Goal: Task Accomplishment & Management: Complete application form

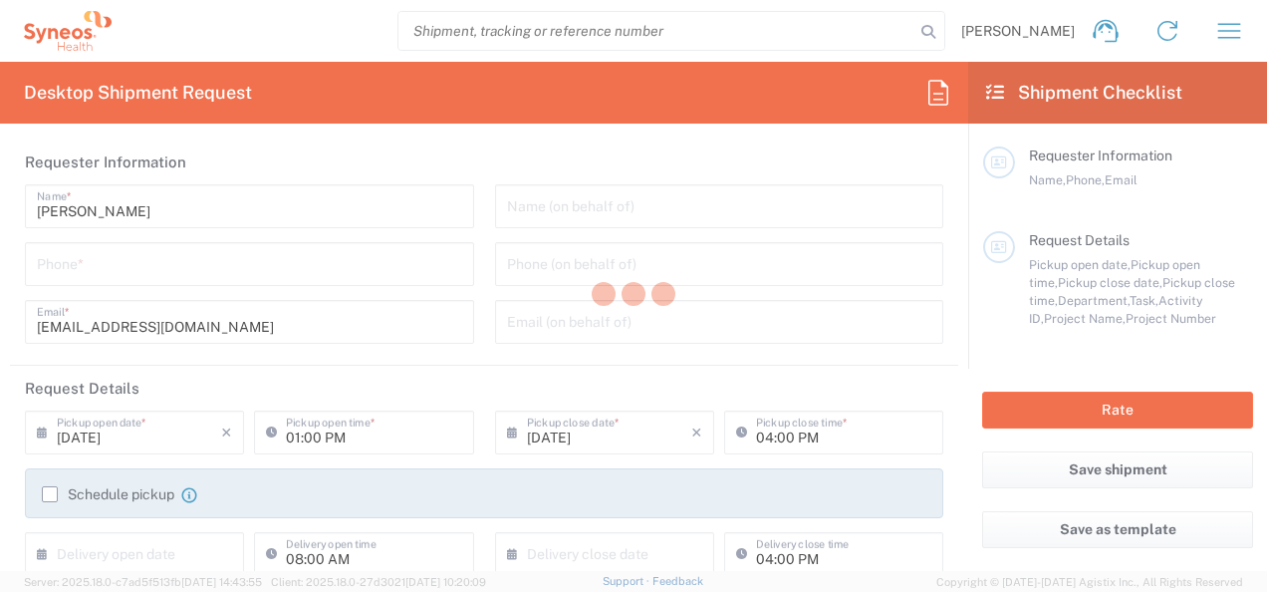
type input "3110"
type input "Syneos Health France SARL"
type input "France"
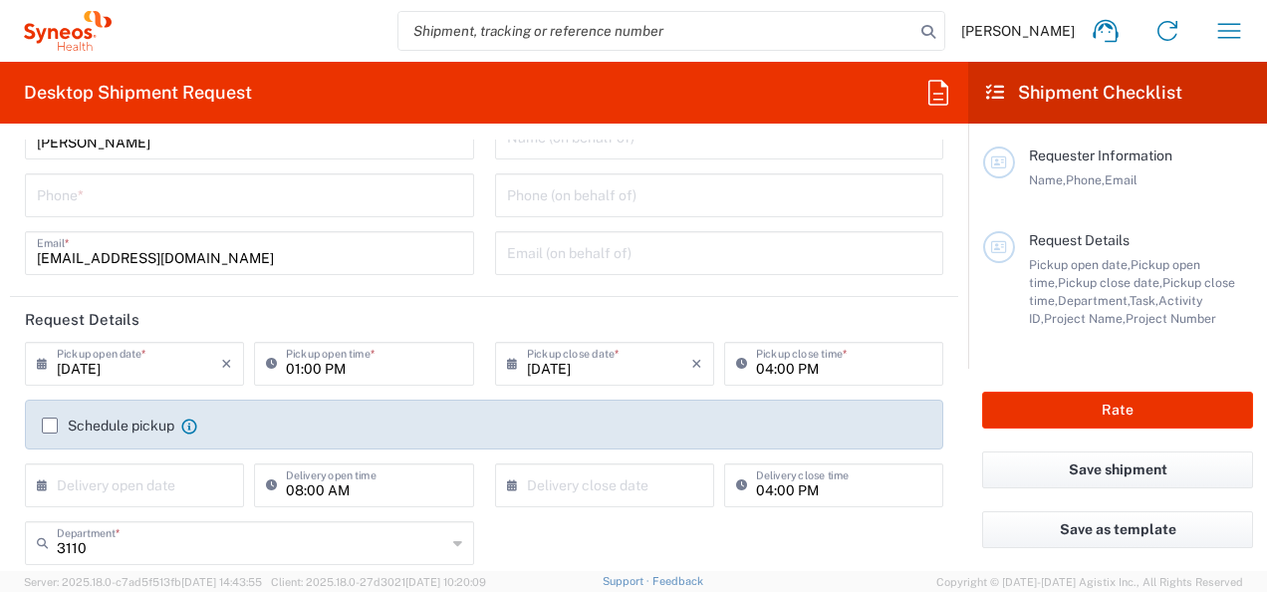
scroll to position [100, 0]
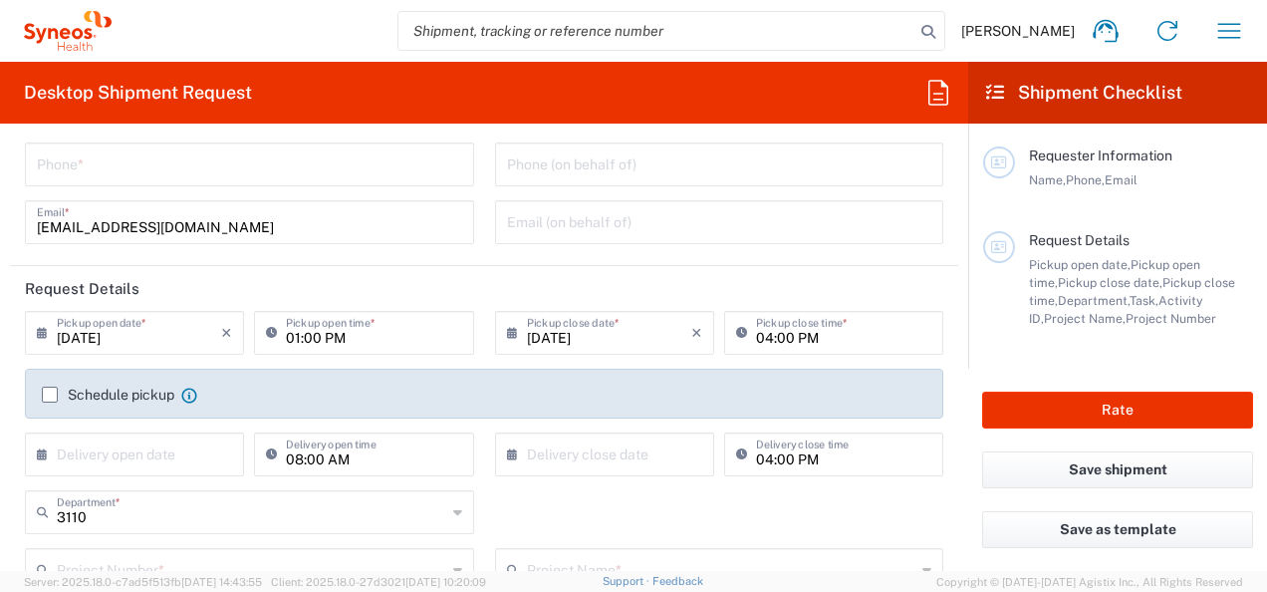
click at [115, 336] on input "[DATE]" at bounding box center [139, 331] width 164 height 35
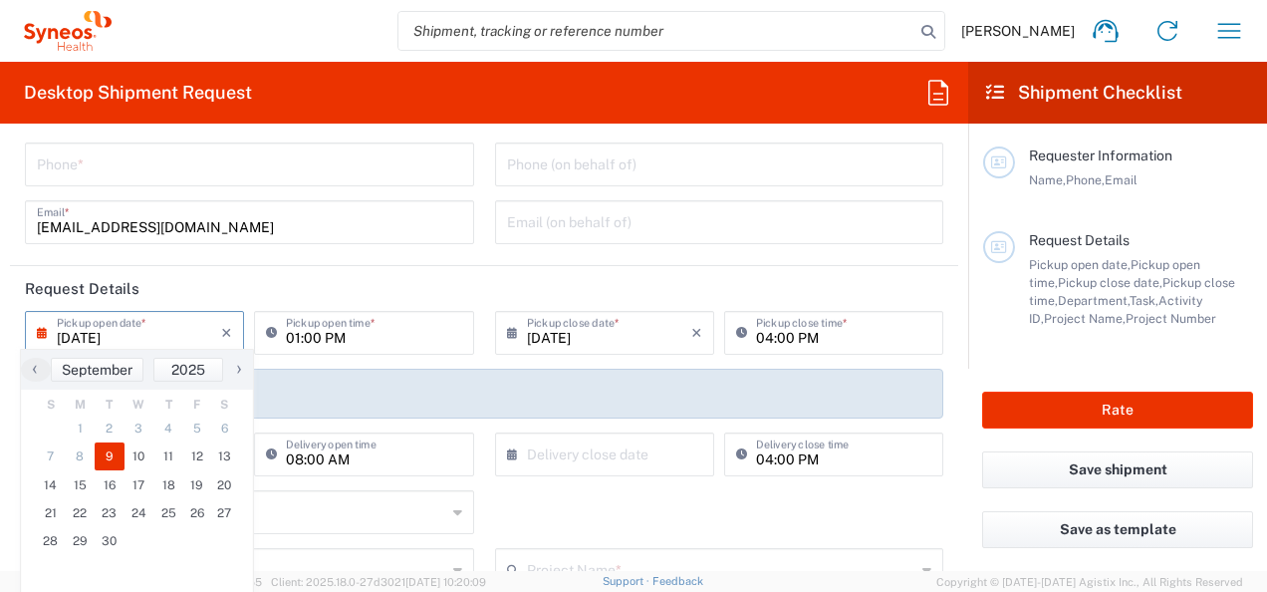
click at [43, 338] on icon at bounding box center [47, 333] width 20 height 32
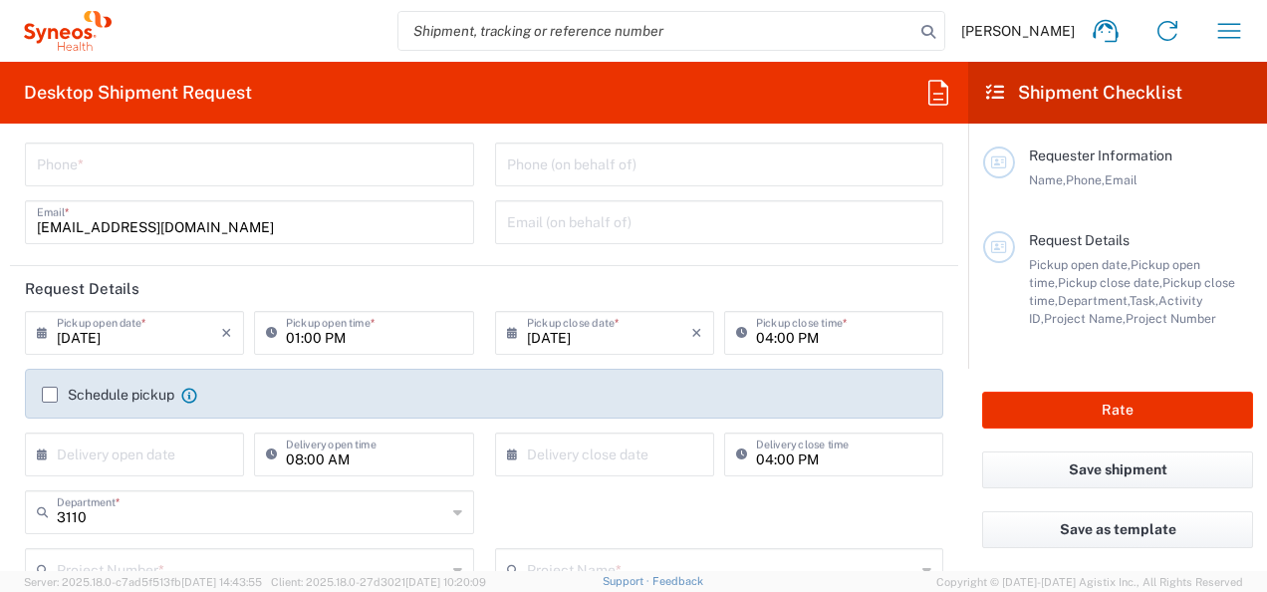
click at [43, 338] on icon at bounding box center [47, 333] width 20 height 32
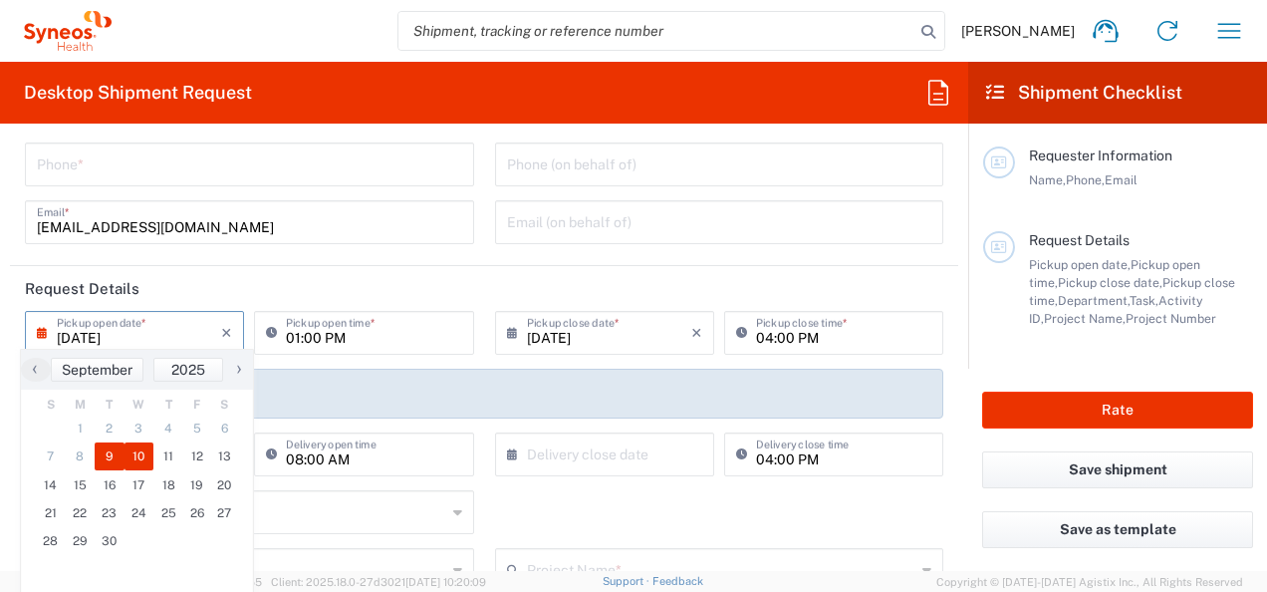
click at [136, 457] on span "10" at bounding box center [140, 456] width 30 height 28
type input "[DATE]"
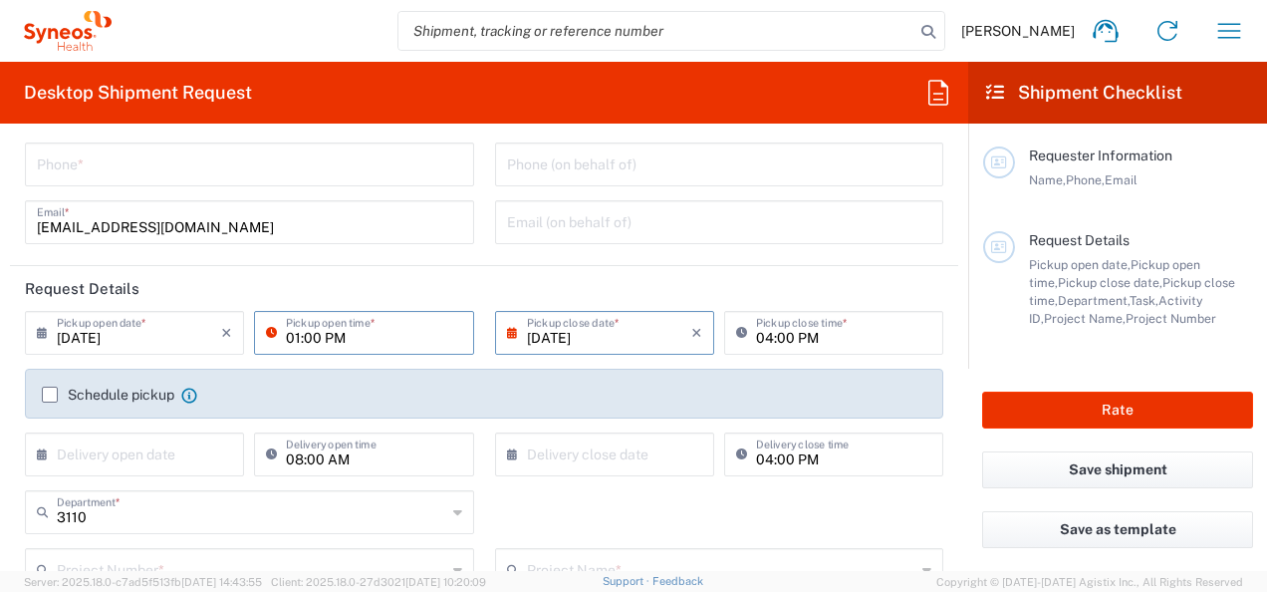
click at [286, 337] on input "01:00 PM" at bounding box center [373, 331] width 175 height 35
click at [269, 336] on icon at bounding box center [276, 333] width 20 height 32
click at [289, 365] on div "01:00 PM Pickup open time *" at bounding box center [363, 340] width 229 height 58
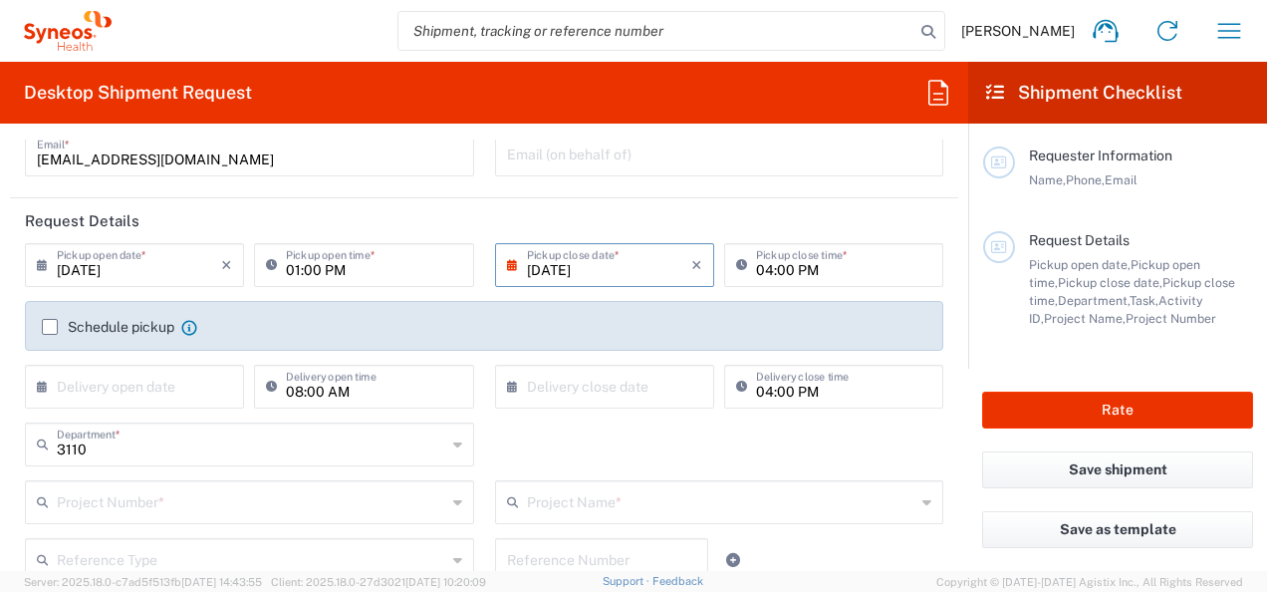
scroll to position [199, 0]
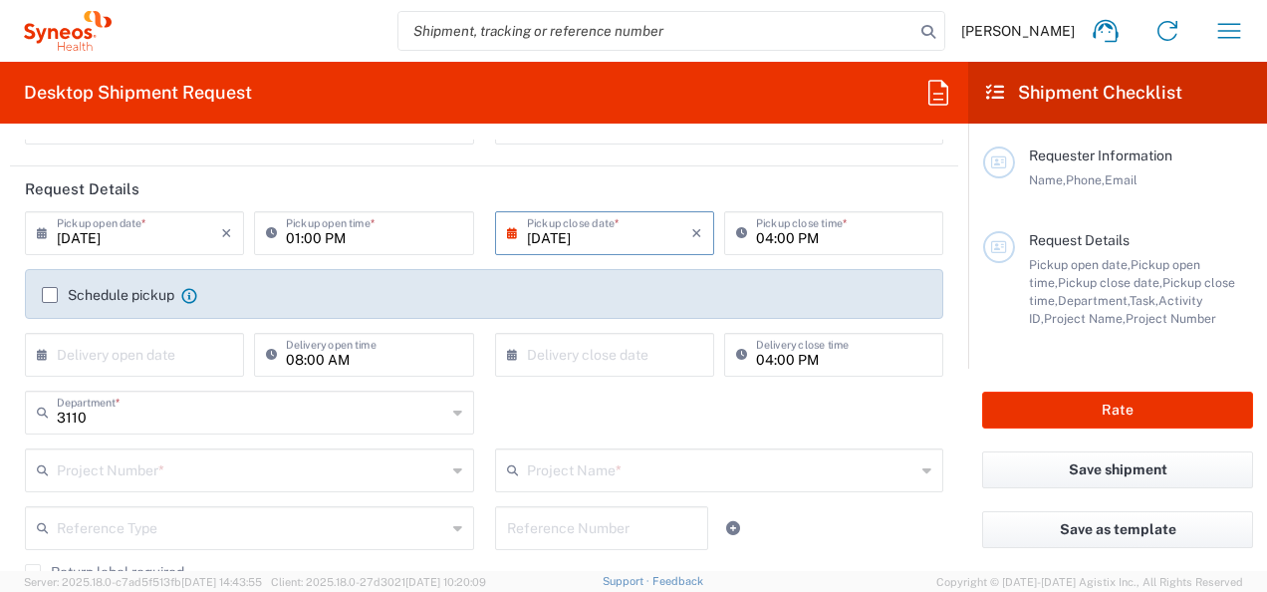
click at [58, 295] on label "Schedule pickup" at bounding box center [108, 295] width 132 height 16
click at [50, 295] on input "Schedule pickup" at bounding box center [50, 295] width 0 height 0
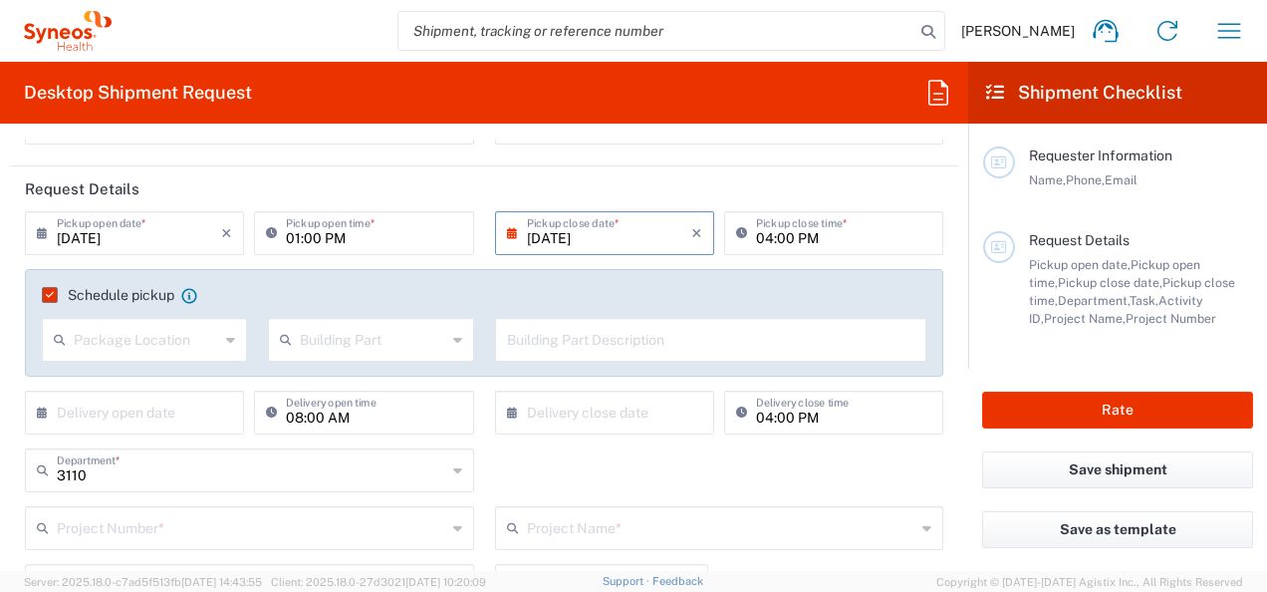
click at [54, 296] on label "Schedule pickup" at bounding box center [108, 295] width 132 height 16
click at [46, 295] on input "Schedule pickup" at bounding box center [46, 295] width 0 height 0
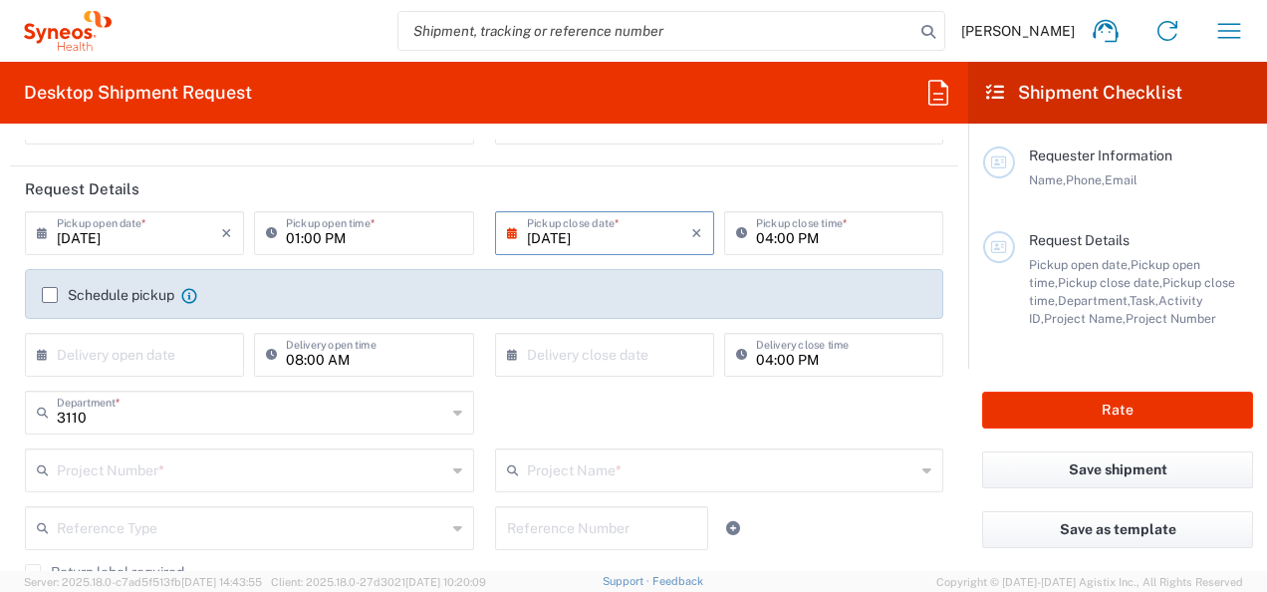
click at [53, 297] on label "Schedule pickup" at bounding box center [108, 295] width 132 height 16
click at [50, 295] on input "Schedule pickup" at bounding box center [50, 295] width 0 height 0
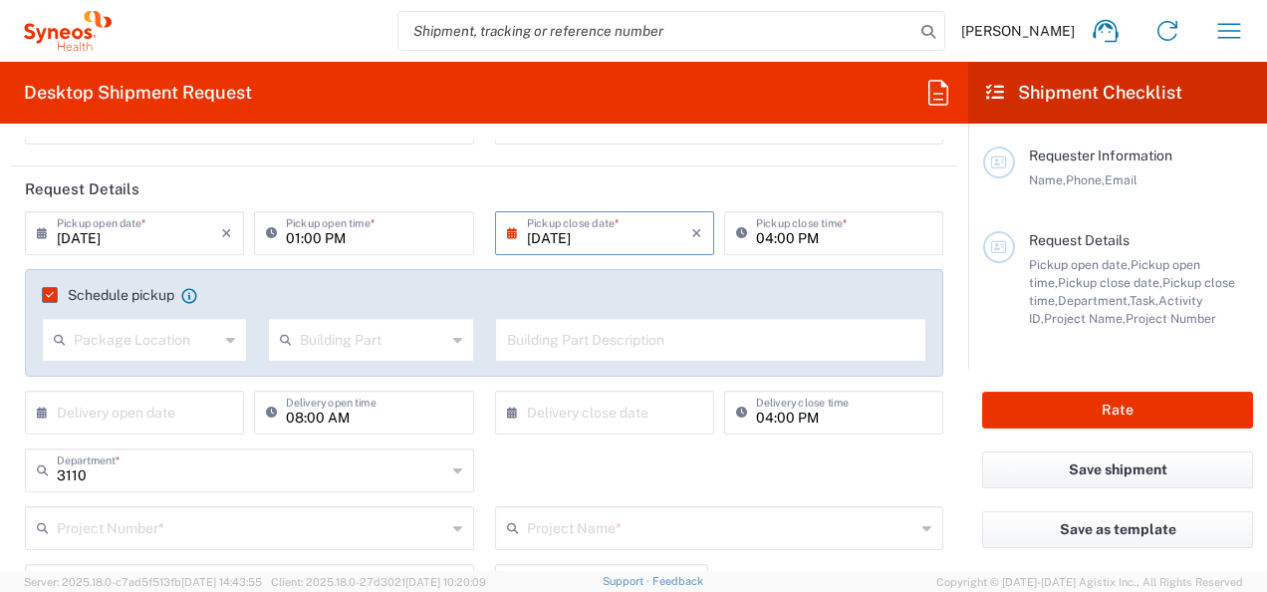
click at [53, 297] on label "Schedule pickup" at bounding box center [108, 295] width 132 height 16
click at [46, 295] on input "Schedule pickup" at bounding box center [46, 295] width 0 height 0
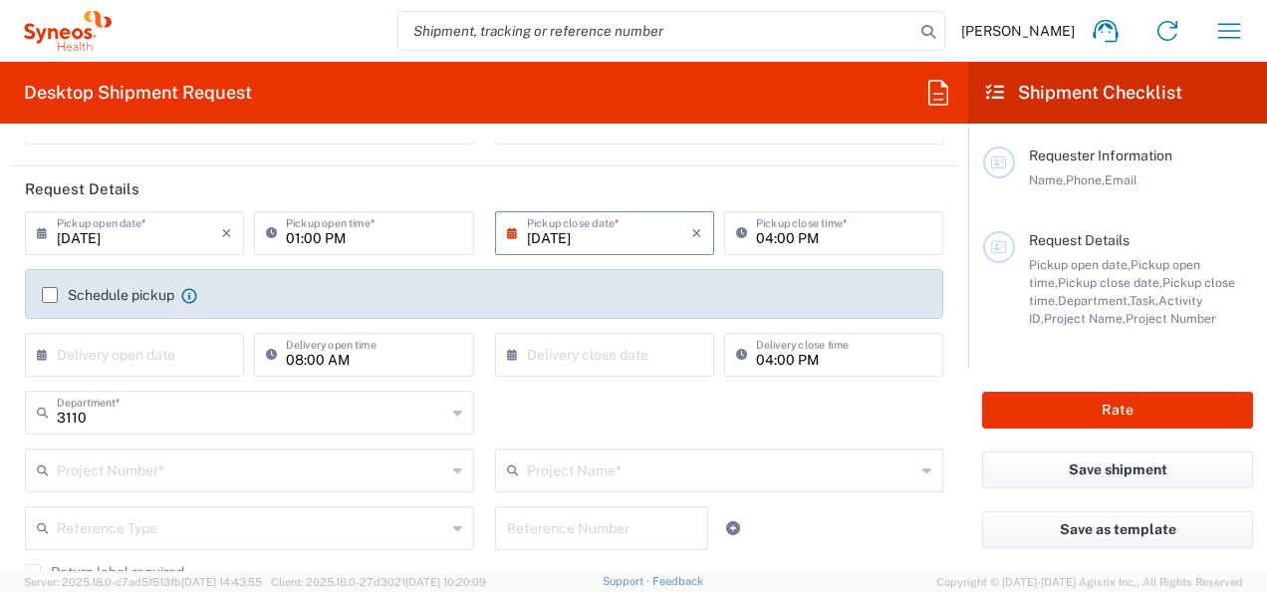
scroll to position [299, 0]
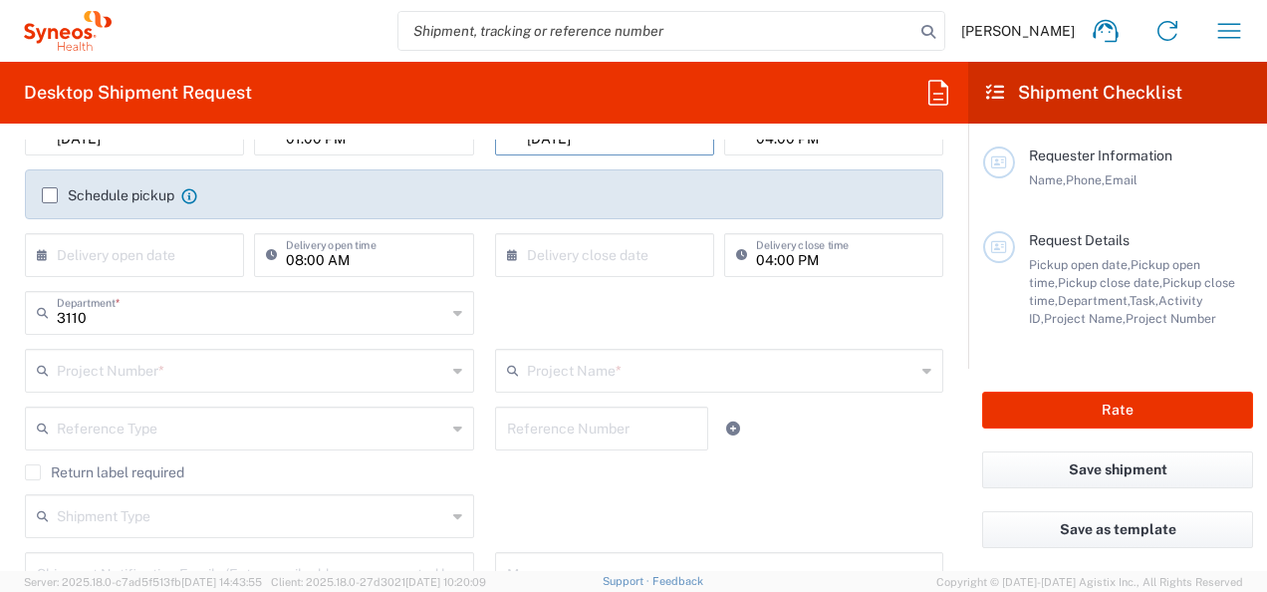
click at [149, 379] on input "text" at bounding box center [251, 369] width 389 height 35
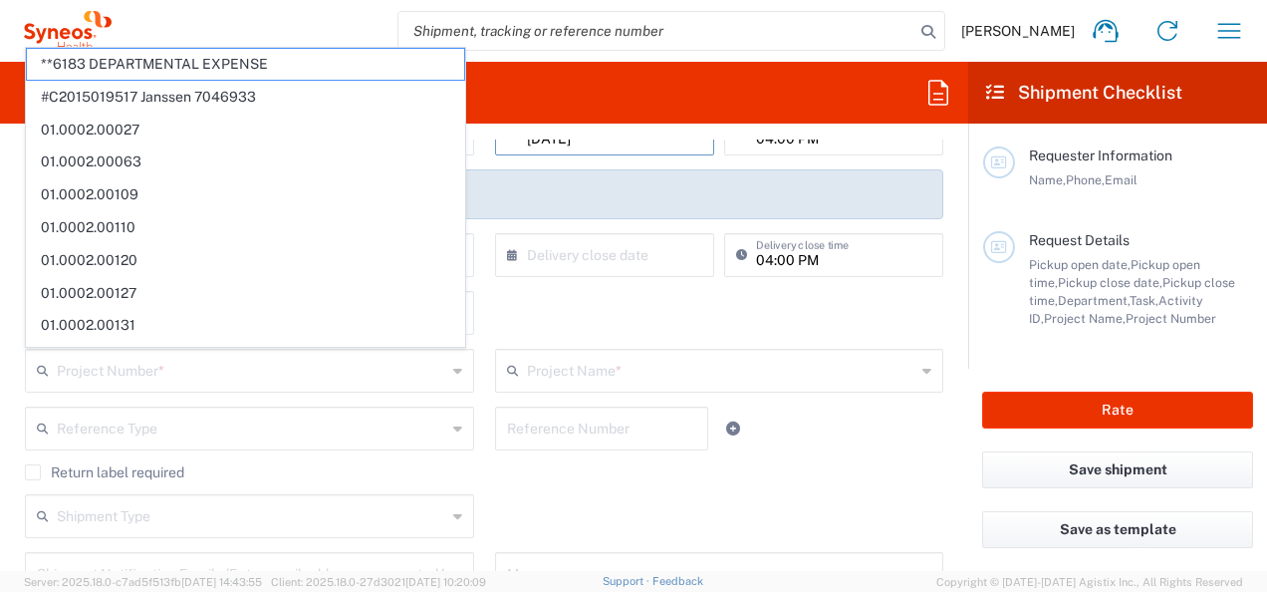
click at [783, 466] on agx-checkbox-control "Return label required" at bounding box center [484, 472] width 918 height 16
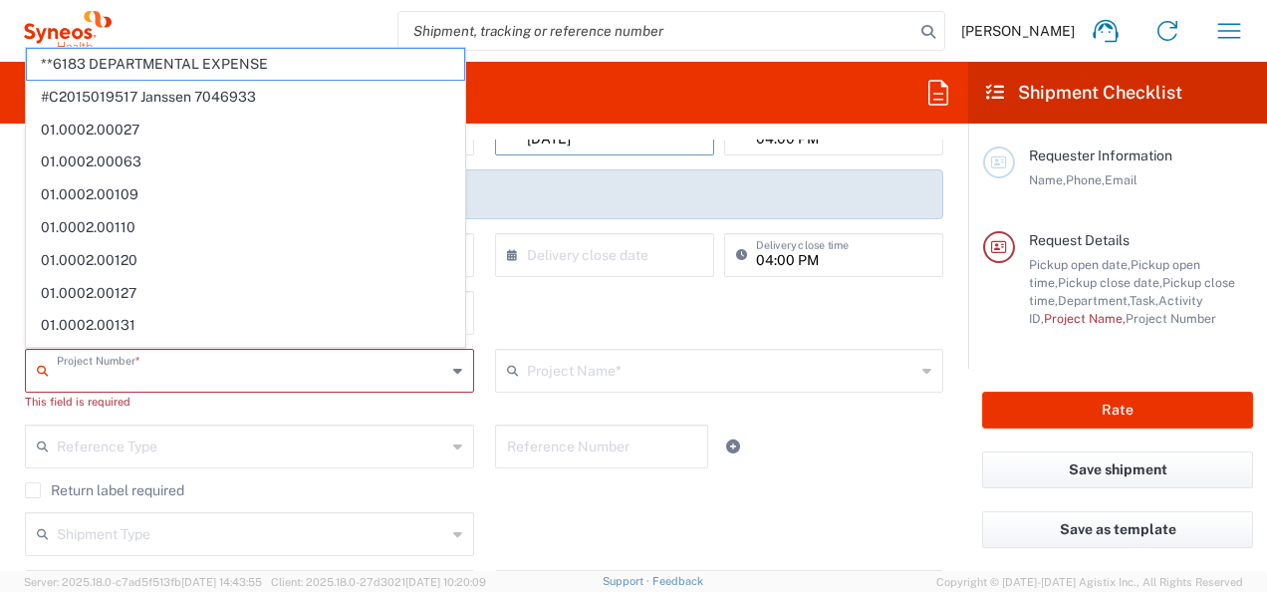
click at [100, 369] on input "text" at bounding box center [251, 369] width 389 height 35
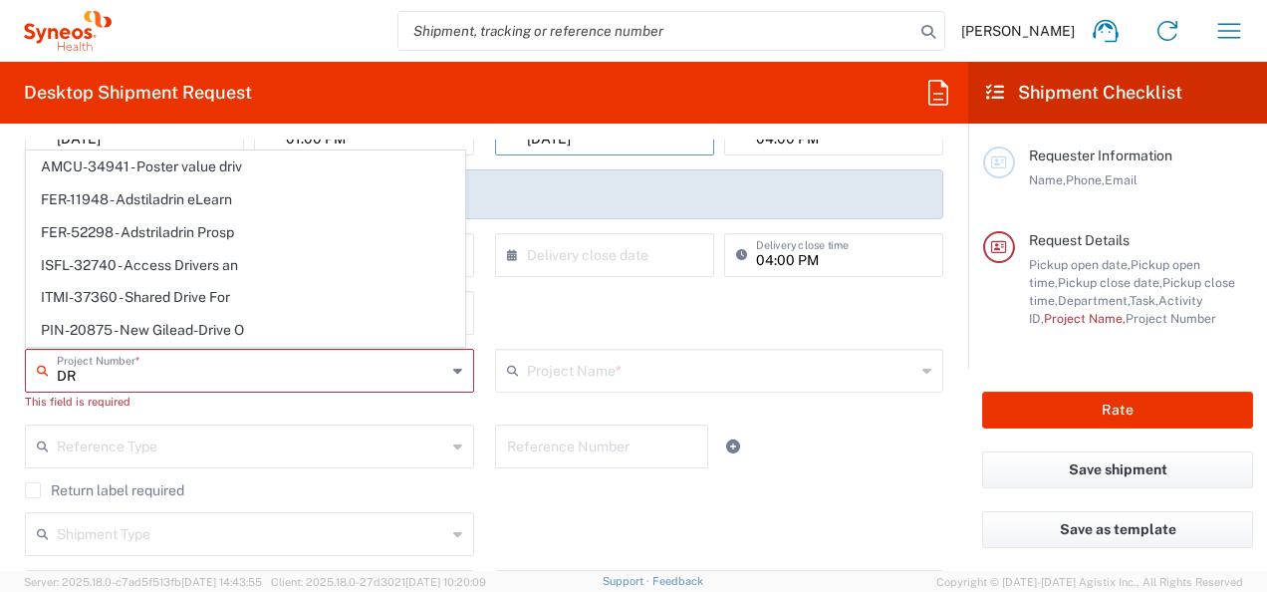
type input "D"
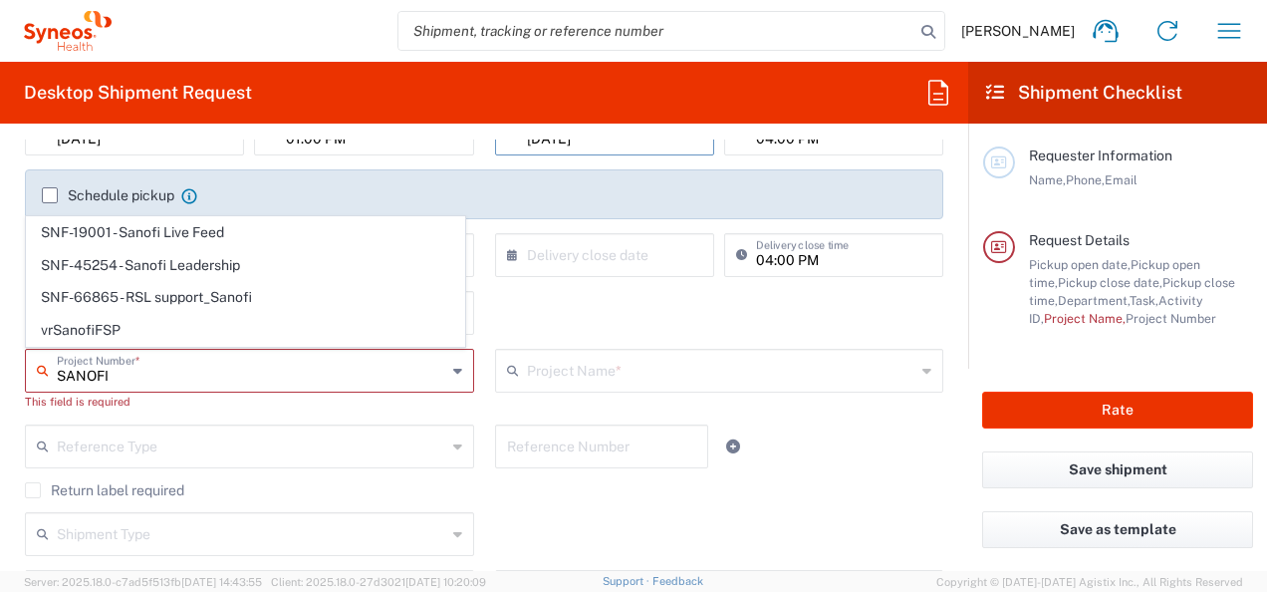
type input "SANOFI"
drag, startPoint x: 143, startPoint y: 386, endPoint x: 76, endPoint y: 377, distance: 68.5
click at [76, 377] on div "SANOFI Project Number *" at bounding box center [249, 371] width 449 height 44
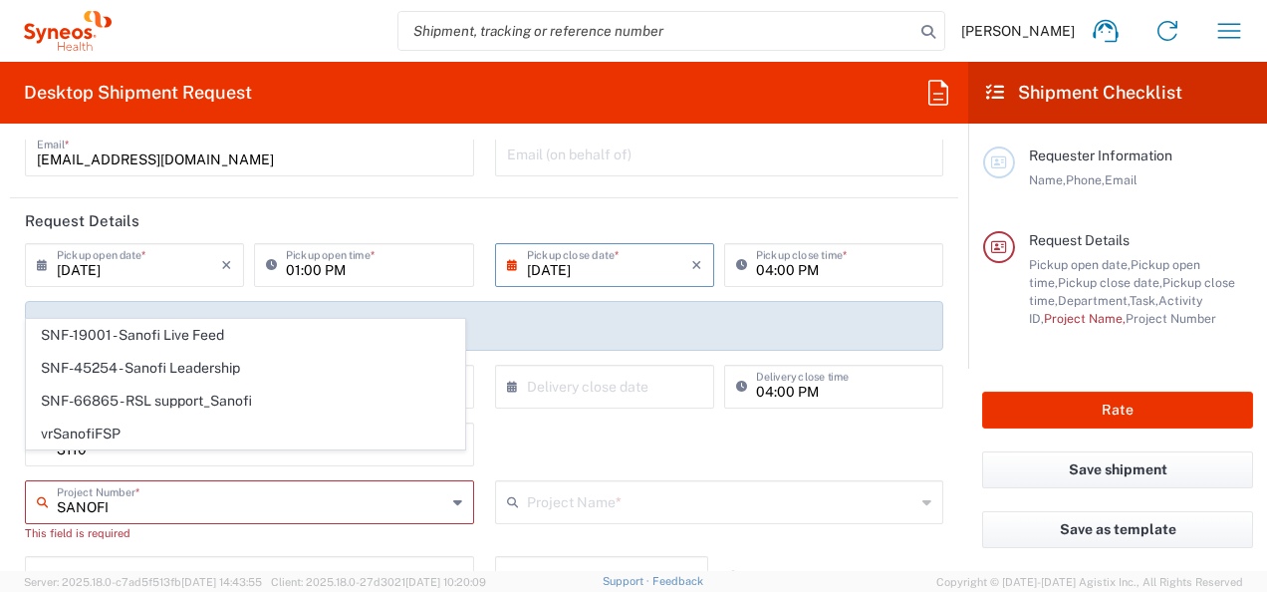
scroll to position [199, 0]
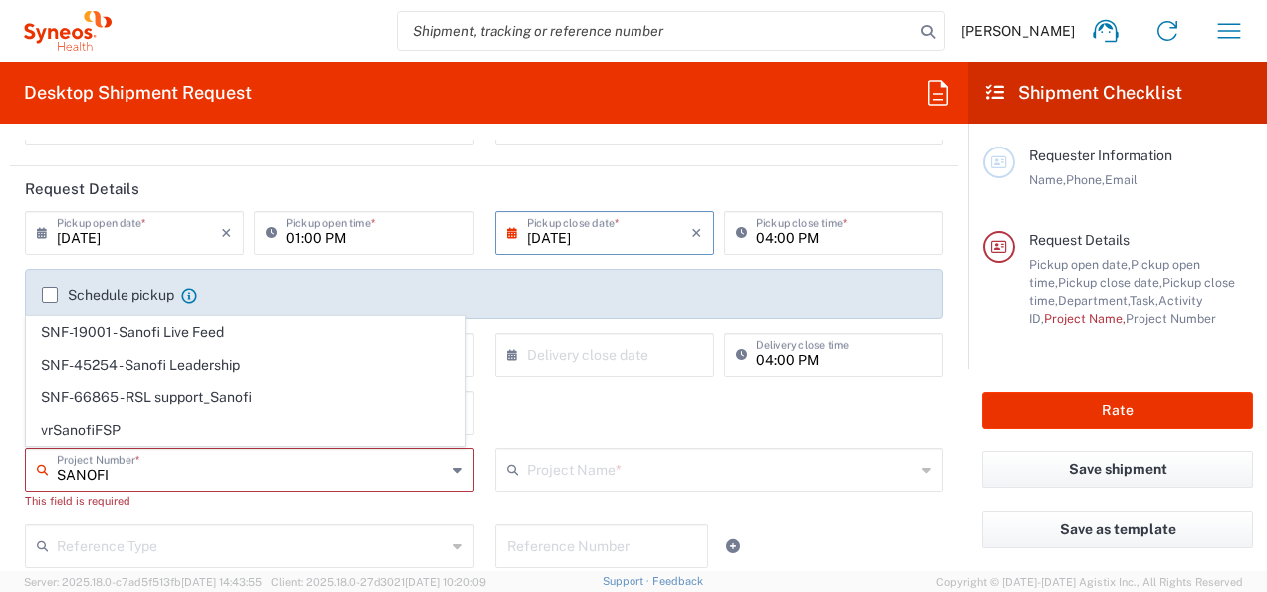
drag, startPoint x: 160, startPoint y: 478, endPoint x: 0, endPoint y: 457, distance: 161.7
click at [20, 478] on div "SANOFI Project Number * SNF-19001 - Sanofi Live Feed SNF-45254 - Sanofi Leaders…" at bounding box center [250, 486] width 470 height 76
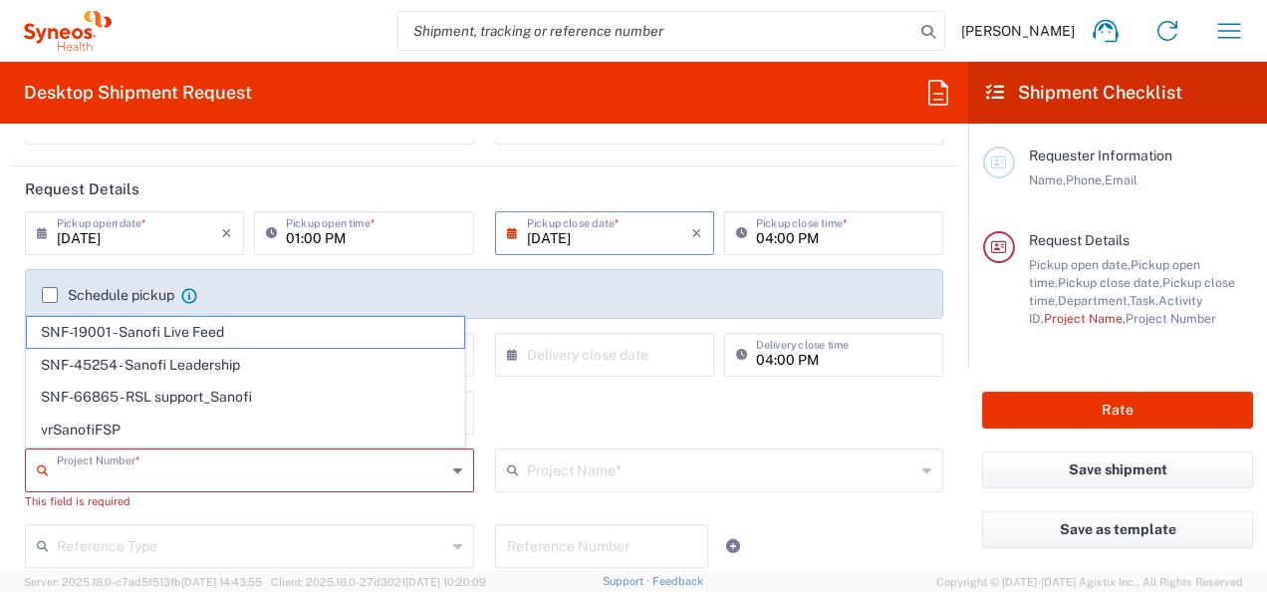
click at [0, 456] on html "Amelie Cadori Home Shipment estimator Shipment tracking Desktop shipment reques…" at bounding box center [633, 296] width 1267 height 592
click at [10, 452] on main "09/10/2025 × Pickup open date * Cancel Apply 01:00 PM Pickup open time * 09/10/…" at bounding box center [484, 470] width 948 height 519
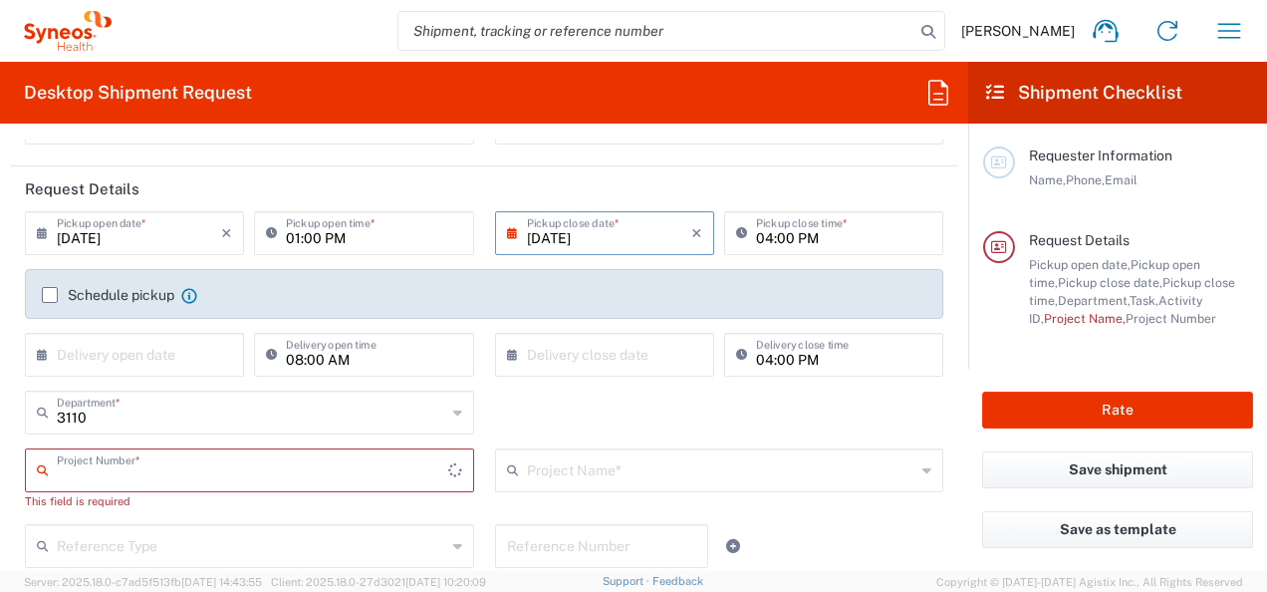
click at [151, 466] on input "text" at bounding box center [252, 468] width 391 height 35
paste input "7061958-Sanofi-[GEOGRAPHIC_DATA]"
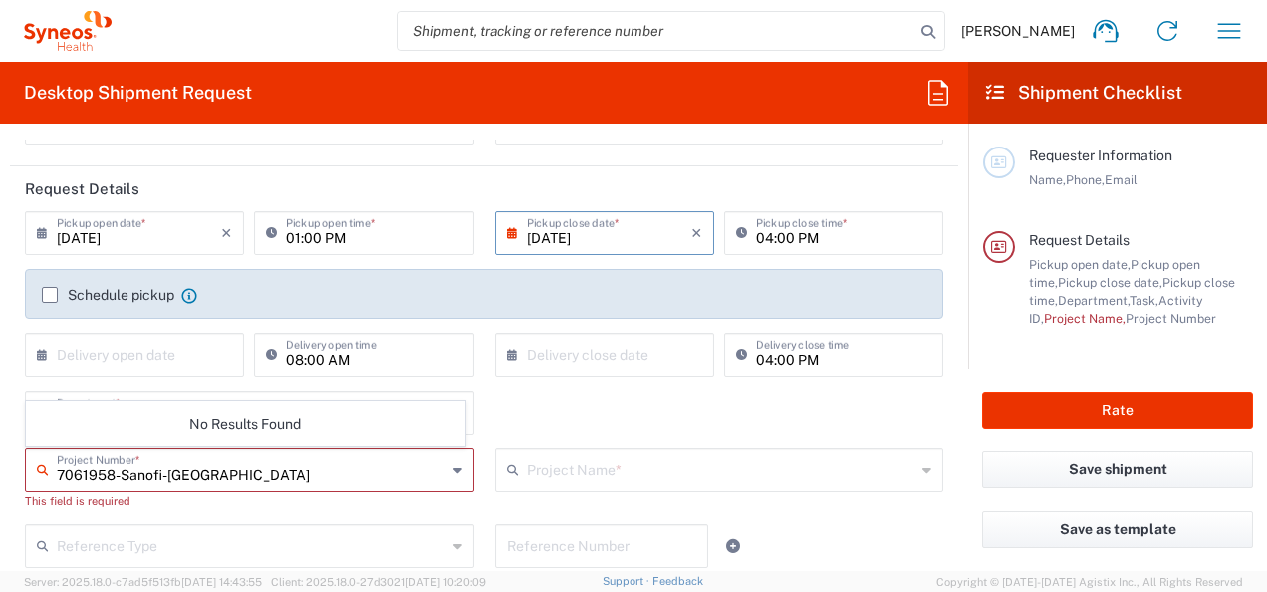
drag, startPoint x: 217, startPoint y: 483, endPoint x: 145, endPoint y: 480, distance: 71.8
click at [145, 480] on input "7061958-Sanofi-[GEOGRAPHIC_DATA]" at bounding box center [251, 468] width 389 height 35
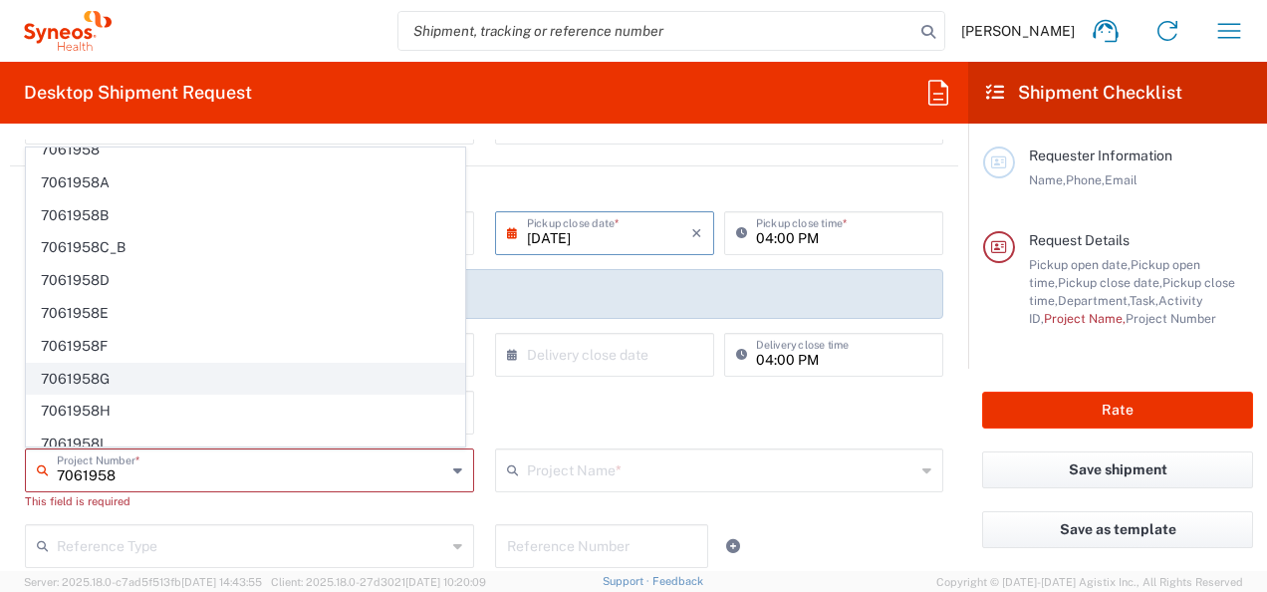
scroll to position [21, 0]
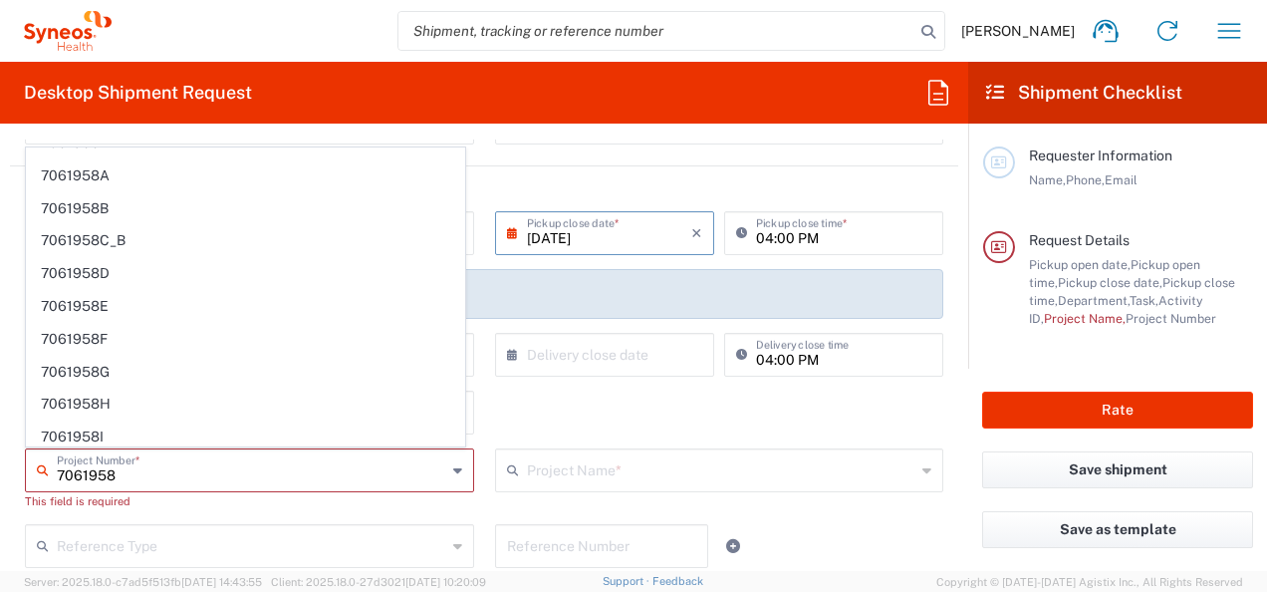
type input "7061958"
click at [26, 486] on div "7061958 Project Number *" at bounding box center [249, 470] width 449 height 44
click at [37, 470] on icon at bounding box center [47, 470] width 20 height 32
click at [39, 469] on icon at bounding box center [47, 470] width 20 height 32
click at [464, 484] on div "7061958 Project Number *" at bounding box center [249, 470] width 449 height 44
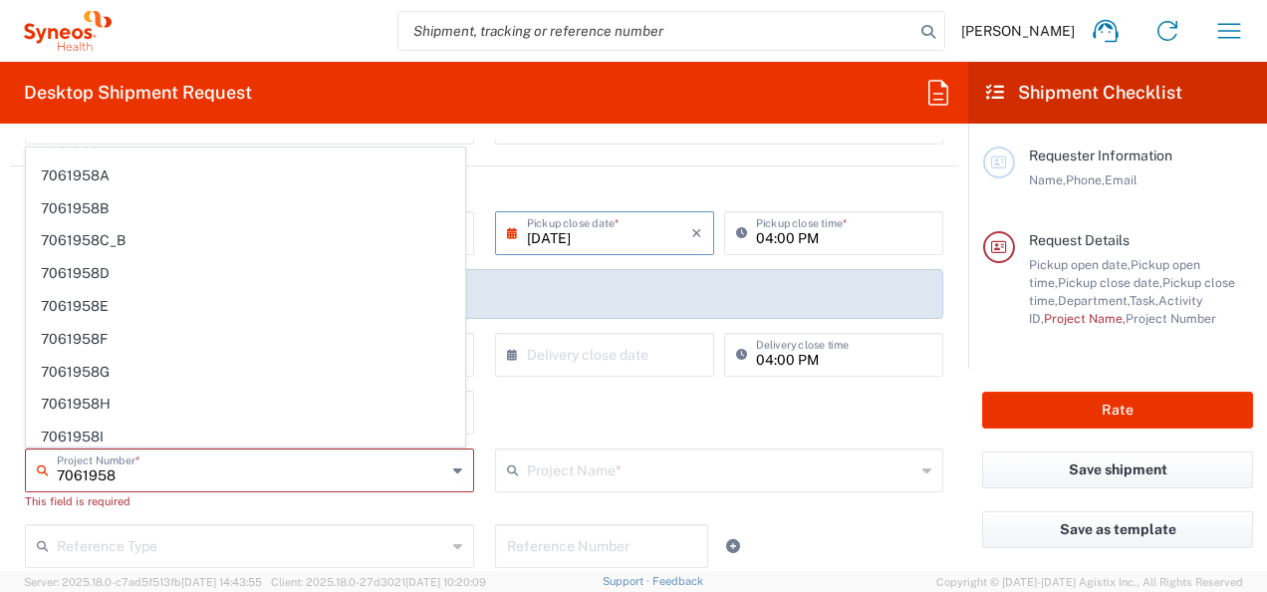
click at [453, 475] on icon at bounding box center [457, 470] width 9 height 32
drag, startPoint x: 183, startPoint y: 475, endPoint x: 24, endPoint y: 497, distance: 160.9
click at [12, 490] on main "09/10/2025 × Pickup open date * Cancel Apply 01:00 PM Pickup open time * 09/10/…" at bounding box center [484, 470] width 948 height 519
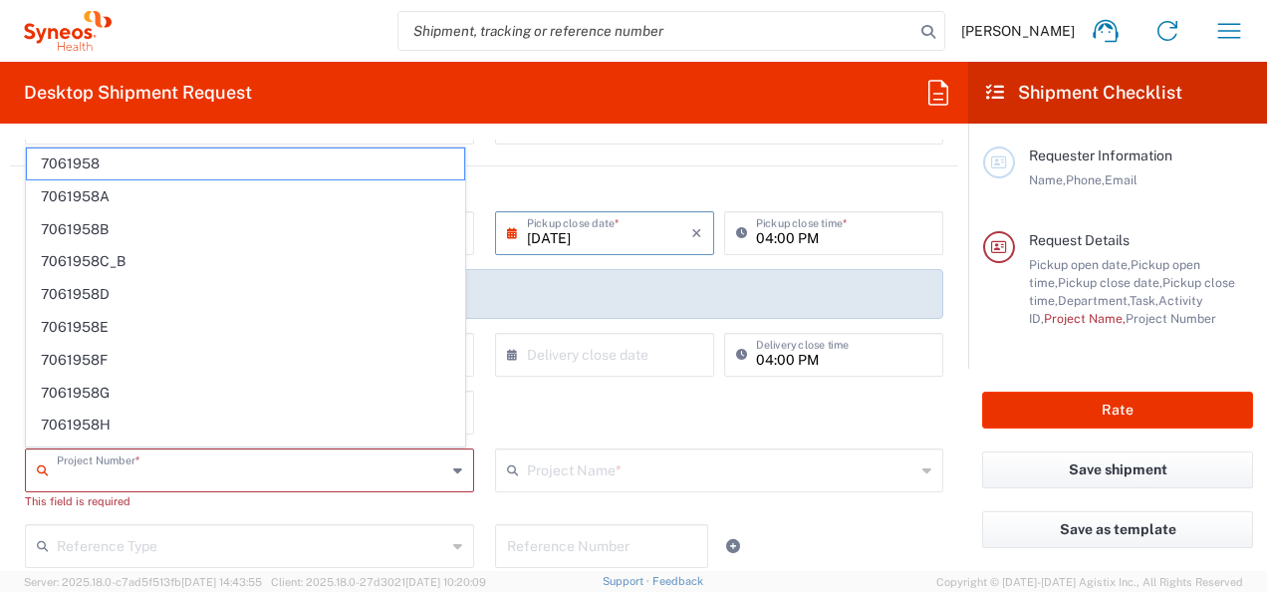
click at [10, 485] on main "09/10/2025 × Pickup open date * Cancel Apply 01:00 PM Pickup open time * 09/10/…" at bounding box center [484, 470] width 948 height 519
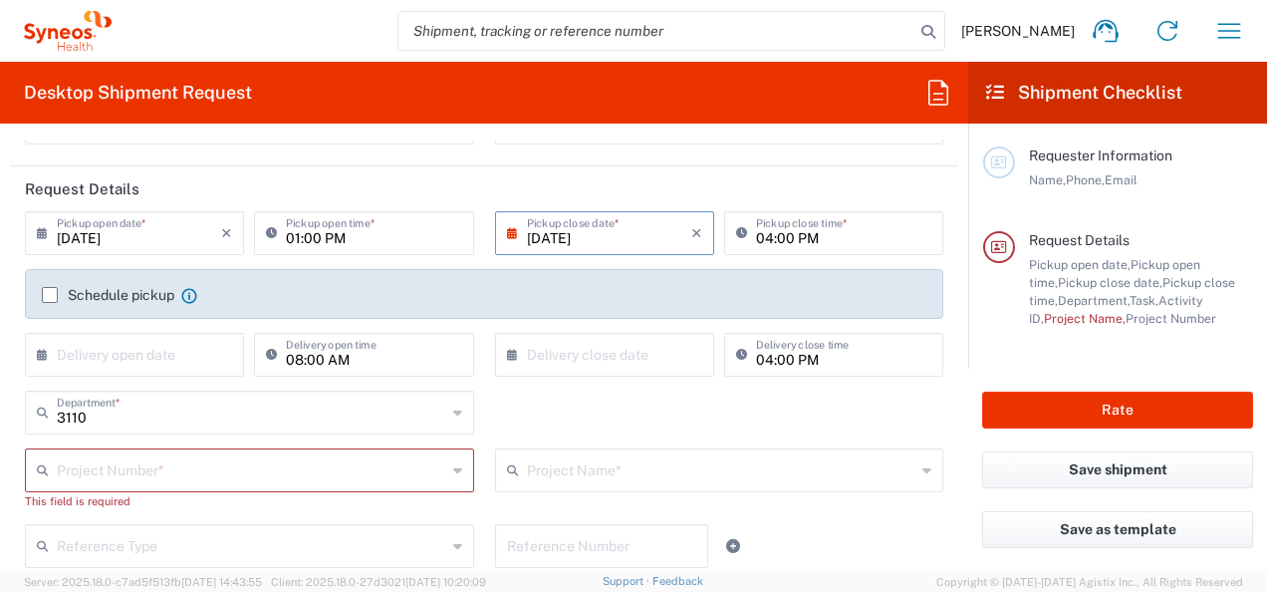
click at [10, 462] on main "09/10/2025 × Pickup open date * Cancel Apply 01:00 PM Pickup open time * 09/10/…" at bounding box center [484, 470] width 948 height 519
click at [582, 464] on input "text" at bounding box center [721, 468] width 389 height 35
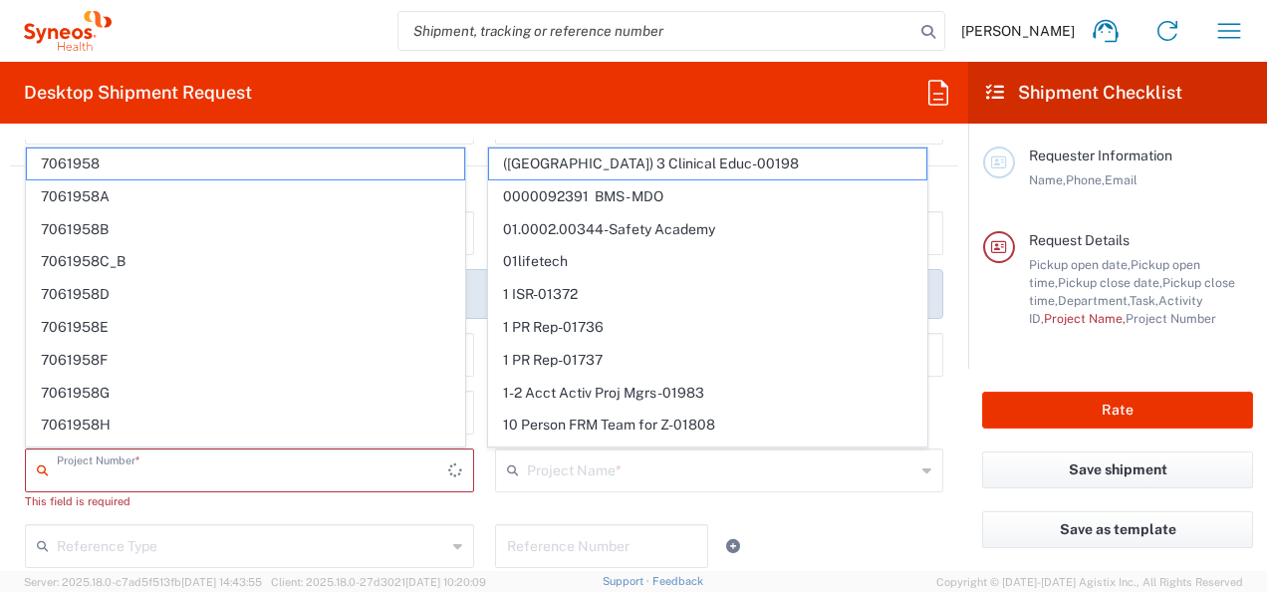
click at [162, 472] on input "text" at bounding box center [252, 468] width 391 height 35
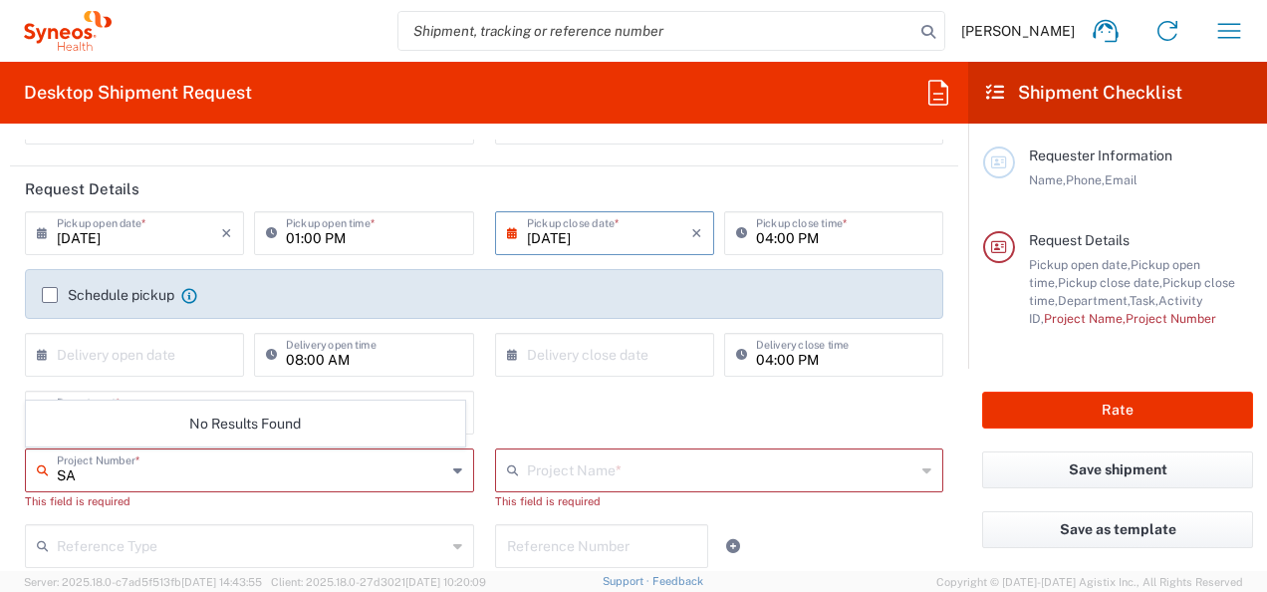
type input "S"
click at [180, 487] on div "Project Number *" at bounding box center [249, 470] width 449 height 44
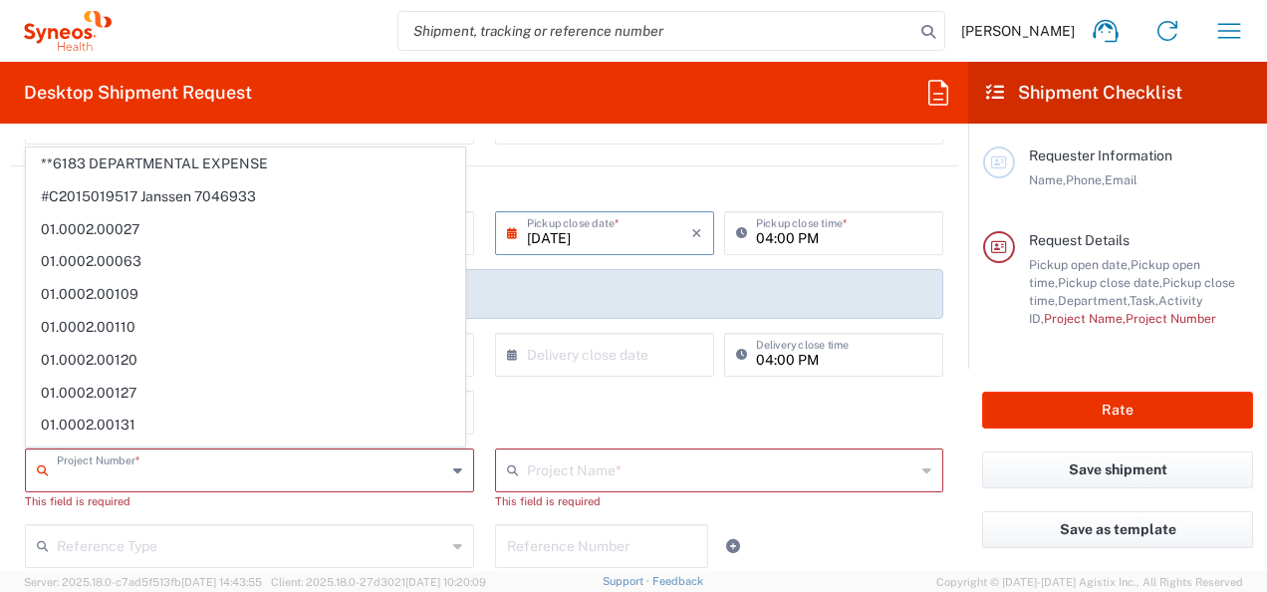
paste input "7061958-Sanofi-[GEOGRAPHIC_DATA]"
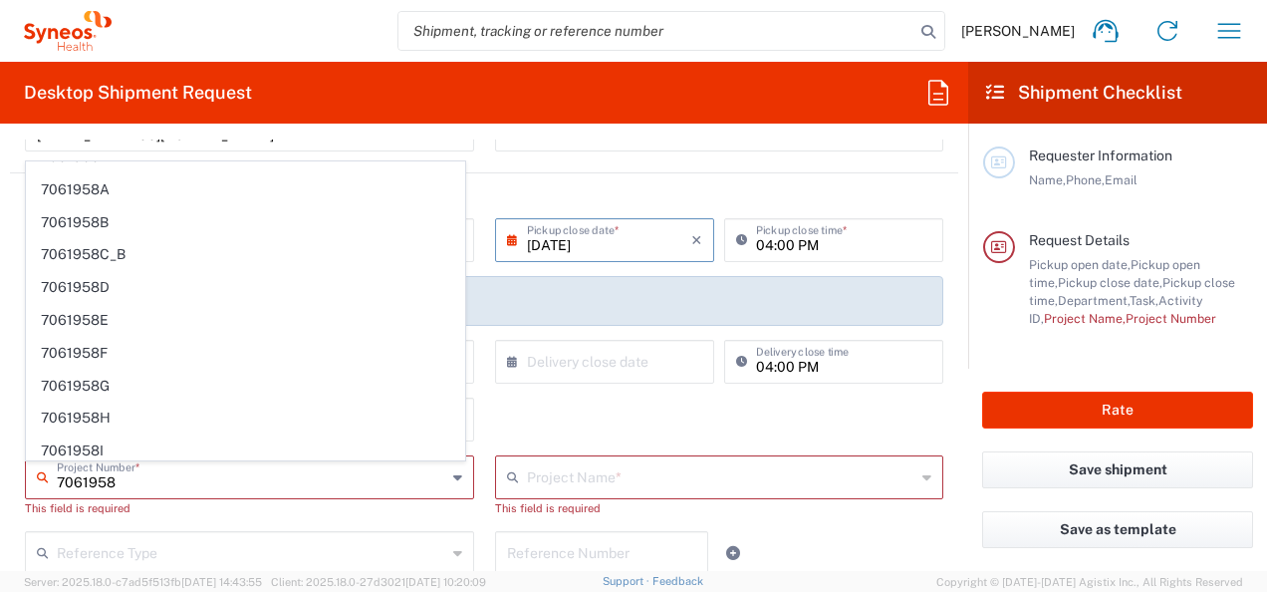
scroll to position [199, 0]
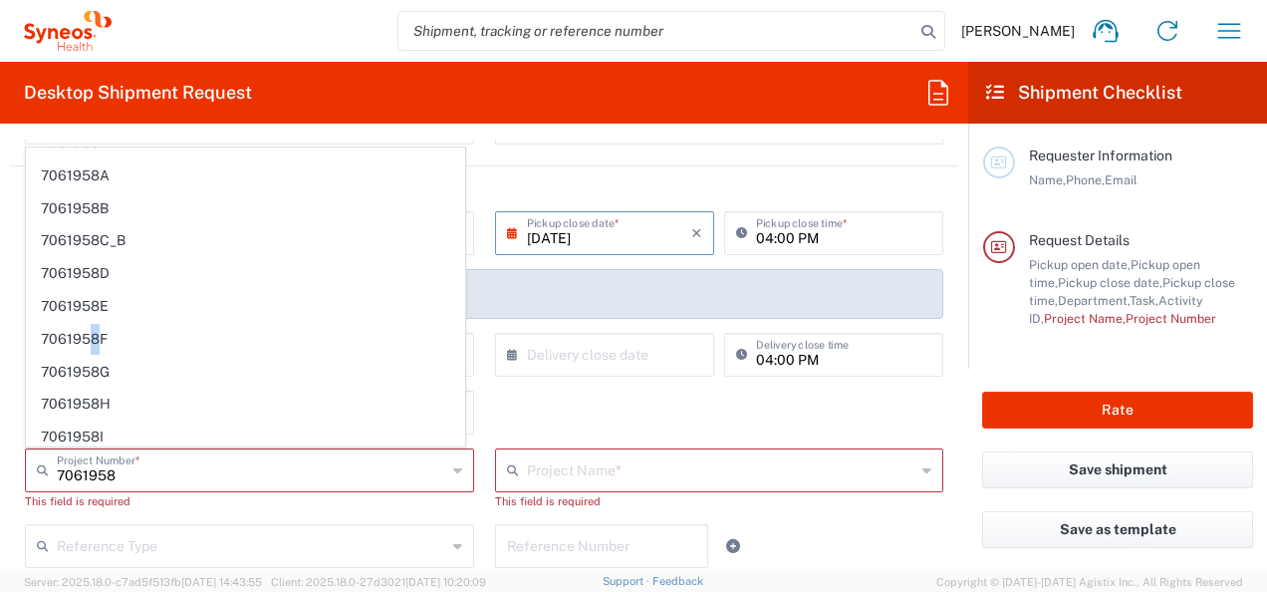
drag, startPoint x: 93, startPoint y: 335, endPoint x: 94, endPoint y: 347, distance: 12.0
click at [94, 347] on span "7061958F" at bounding box center [245, 339] width 437 height 31
type input "7061958F"
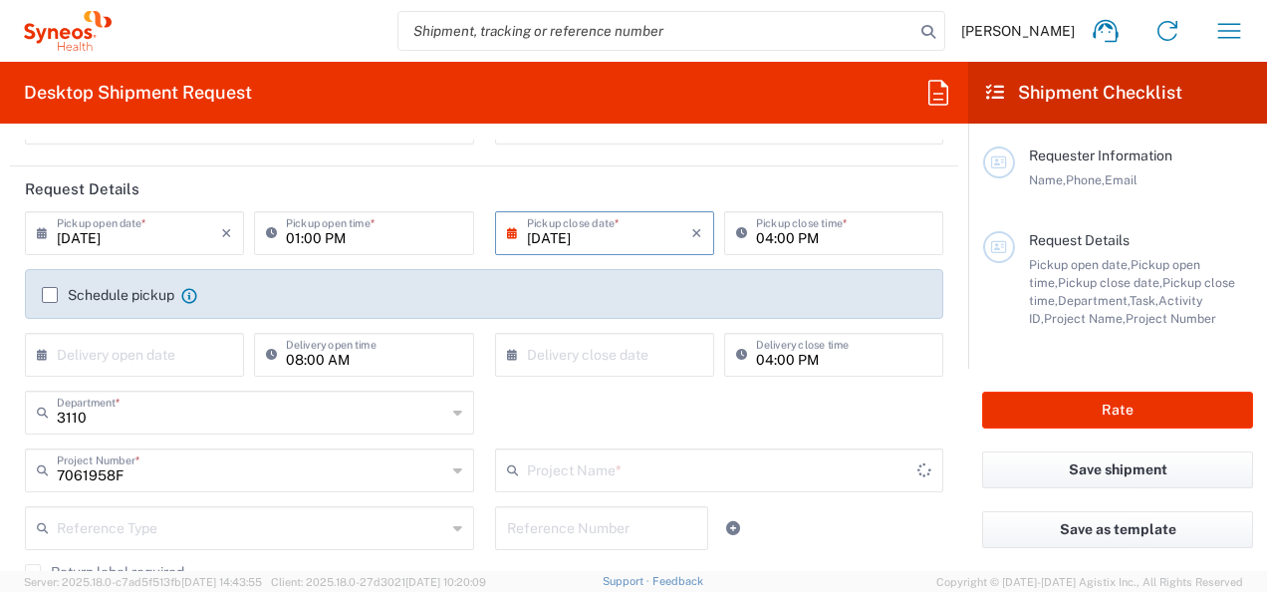
type input "7061958F-Sanofi-TO"
click at [922, 468] on icon at bounding box center [926, 470] width 9 height 32
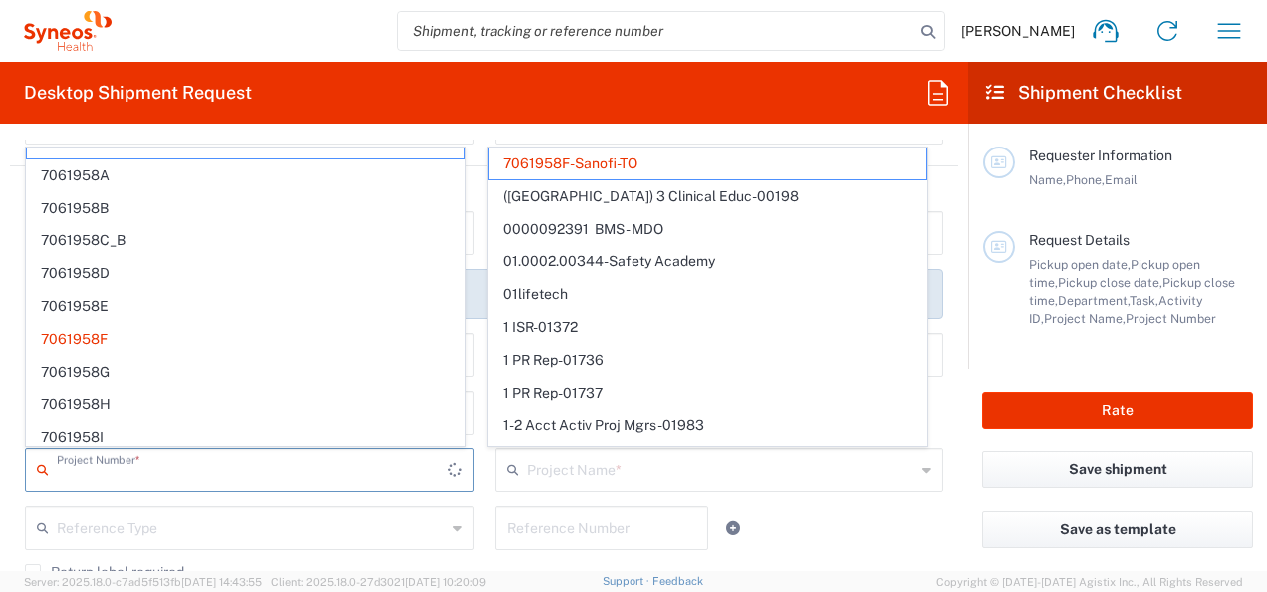
scroll to position [0, 0]
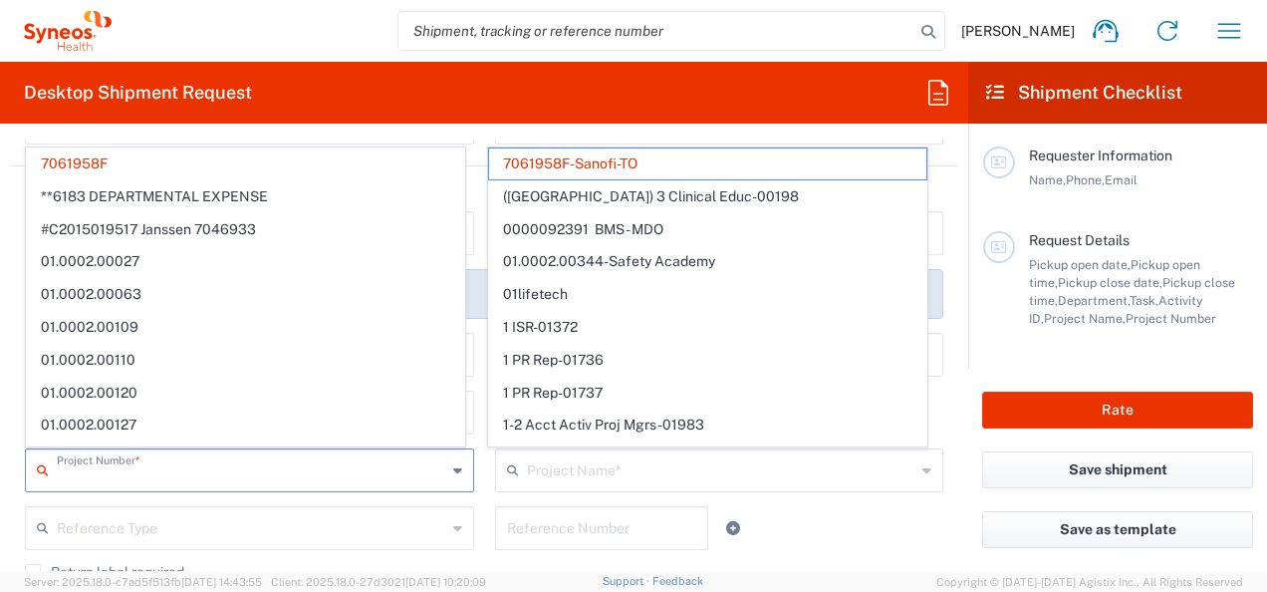
drag, startPoint x: 216, startPoint y: 475, endPoint x: 23, endPoint y: 475, distance: 193.2
click at [23, 475] on div "Project Number * 7061958F **6183 DEPARTMENTAL EXPENSE #C2015019517 Janssen 7046…" at bounding box center [250, 477] width 470 height 58
type input "7061958F"
type input "7061958F-Sanofi-TO"
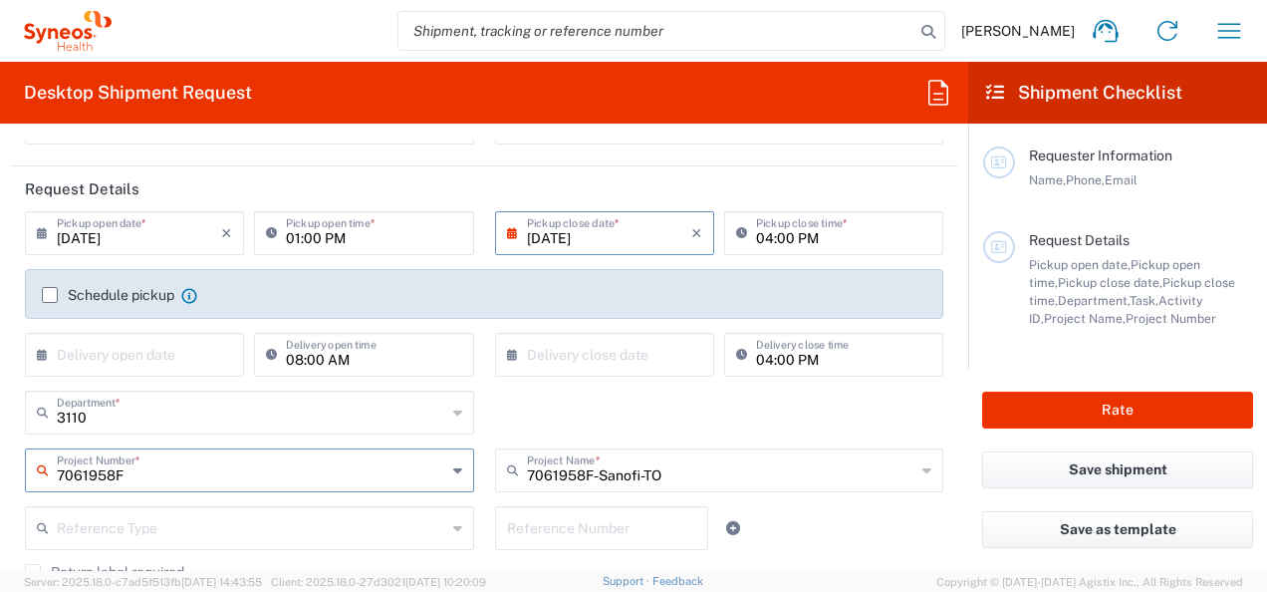
drag, startPoint x: 264, startPoint y: 483, endPoint x: 20, endPoint y: 476, distance: 244.1
click at [15, 477] on div "7061958F Project Number * 7061958F **6183 DEPARTMENTAL EXPENSE #C2015019517 Jan…" at bounding box center [250, 477] width 470 height 58
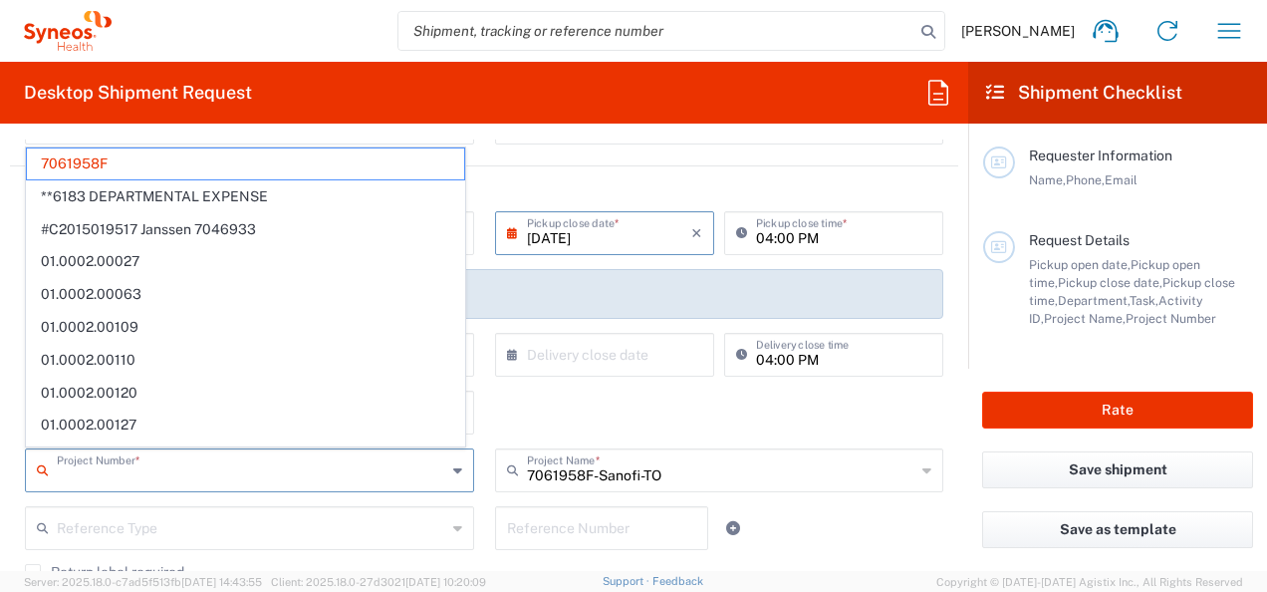
click at [920, 514] on div "Reference Type Account Type Activity ID Airline Appointment Number ASN Batch Re…" at bounding box center [484, 535] width 939 height 58
type input "7061958F"
drag, startPoint x: 163, startPoint y: 484, endPoint x: 33, endPoint y: 482, distance: 130.5
click at [33, 482] on div "Project Number *" at bounding box center [249, 470] width 449 height 44
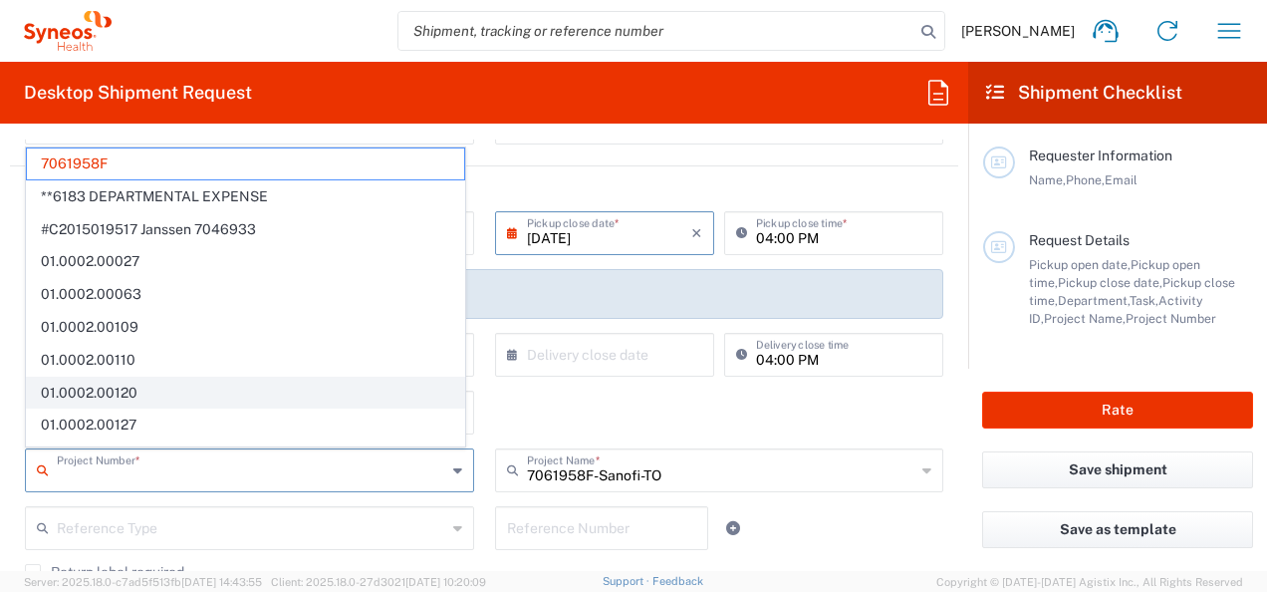
paste input "7061958-Sanofi-[GEOGRAPHIC_DATA]"
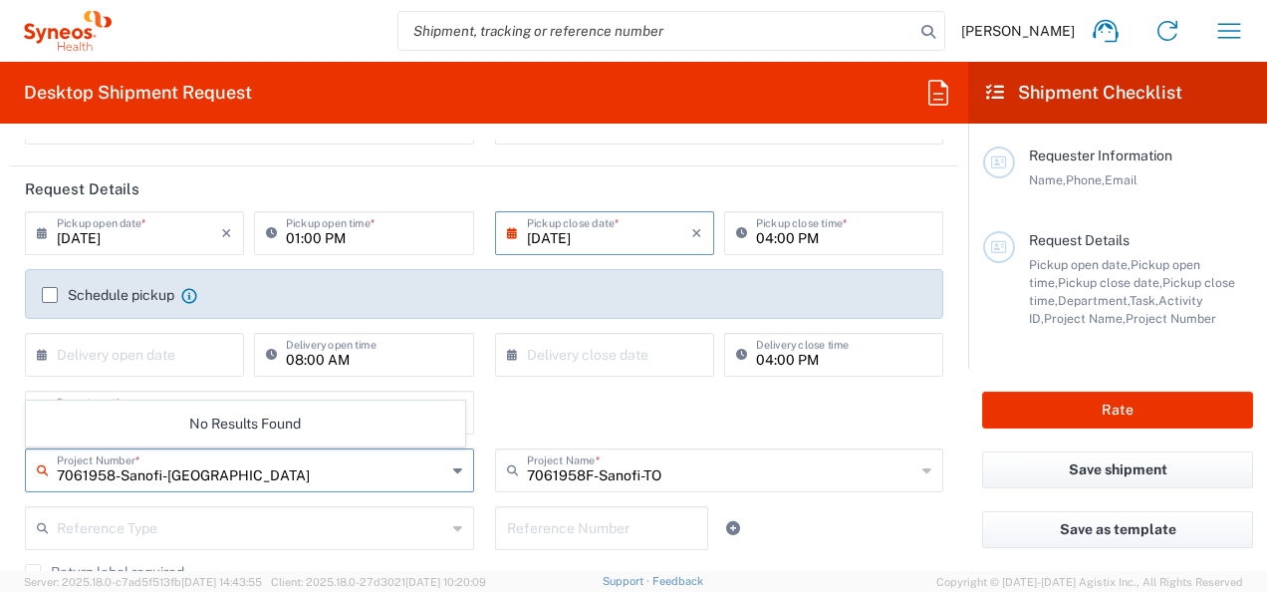
drag, startPoint x: 246, startPoint y: 475, endPoint x: 167, endPoint y: 484, distance: 79.2
click at [145, 481] on input "7061958-Sanofi-[GEOGRAPHIC_DATA]" at bounding box center [251, 468] width 389 height 35
type input "7061958"
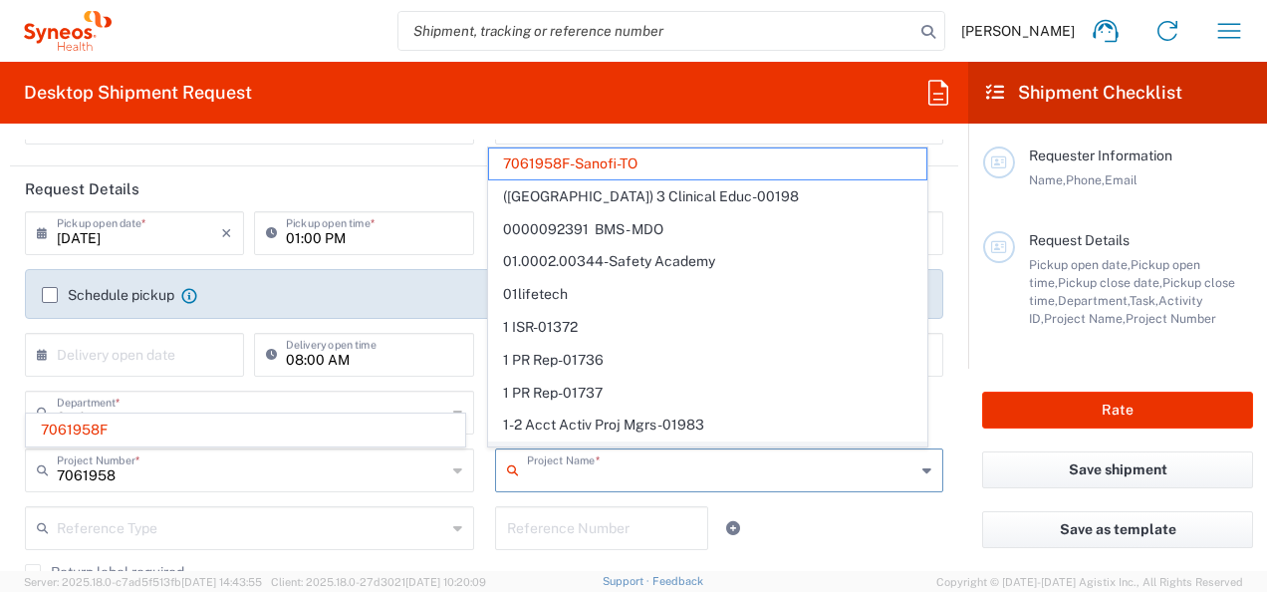
drag, startPoint x: 820, startPoint y: 460, endPoint x: 516, endPoint y: 445, distance: 304.2
click at [516, 448] on agx-dropdown-input "Project Name * 7061958F-Sanofi-TO (Canada) 3 Clinical Educ-00198 0000092391 BMS…" at bounding box center [719, 470] width 449 height 44
type input "7061958F"
click at [571, 482] on input "text" at bounding box center [721, 468] width 389 height 35
click at [584, 482] on input "text" at bounding box center [721, 468] width 389 height 35
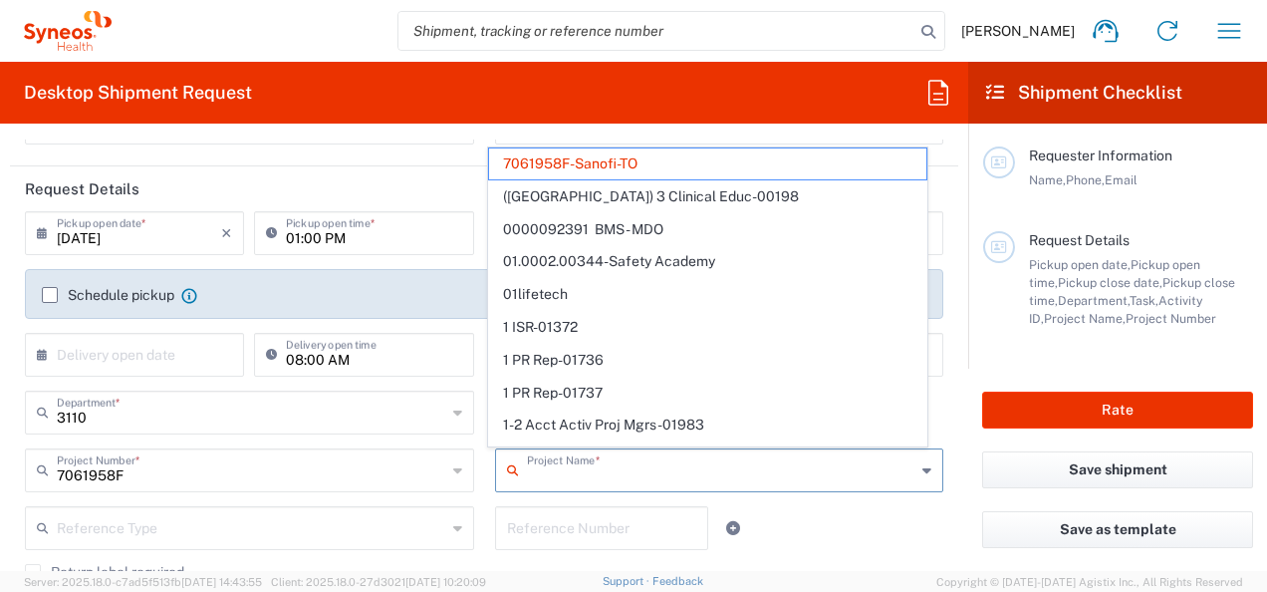
paste input "7061958-Sanofi-[GEOGRAPHIC_DATA]"
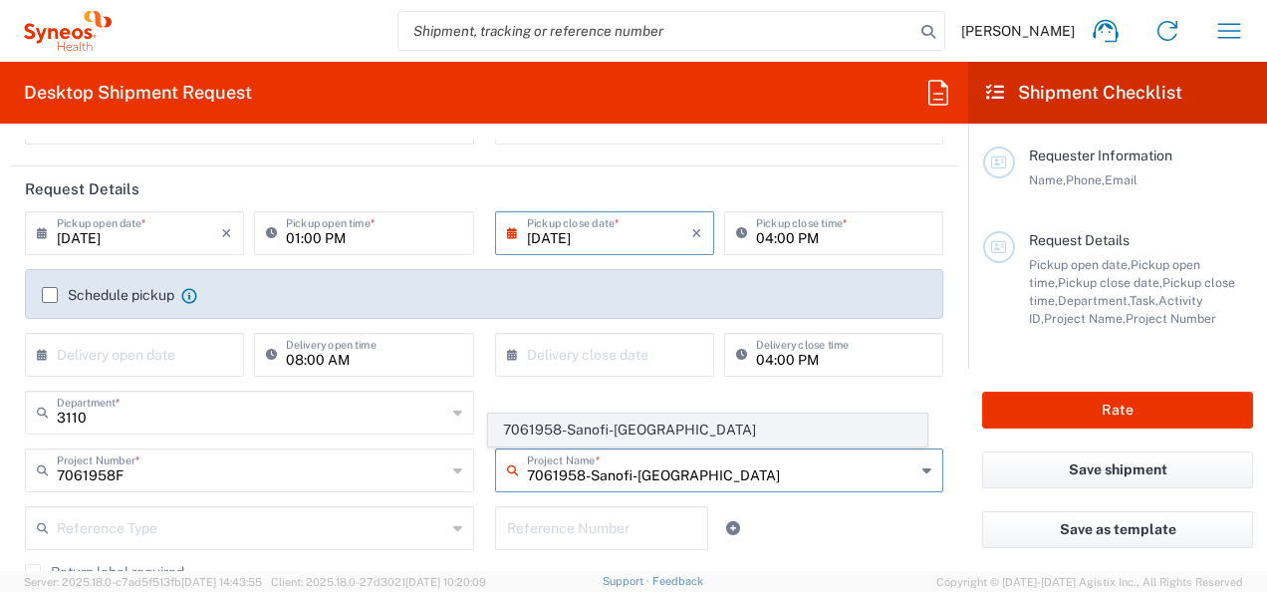
click at [629, 430] on span "7061958-Sanofi-[GEOGRAPHIC_DATA]" at bounding box center [707, 429] width 437 height 31
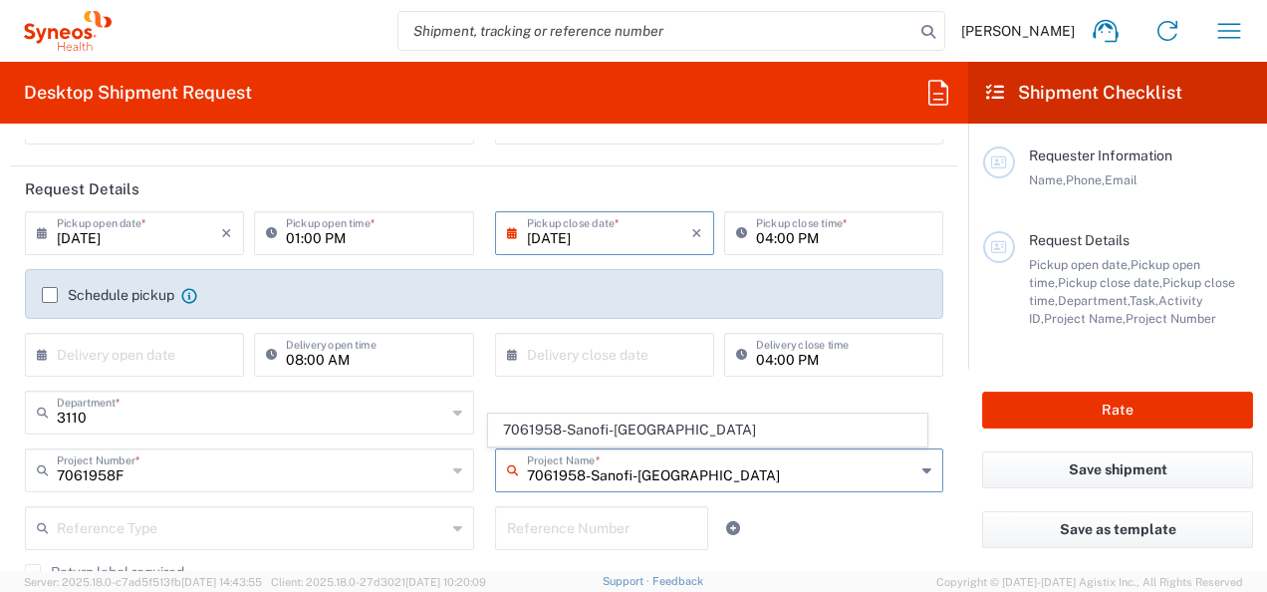
type input "7061958-Sanofi-[GEOGRAPHIC_DATA]"
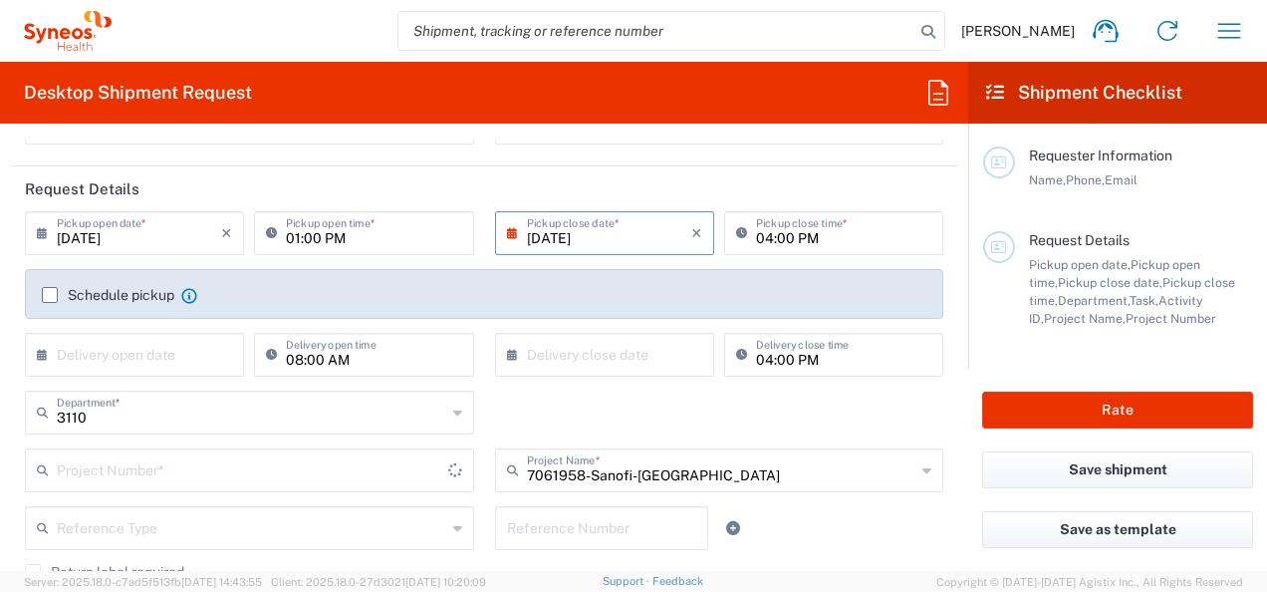
type input "7061958"
click at [839, 506] on div "Reference Type Account Type Activity ID Airline Appointment Number ASN Batch Re…" at bounding box center [484, 535] width 939 height 58
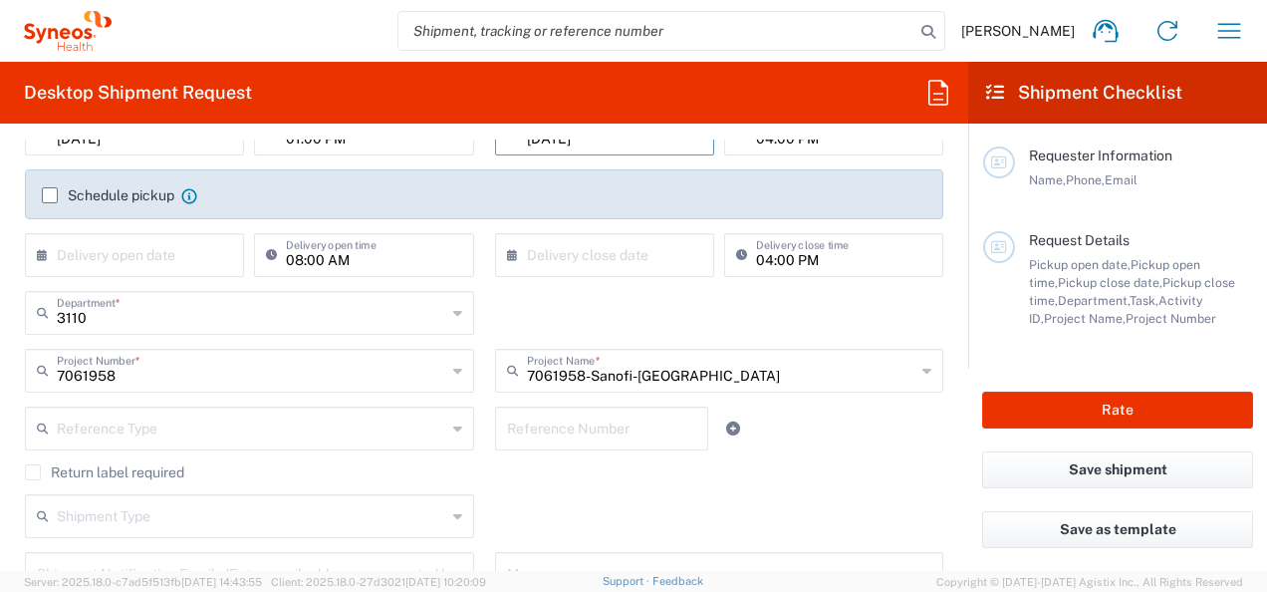
click at [938, 384] on div "7061958-Sanofi-France Project Name * 7061958-Sanofi-France" at bounding box center [719, 378] width 470 height 58
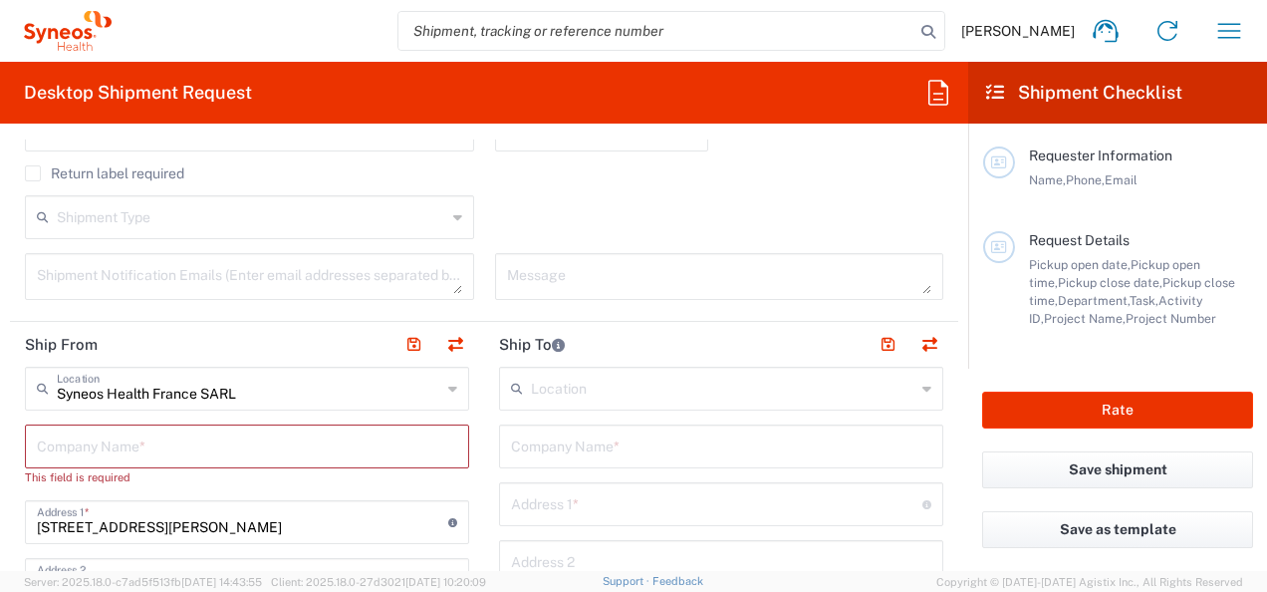
scroll to position [697, 0]
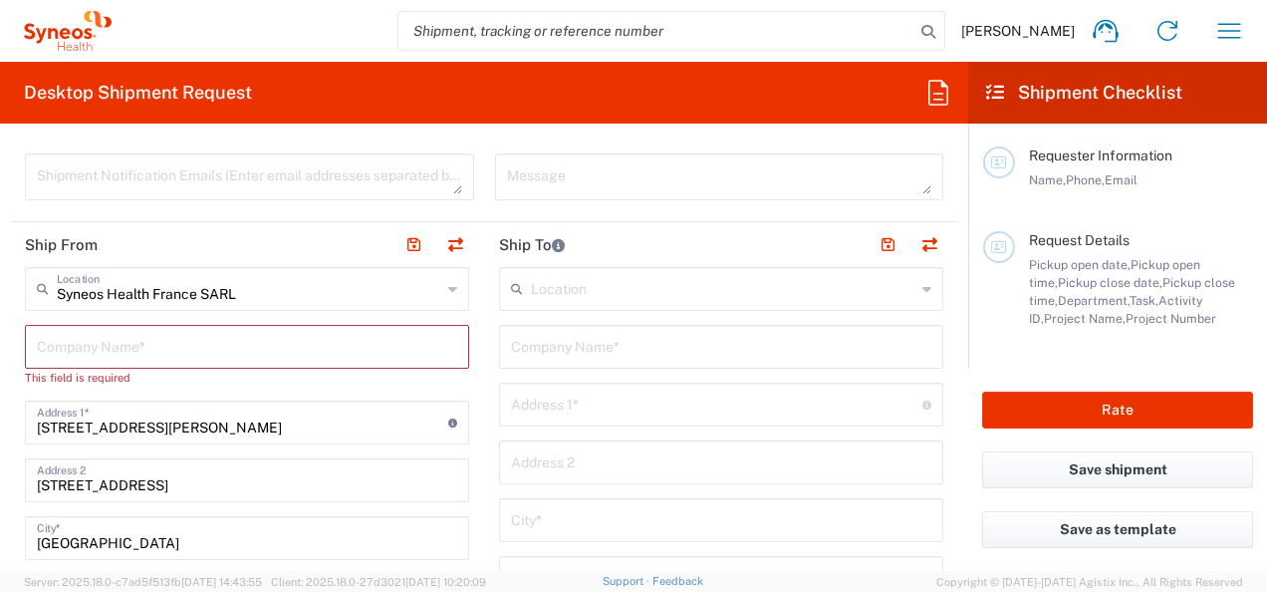
click at [115, 355] on input "text" at bounding box center [247, 345] width 420 height 35
type input "SY"
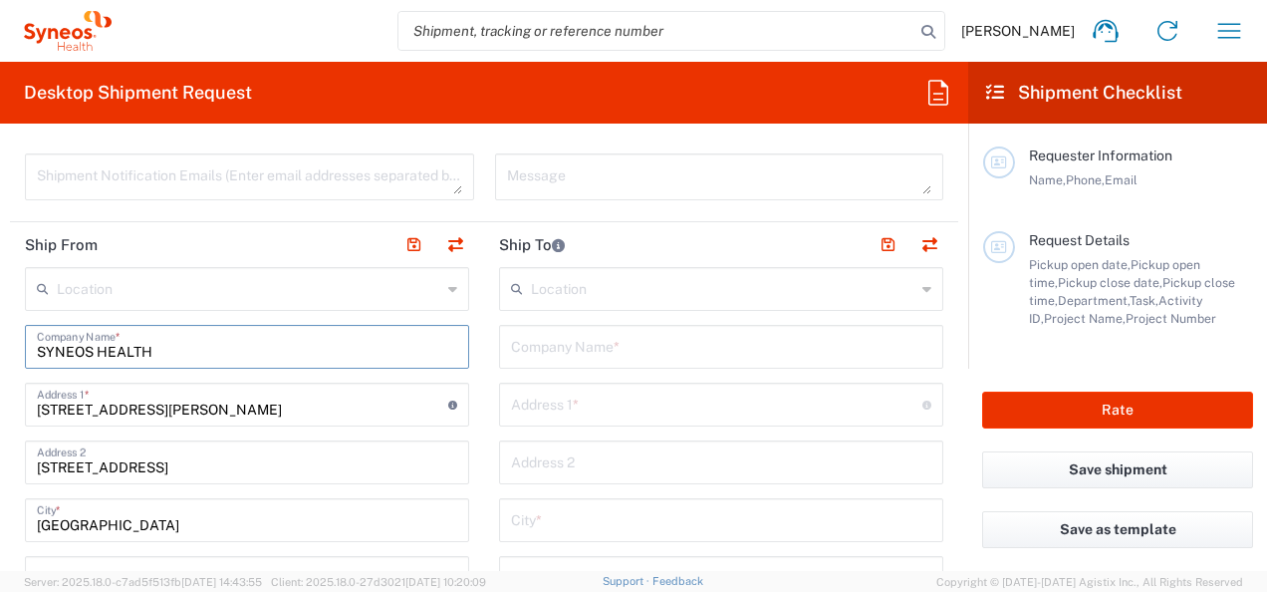
type input "SYNEOS HEALTH"
click at [153, 287] on input "text" at bounding box center [249, 287] width 384 height 35
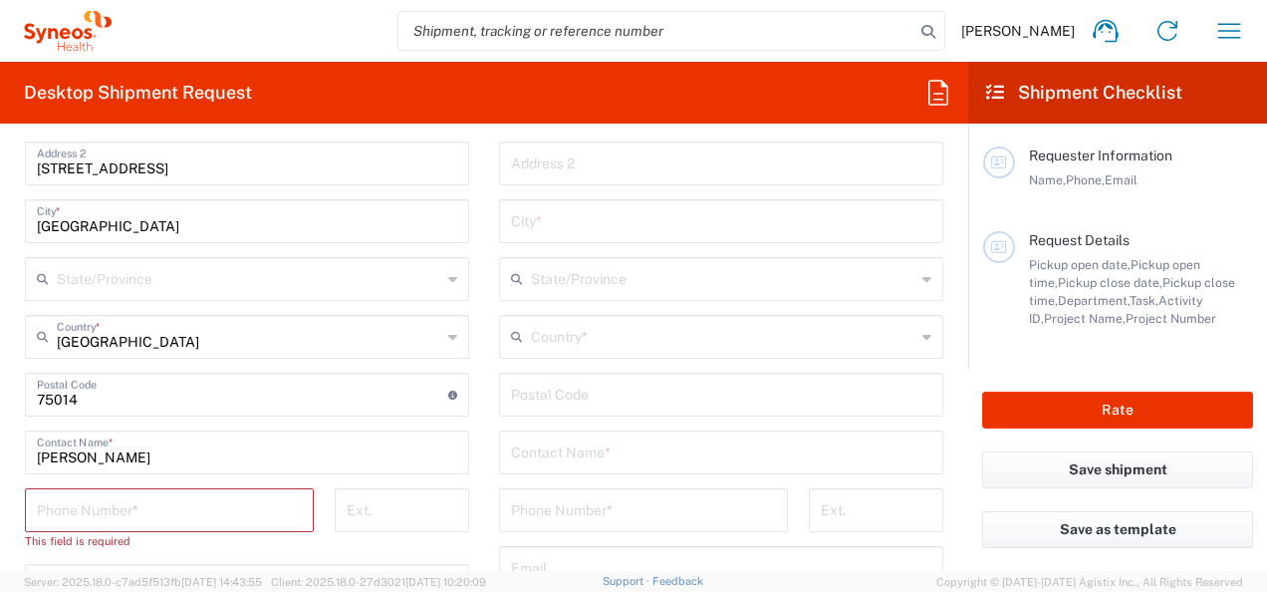
scroll to position [1096, 0]
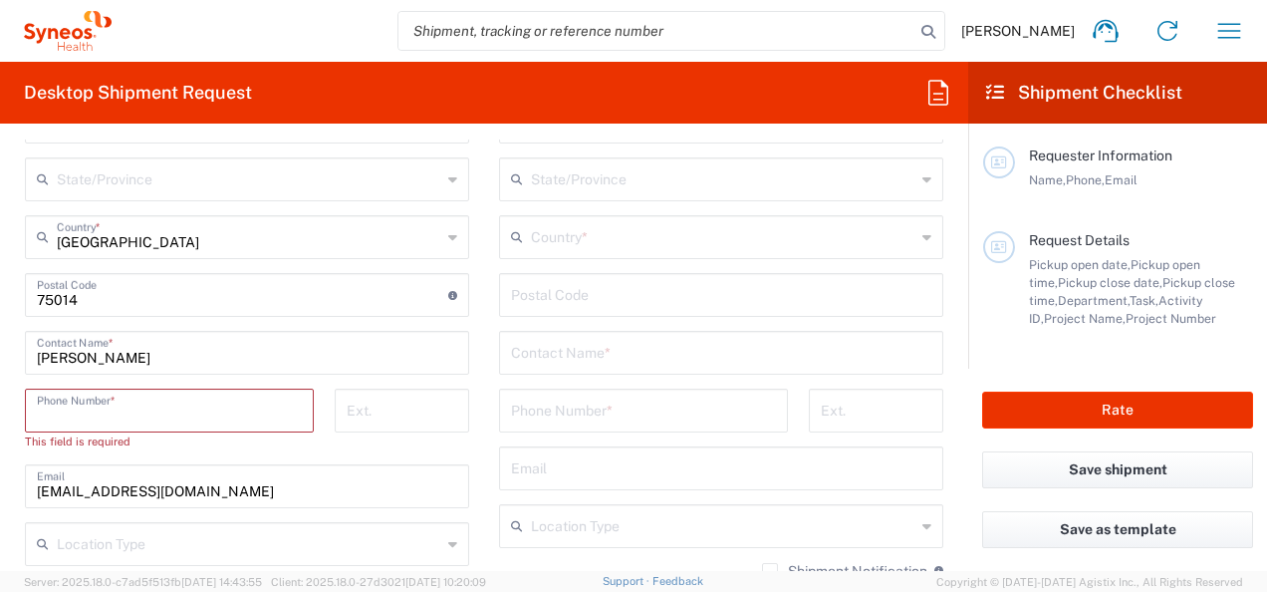
click at [141, 398] on input "tel" at bounding box center [169, 408] width 265 height 35
paste input "[PHONE_NUMBER]"
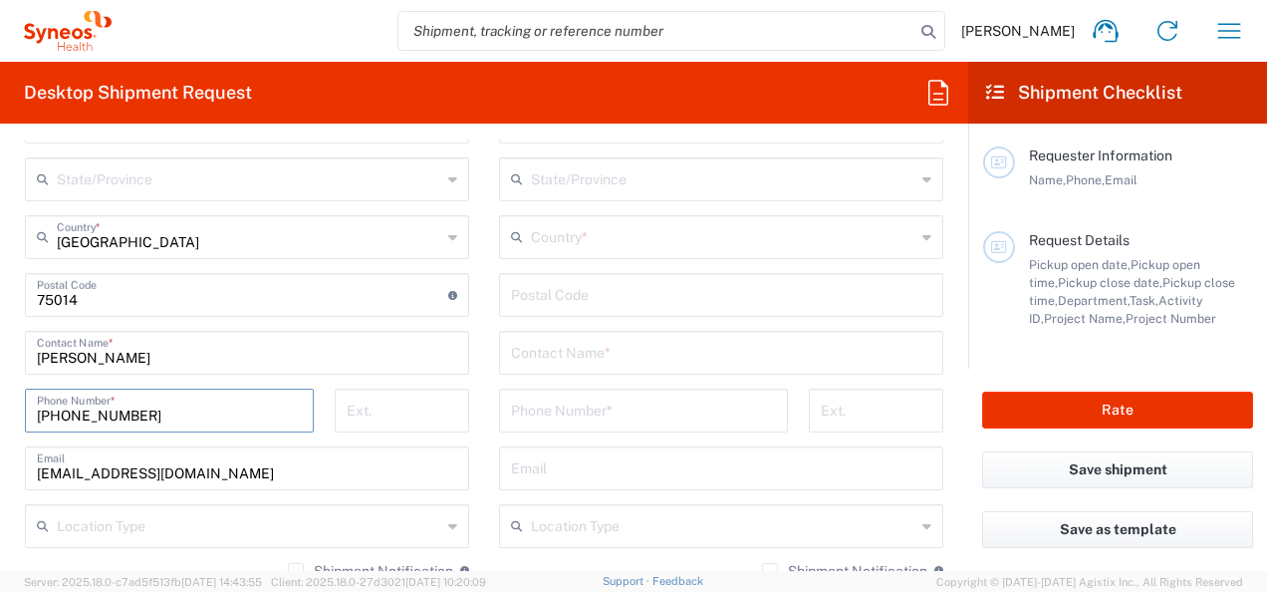
type input "[PHONE_NUMBER]"
click at [8, 410] on form "Requester Information Amelie Cadori Name * Phone * amelie.cadori@syneoshealth.c…" at bounding box center [484, 354] width 968 height 431
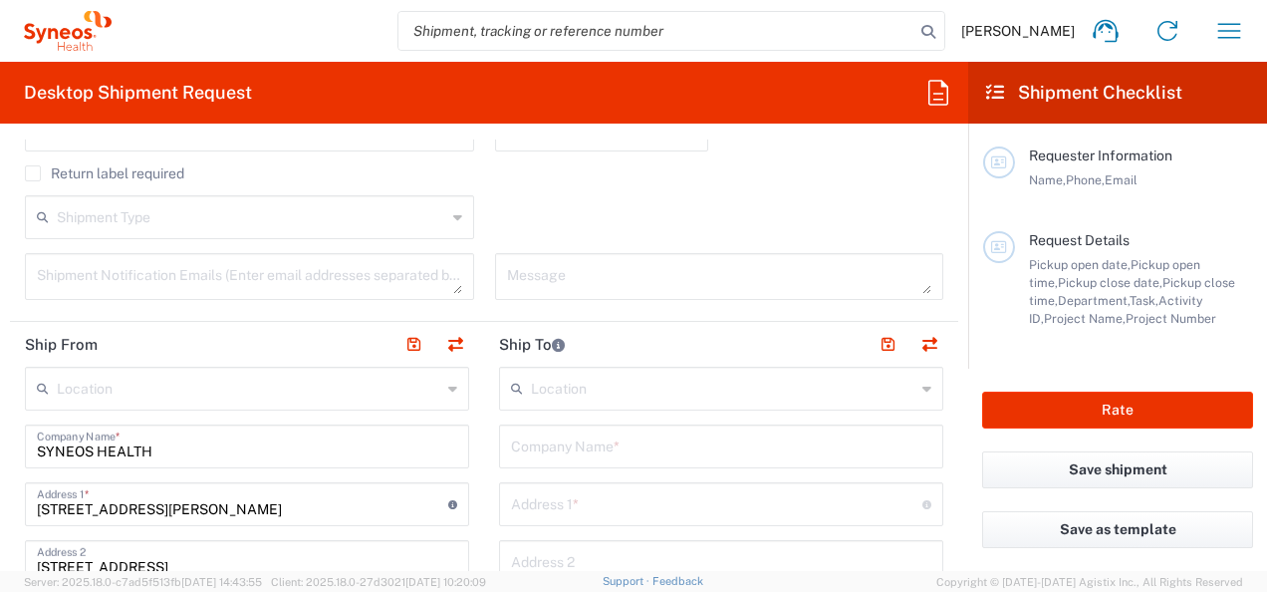
scroll to position [697, 0]
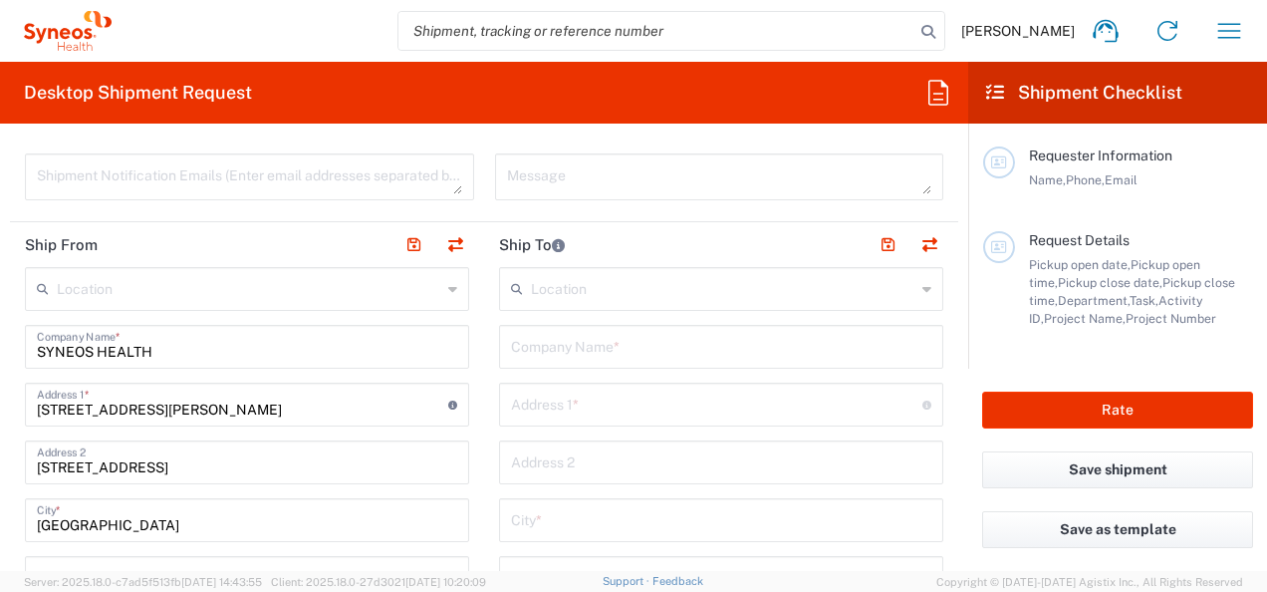
click at [615, 279] on input "text" at bounding box center [723, 287] width 384 height 35
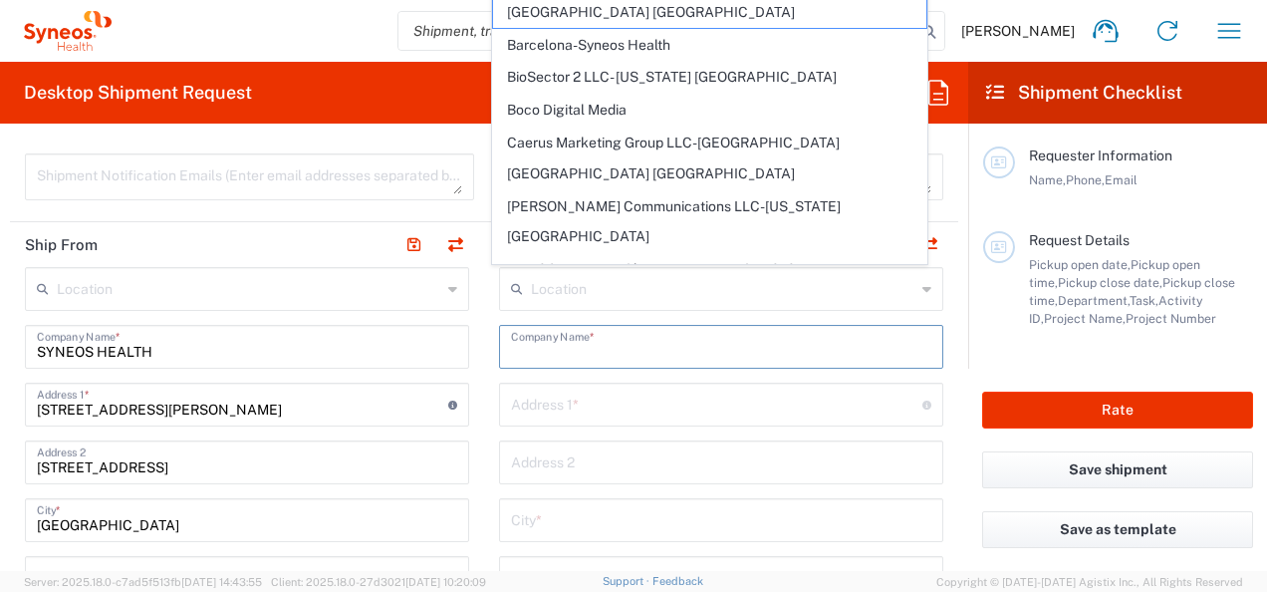
click at [567, 341] on input "text" at bounding box center [721, 345] width 420 height 35
paste input "Centre Hospitalier Sud Francilien"
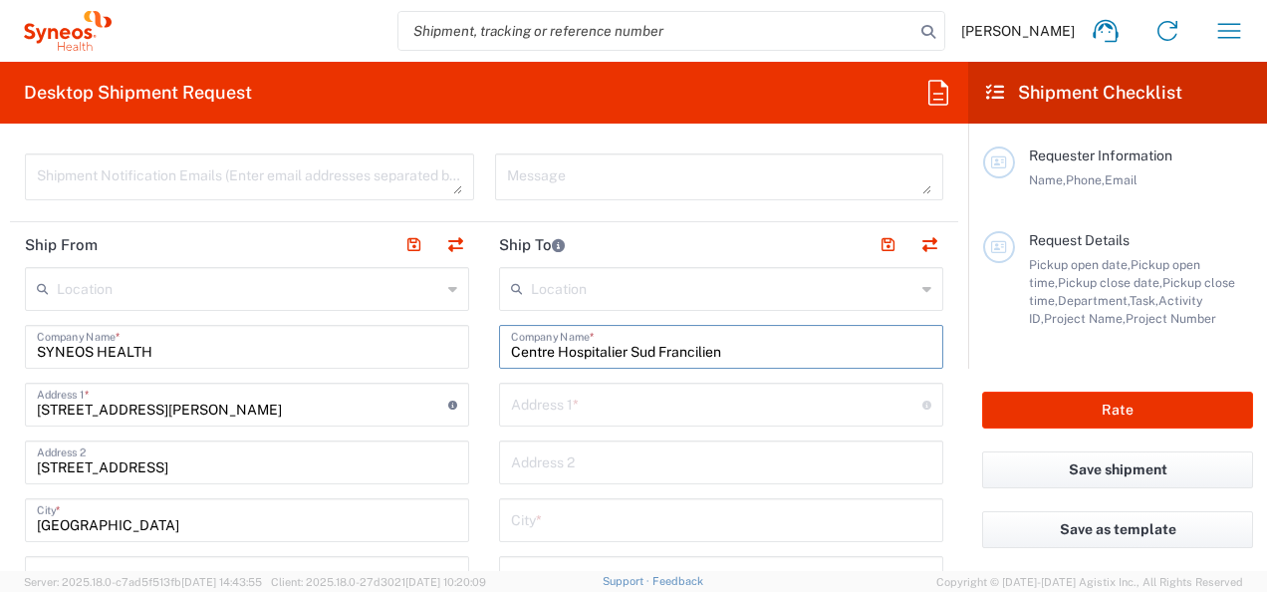
type input "Centre Hospitalier Sud Francilien"
click at [614, 418] on div "Address 1 * For cross streets use street names with '&' or 'and' in between. Fo…" at bounding box center [721, 404] width 444 height 44
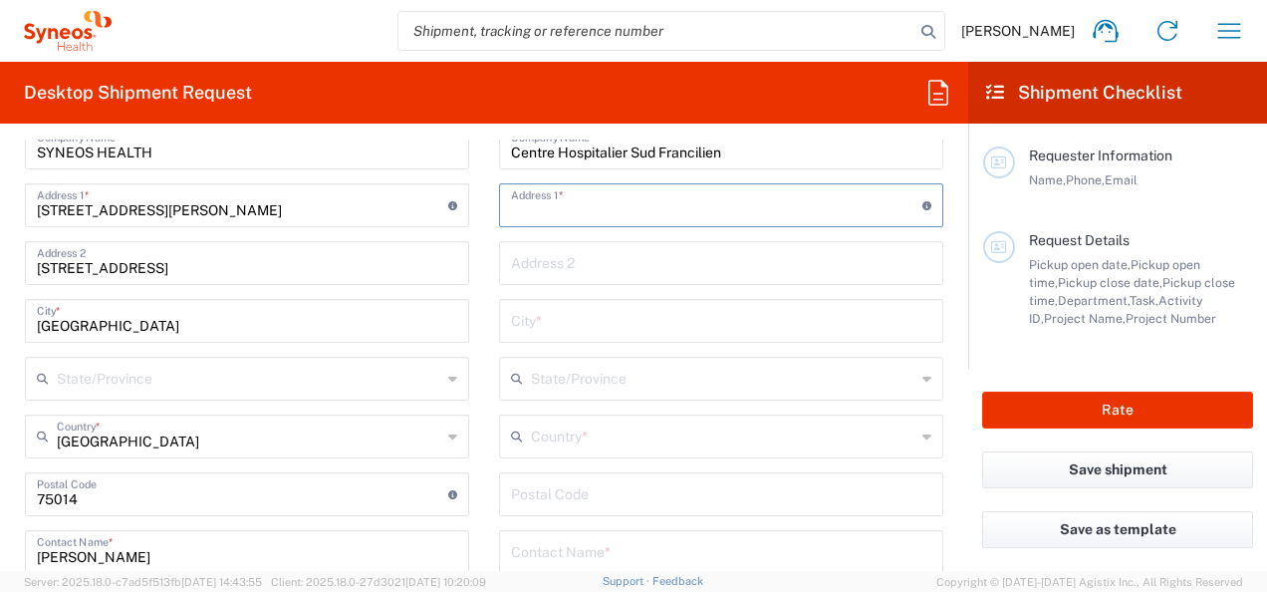
scroll to position [996, 0]
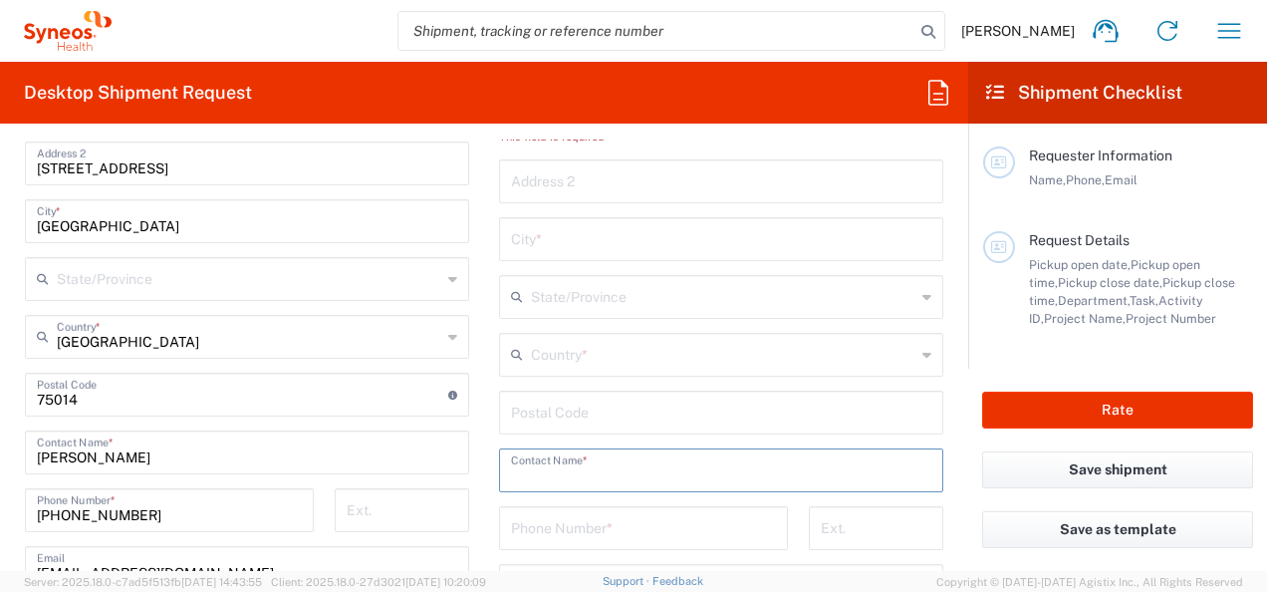
click at [635, 456] on input "text" at bounding box center [721, 468] width 420 height 35
paste input "PENFORNIS"
paste input "SIADOUA"
click at [701, 472] on input "Dr Alfred PENFORNIS et Mme SIADOUA" at bounding box center [721, 468] width 420 height 35
type input "Dr Alfred PENFORNIS et Mme Marcelle SIADOUA"
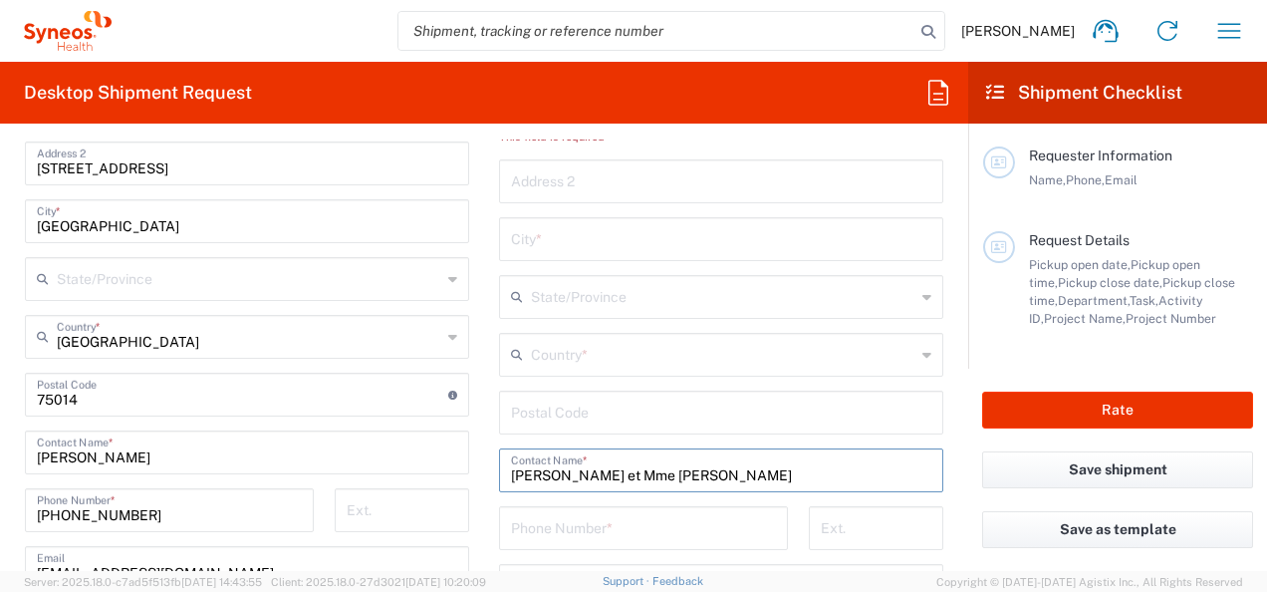
click at [940, 412] on main "Location [PERSON_NAME] LLC-[GEOGRAPHIC_DATA] [GEOGRAPHIC_DATA] [GEOGRAPHIC_DATA…" at bounding box center [721, 395] width 474 height 855
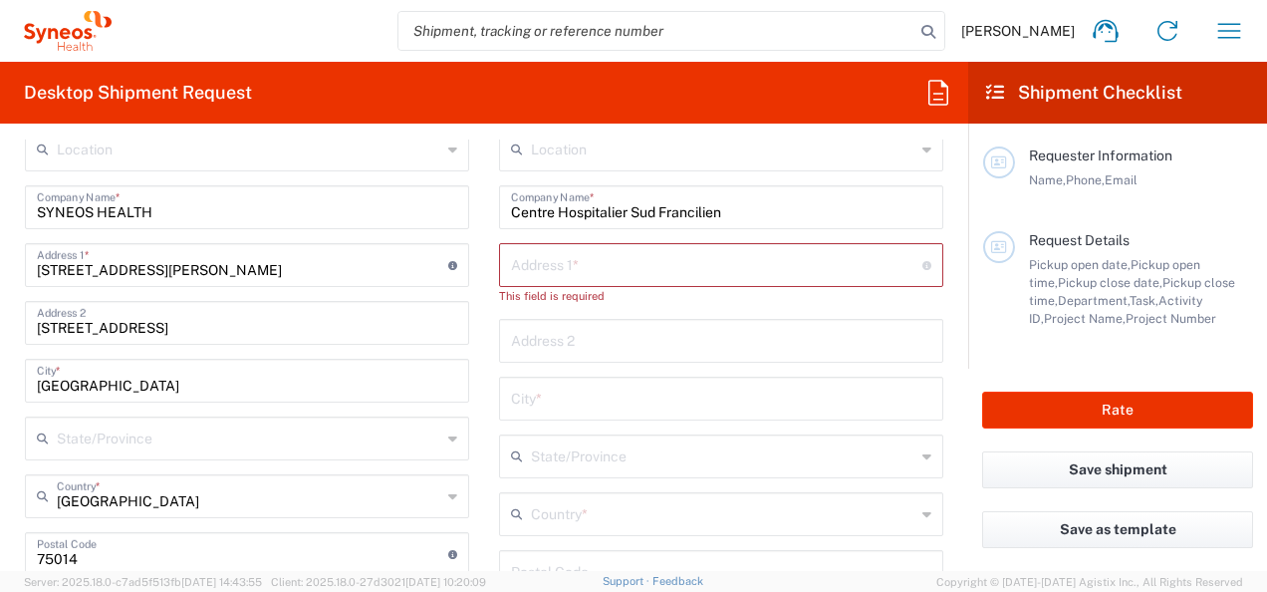
scroll to position [797, 0]
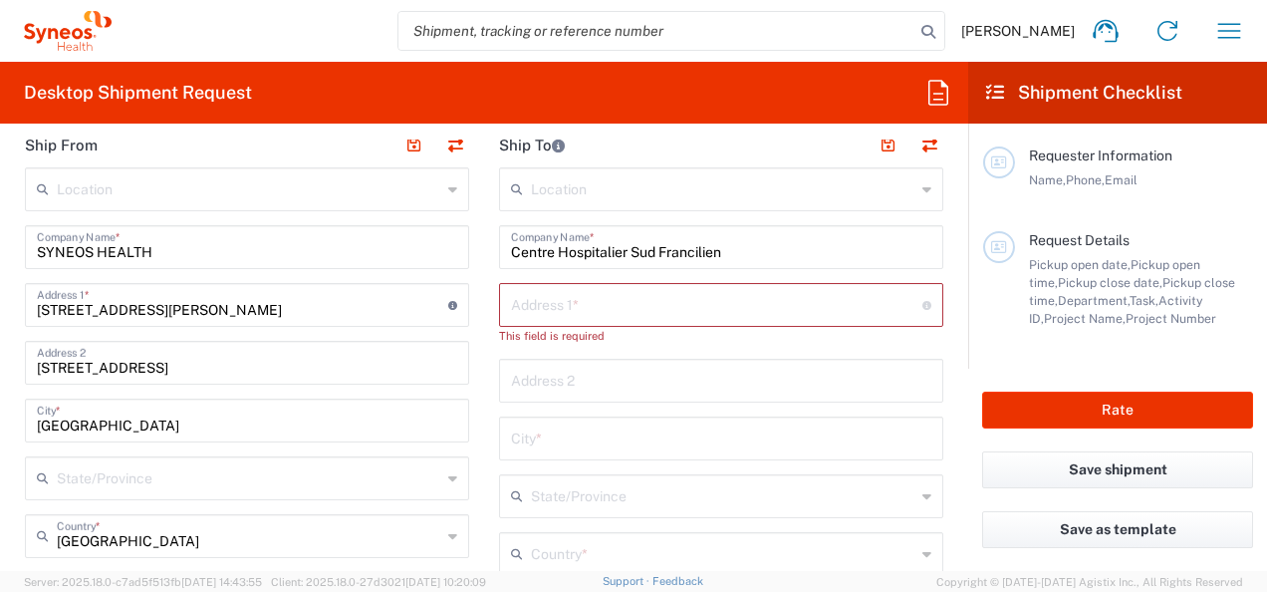
click at [612, 306] on input "text" at bounding box center [716, 303] width 411 height 35
paste input "Centre Hospitalier Sud Francilien URC CHSF"
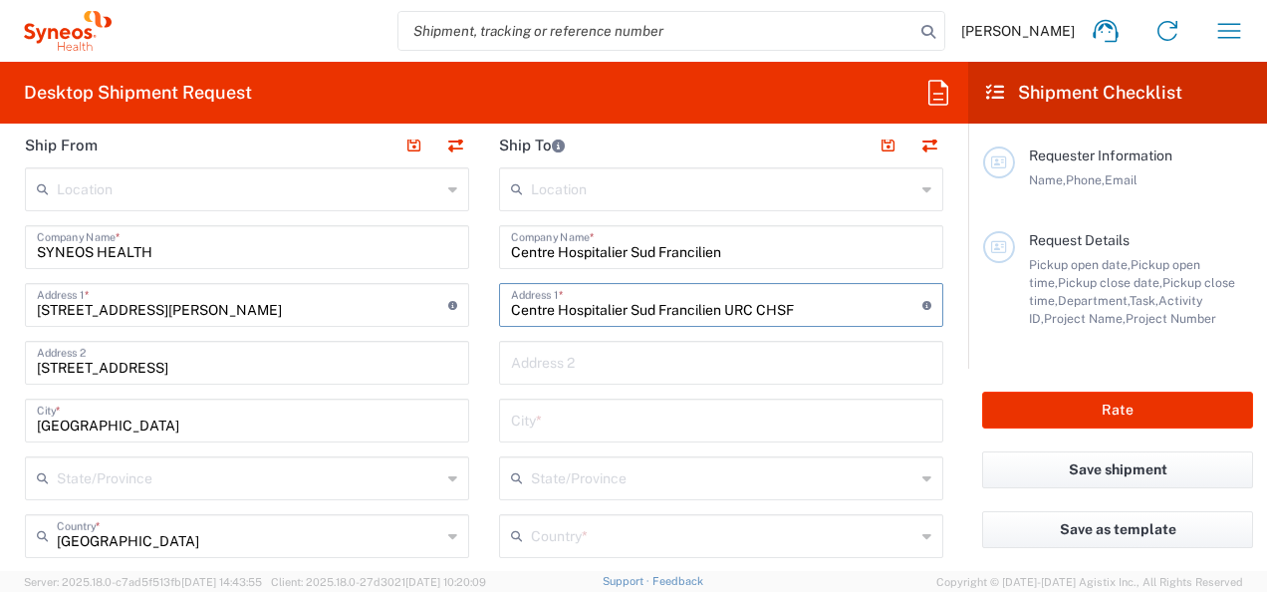
type input "Centre Hospitalier Sud Francilien URC CHSF"
click at [616, 363] on input "text" at bounding box center [721, 361] width 420 height 35
paste input "40 Avenue Serge Dassault"
type input "40 Avenue Serge Dassault"
click at [560, 429] on input "text" at bounding box center [721, 418] width 420 height 35
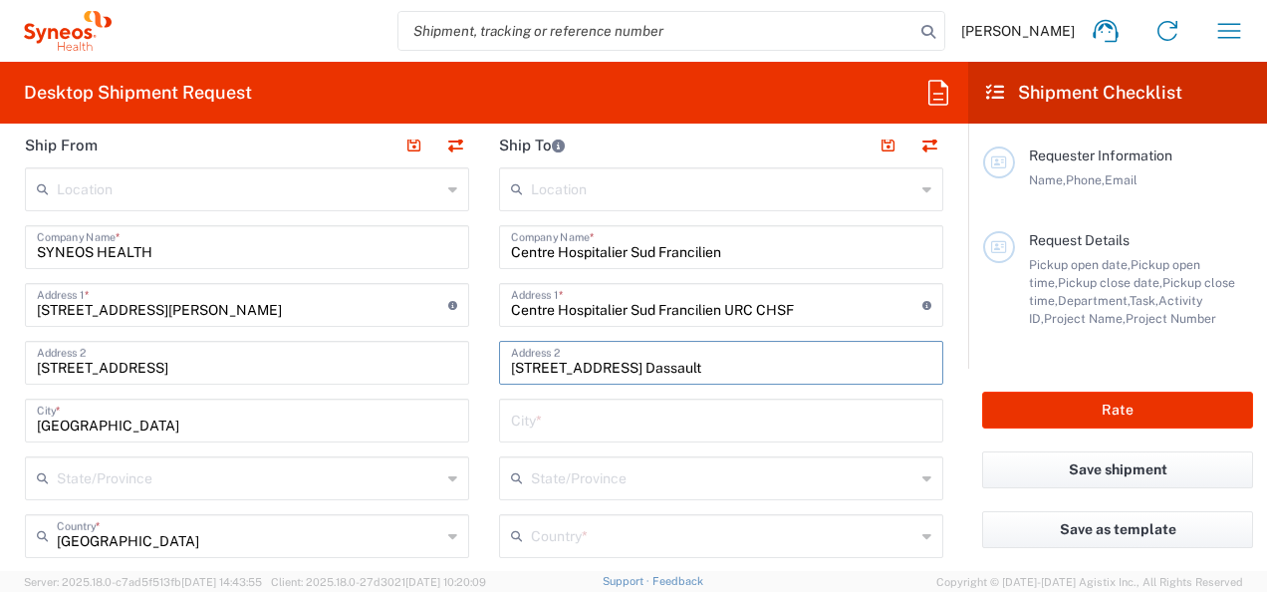
paste input "Corbeil-Essonnes"
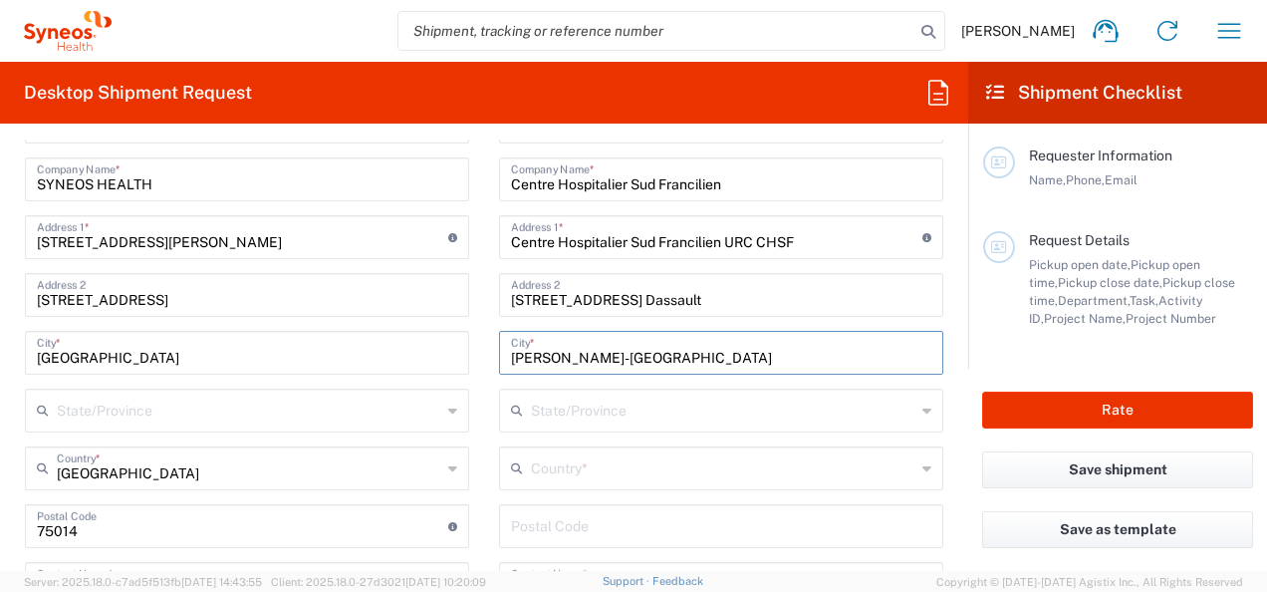
scroll to position [896, 0]
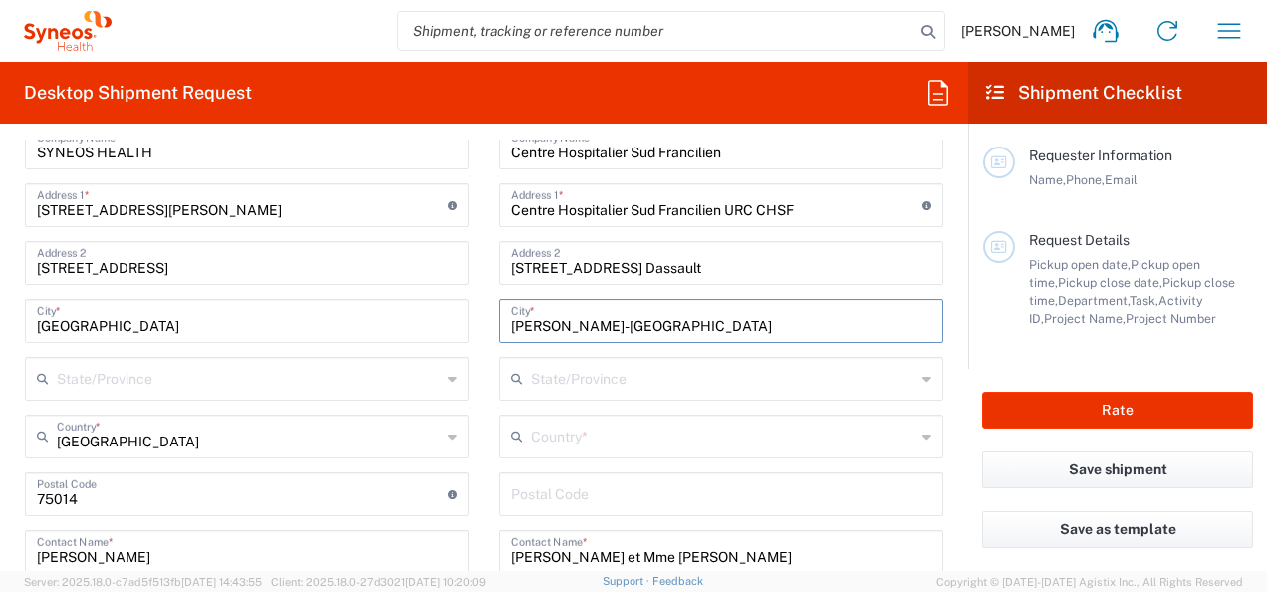
type input "Corbeil-Essonnes"
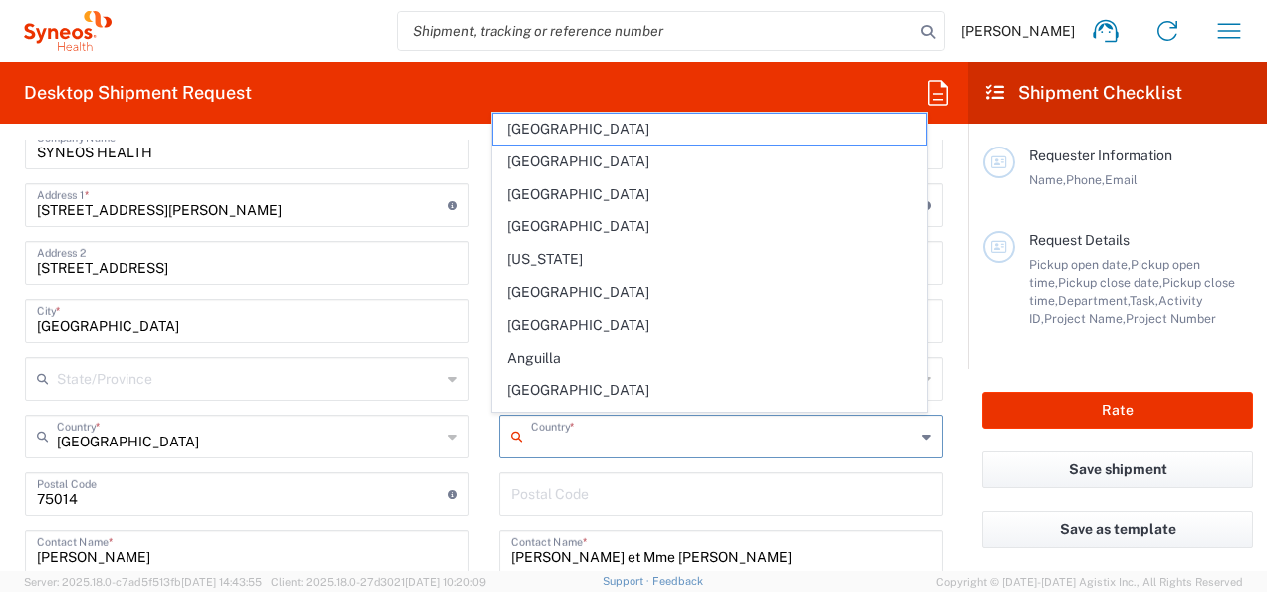
click at [662, 431] on input "text" at bounding box center [723, 434] width 384 height 35
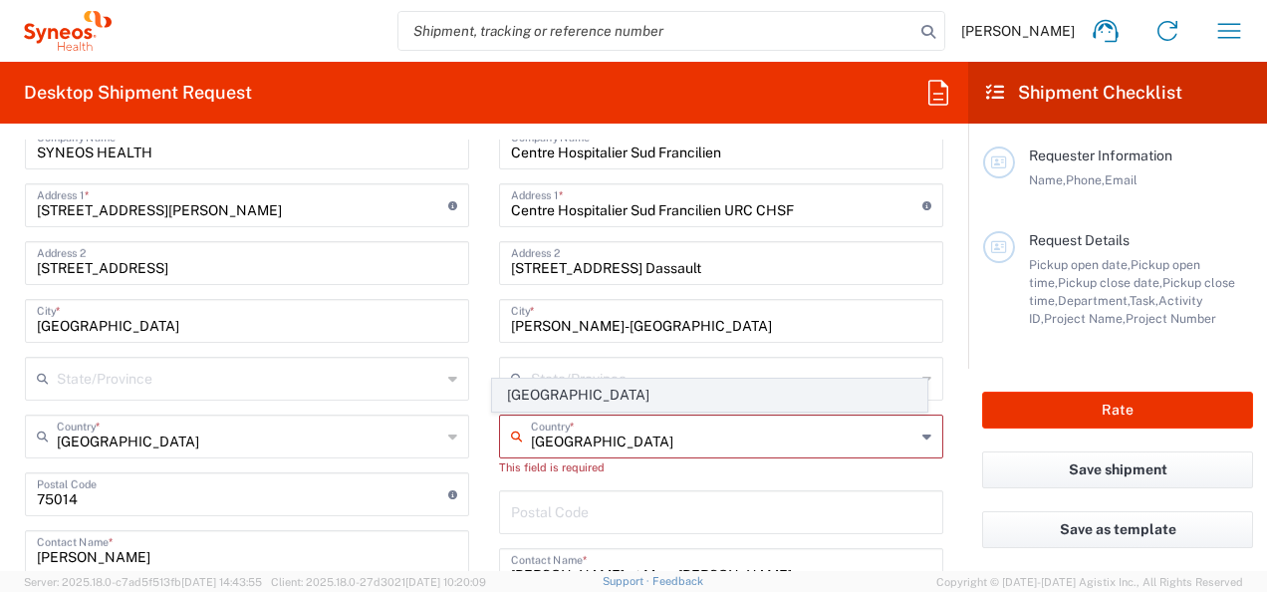
click at [512, 396] on span "[GEOGRAPHIC_DATA]" at bounding box center [709, 394] width 432 height 31
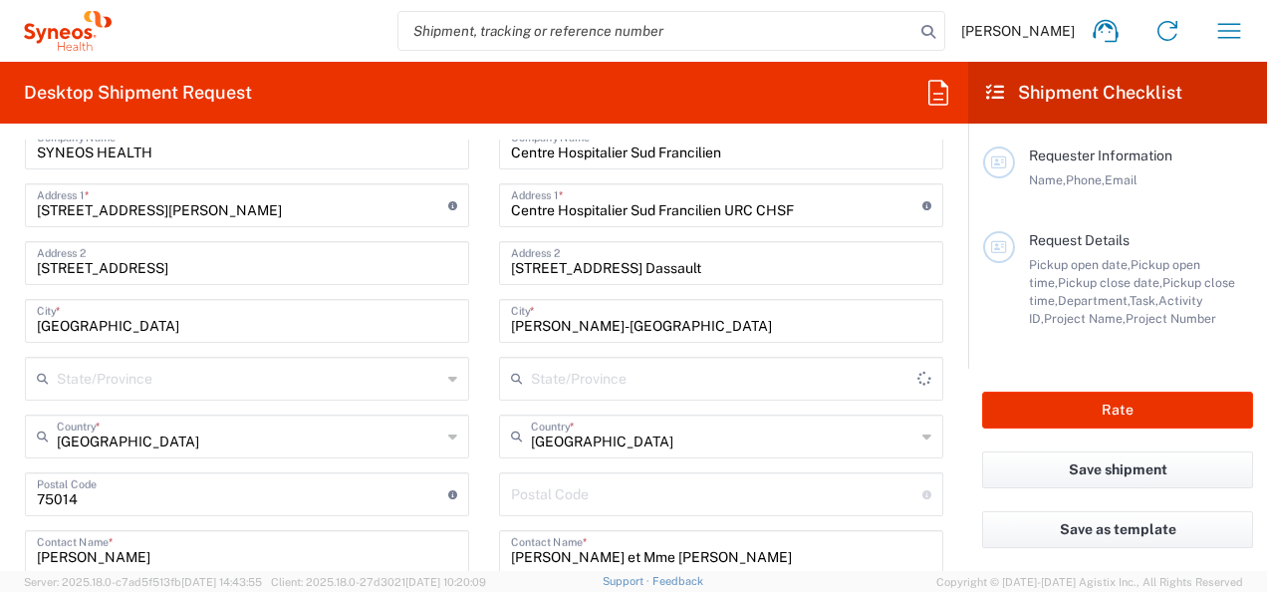
type input "[GEOGRAPHIC_DATA]"
click at [632, 500] on input "undefined" at bounding box center [716, 492] width 411 height 35
type input "91100"
click at [949, 512] on form "Requester Information Amelie Cadori Name * Phone * amelie.cadori@syneoshealth.c…" at bounding box center [484, 354] width 968 height 431
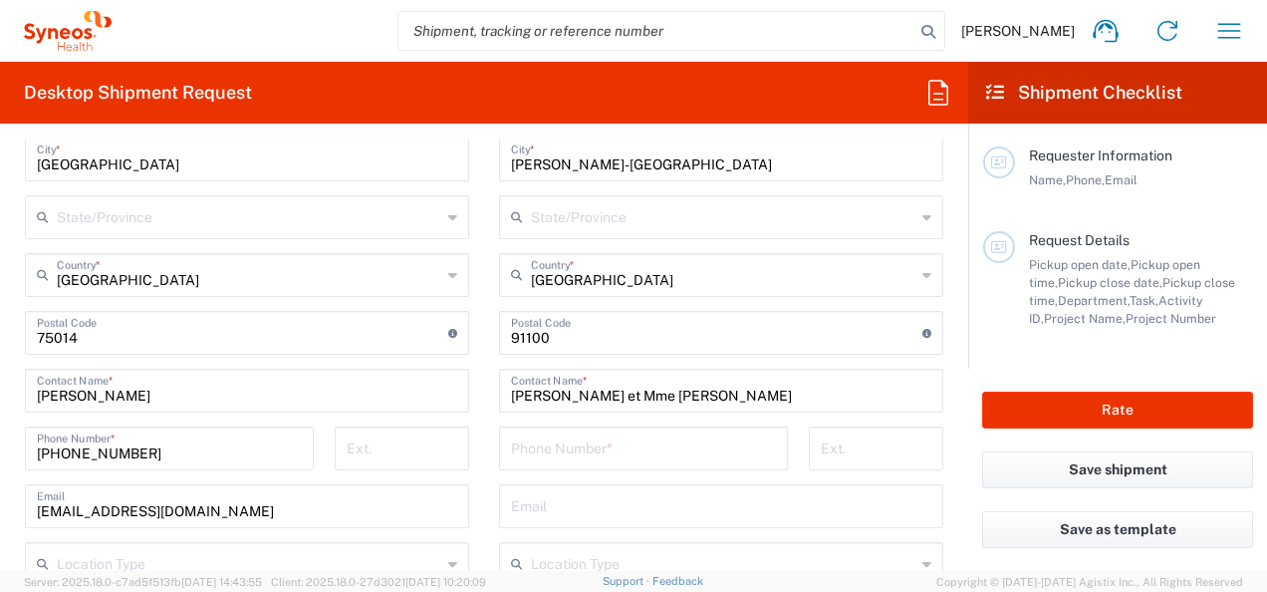
scroll to position [1096, 0]
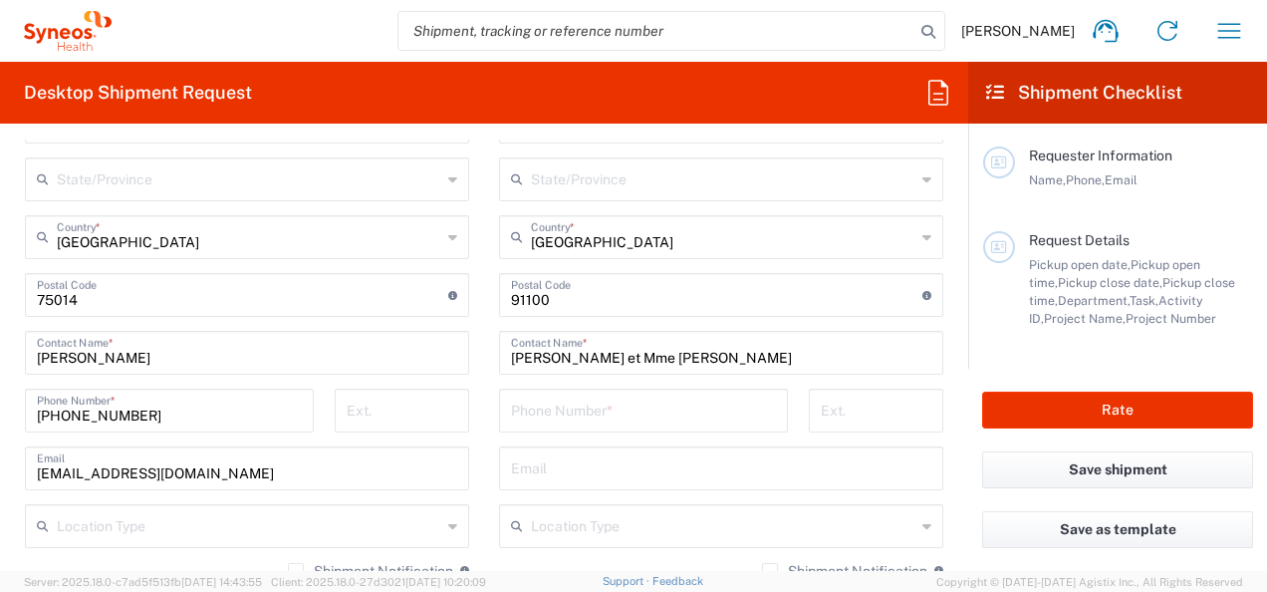
drag, startPoint x: 622, startPoint y: 407, endPoint x: 596, endPoint y: 400, distance: 26.8
click at [622, 407] on input "tel" at bounding box center [643, 408] width 265 height 35
paste input "06 10 43 09 87"
type input "06 10 43 09 87"
click at [590, 460] on input "text" at bounding box center [721, 466] width 420 height 35
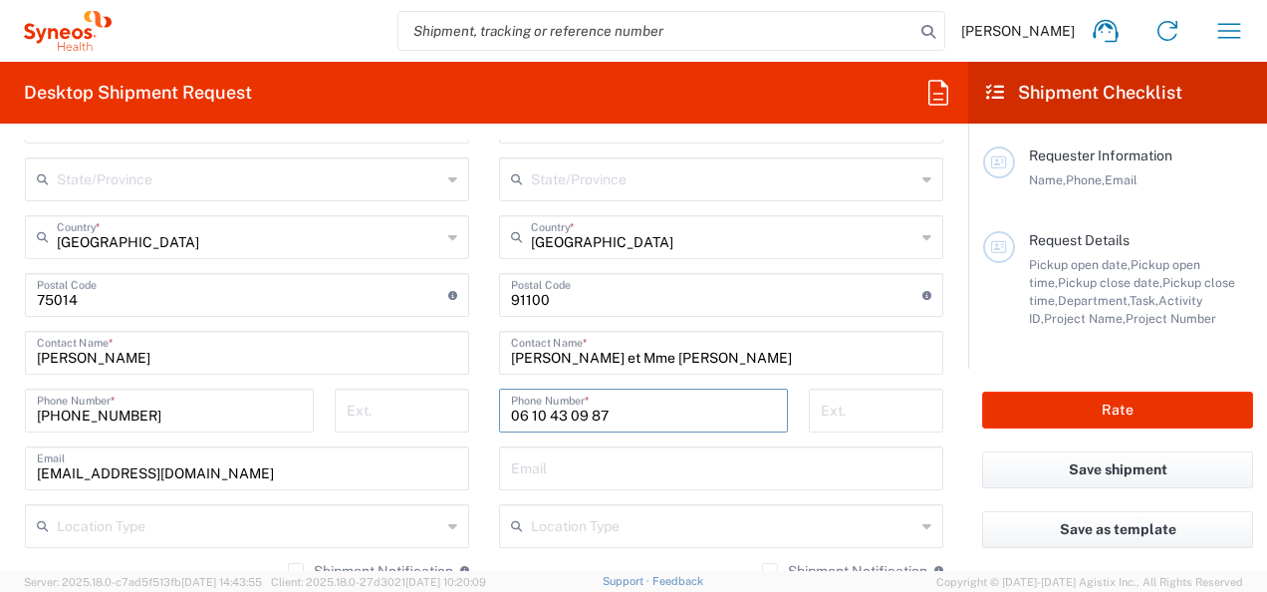
paste input "marcelle.siadoua@chsf.fr"
type input "marcelle.siadoua@chsf.fr"
click at [936, 488] on main "Location [PERSON_NAME] LLC-[GEOGRAPHIC_DATA] [GEOGRAPHIC_DATA] [GEOGRAPHIC_DATA…" at bounding box center [721, 287] width 474 height 837
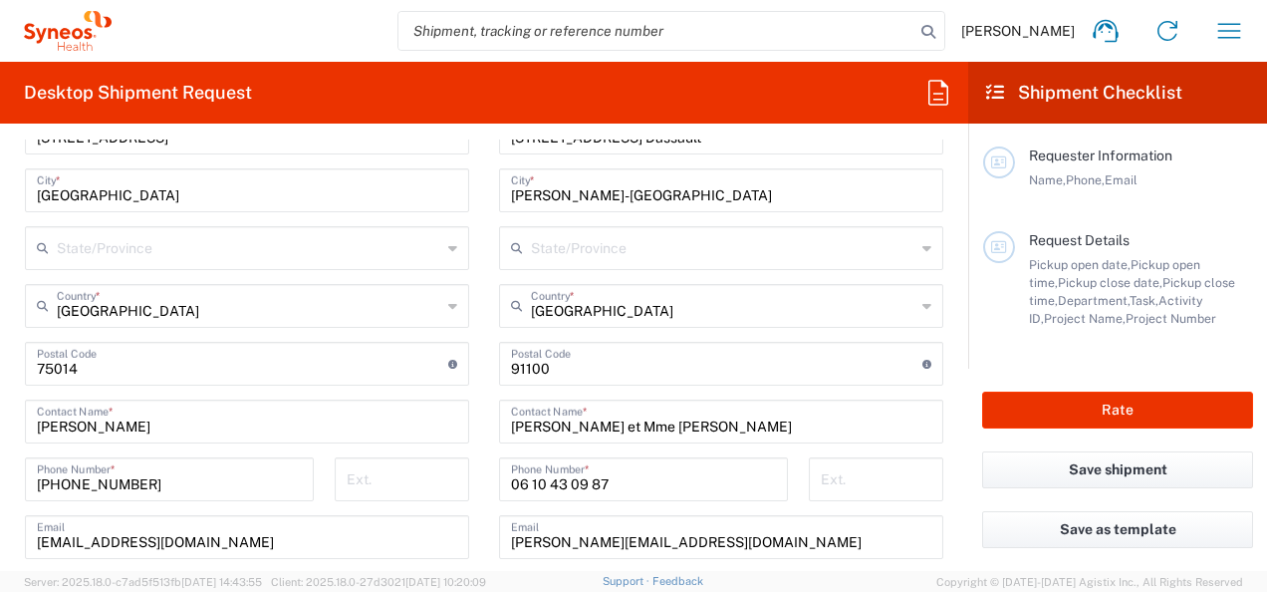
scroll to position [996, 0]
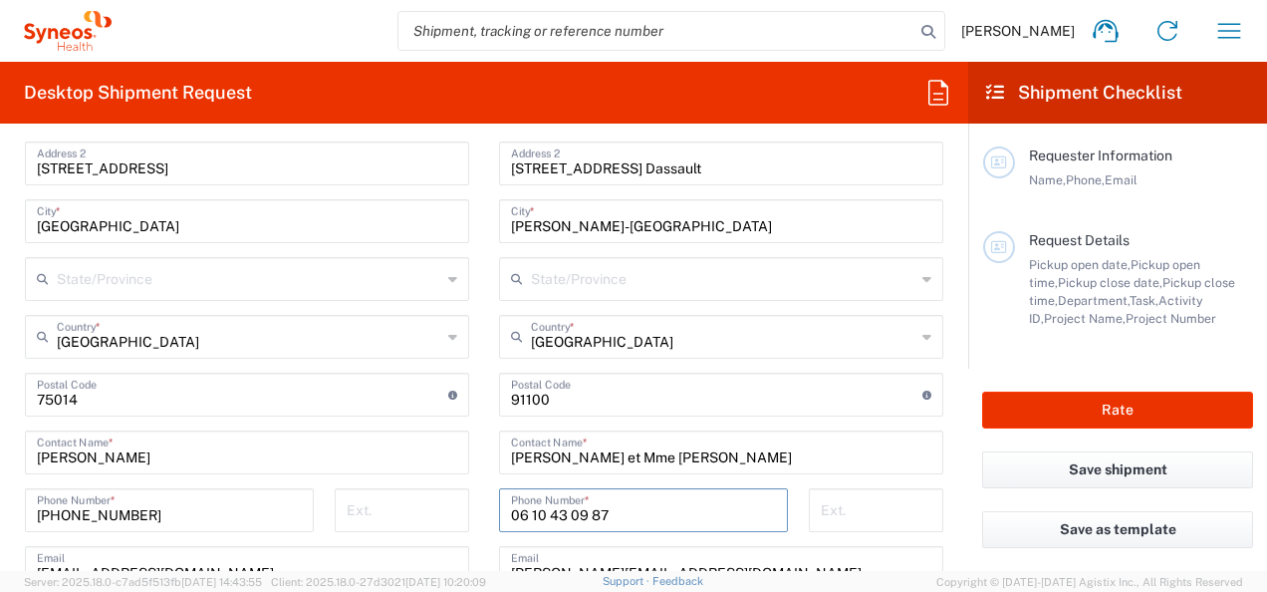
drag, startPoint x: 612, startPoint y: 503, endPoint x: 496, endPoint y: 508, distance: 115.6
click at [499, 508] on div "06 10 43 09 87 Phone Number *" at bounding box center [643, 510] width 289 height 44
paste input "1 61 69 71 04"
type input "01 61 69 71 04"
click at [940, 448] on main "Location [PERSON_NAME] LLC-[GEOGRAPHIC_DATA] [GEOGRAPHIC_DATA] [GEOGRAPHIC_DATA…" at bounding box center [721, 386] width 474 height 837
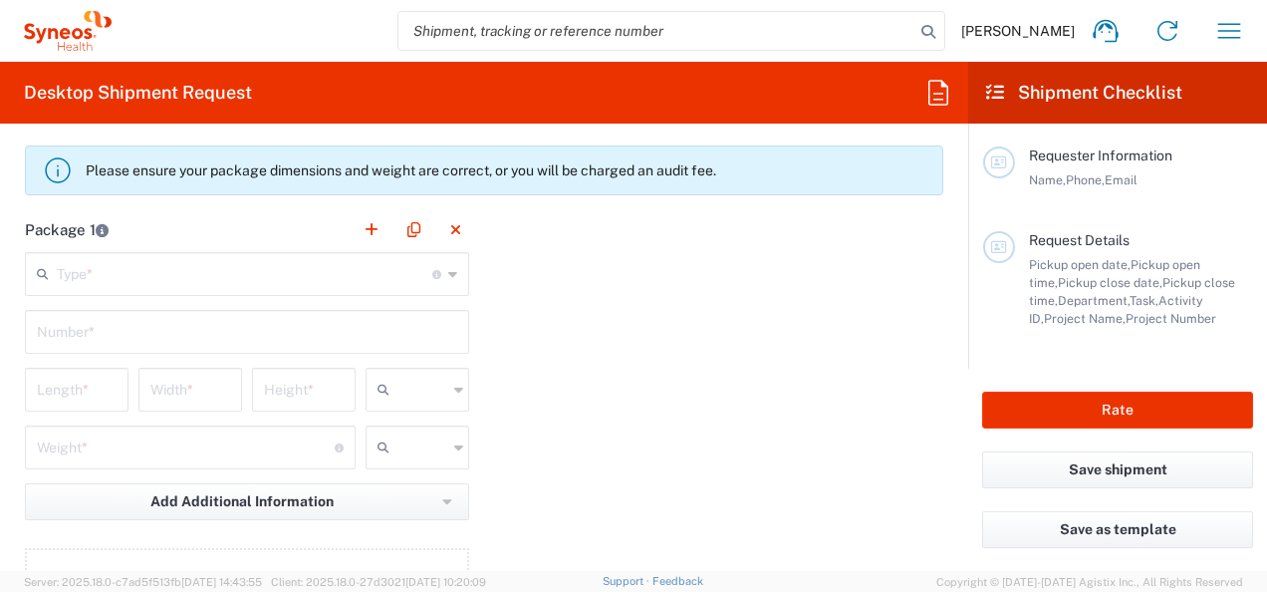
scroll to position [1793, 0]
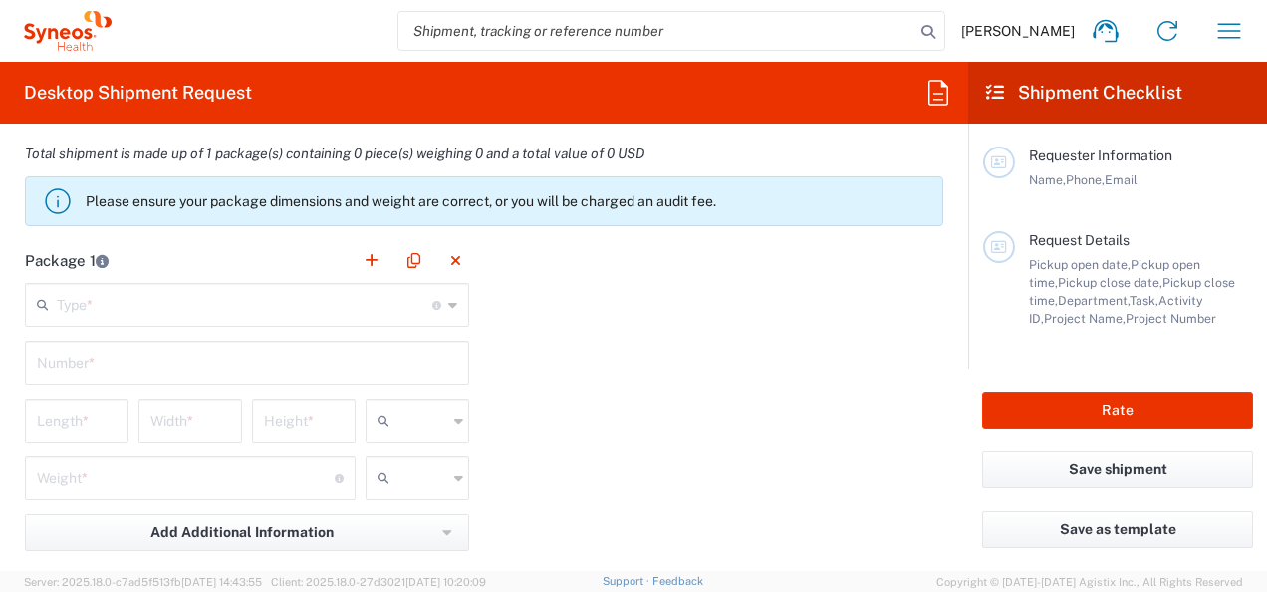
click at [272, 301] on input "text" at bounding box center [245, 303] width 376 height 35
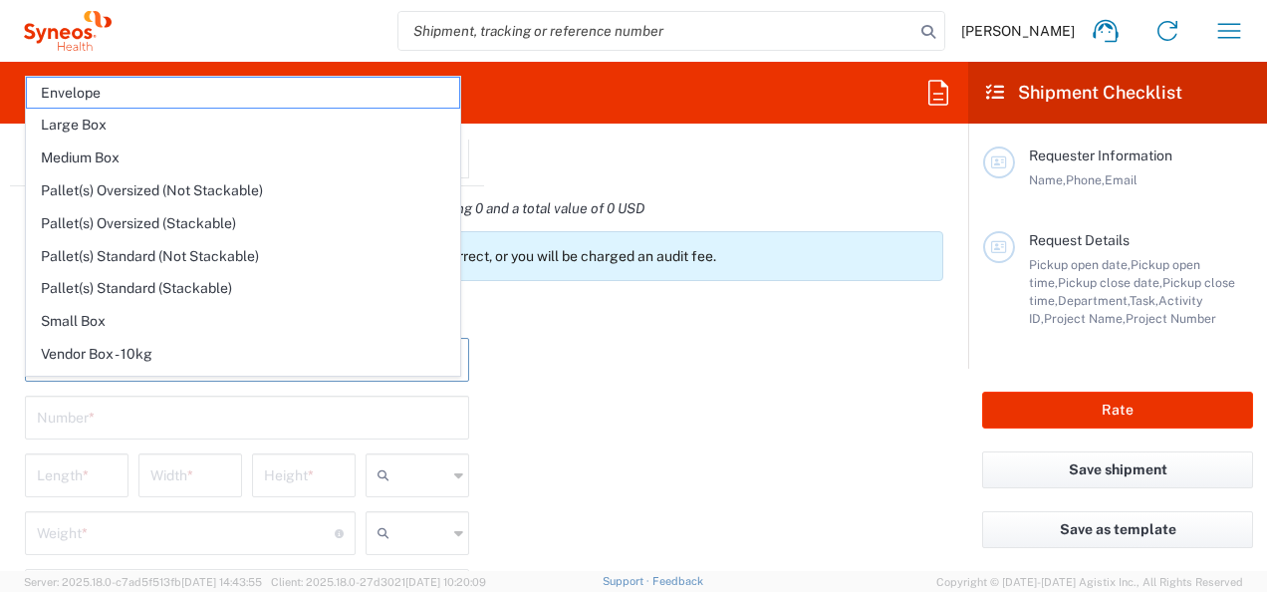
scroll to position [1693, 0]
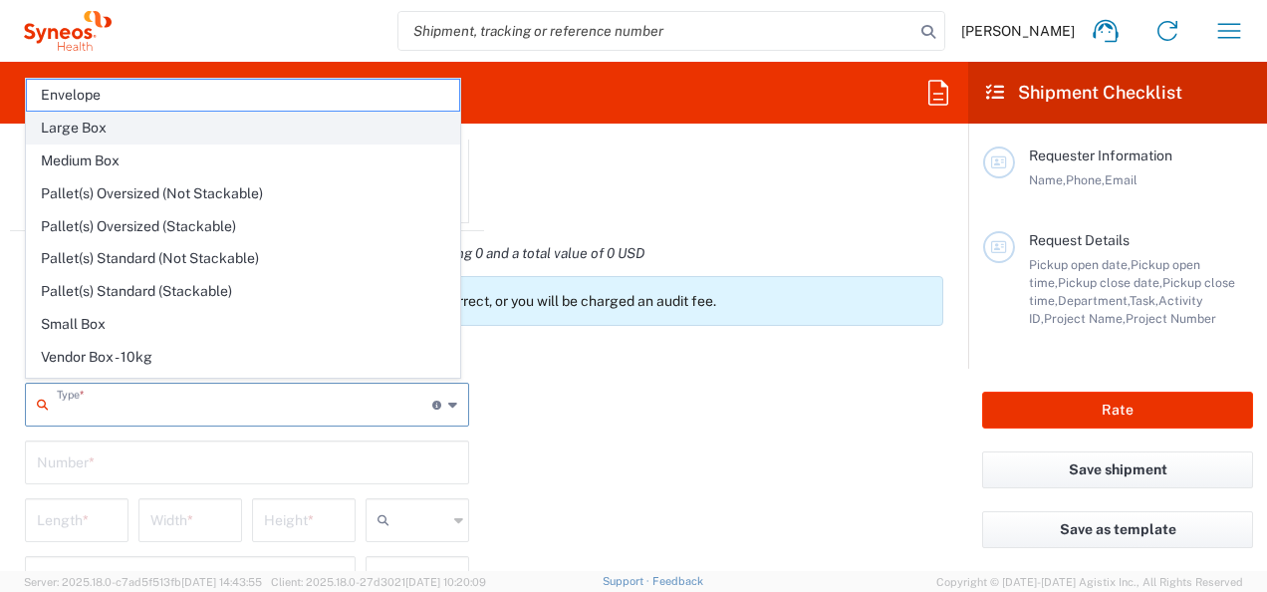
click at [125, 129] on span "Large Box" at bounding box center [243, 128] width 432 height 31
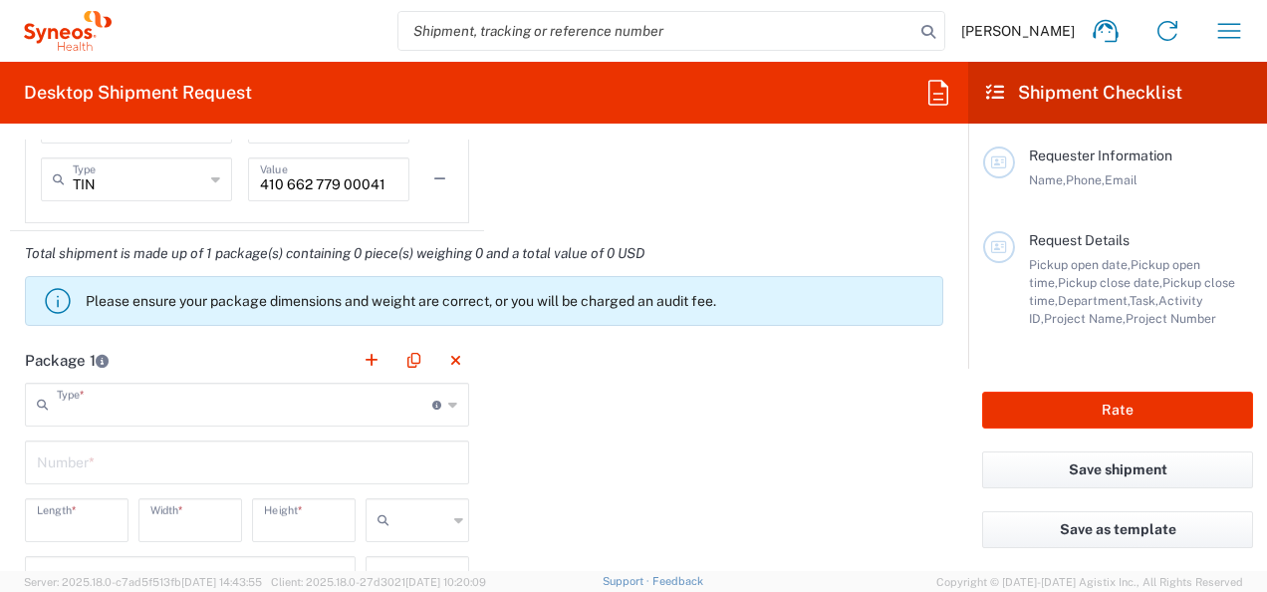
type input "Large Box"
type input "17.5"
type input "12.5"
type input "3"
type input "in"
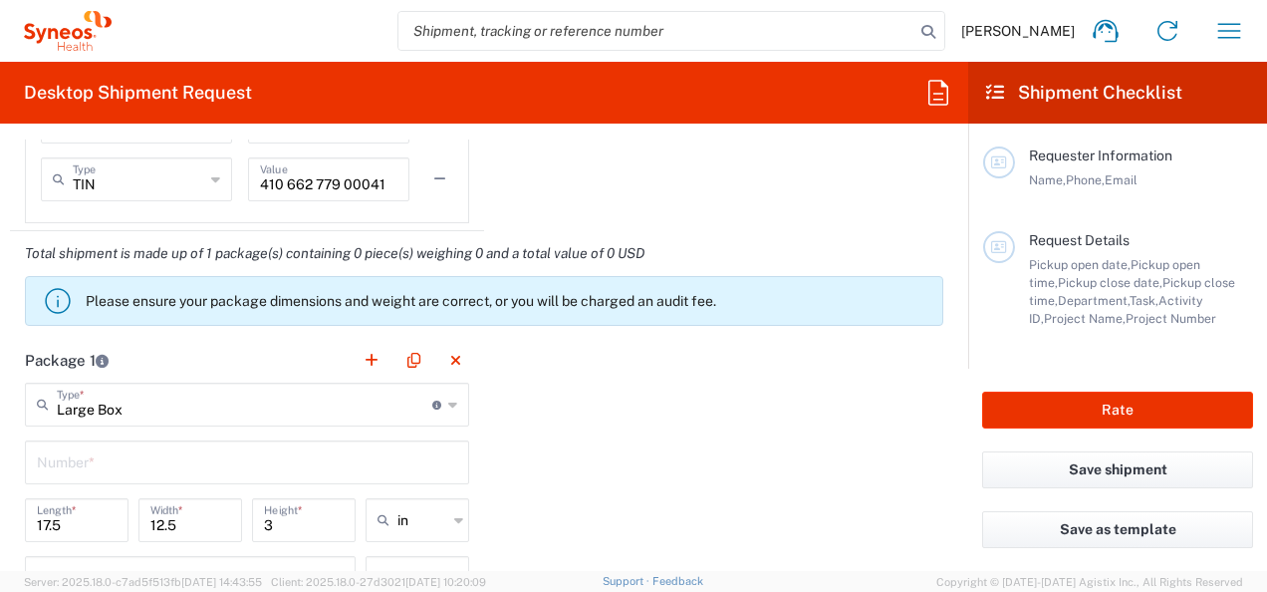
click at [604, 412] on div "Package 1 Large Box Type * Material used to package goods Envelope Large Box Me…" at bounding box center [484, 556] width 948 height 437
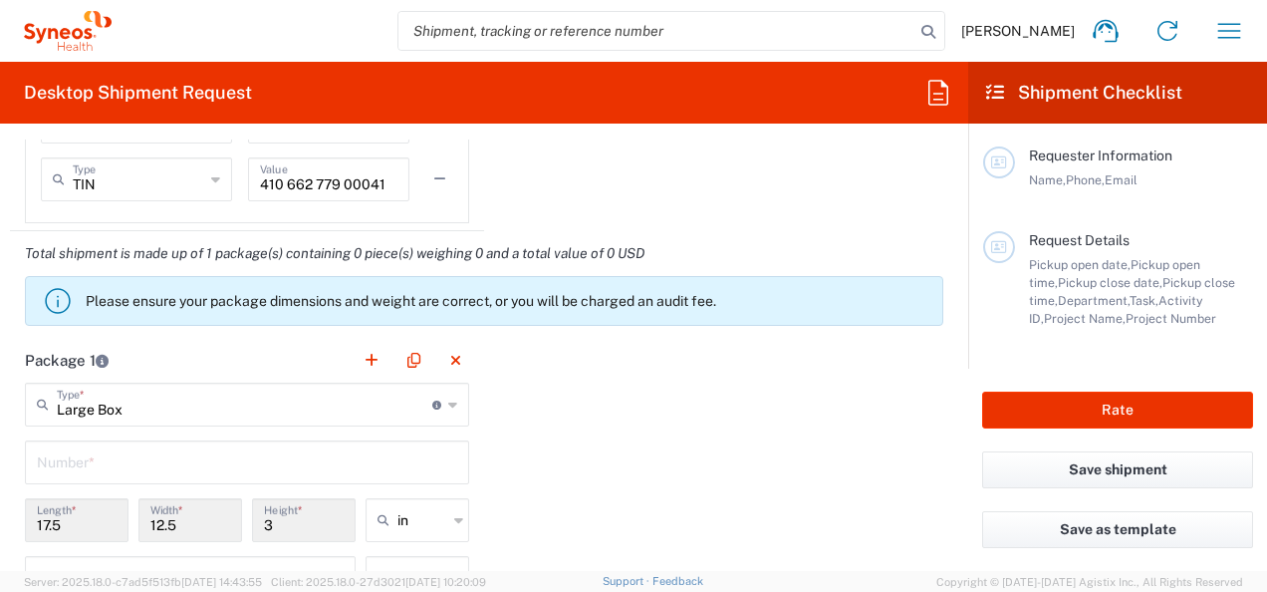
scroll to position [1793, 0]
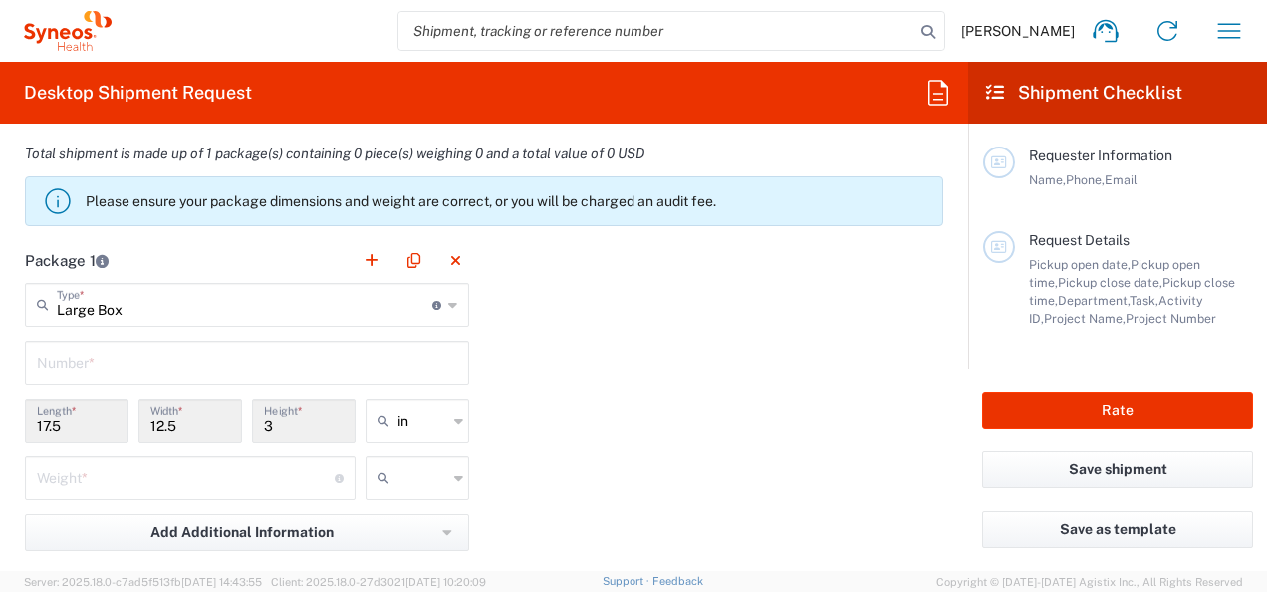
click at [444, 408] on div "in" at bounding box center [418, 420] width 104 height 44
click at [406, 498] on span "cm" at bounding box center [411, 492] width 98 height 31
type input "44.45"
type input "31.75"
type input "7.62"
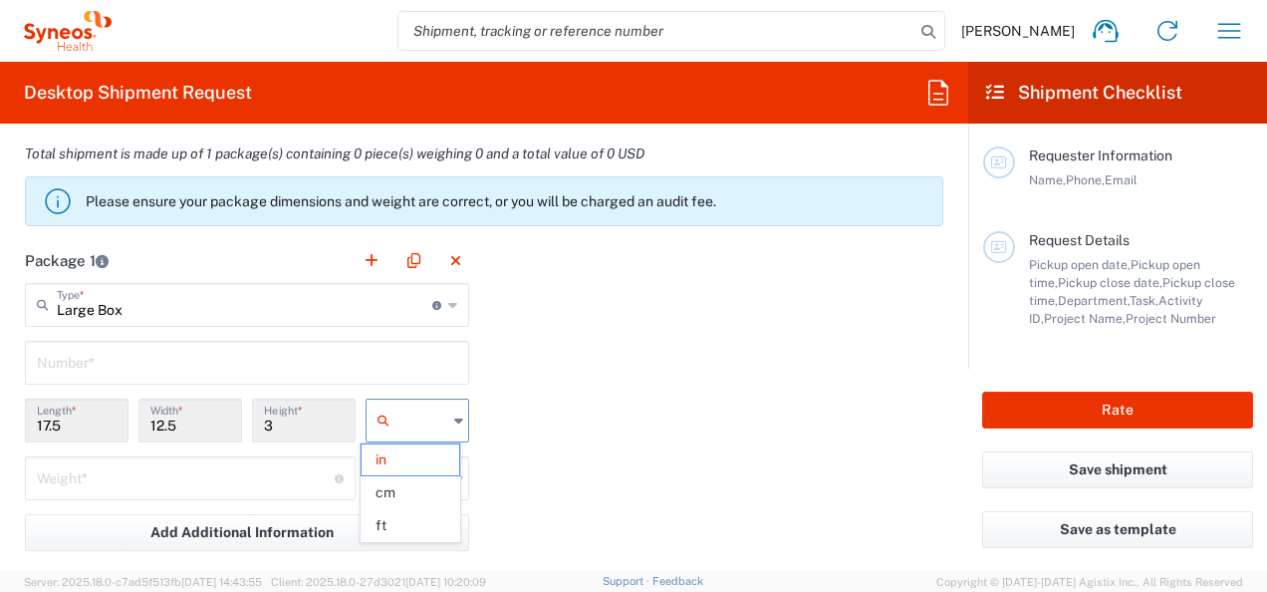
type input "cm"
click at [521, 469] on div "Package 1 Large Box Type * Material used to package goods Envelope Large Box Me…" at bounding box center [484, 456] width 948 height 437
click at [428, 498] on div "kgs lbs" at bounding box center [418, 485] width 114 height 58
click at [445, 478] on div at bounding box center [418, 478] width 104 height 44
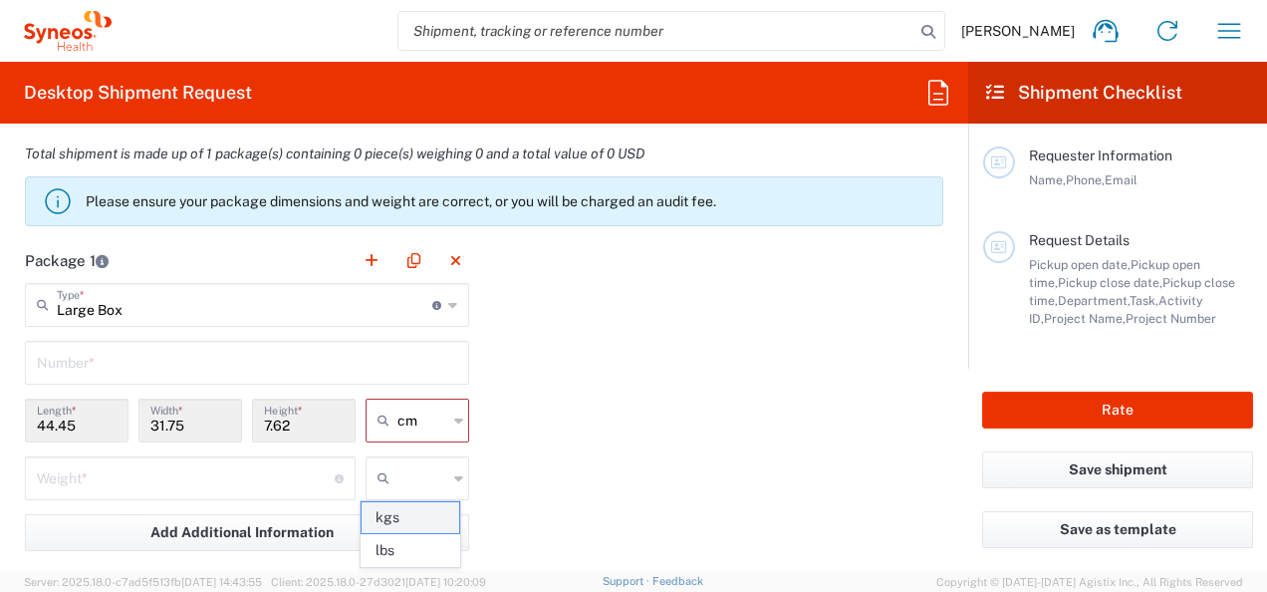
click at [397, 518] on span "kgs" at bounding box center [411, 517] width 98 height 31
type input "kgs"
click at [668, 474] on div "Package 1 Large Box Type * Material used to package goods Envelope Large Box Me…" at bounding box center [484, 456] width 948 height 437
click at [104, 481] on input "number" at bounding box center [186, 476] width 298 height 35
type input "1"
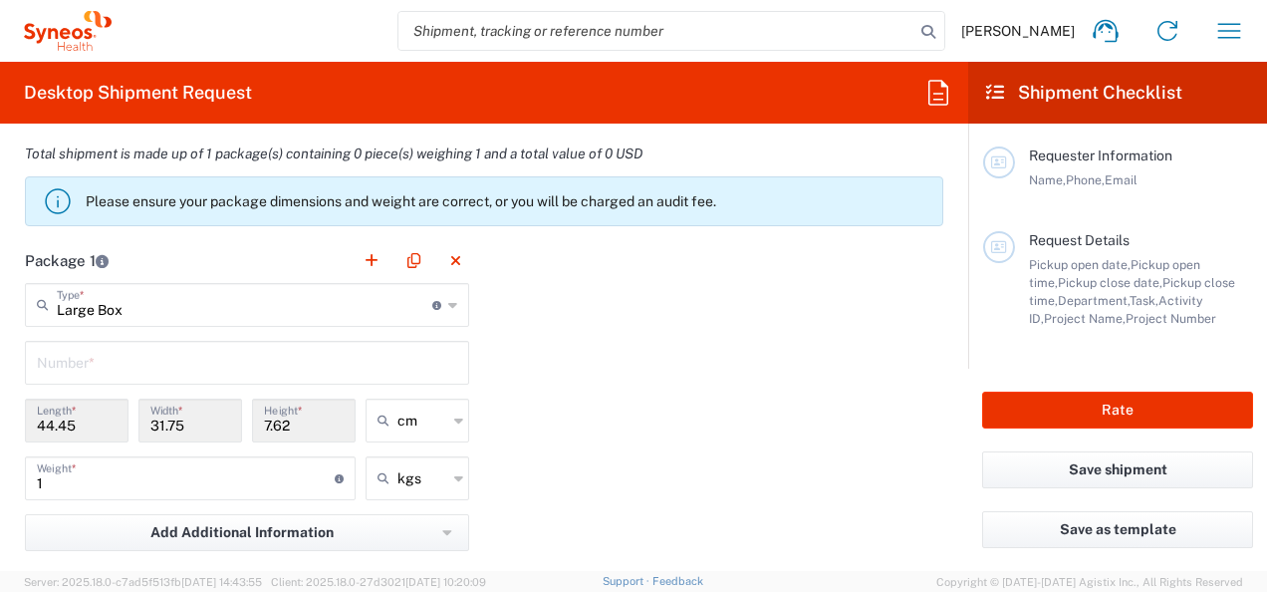
click at [457, 482] on div "kgs" at bounding box center [418, 478] width 104 height 44
type input "kgs"
click at [608, 474] on div "Package 1 Large Box Type * Material used to package goods Envelope Large Box Me…" at bounding box center [484, 456] width 948 height 437
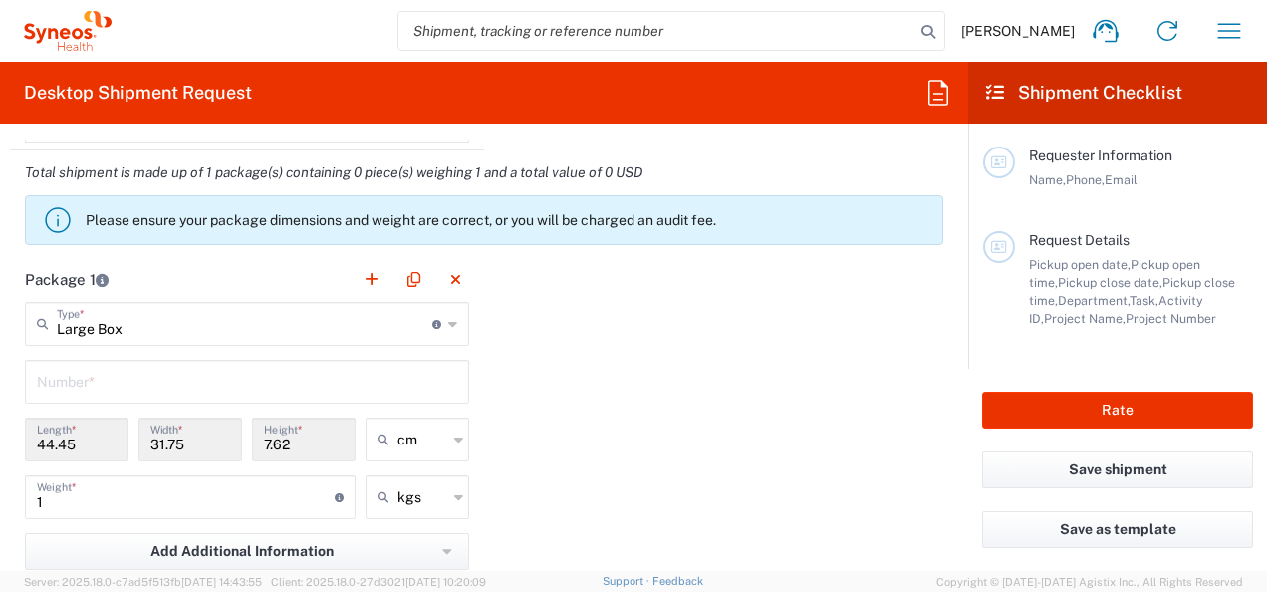
scroll to position [1892, 0]
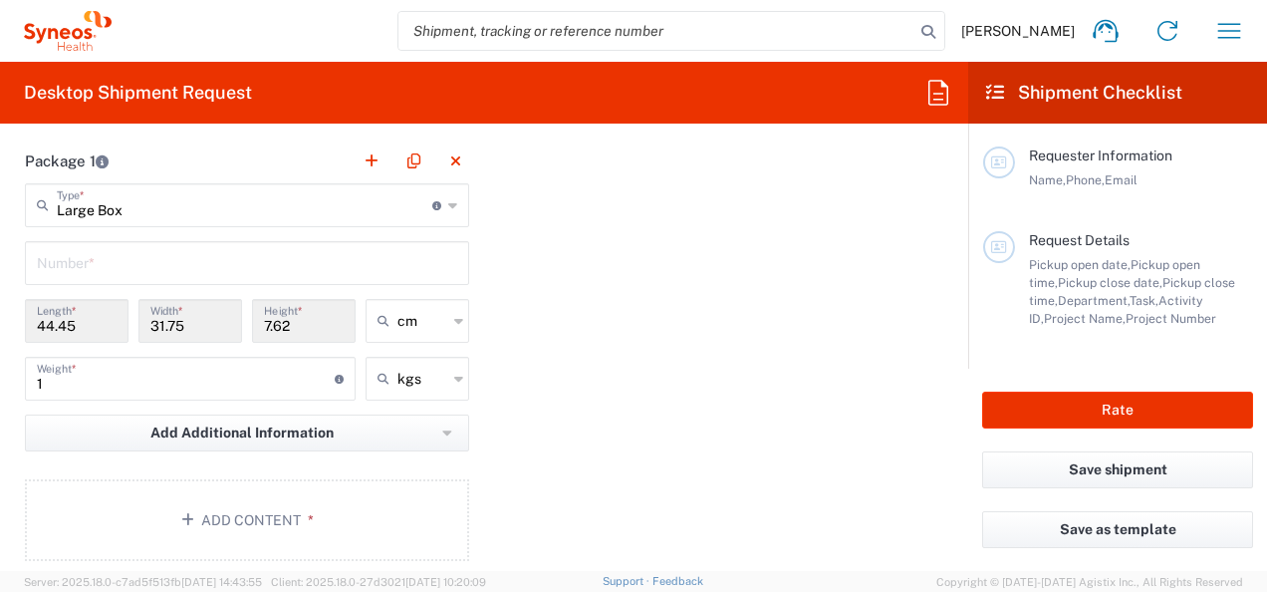
click at [458, 207] on div "Large Box Type * Material used to package goods" at bounding box center [247, 205] width 444 height 44
click at [448, 207] on icon at bounding box center [452, 205] width 9 height 32
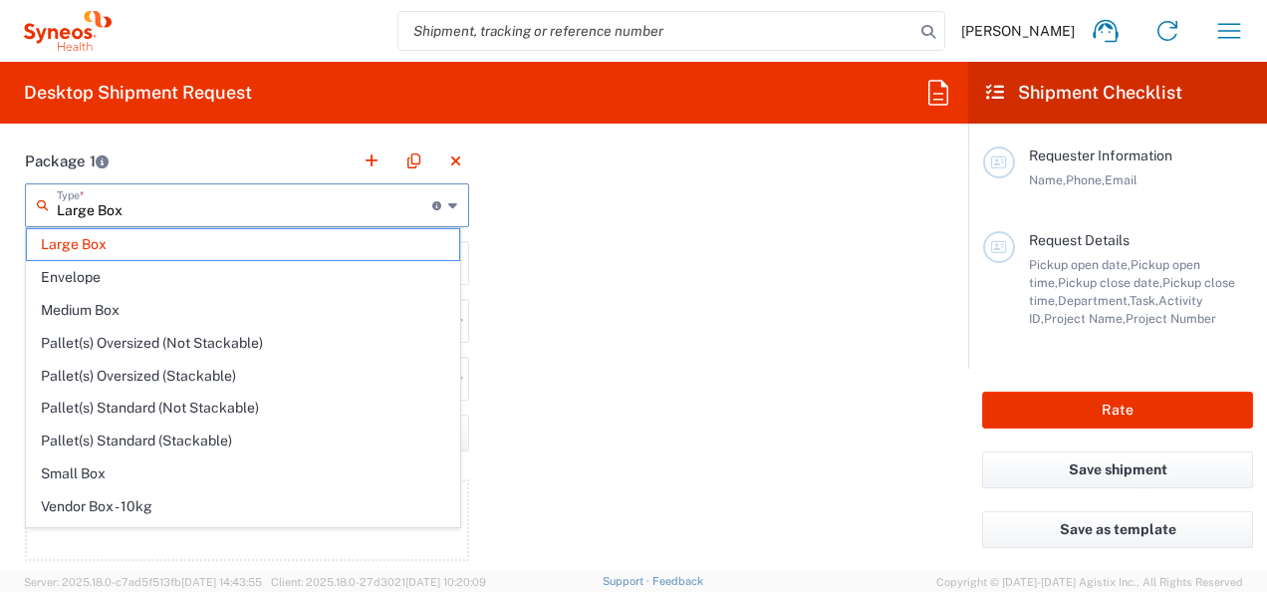
type input "Large Box"
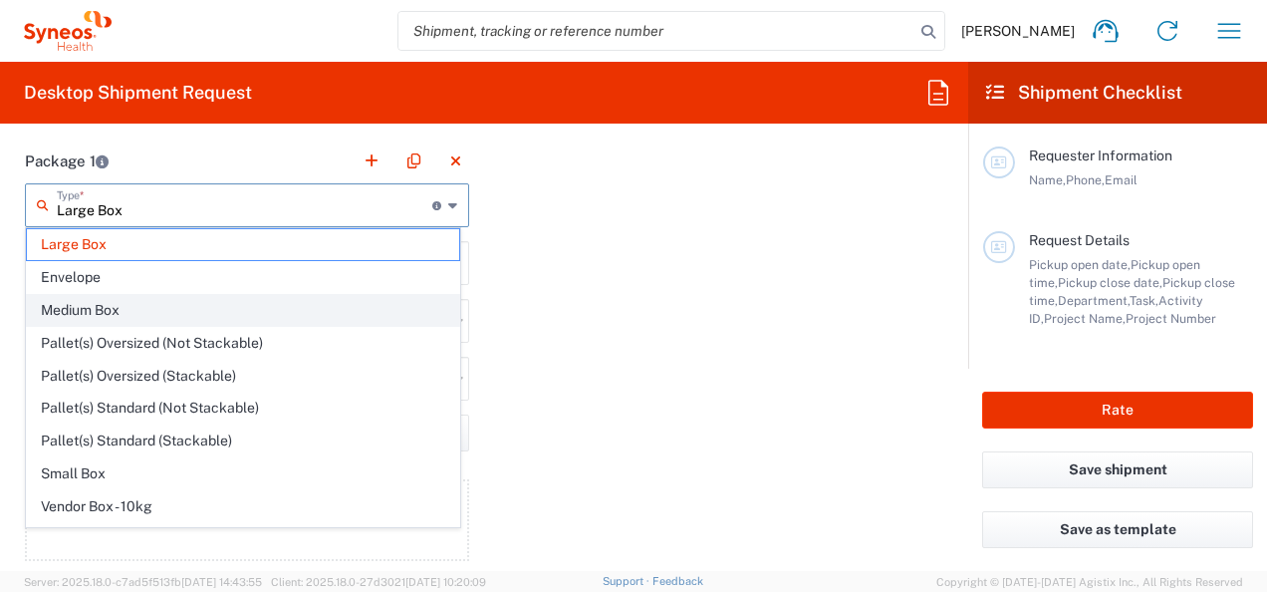
scroll to position [53, 0]
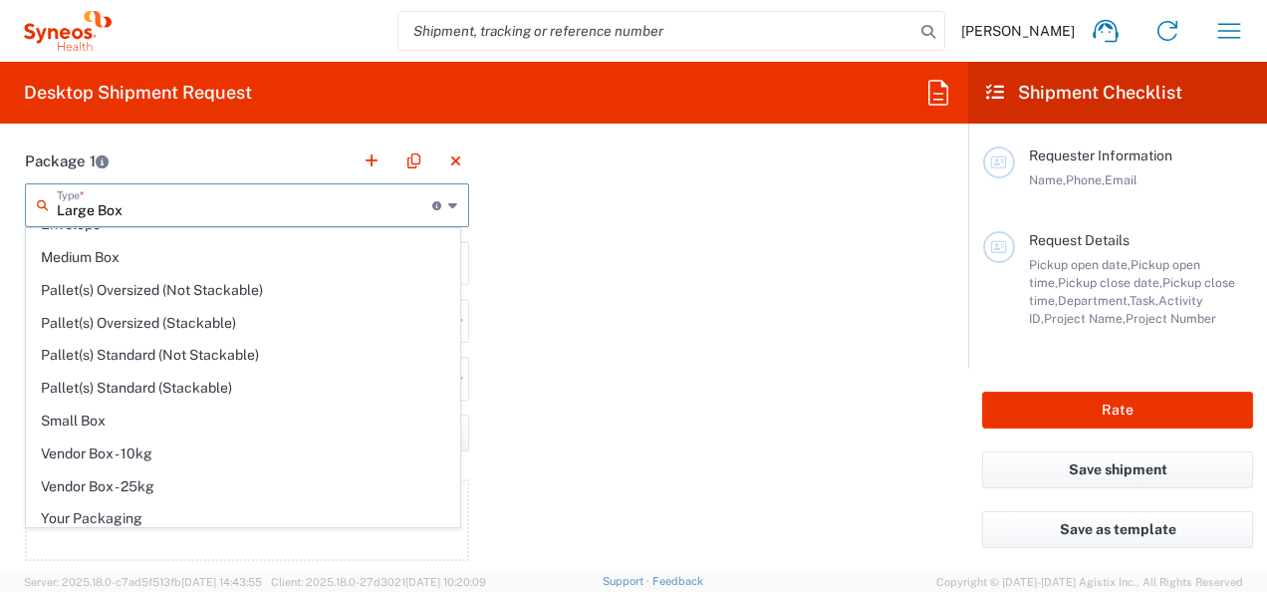
drag, startPoint x: 512, startPoint y: 404, endPoint x: 526, endPoint y: 398, distance: 15.2
click at [514, 404] on div "Package 1 Large Box Type * Material used to package goods Large Box Envelope Me…" at bounding box center [484, 356] width 948 height 437
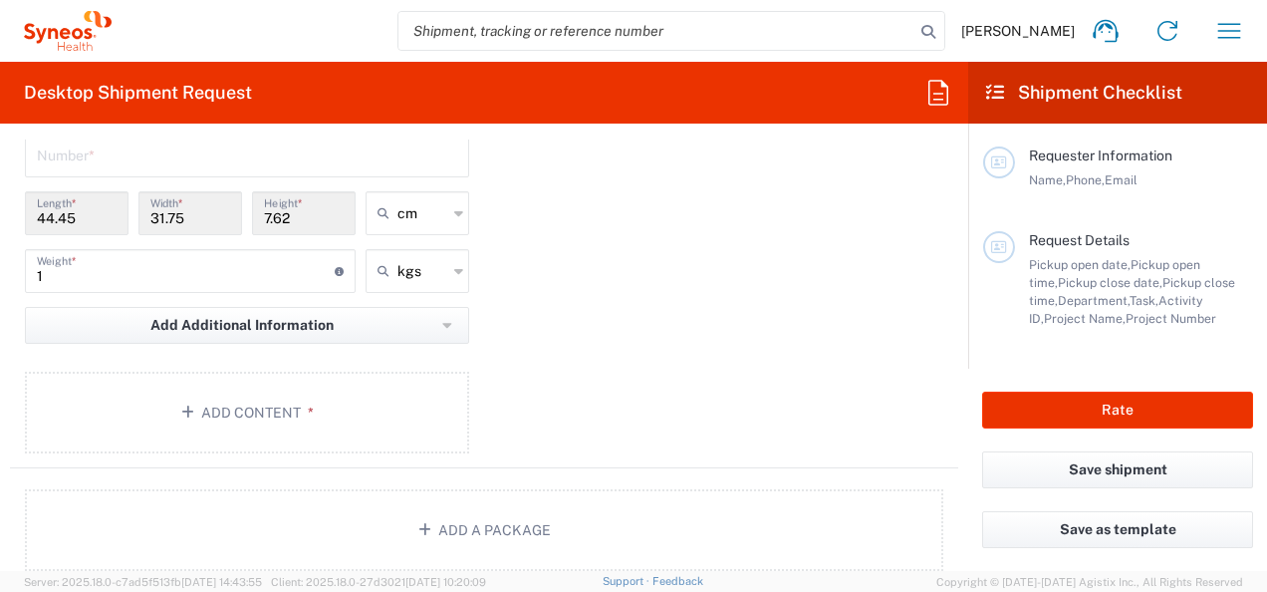
scroll to position [1992, 0]
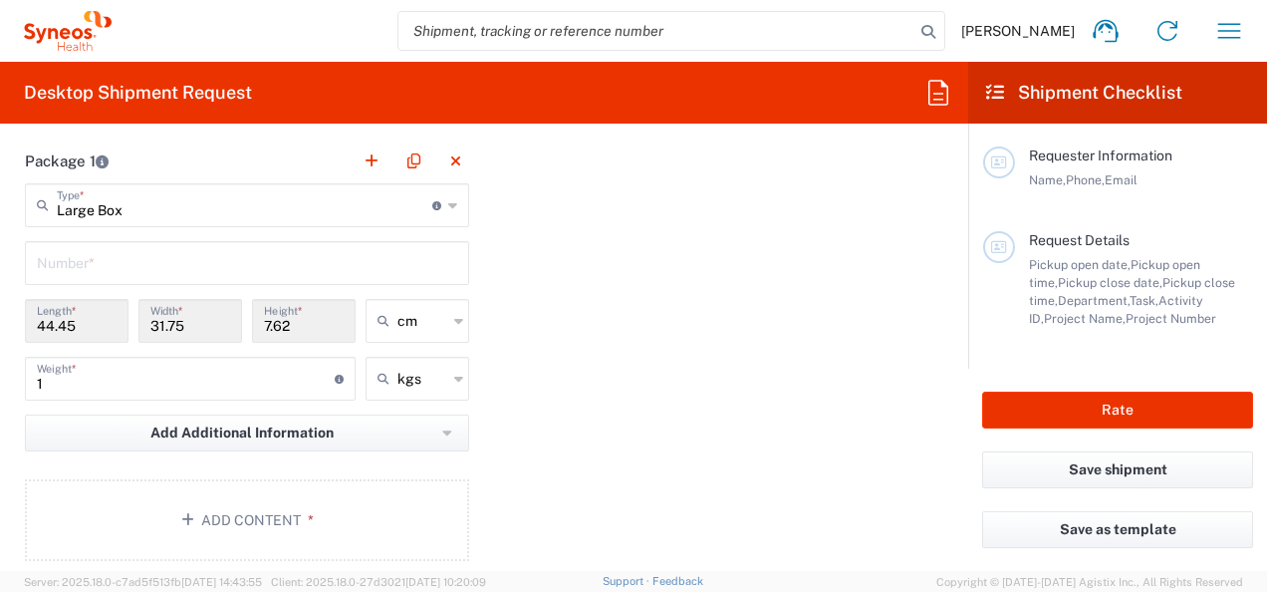
click at [602, 307] on div "Package 1 Large Box Type * Material used to package goods Large Box Envelope Me…" at bounding box center [484, 356] width 948 height 437
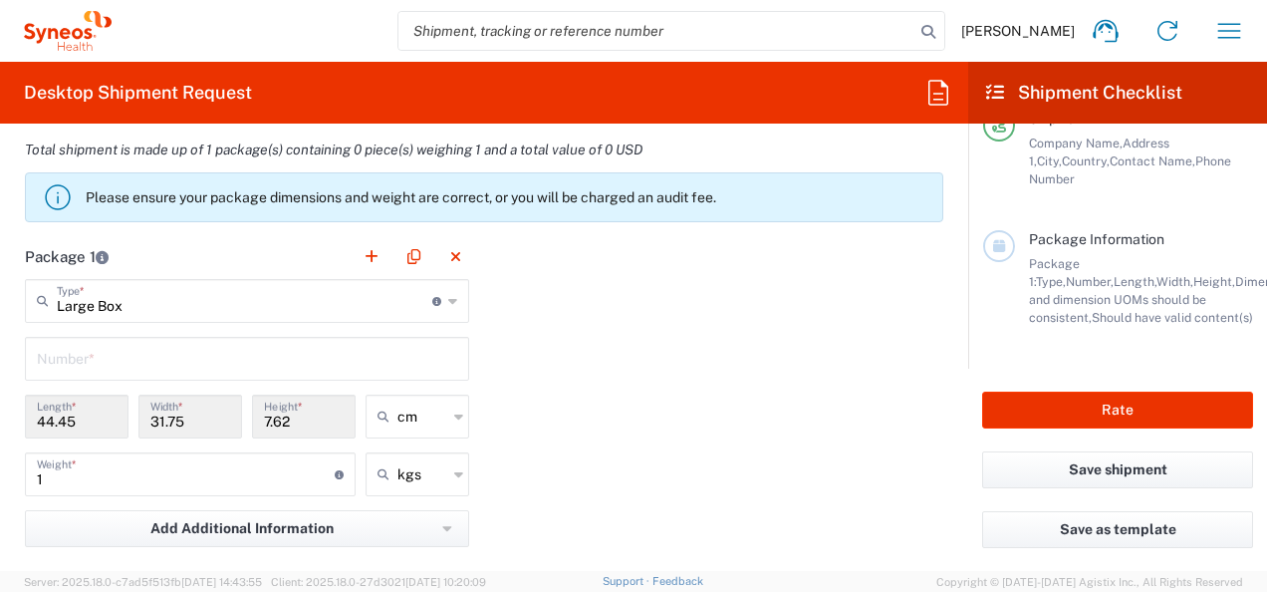
scroll to position [1892, 0]
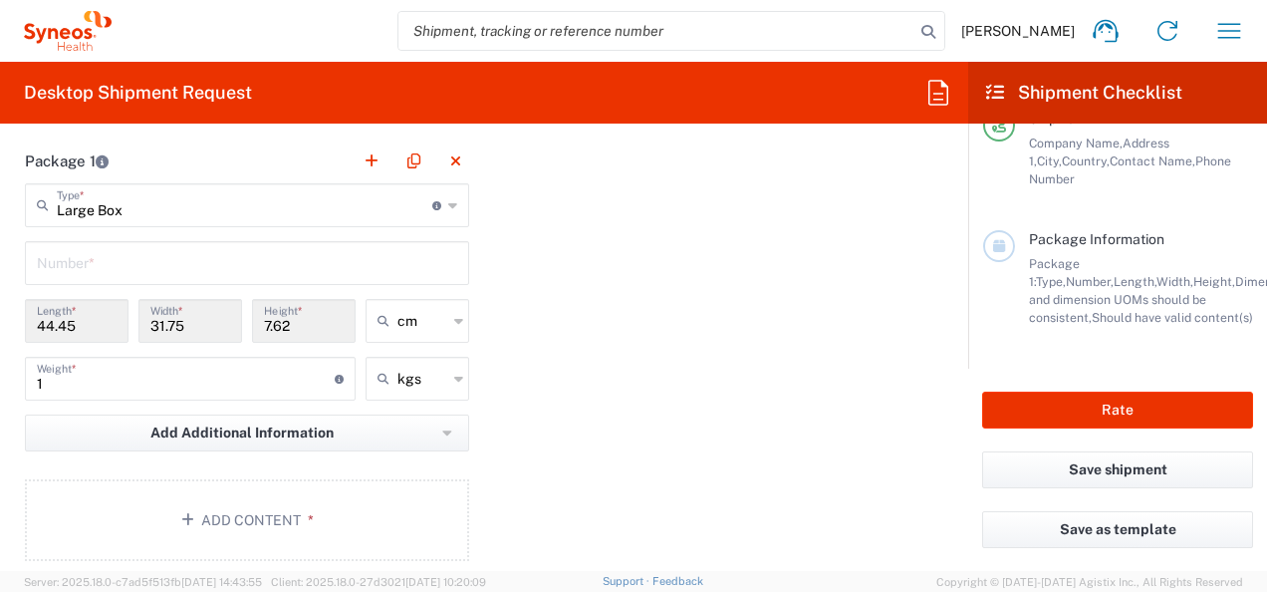
click at [295, 379] on input "1" at bounding box center [186, 377] width 298 height 35
click at [691, 413] on div "Package 1 Large Box Type * Material used to package goods Large Box Envelope Me…" at bounding box center [484, 356] width 948 height 437
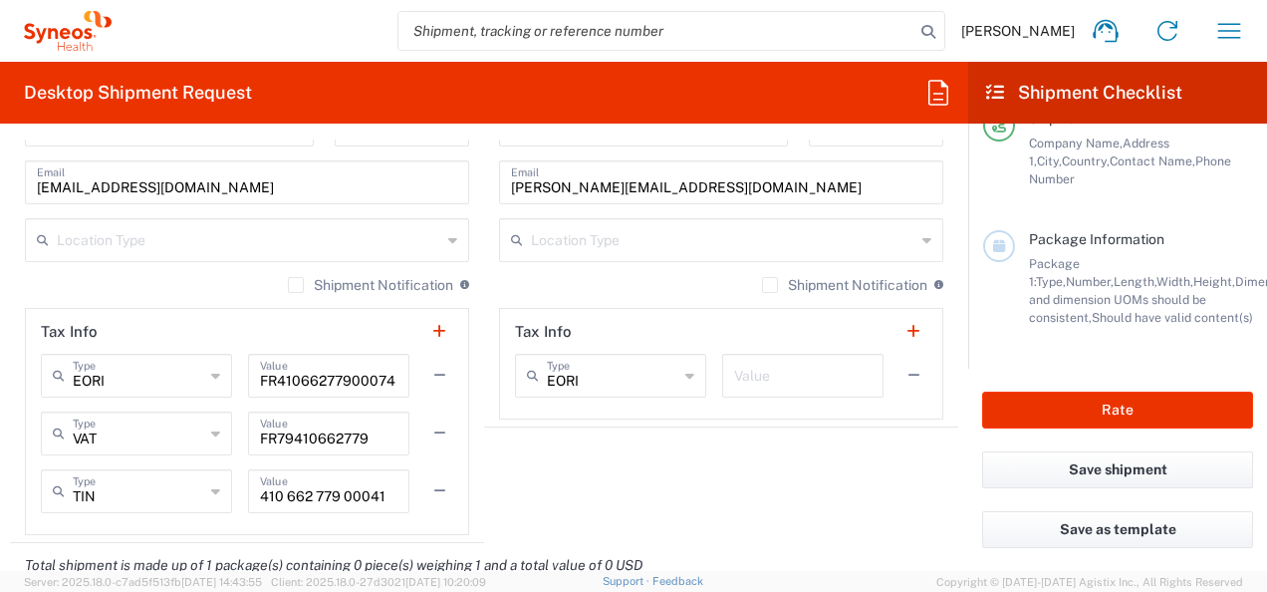
scroll to position [1381, 0]
click at [1155, 427] on button "Rate" at bounding box center [1117, 409] width 271 height 37
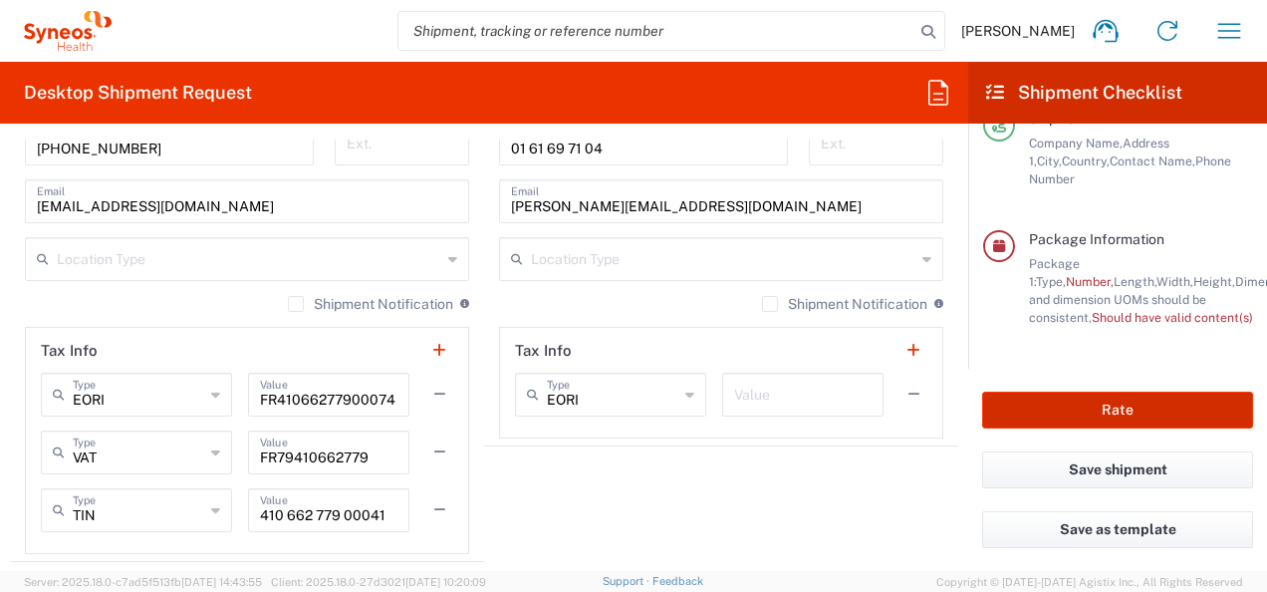
scroll to position [1398, 0]
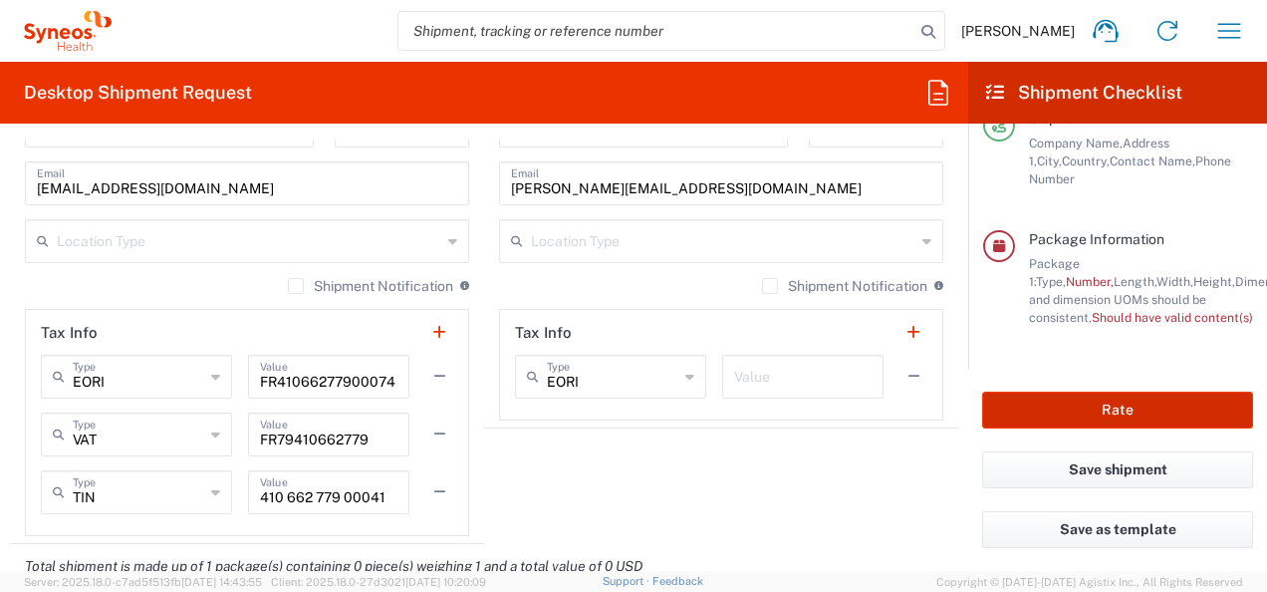
type input "7061958-Sanofi-[GEOGRAPHIC_DATA]"
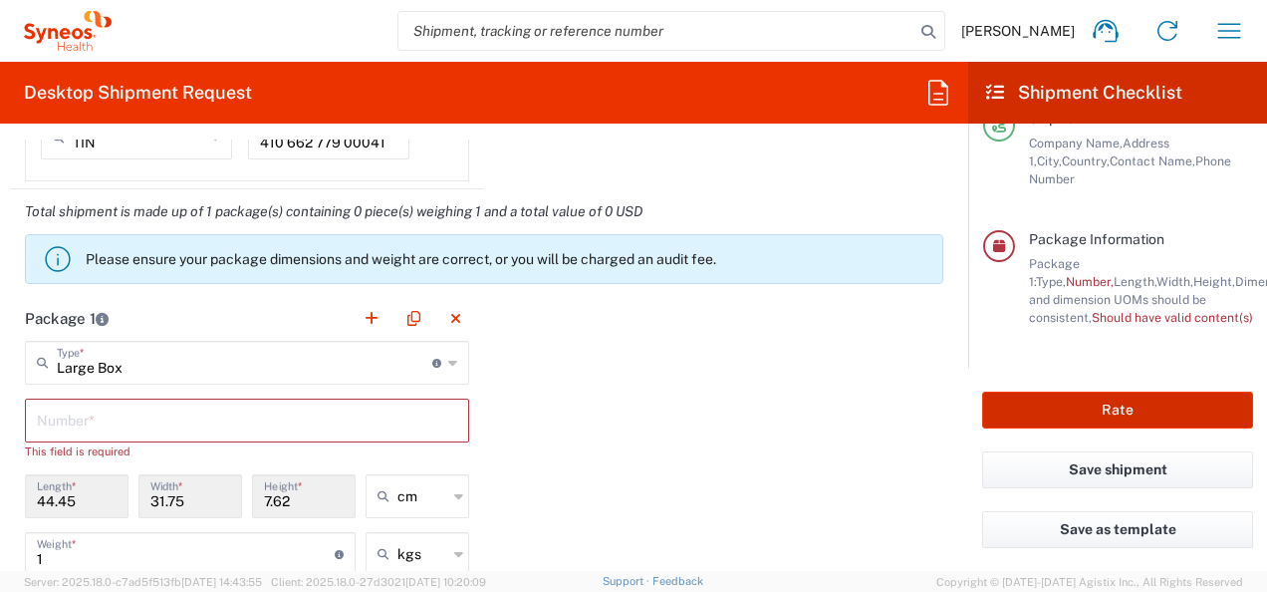
scroll to position [1797, 0]
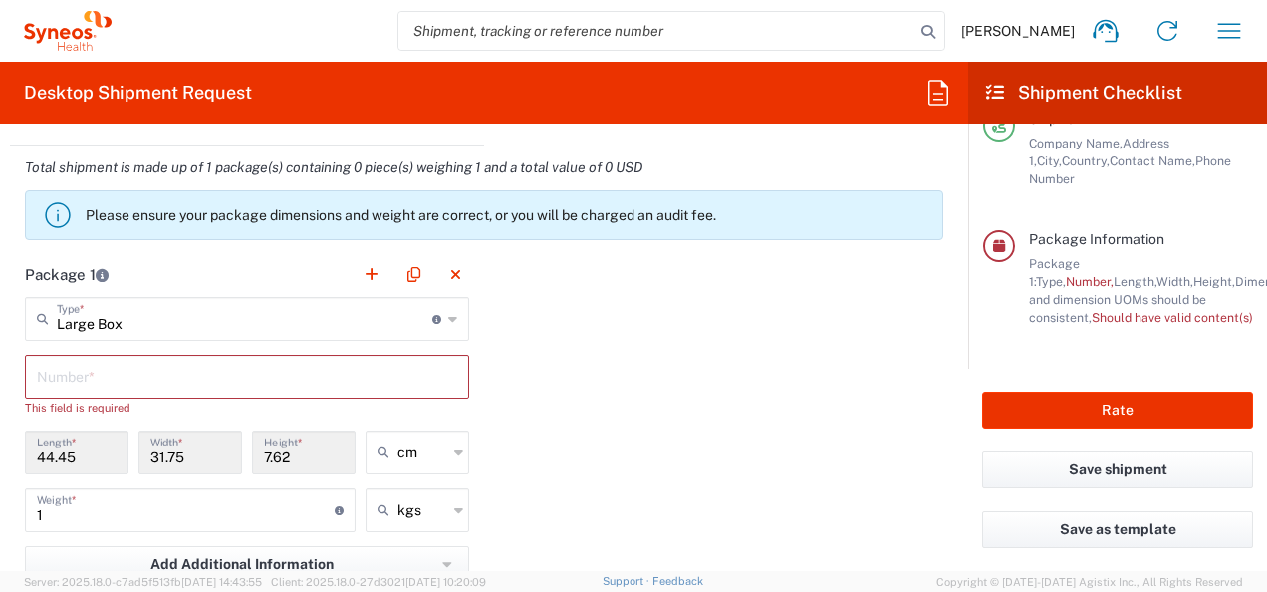
click at [104, 380] on input "text" at bounding box center [247, 375] width 420 height 35
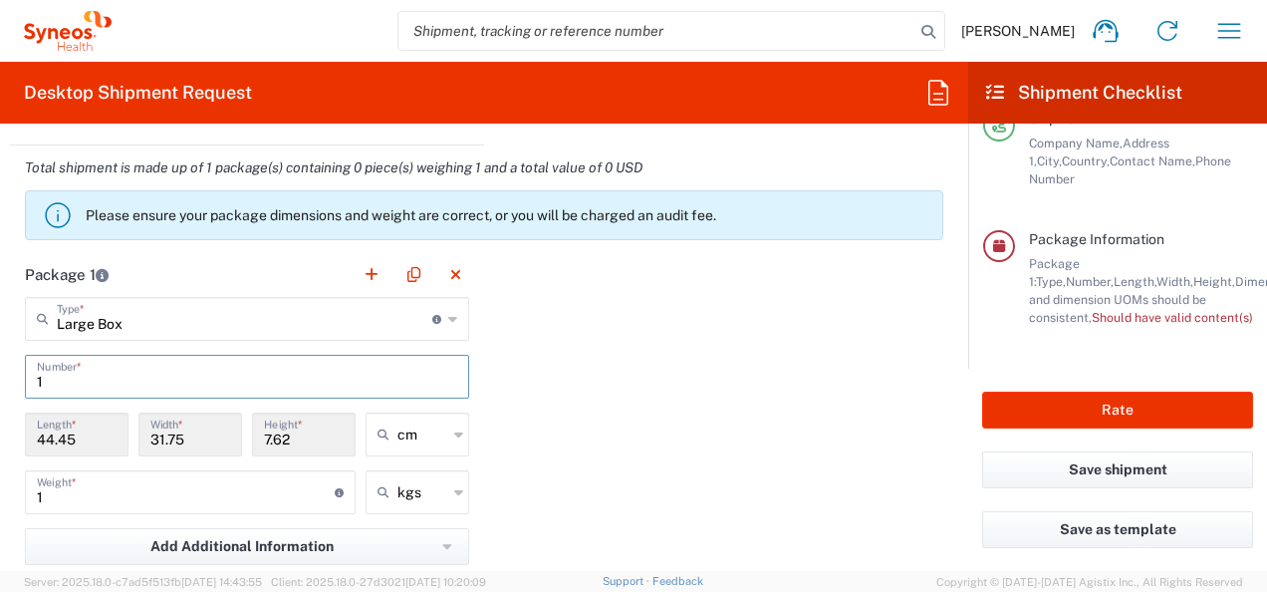
type input "1"
click at [684, 414] on div "Package 1 Large Box Type * Material used to package goods Large Box Envelope Me…" at bounding box center [484, 470] width 948 height 437
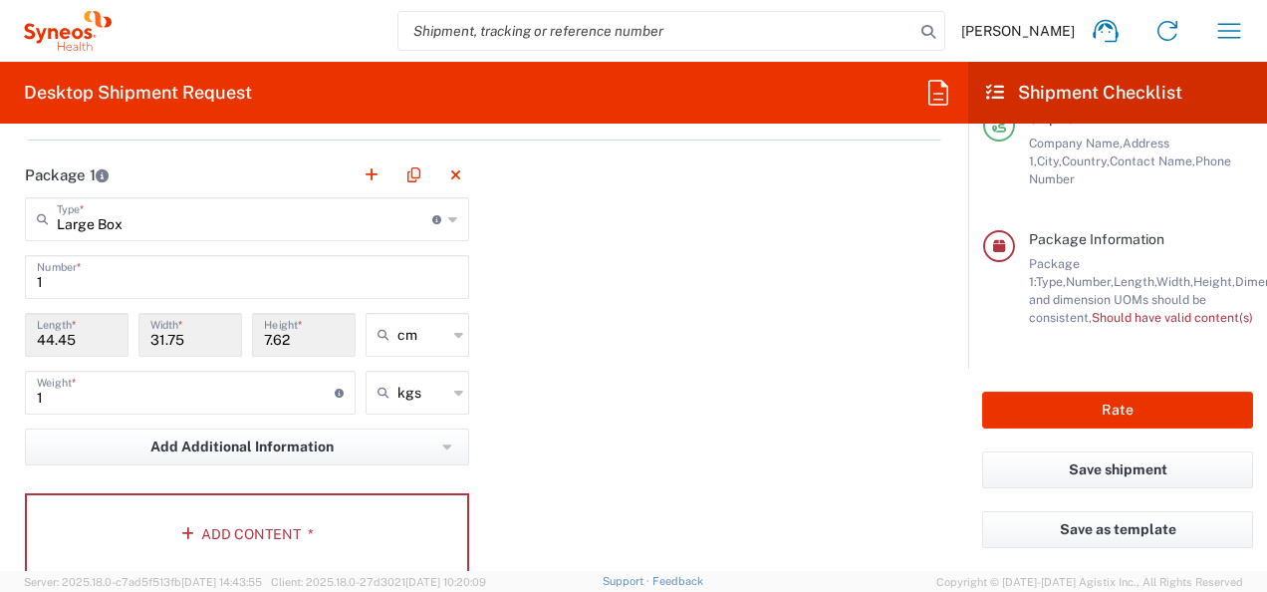
scroll to position [1996, 0]
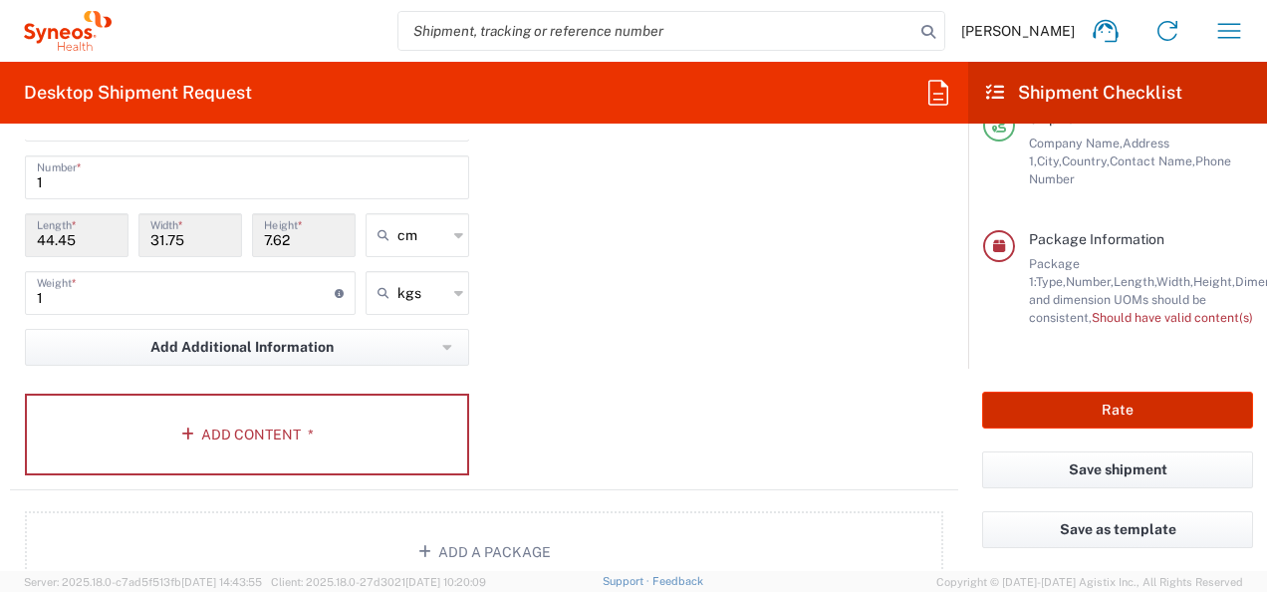
click at [1115, 410] on button "Rate" at bounding box center [1117, 409] width 271 height 37
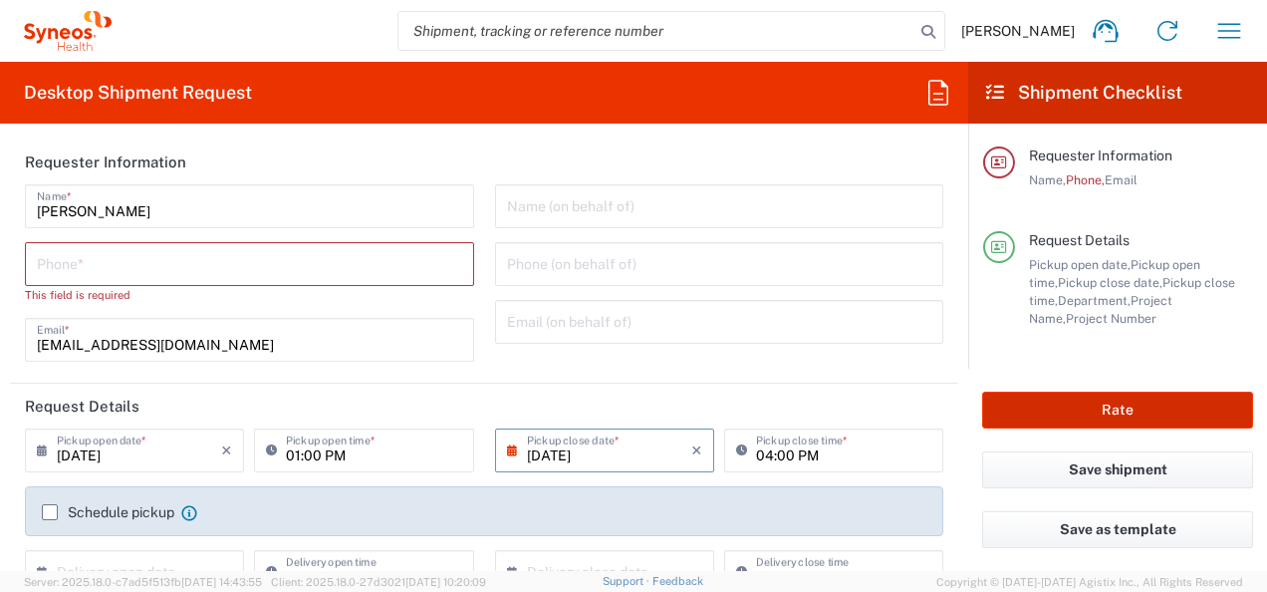
scroll to position [0, 0]
click at [196, 275] on input "tel" at bounding box center [249, 262] width 425 height 35
paste input "[PHONE_NUMBER]"
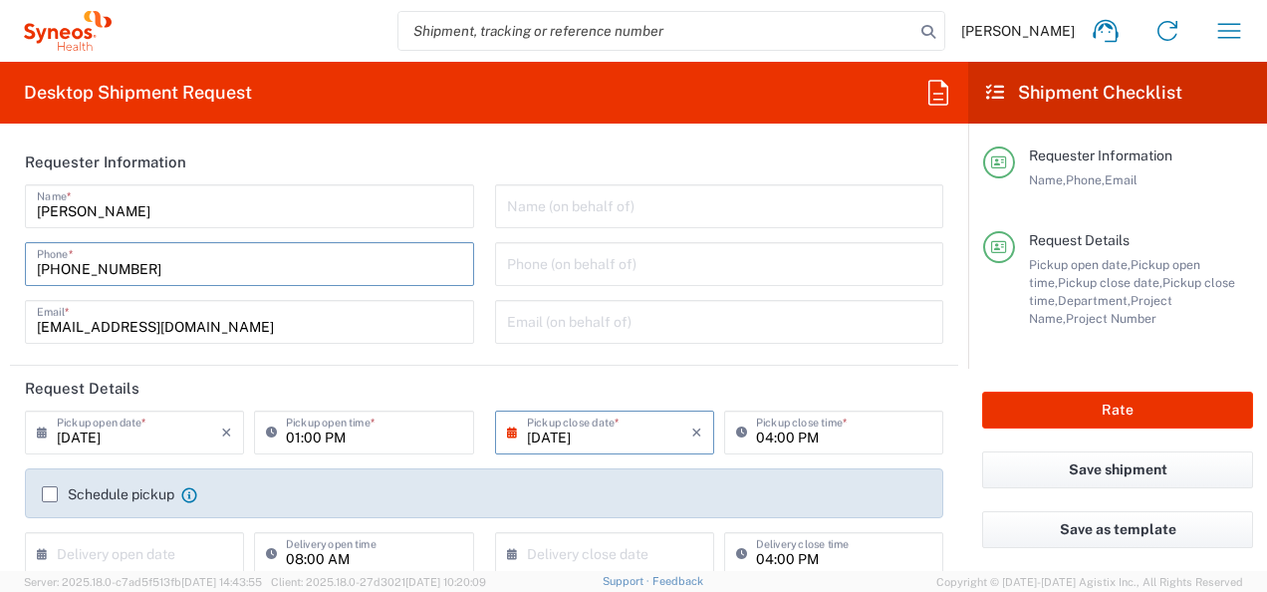
type input "[PHONE_NUMBER]"
click at [0, 331] on html "Amelie Cadori Home Shipment estimator Shipment tracking Desktop shipment reques…" at bounding box center [633, 296] width 1267 height 592
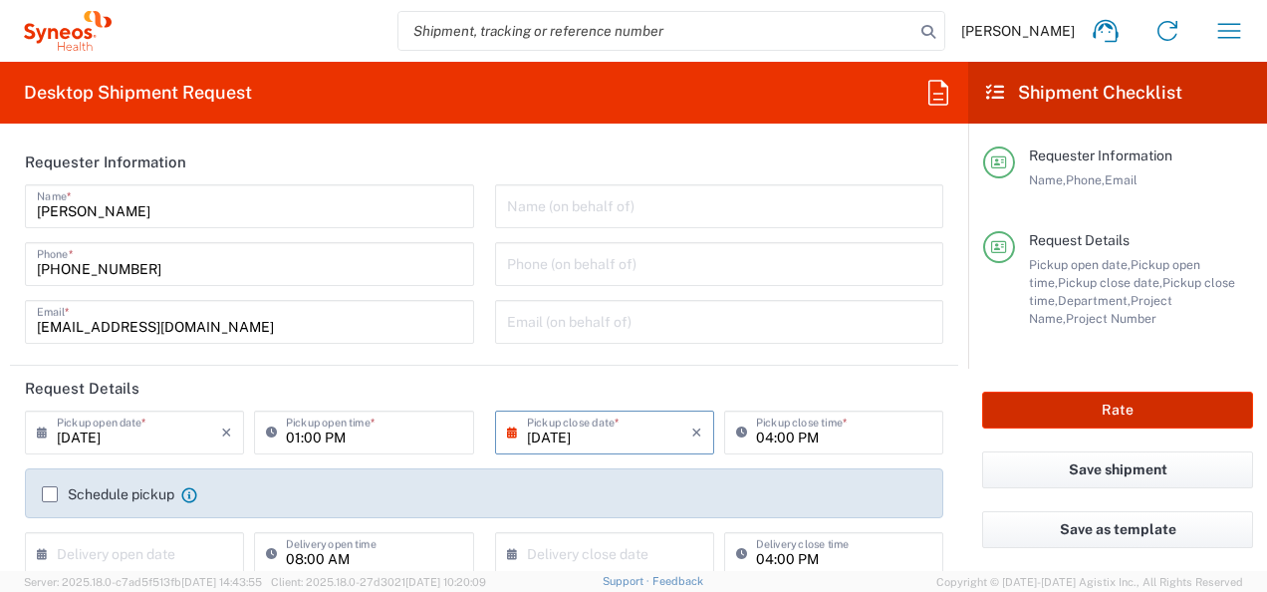
click at [1157, 421] on button "Rate" at bounding box center [1117, 409] width 271 height 37
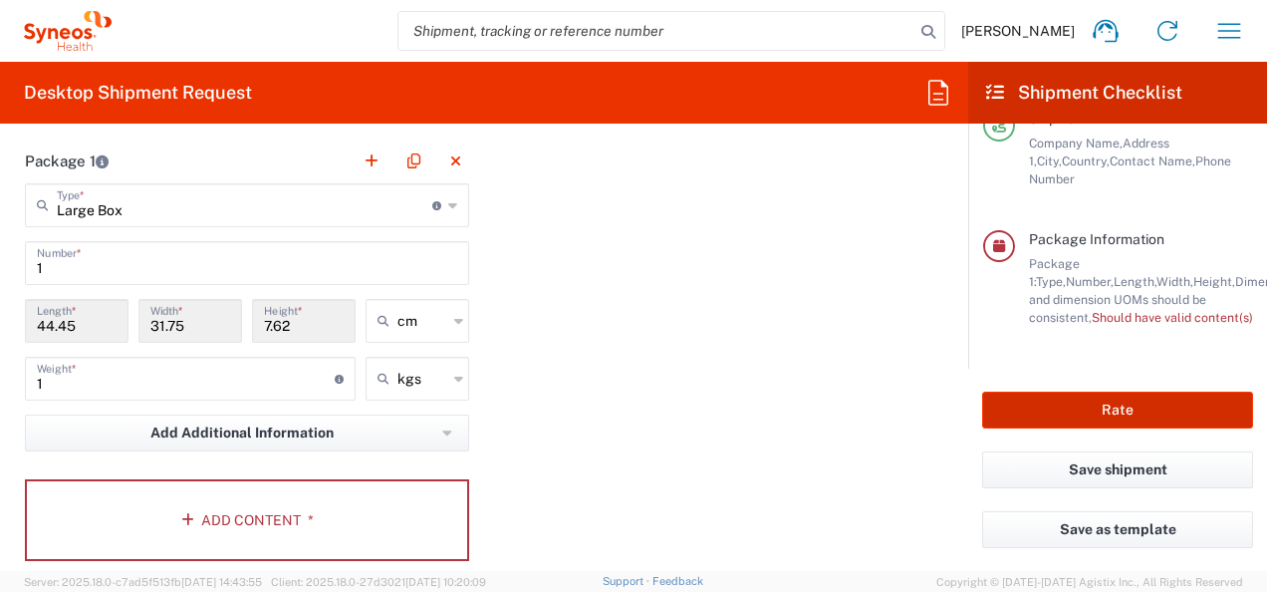
scroll to position [1793, 0]
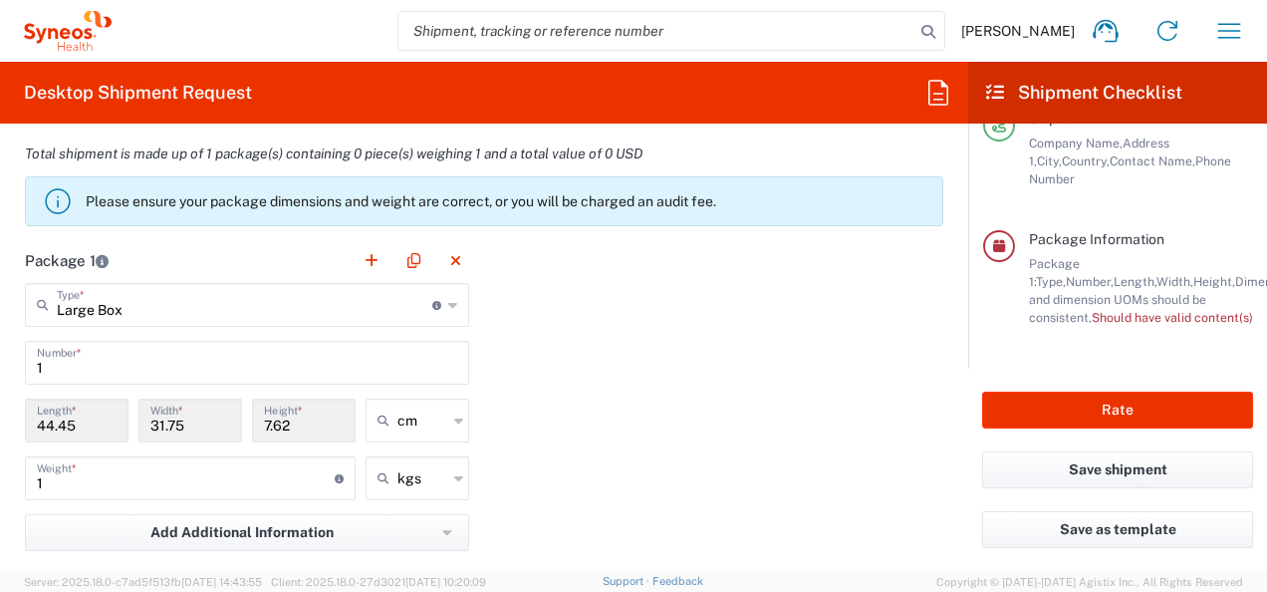
click at [1122, 287] on span "Weight and dimension UOMs should be consistent," at bounding box center [1205, 299] width 352 height 51
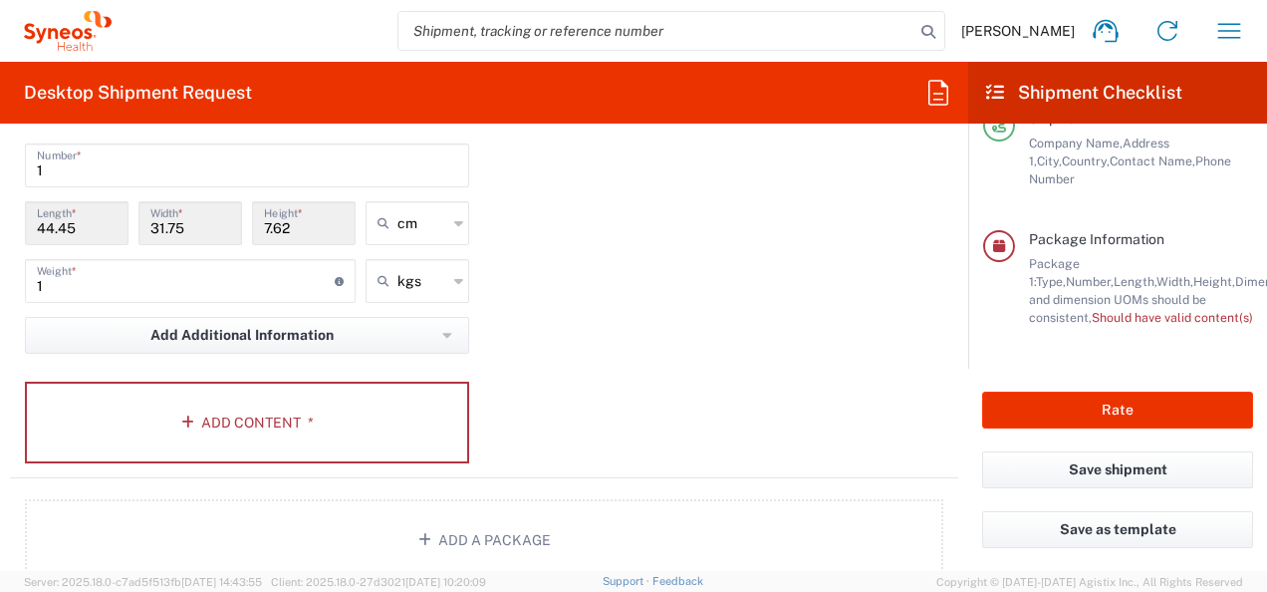
scroll to position [1992, 0]
click at [231, 395] on button "Add Content *" at bounding box center [247, 420] width 444 height 82
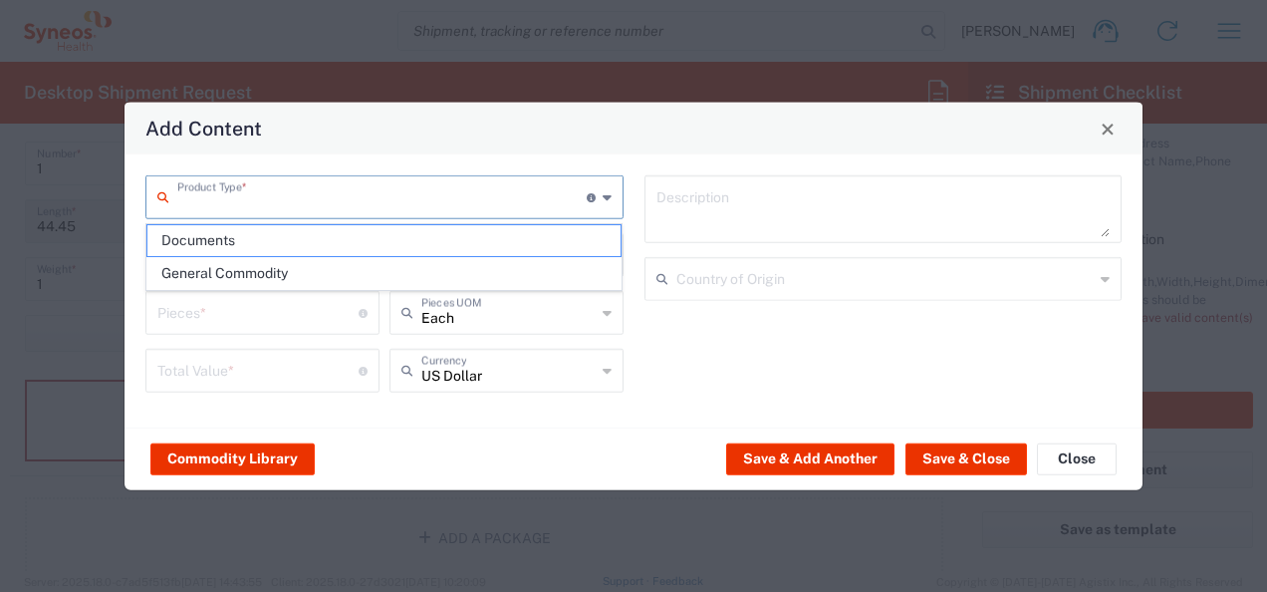
click at [373, 209] on input "text" at bounding box center [381, 195] width 409 height 35
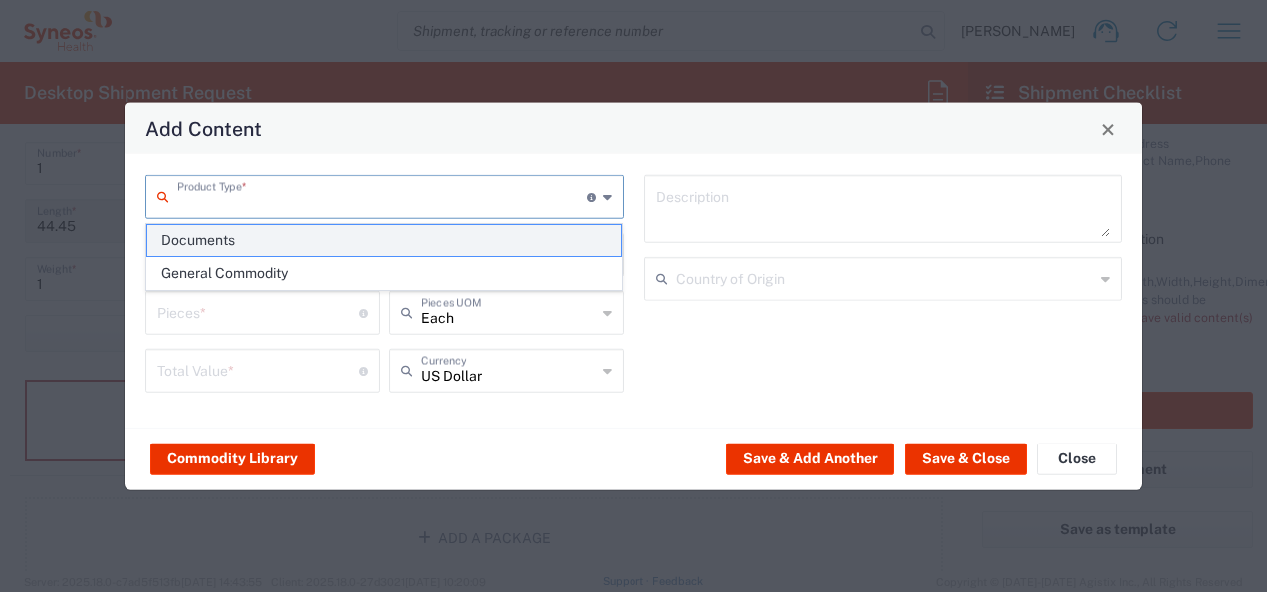
click at [291, 241] on span "Documents" at bounding box center [384, 240] width 474 height 31
type input "Documents"
type input "1"
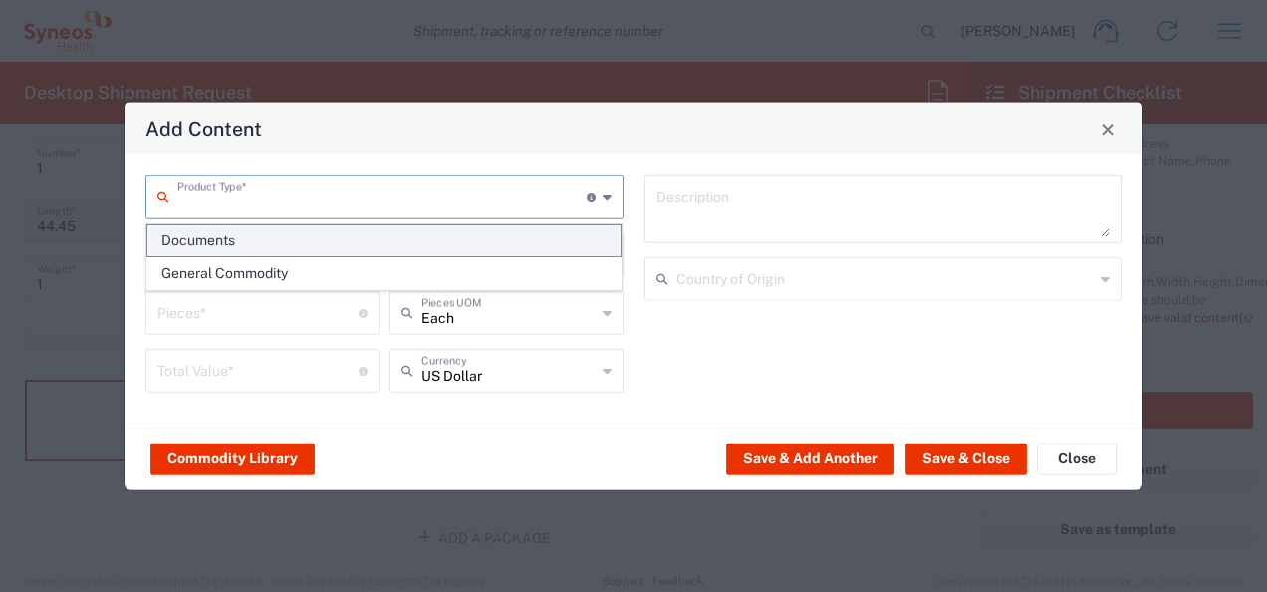
type textarea "Documents"
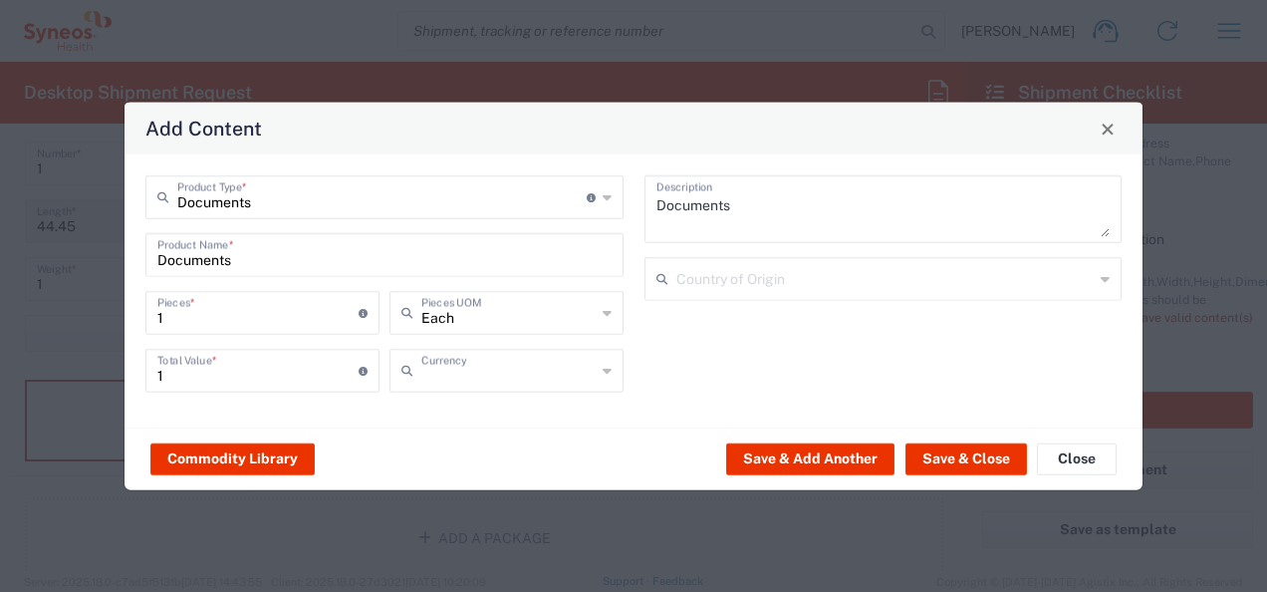
click at [522, 377] on input "text" at bounding box center [508, 369] width 174 height 35
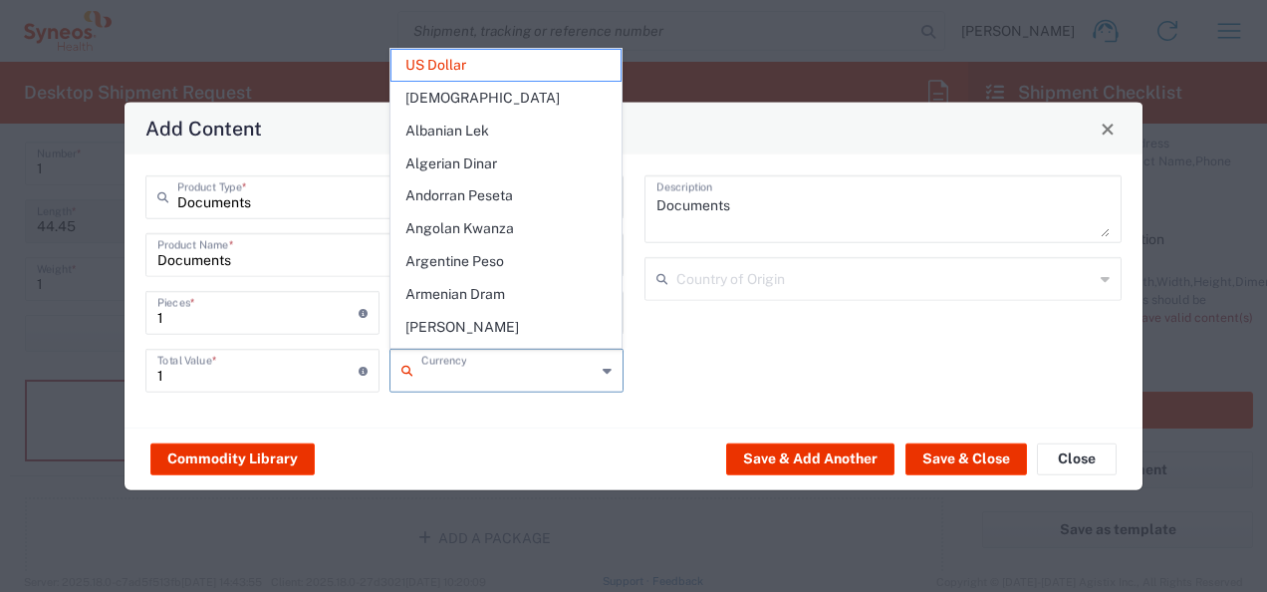
click at [688, 395] on div "Documents Description Country of Origin" at bounding box center [882, 290] width 499 height 231
type input "US Dollar"
click at [544, 361] on input "text" at bounding box center [508, 369] width 174 height 35
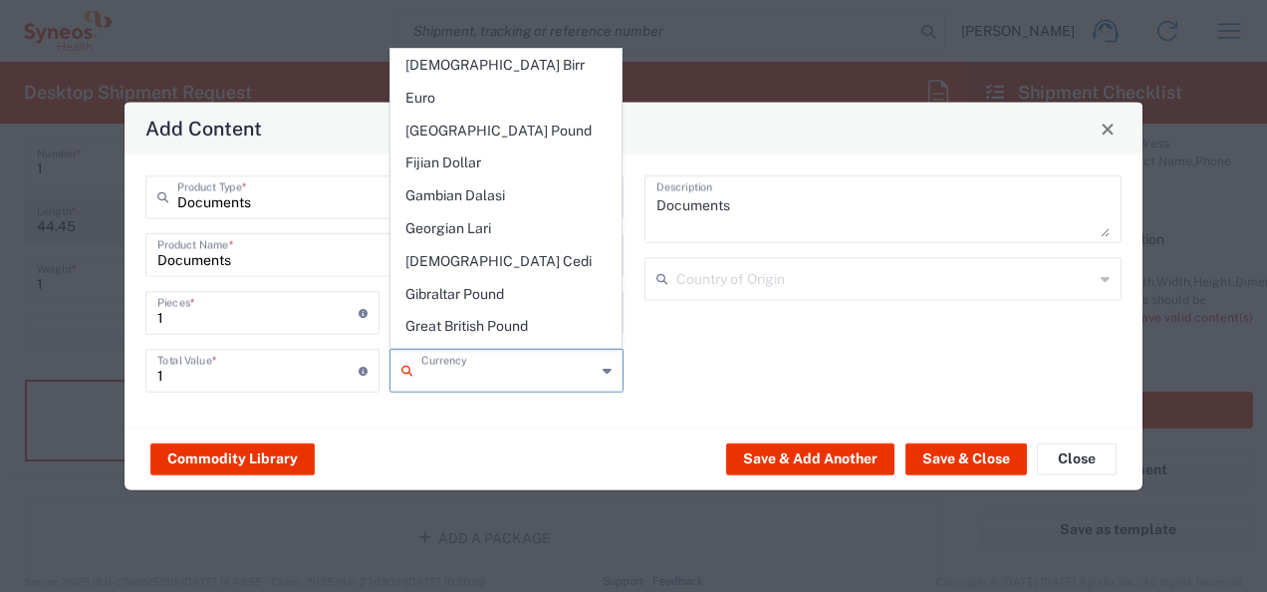
scroll to position [1594, 0]
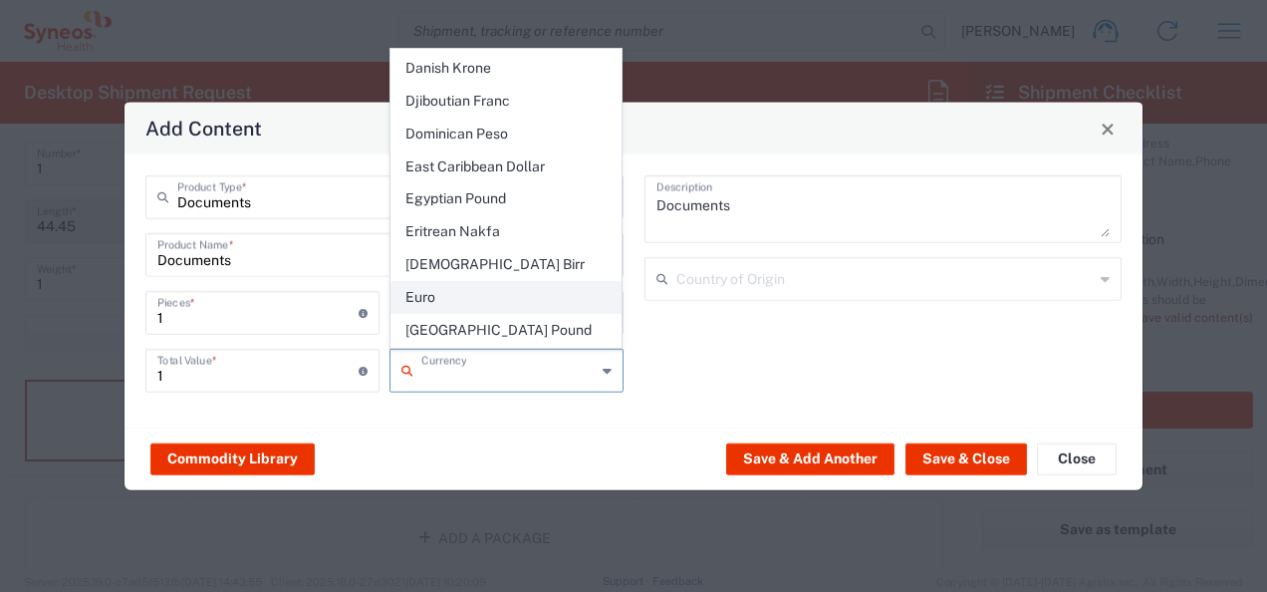
click at [486, 282] on span "Euro" at bounding box center [506, 297] width 230 height 31
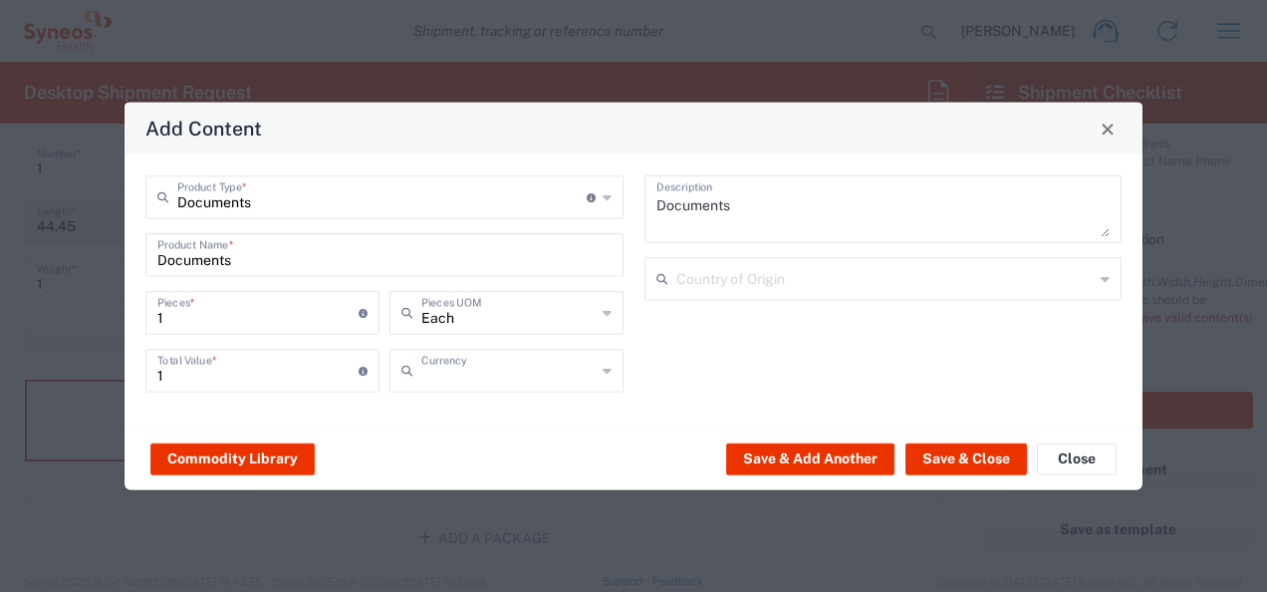
type input "Euro"
click at [727, 358] on div "Documents Description Country of Origin" at bounding box center [882, 290] width 499 height 231
click at [972, 450] on button "Save & Close" at bounding box center [966, 458] width 122 height 32
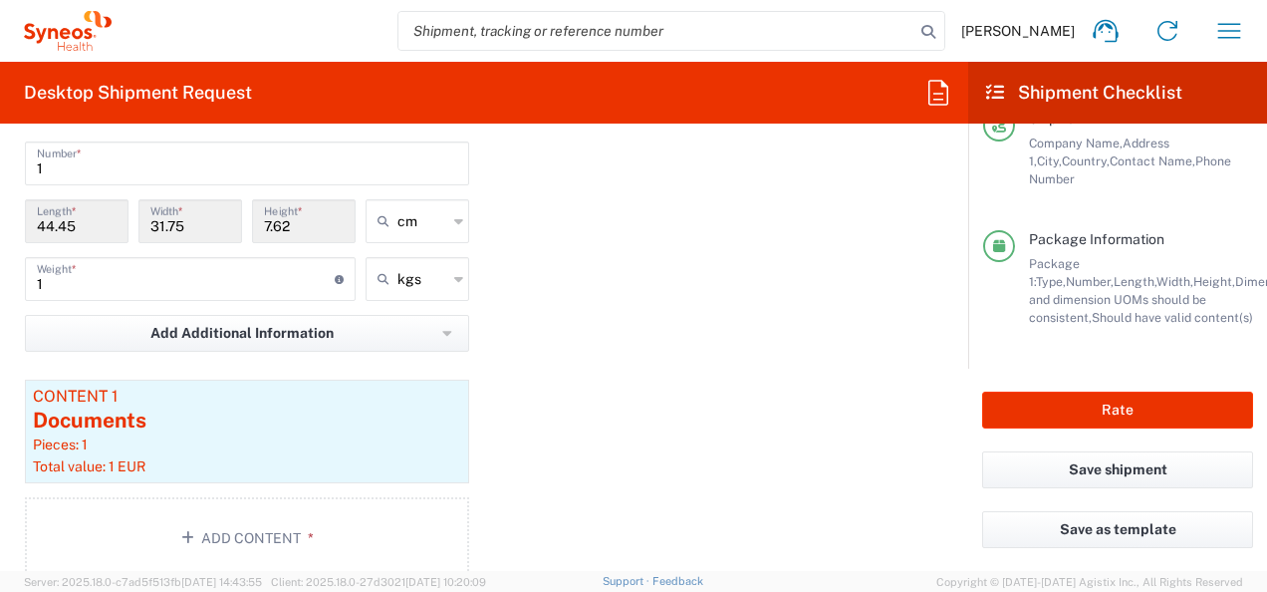
click at [697, 339] on div "Package 1 Large Box Type * Material used to package goods Large Box Envelope Me…" at bounding box center [484, 316] width 948 height 555
click at [133, 412] on div "Documents" at bounding box center [247, 420] width 428 height 30
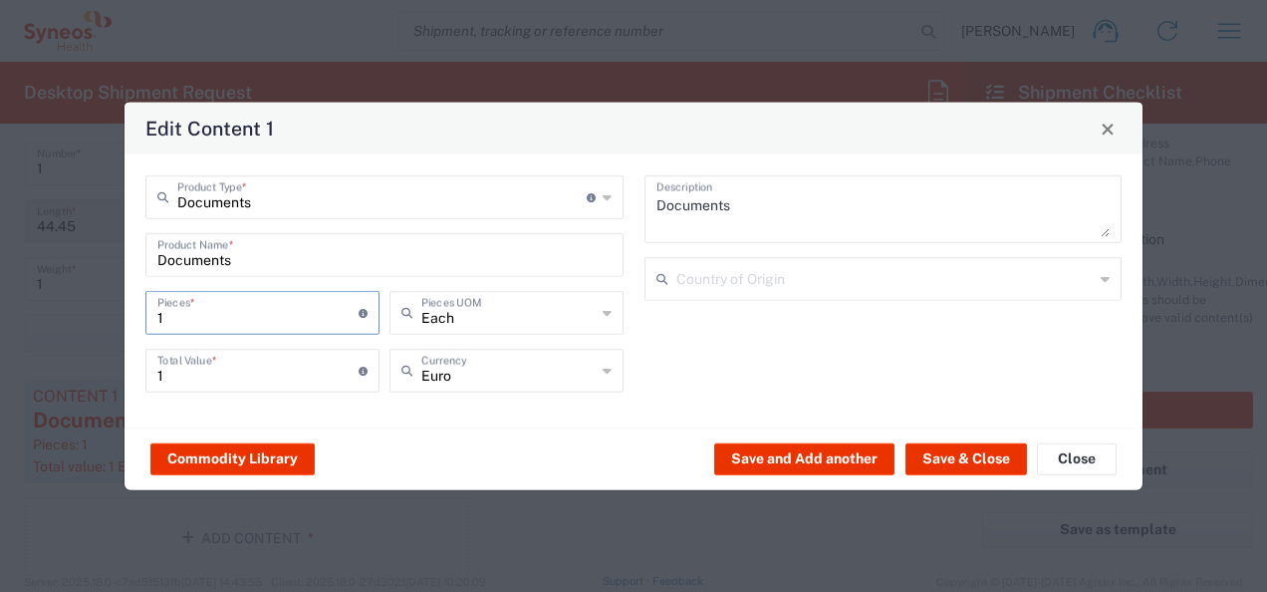
drag, startPoint x: 201, startPoint y: 324, endPoint x: 151, endPoint y: 327, distance: 49.9
click at [151, 327] on div "1 Pieces * Number of pieces inside all the packages" at bounding box center [262, 313] width 234 height 44
type input "5"
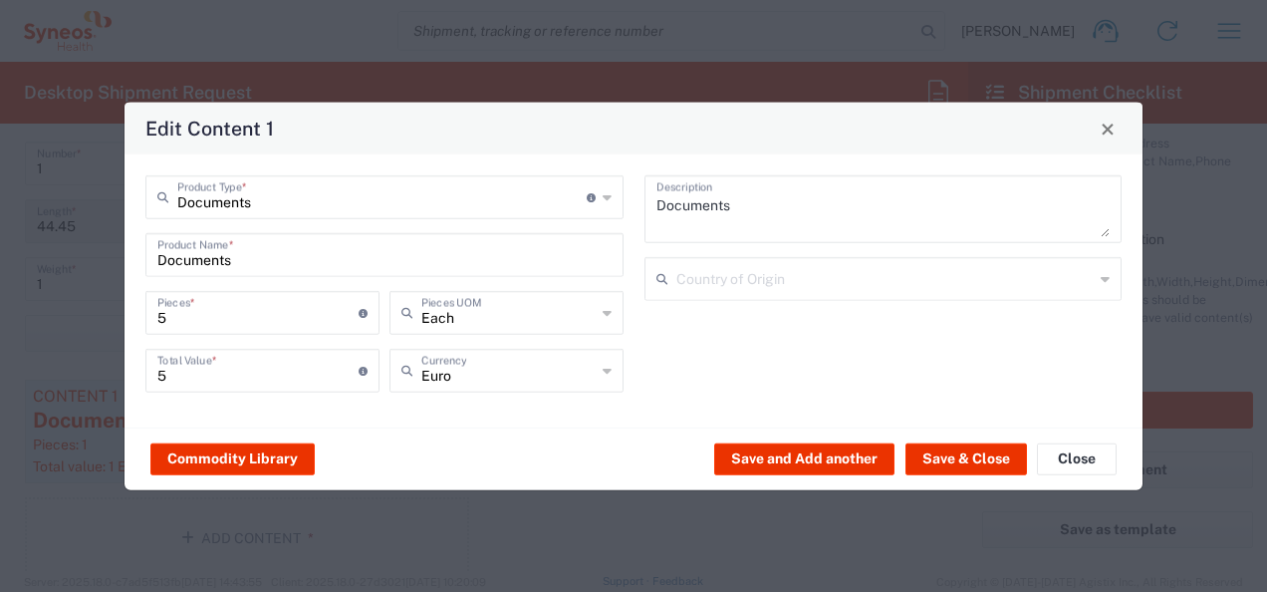
click at [458, 408] on div "Documents Product Type * Document: Paper document generated internally by Syneo…" at bounding box center [634, 290] width 1018 height 273
click at [943, 459] on button "Save & Close" at bounding box center [966, 458] width 122 height 32
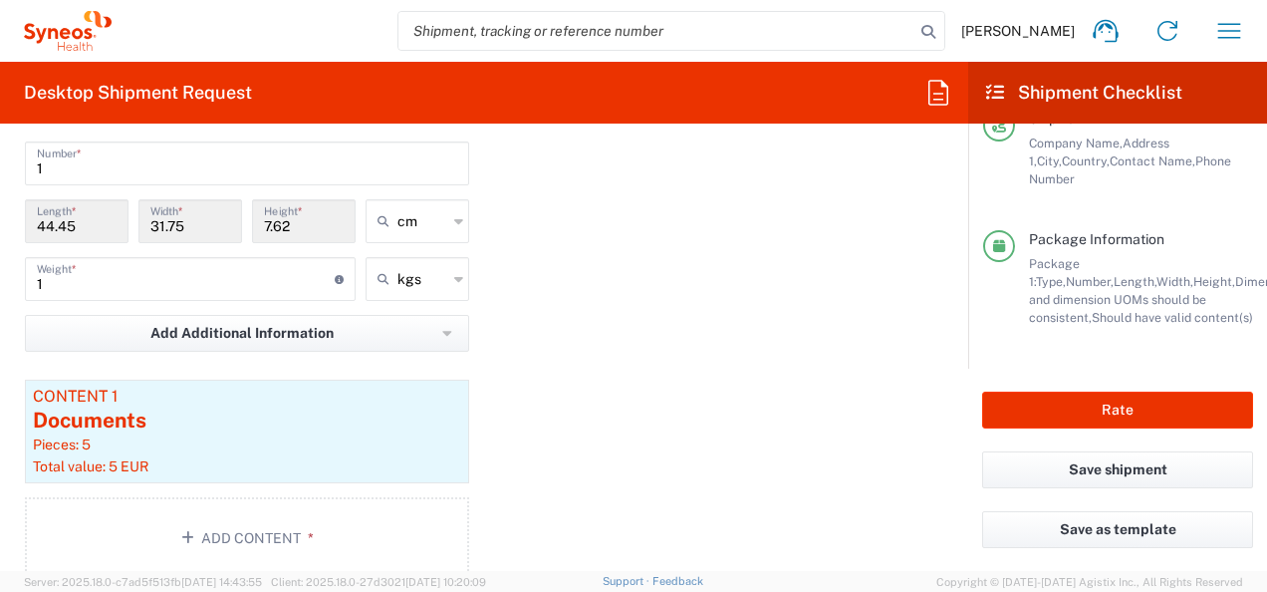
click at [581, 412] on div "Package 1 Large Box Type * Material used to package goods Large Box Envelope Me…" at bounding box center [484, 316] width 948 height 555
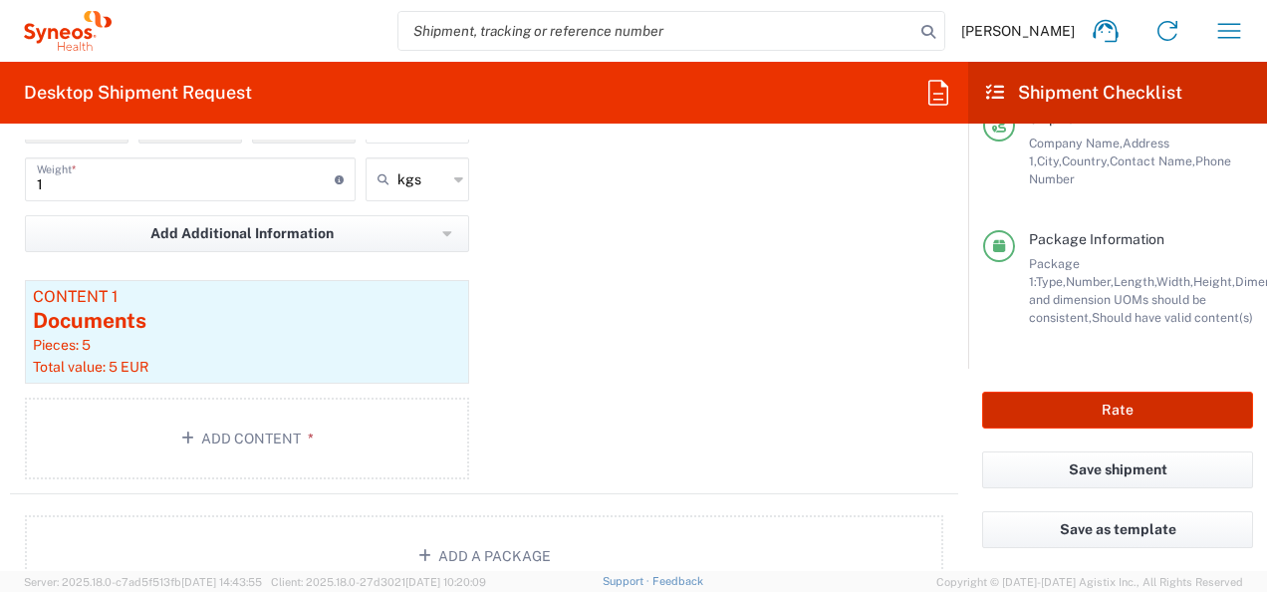
click at [1129, 393] on button "Rate" at bounding box center [1117, 409] width 271 height 37
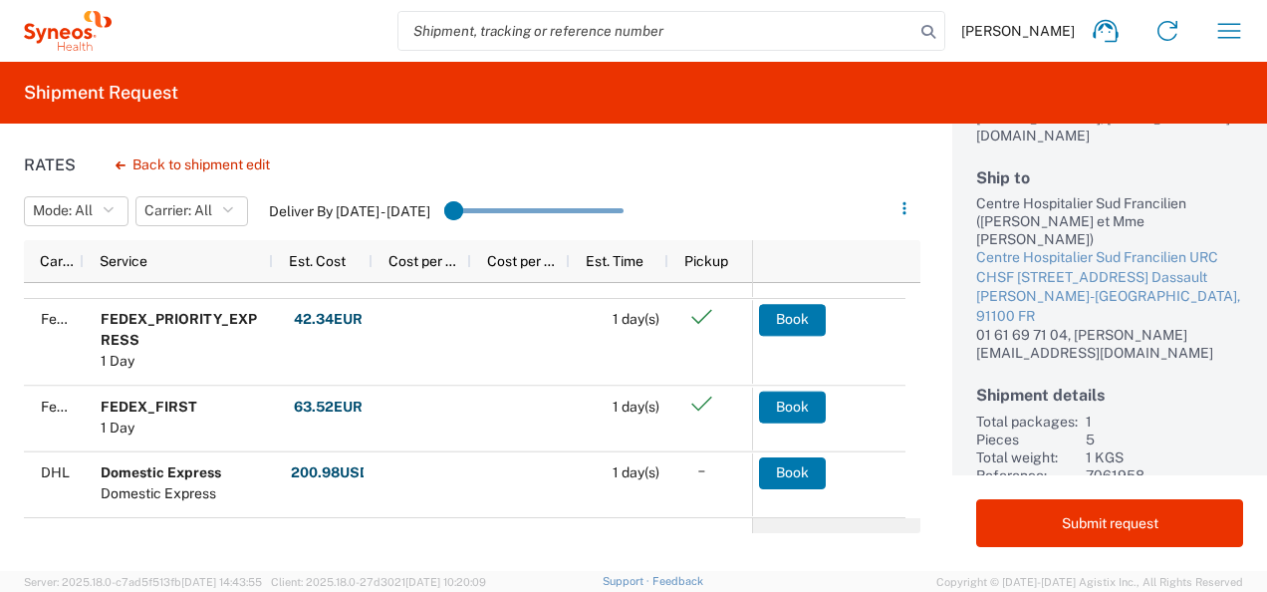
scroll to position [251, 0]
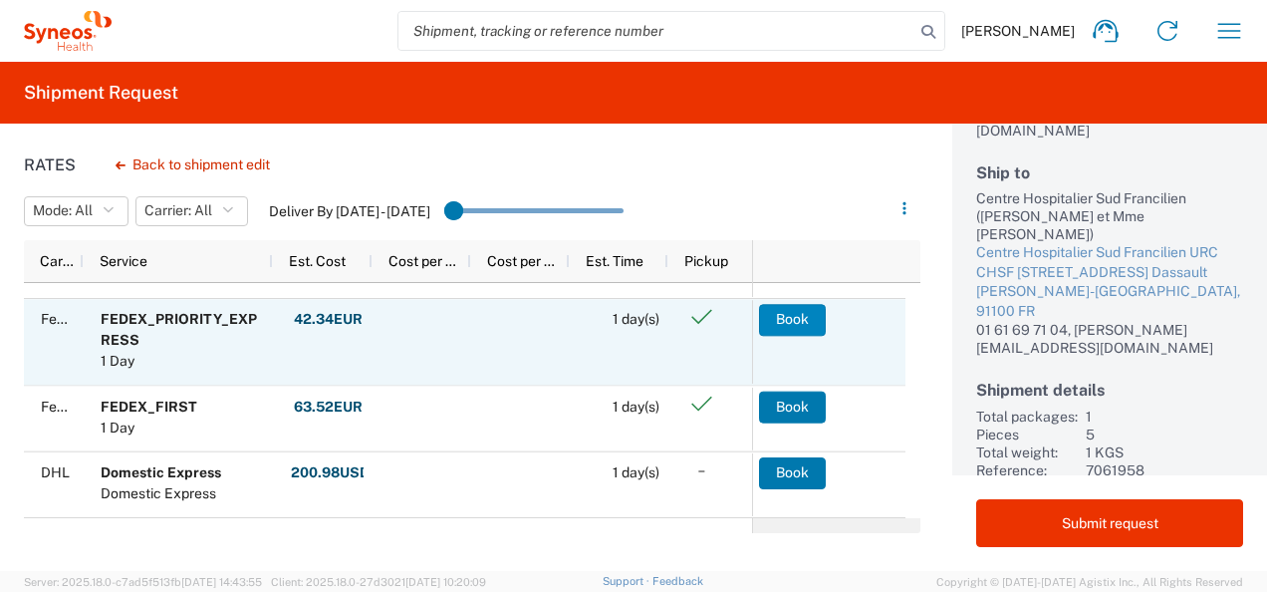
click at [785, 325] on button "Book" at bounding box center [792, 320] width 67 height 32
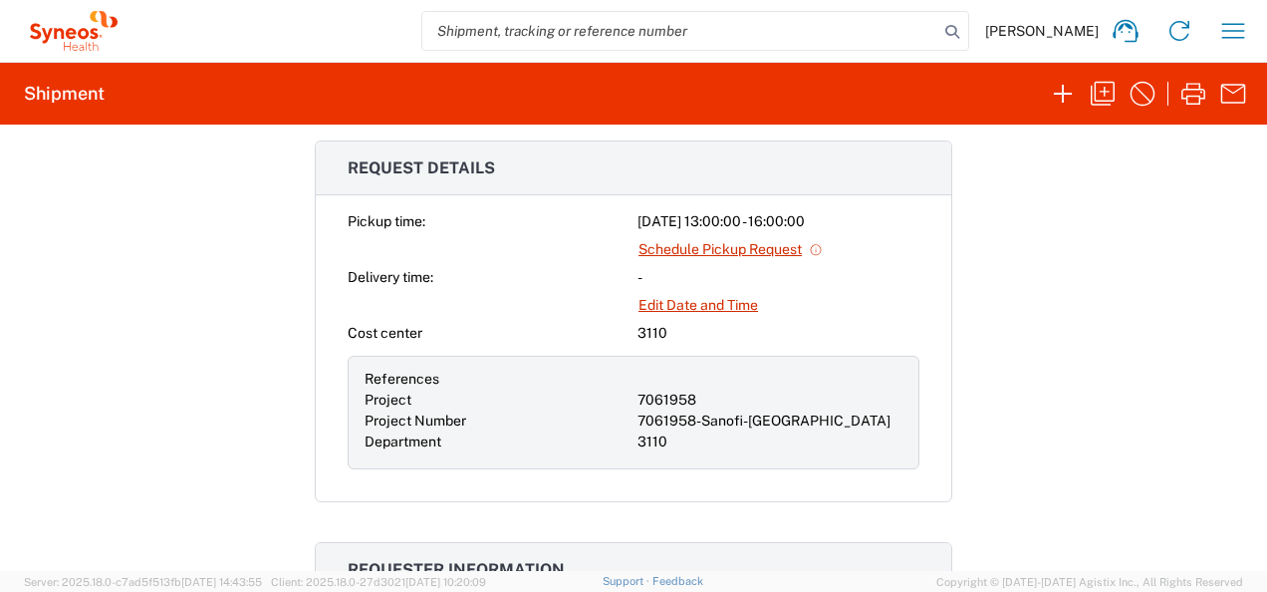
scroll to position [637, 0]
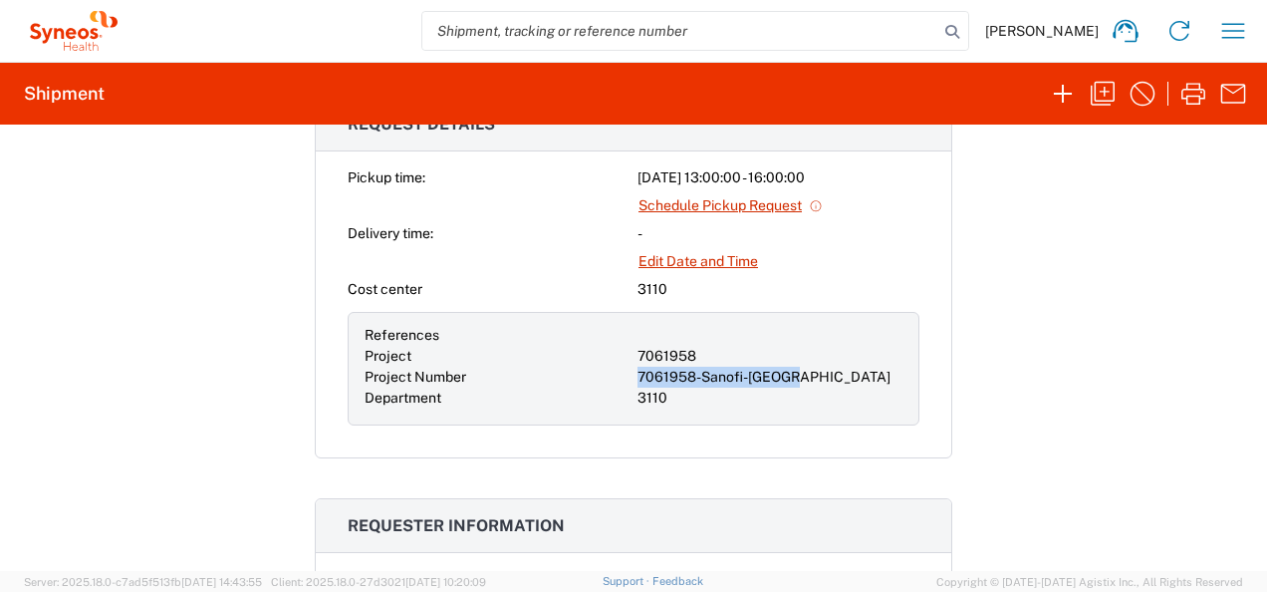
drag, startPoint x: 782, startPoint y: 371, endPoint x: 620, endPoint y: 373, distance: 162.4
click at [620, 373] on div "References Project 7061958 Project Number 7061958-Sanofi-France Department 3110" at bounding box center [634, 369] width 572 height 114
copy div "7061958-Sanofi-[GEOGRAPHIC_DATA]"
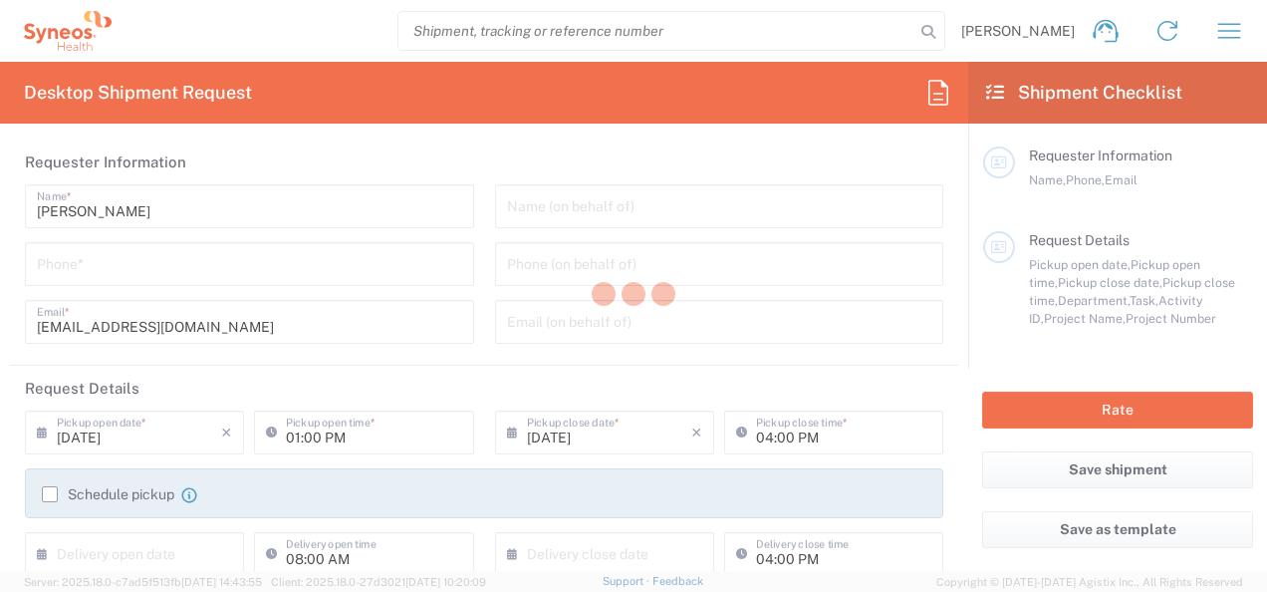
type input "3110"
type input "France"
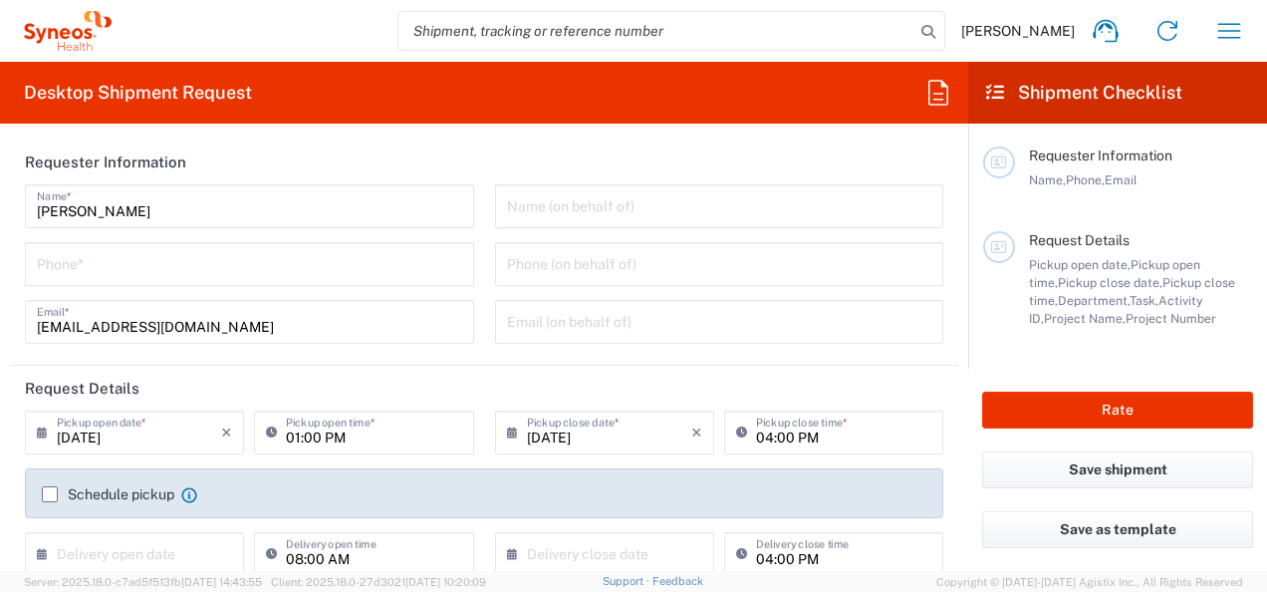
type input "Syneos Health France SARL"
click at [1214, 26] on icon "button" at bounding box center [1229, 31] width 32 height 32
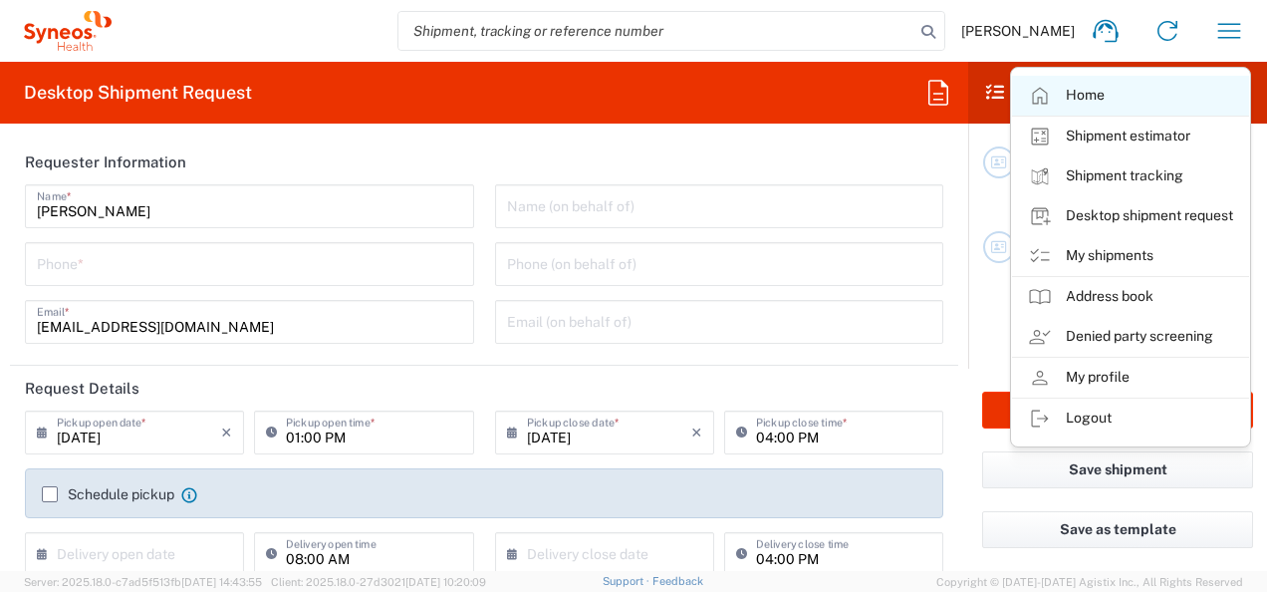
click at [1084, 90] on link "Home" at bounding box center [1130, 96] width 237 height 40
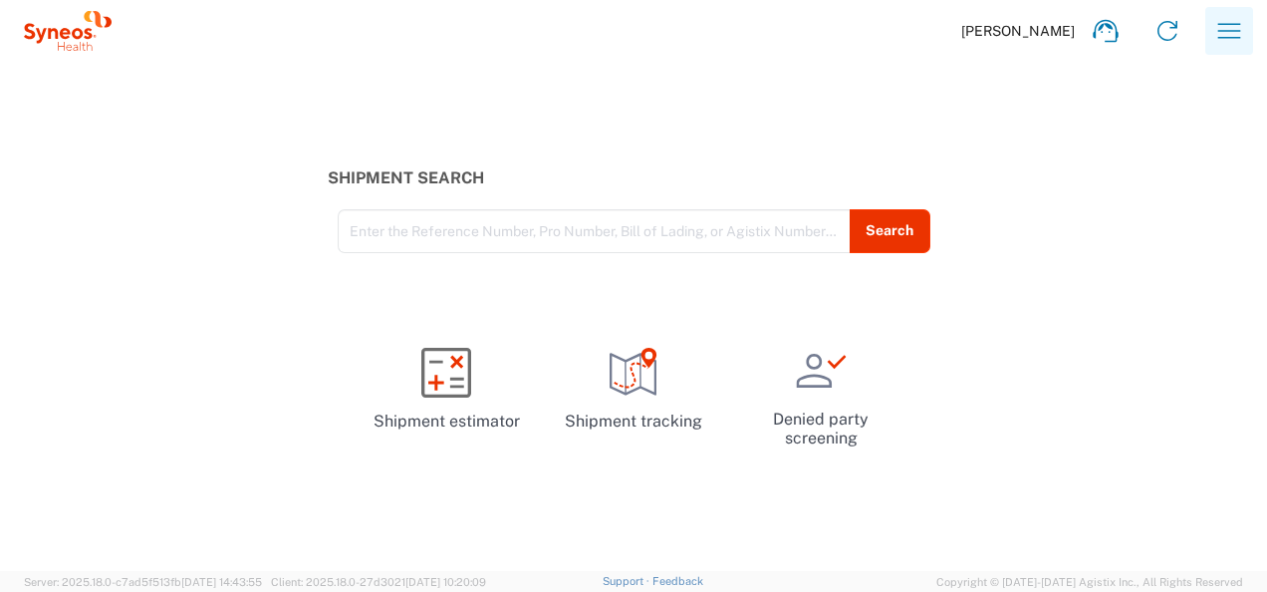
click at [1222, 29] on icon "button" at bounding box center [1229, 31] width 32 height 32
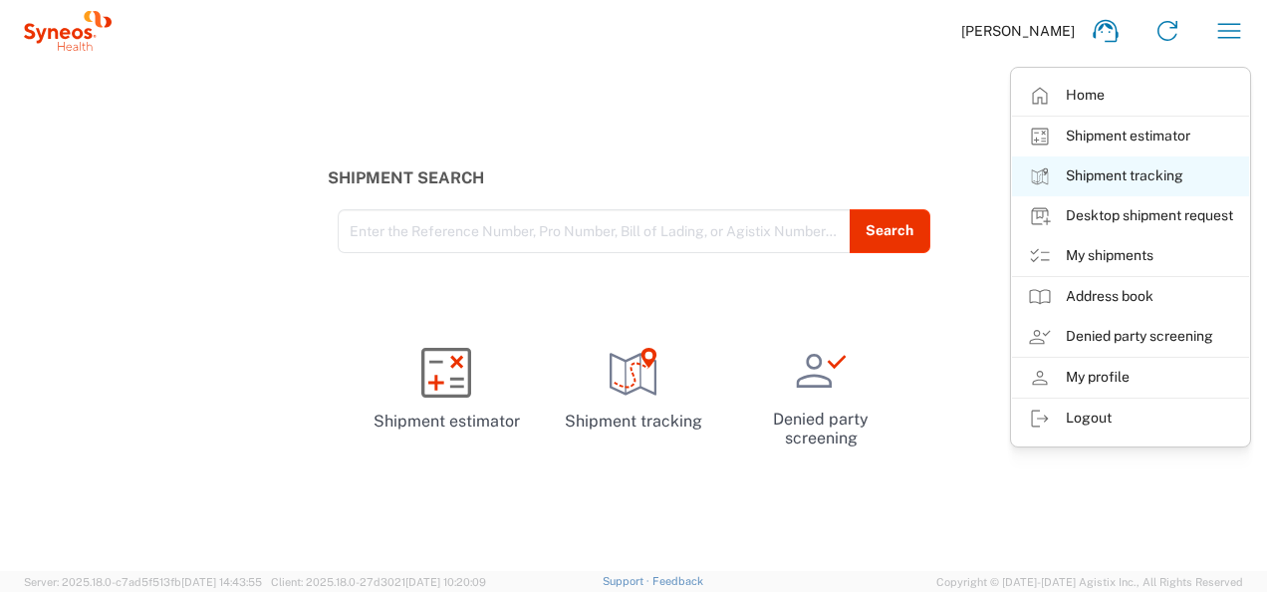
click at [1160, 172] on link "Shipment tracking" at bounding box center [1130, 176] width 237 height 40
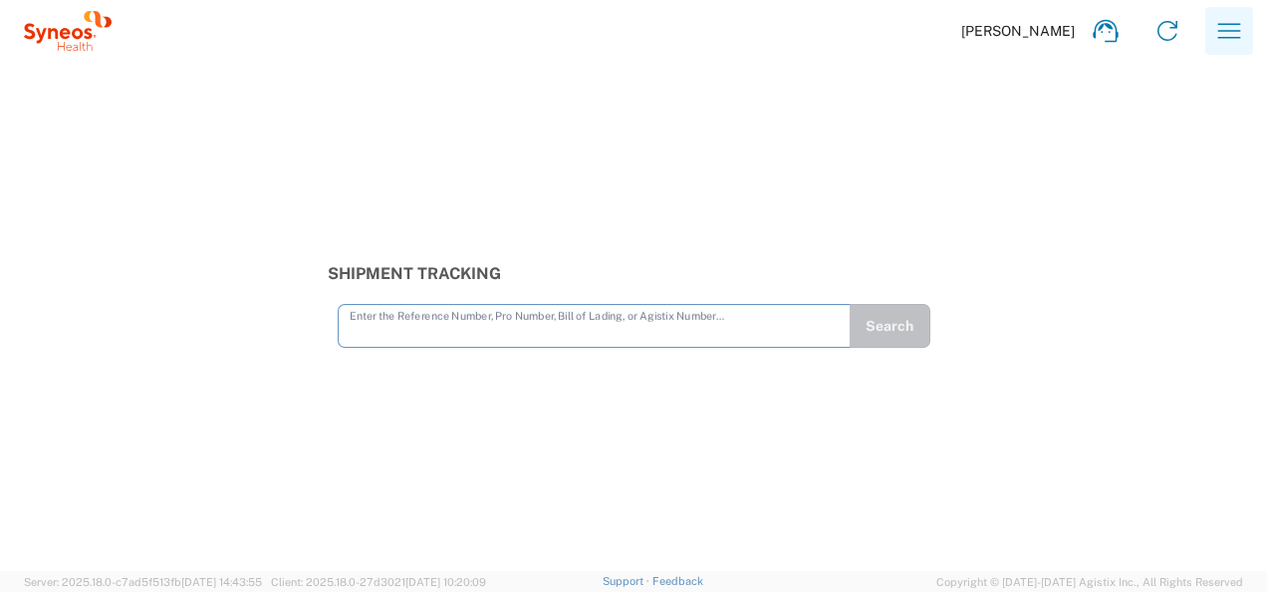
click at [1224, 33] on icon "button" at bounding box center [1229, 31] width 32 height 32
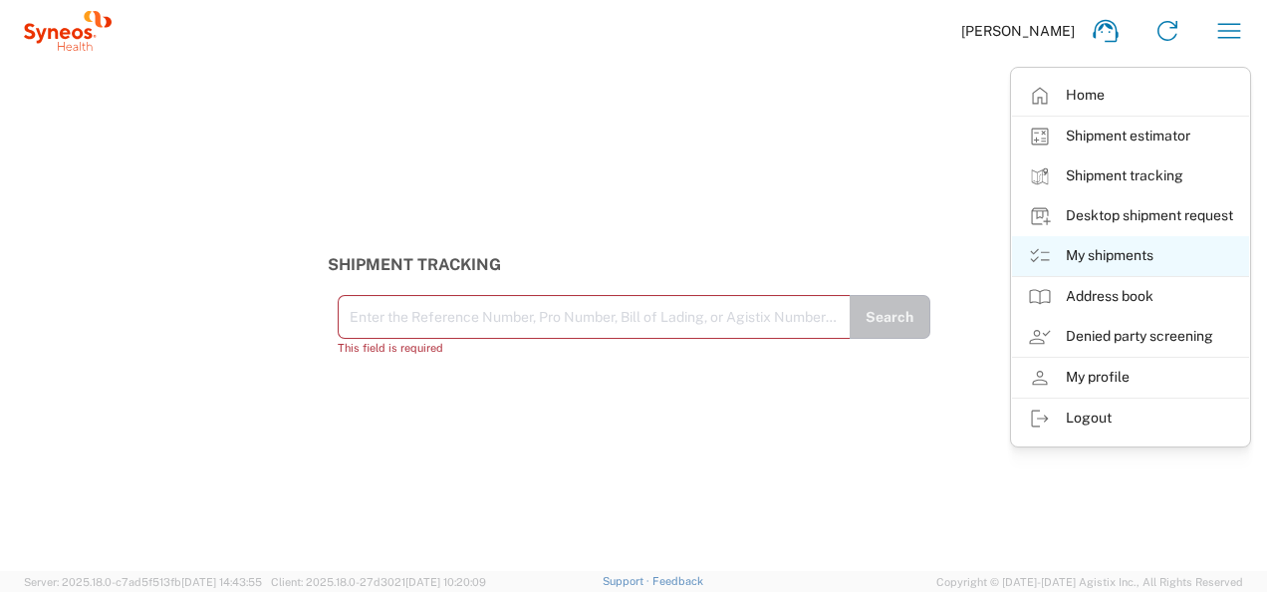
click at [1112, 243] on link "My shipments" at bounding box center [1130, 256] width 237 height 40
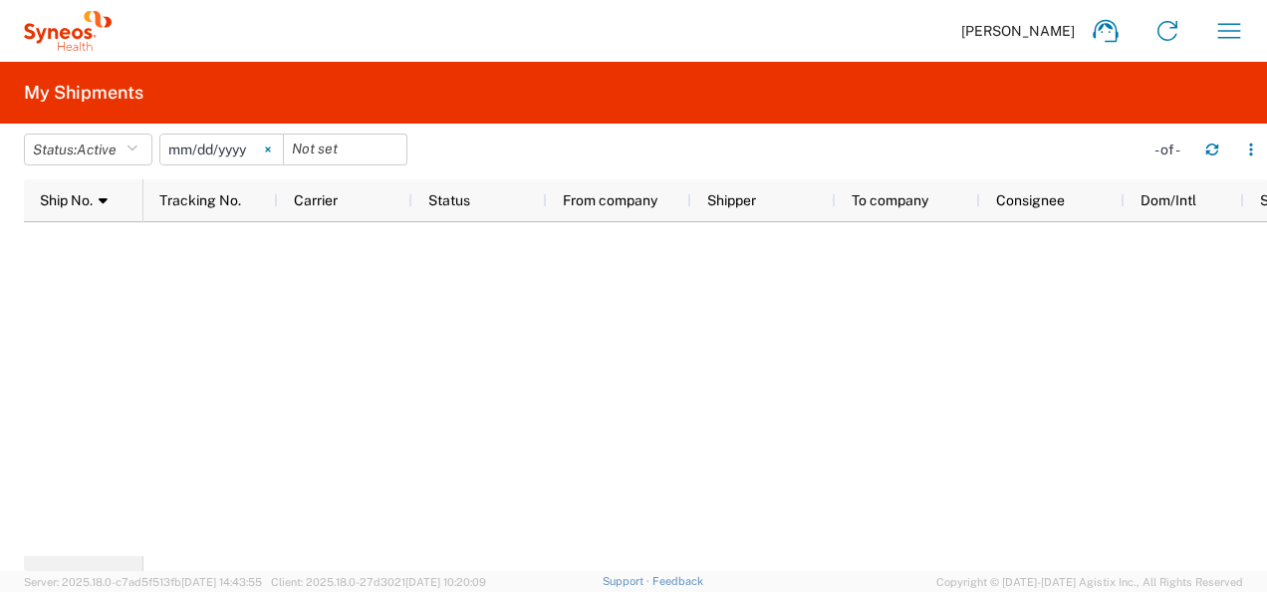
click at [271, 146] on icon at bounding box center [268, 149] width 6 height 6
click at [133, 135] on button "Status: Active" at bounding box center [88, 149] width 128 height 32
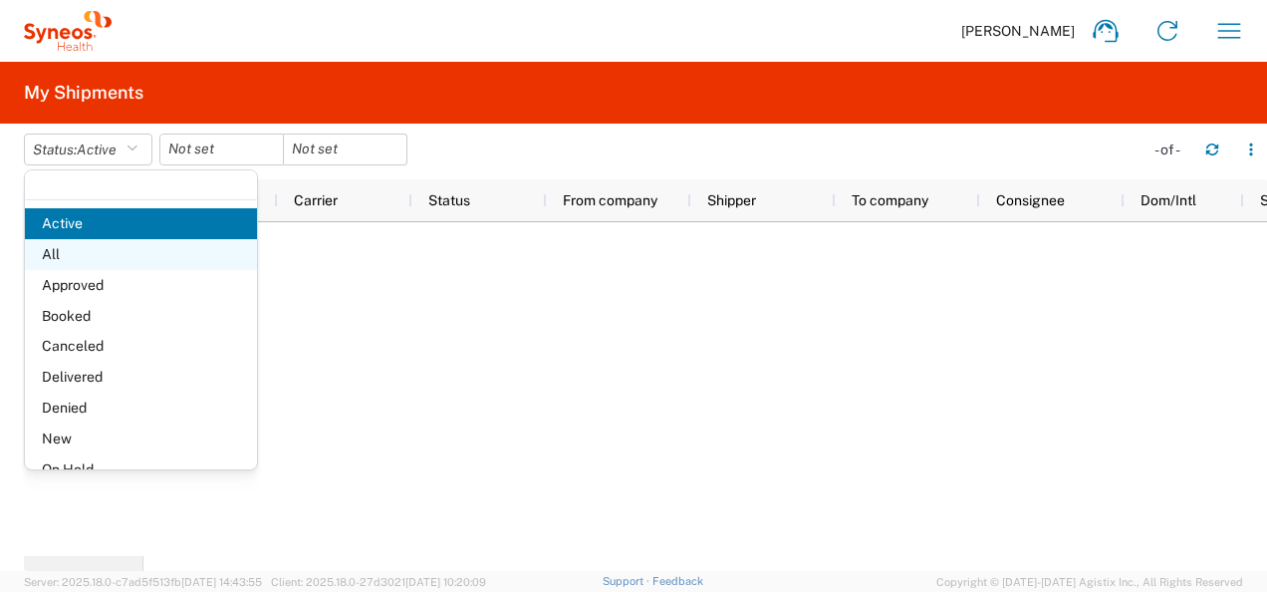
click at [86, 253] on span "All" at bounding box center [141, 254] width 232 height 31
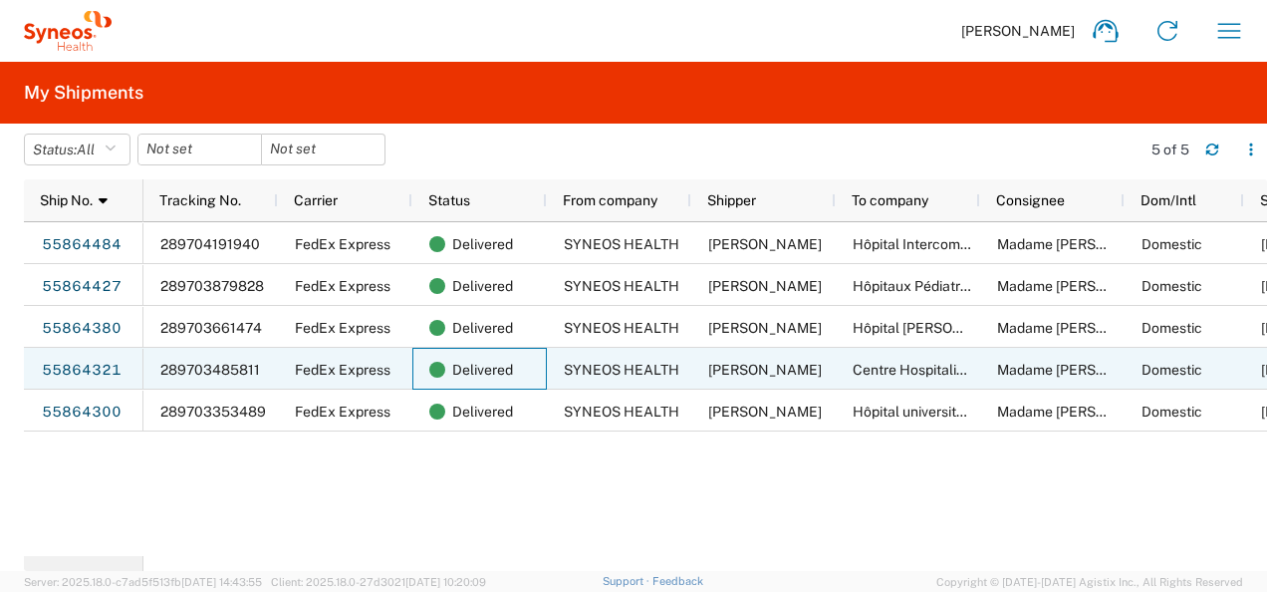
click at [422, 366] on div "Delivered" at bounding box center [479, 369] width 134 height 42
click at [97, 371] on link "55864321" at bounding box center [82, 371] width 82 height 32
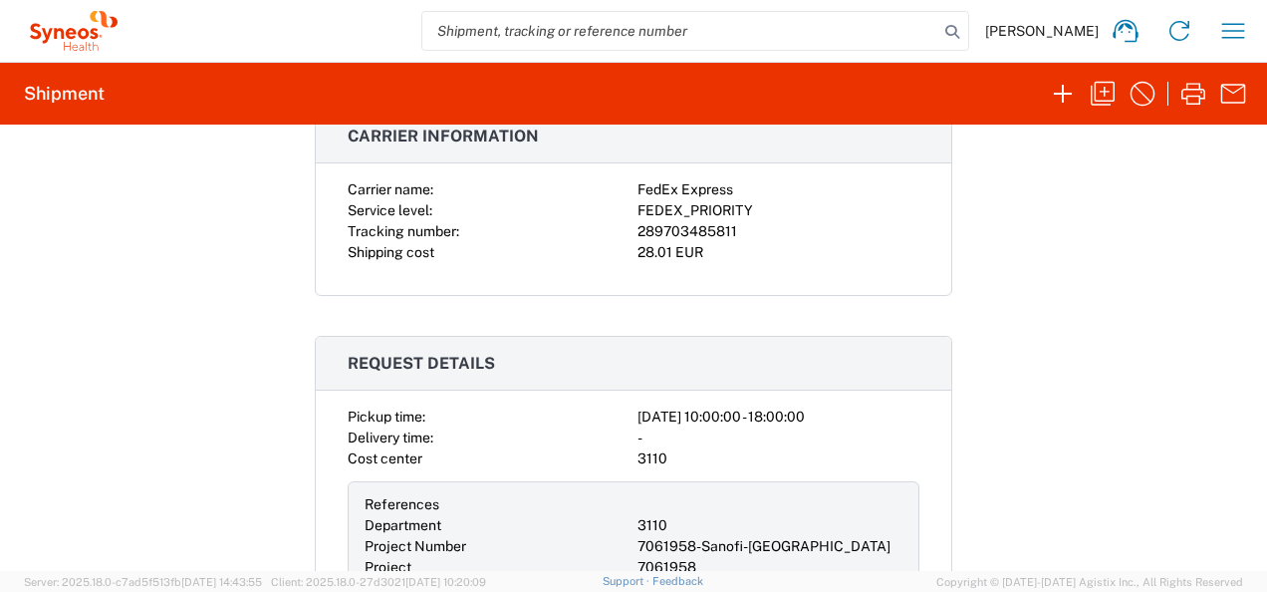
scroll to position [498, 0]
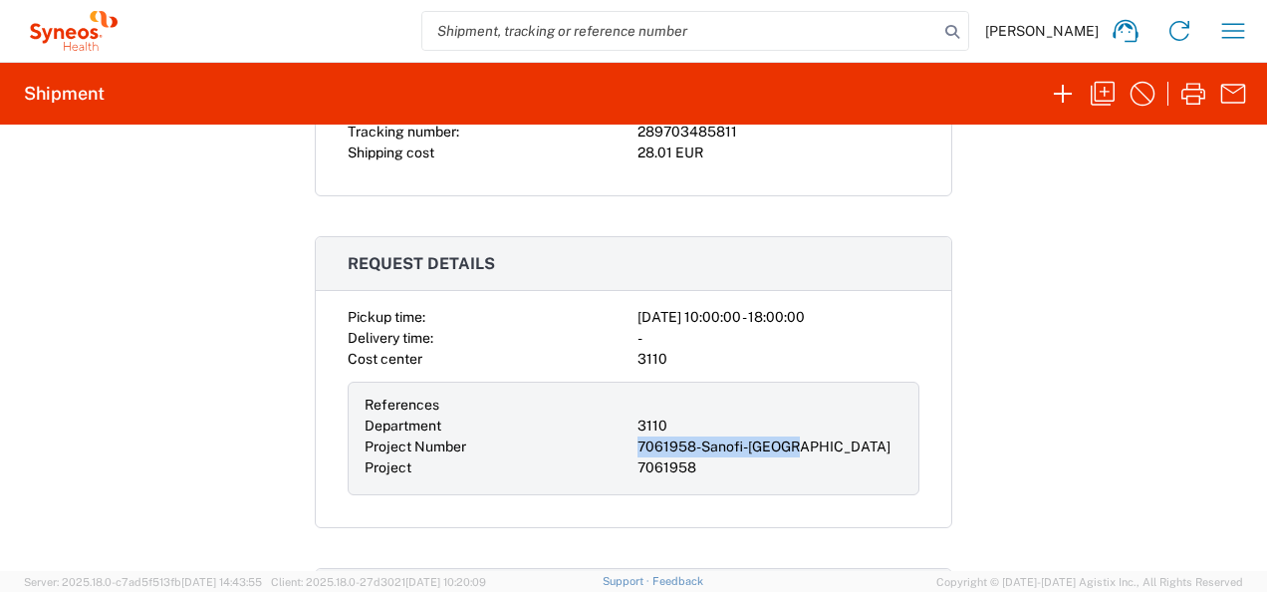
drag, startPoint x: 802, startPoint y: 440, endPoint x: 616, endPoint y: 431, distance: 186.5
click at [616, 431] on div "References Department 3110 Project Number 7061958-Sanofi-France Project 7061958" at bounding box center [634, 438] width 572 height 114
copy div "7061958-Sanofi-[GEOGRAPHIC_DATA]"
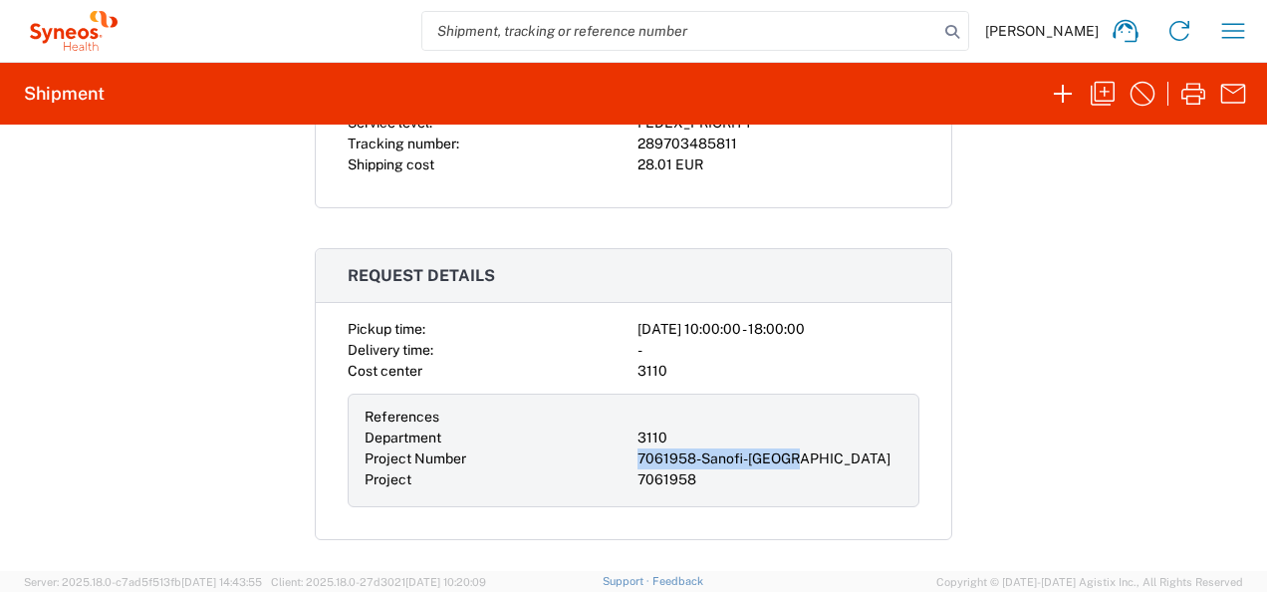
scroll to position [469, 0]
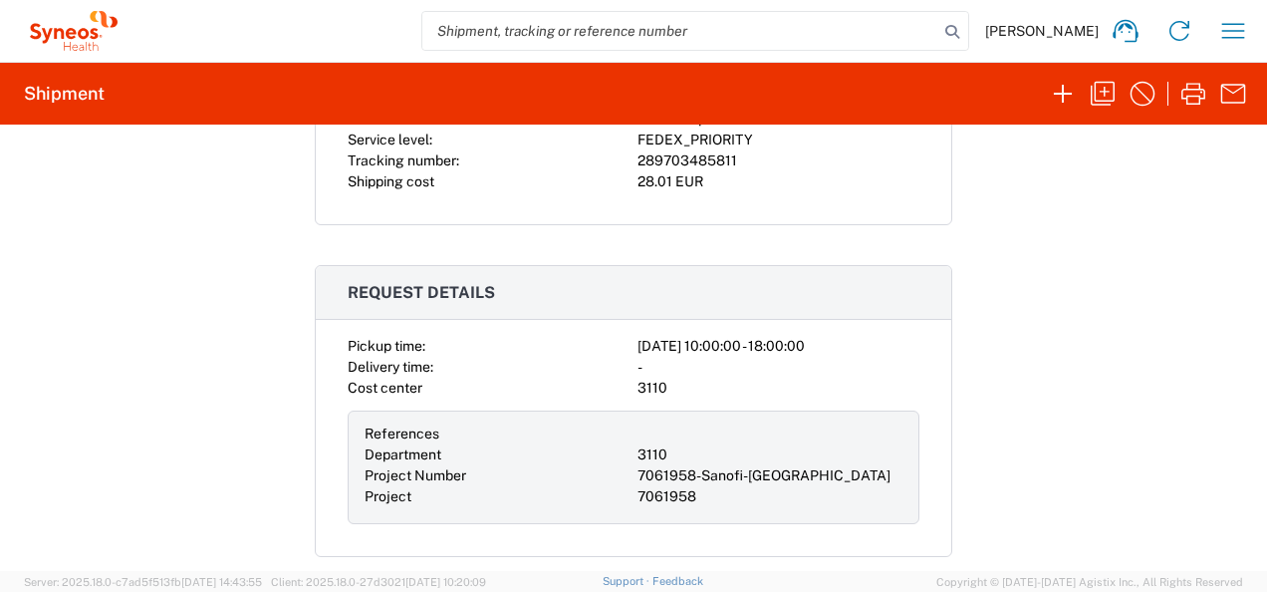
click at [985, 394] on div "Shipment 55864321 Google Maps Documents Shipping Label Laser Account Print Ship…" at bounding box center [633, 348] width 1267 height 446
drag, startPoint x: 783, startPoint y: 465, endPoint x: 629, endPoint y: 468, distance: 153.4
click at [637, 468] on div "7061958-Sanofi-[GEOGRAPHIC_DATA]" at bounding box center [769, 475] width 265 height 21
copy div "7061958-Sanofi-[GEOGRAPHIC_DATA]"
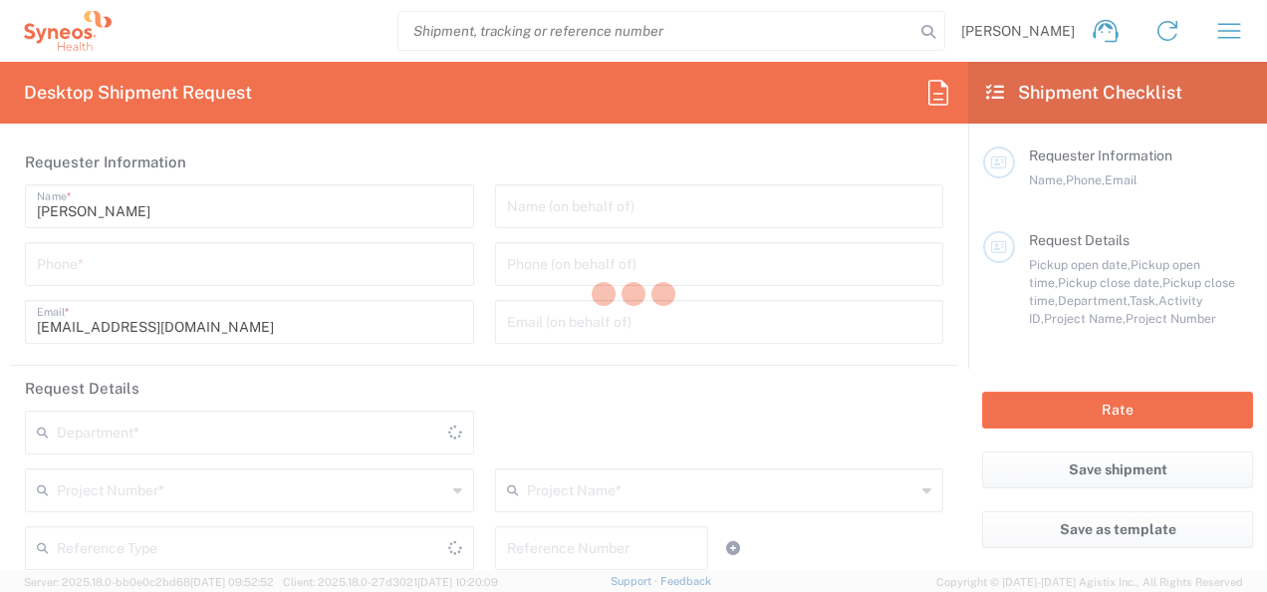
type input "3110"
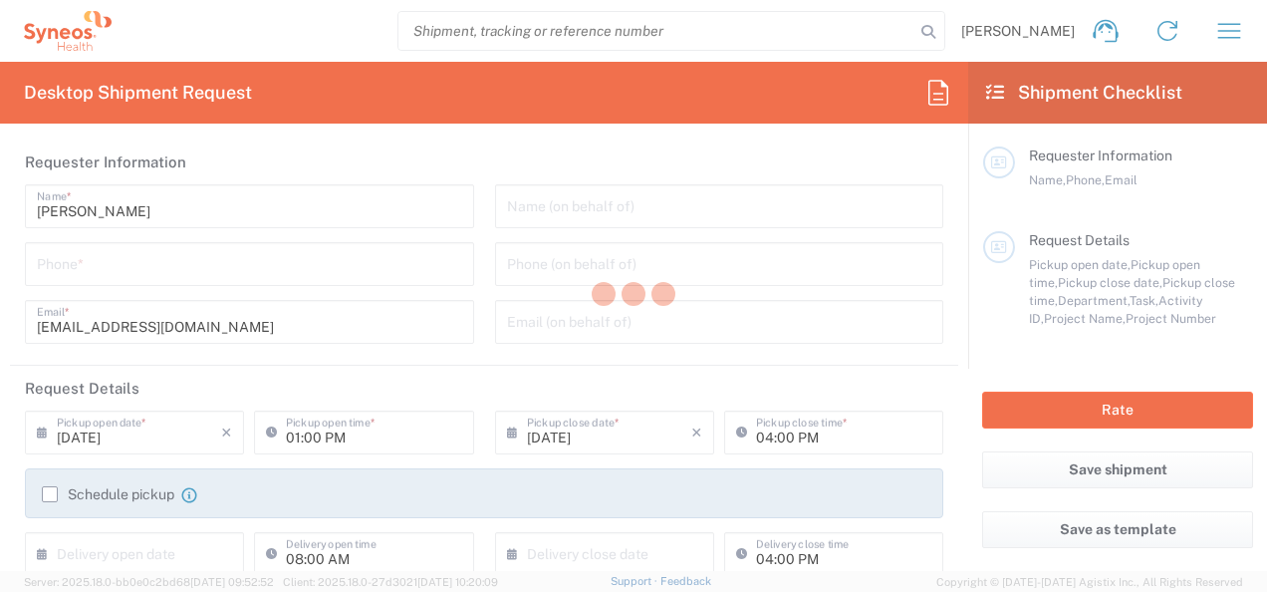
type input "[GEOGRAPHIC_DATA]"
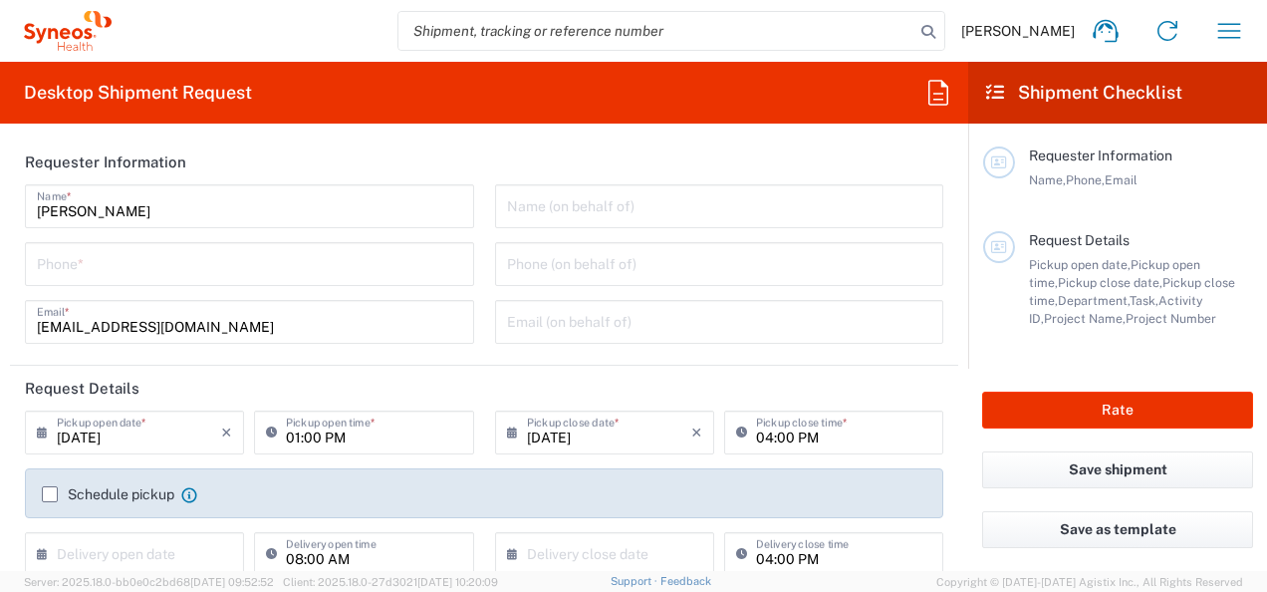
type input "Syneos Health France SARL"
click at [195, 284] on div "Phone *" at bounding box center [249, 264] width 449 height 44
click at [215, 273] on input "tel" at bounding box center [249, 262] width 425 height 35
paste input "[PHONE_NUMBER]"
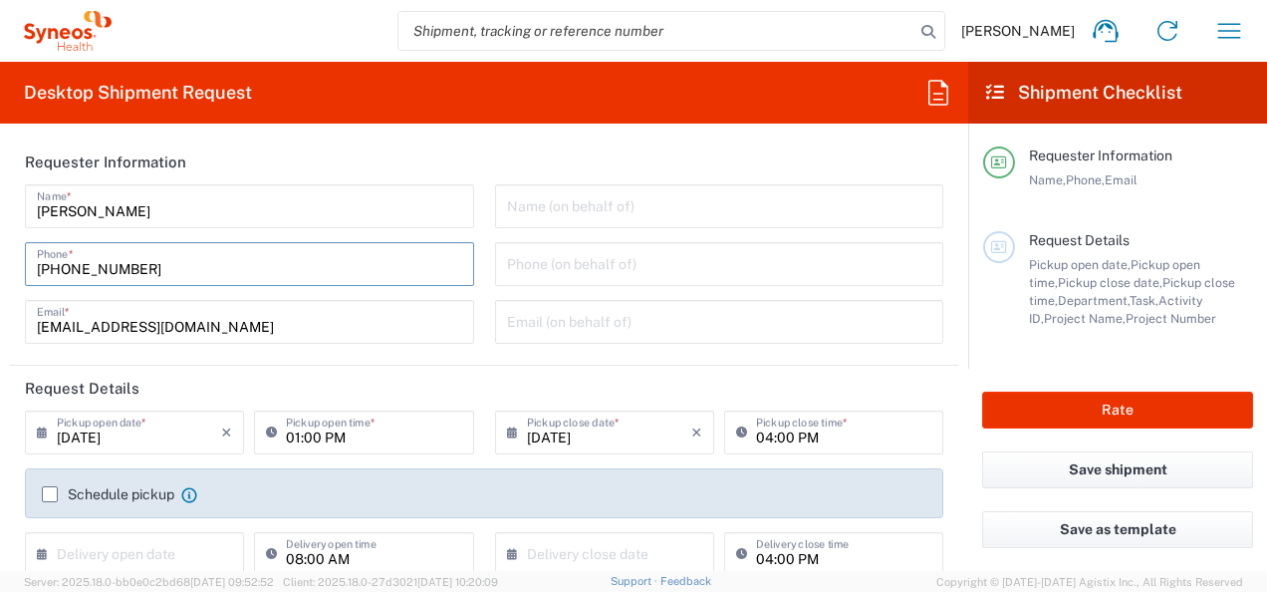
type input "[PHONE_NUMBER]"
click at [448, 371] on header "Request Details" at bounding box center [484, 388] width 948 height 45
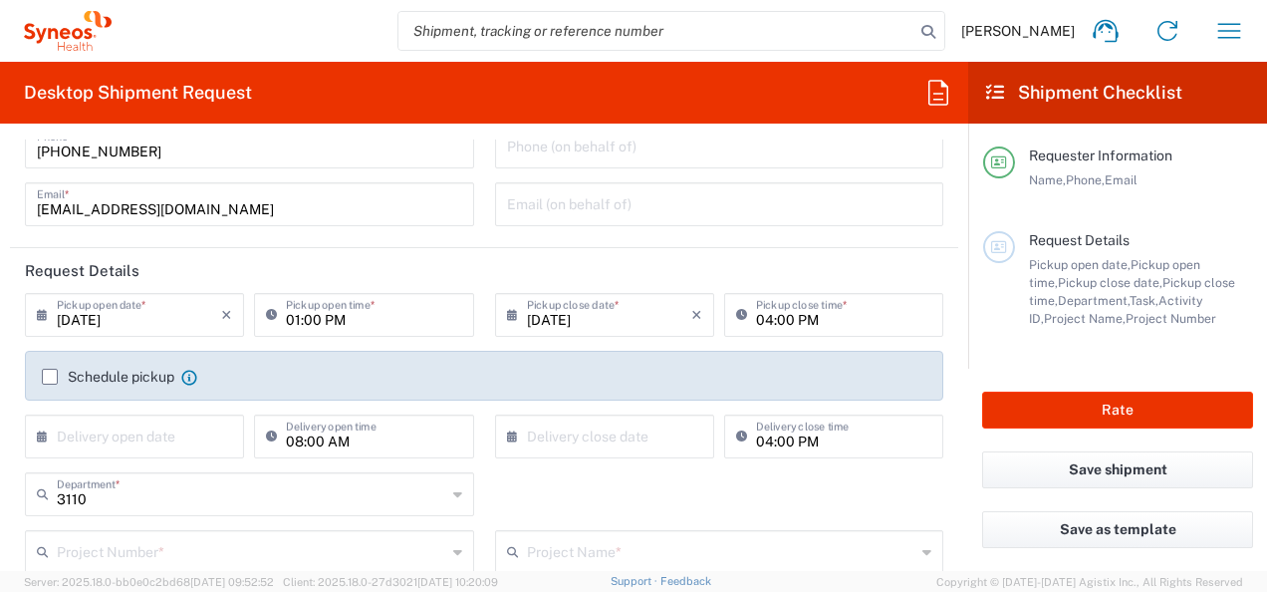
scroll to position [100, 0]
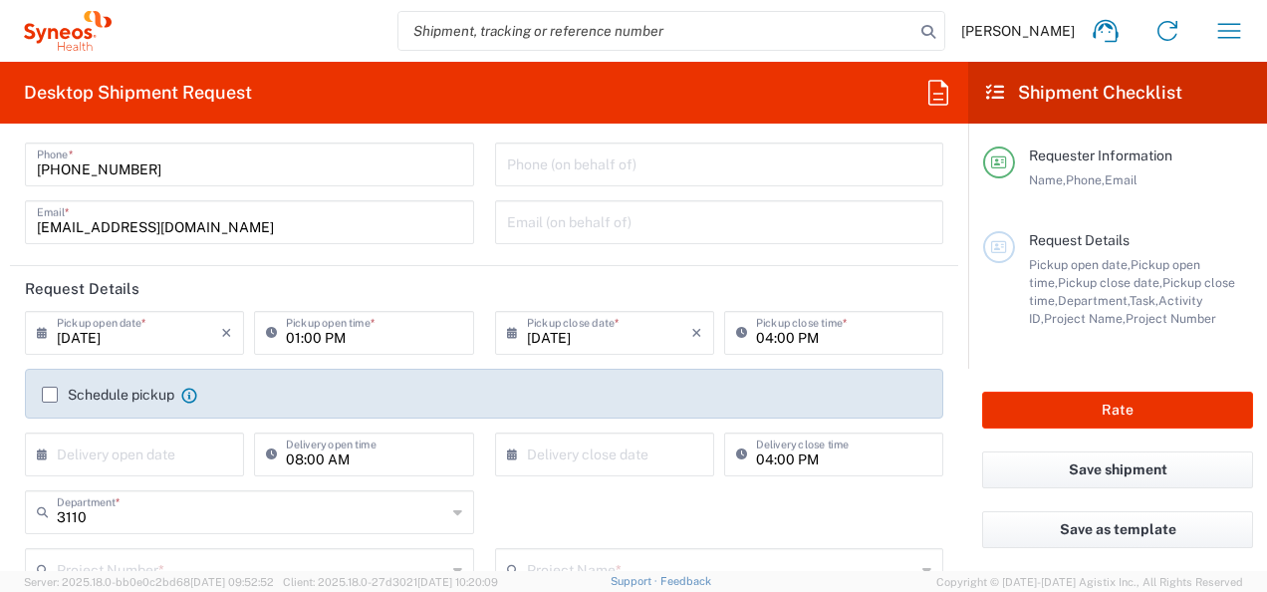
click at [51, 334] on icon at bounding box center [47, 333] width 20 height 32
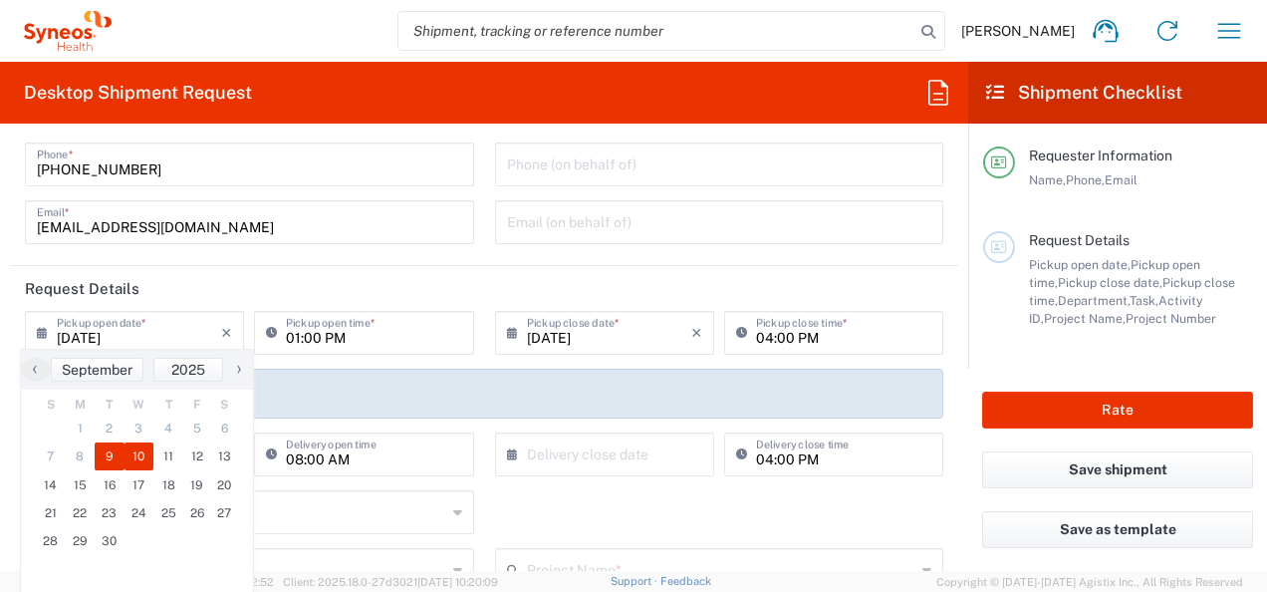
click at [131, 457] on span "10" at bounding box center [140, 456] width 30 height 28
type input "[DATE]"
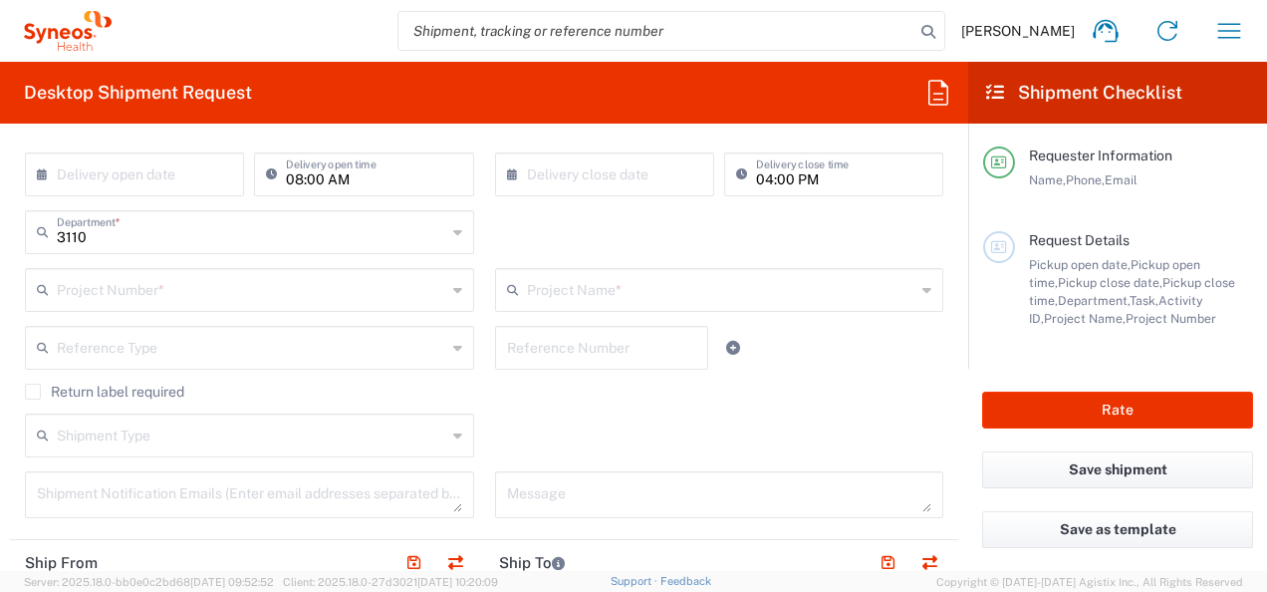
scroll to position [398, 0]
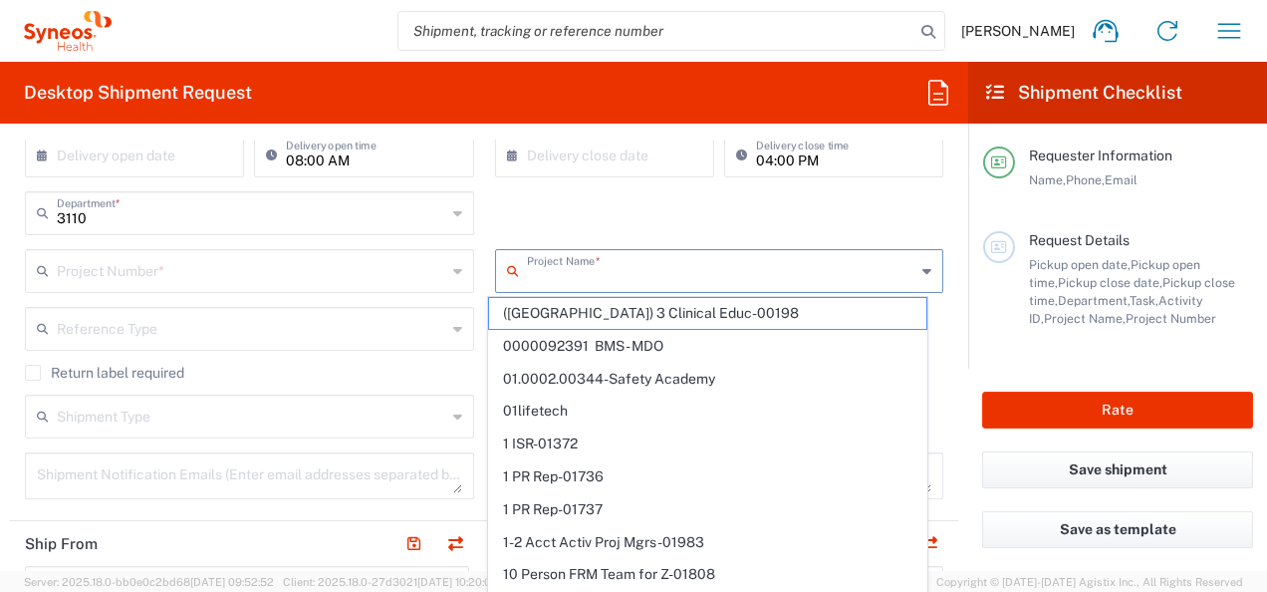
click at [619, 283] on input "text" at bounding box center [721, 269] width 389 height 35
paste input "7061958-Sanofi-France"
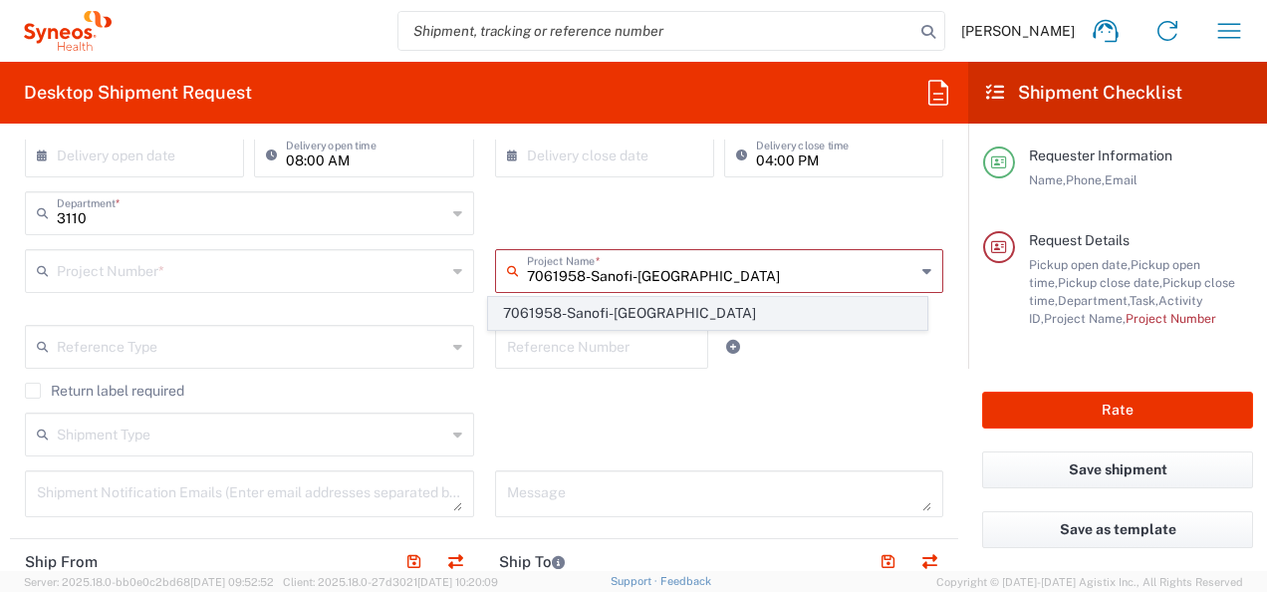
type input "7061958-Sanofi-France"
click at [683, 307] on span "7061958-Sanofi-France" at bounding box center [707, 313] width 437 height 31
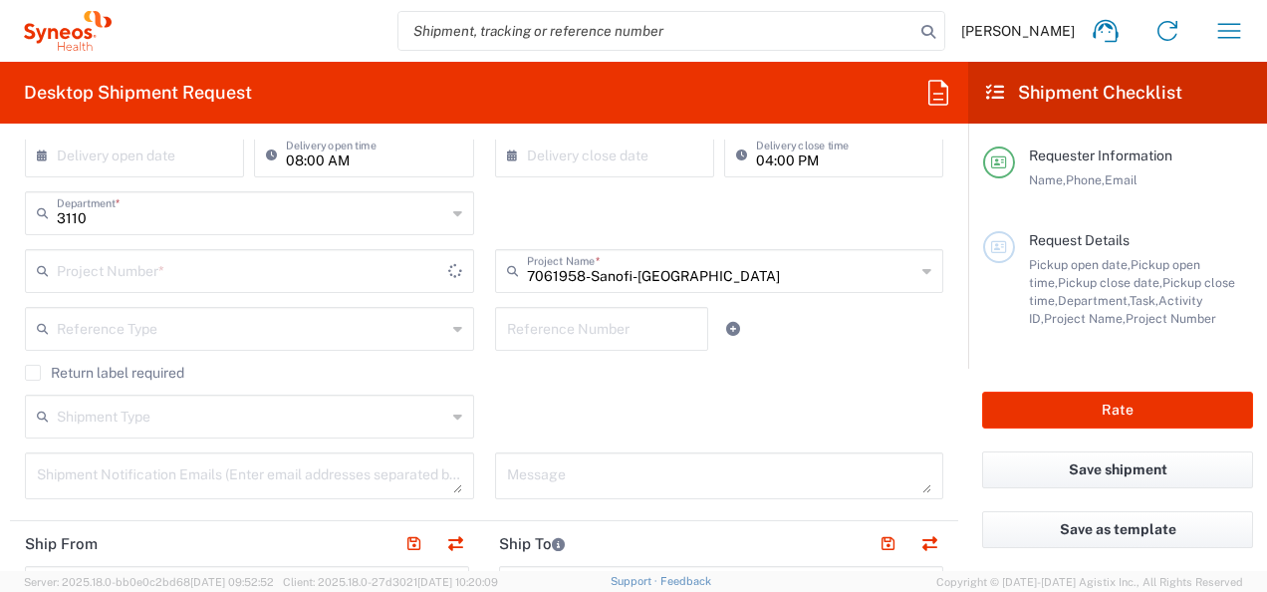
type input "7061958"
click at [763, 442] on div "Shipment Type Batch Regular" at bounding box center [484, 423] width 939 height 58
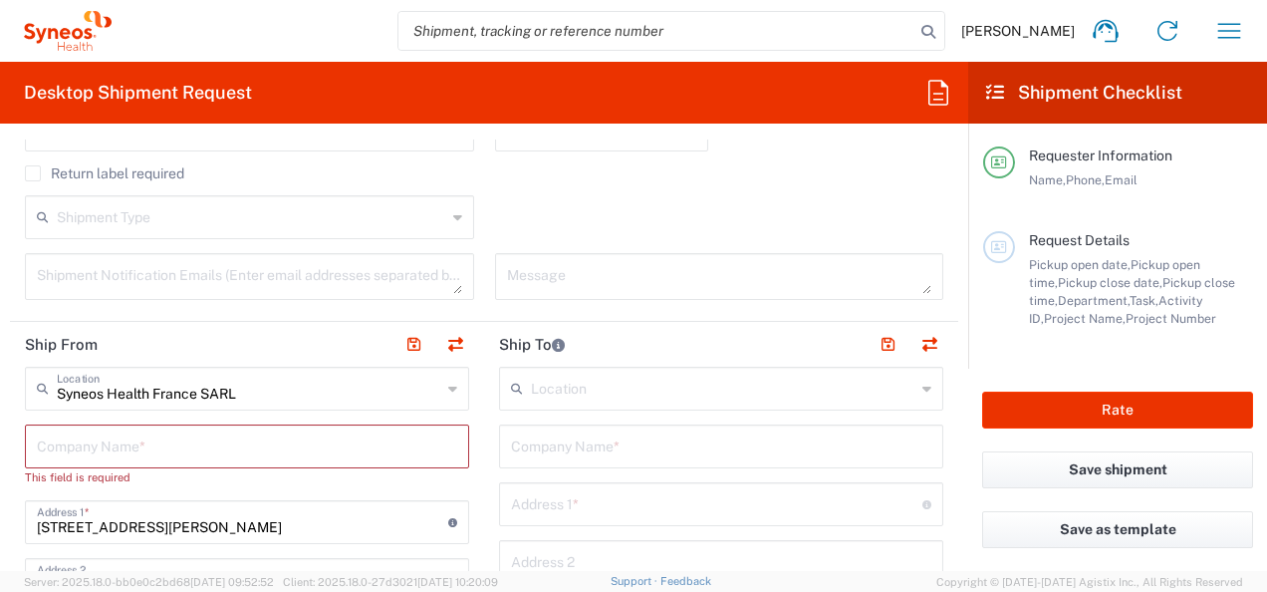
scroll to position [697, 0]
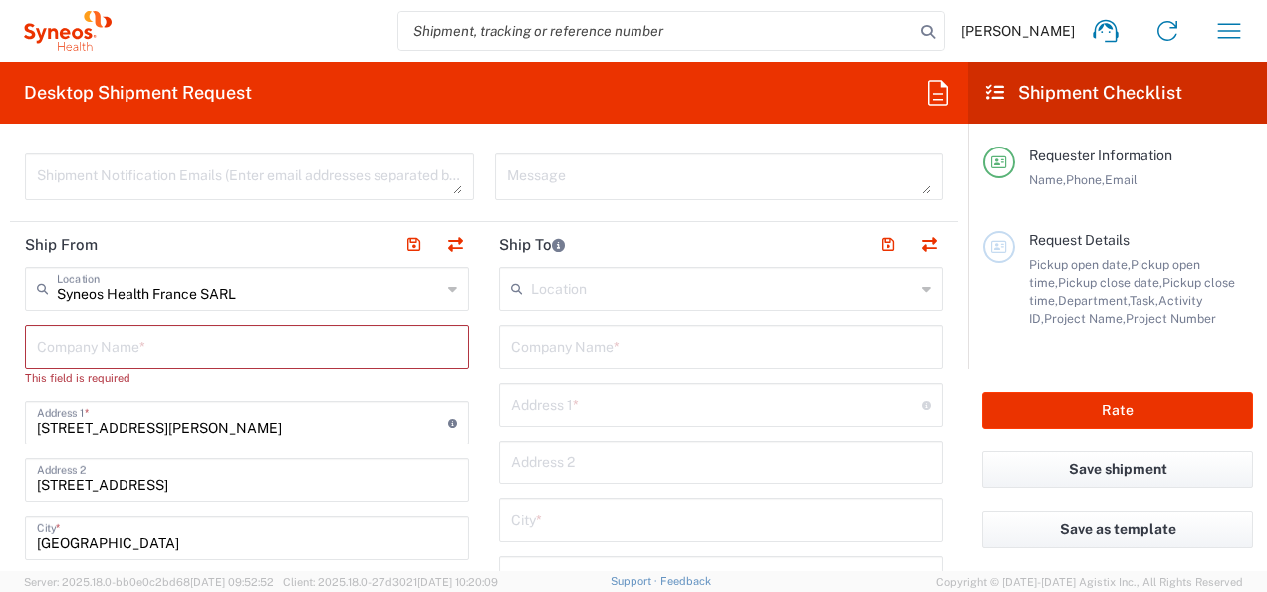
click at [152, 341] on input "text" at bounding box center [247, 345] width 420 height 35
type input "S"
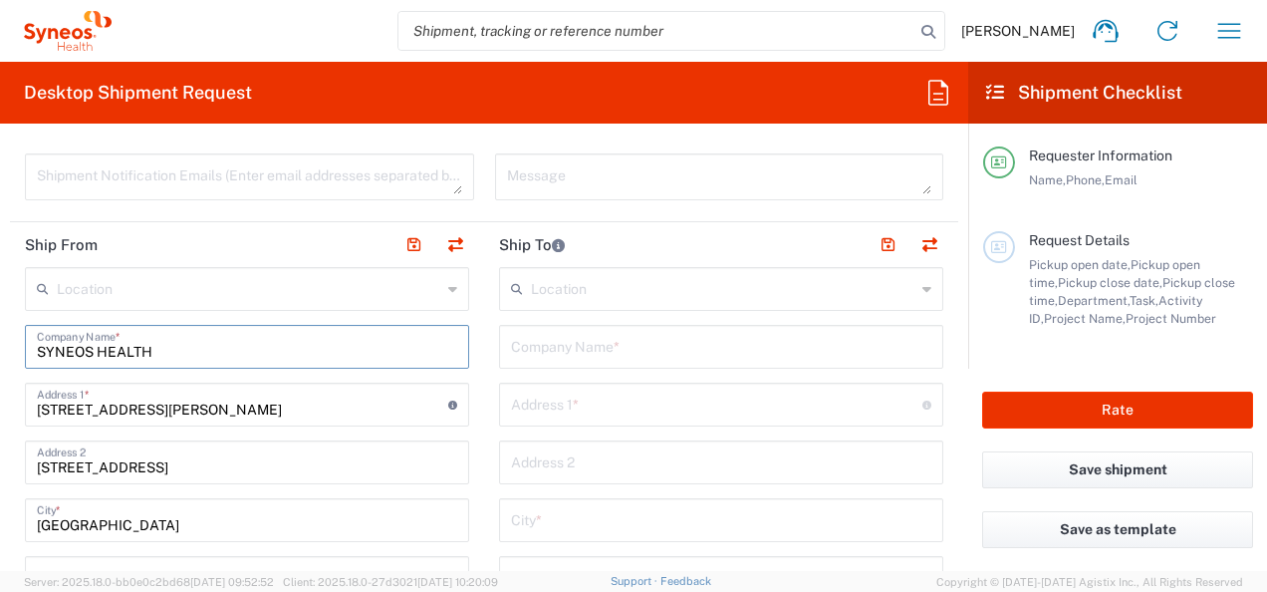
type input "SYNEOS HEALTH"
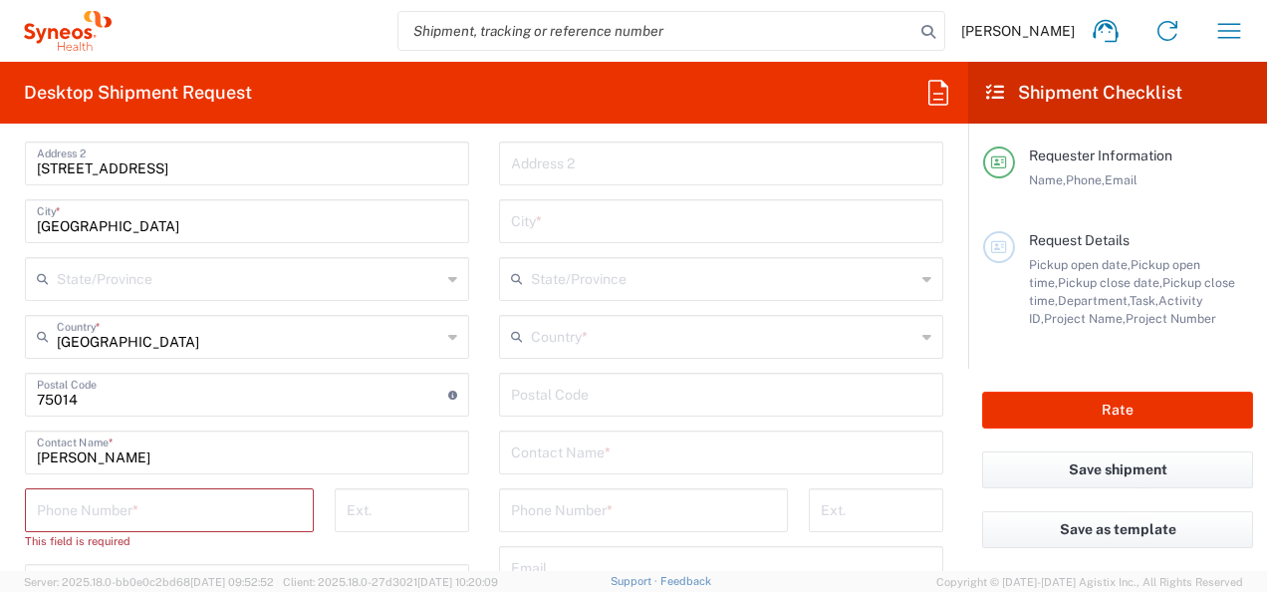
scroll to position [1096, 0]
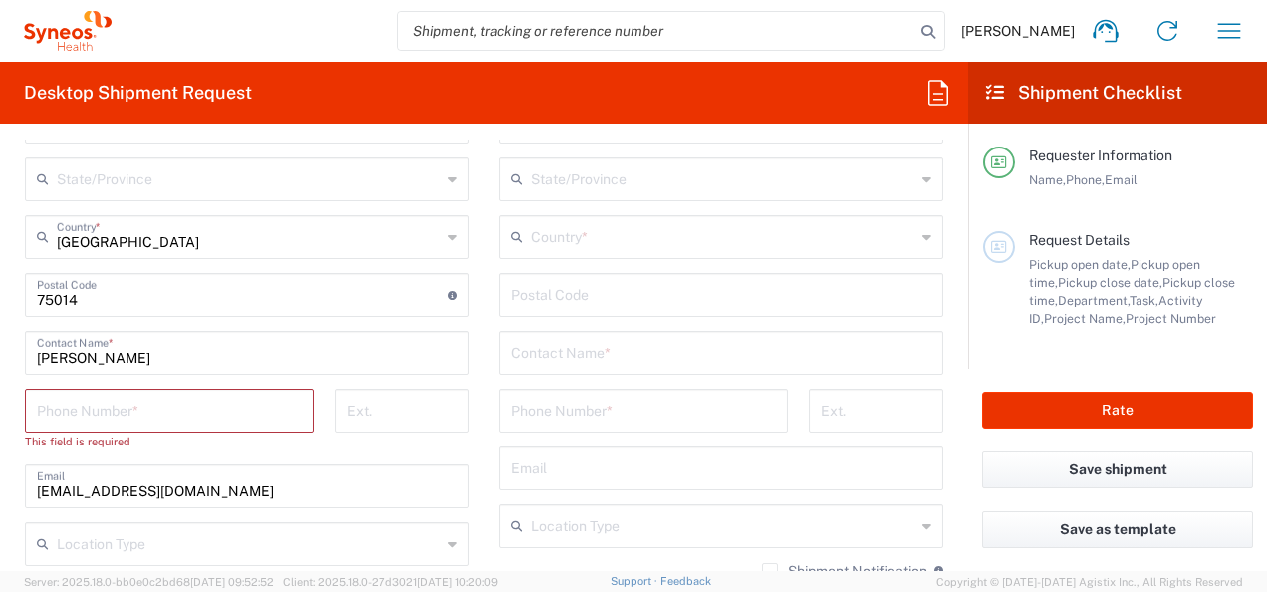
click at [165, 432] on div "This field is required" at bounding box center [169, 441] width 289 height 18
click at [179, 418] on input "tel" at bounding box center [169, 408] width 265 height 35
paste input "7061958-Sanofi-[GEOGRAPHIC_DATA]"
type input "7061958-Sanofi-[GEOGRAPHIC_DATA]"
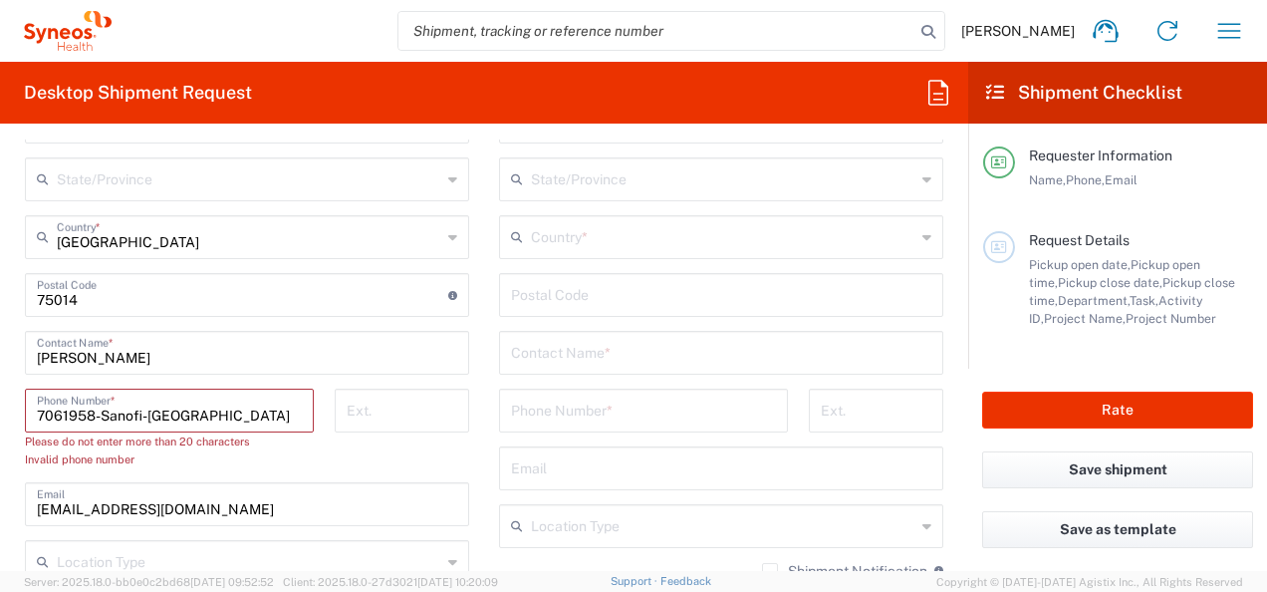
drag, startPoint x: 251, startPoint y: 400, endPoint x: 2, endPoint y: 402, distance: 249.0
click at [2, 402] on form "Requester Information [PERSON_NAME] Name * [PHONE_NUMBER] Phone * [EMAIL_ADDRES…" at bounding box center [484, 354] width 968 height 431
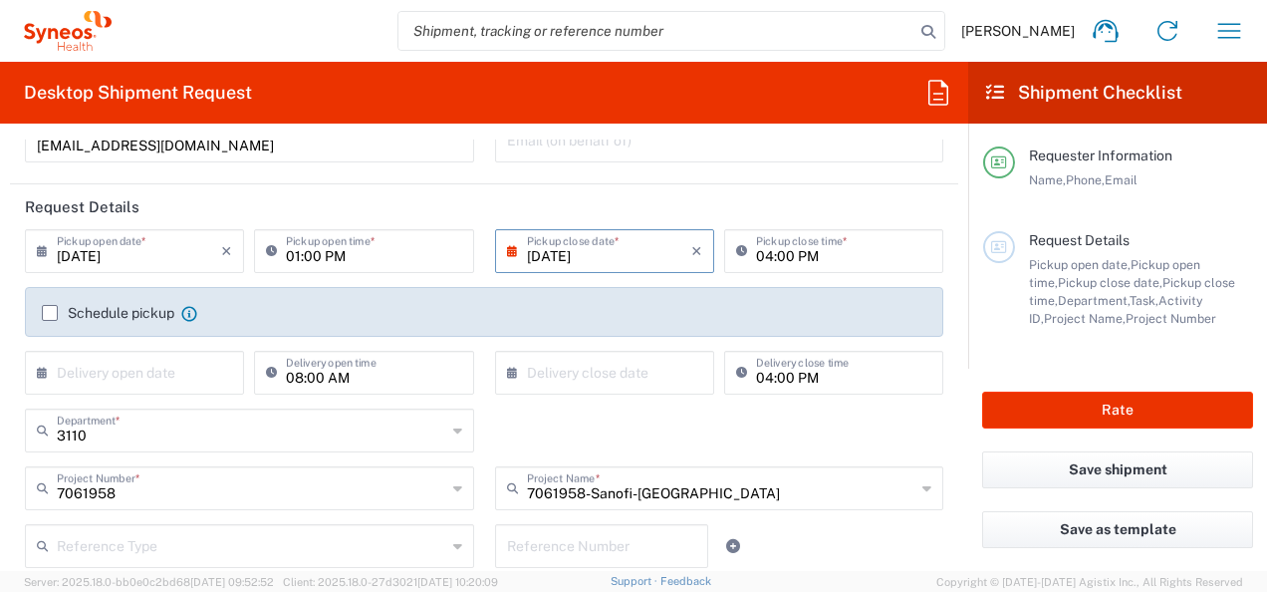
scroll to position [0, 0]
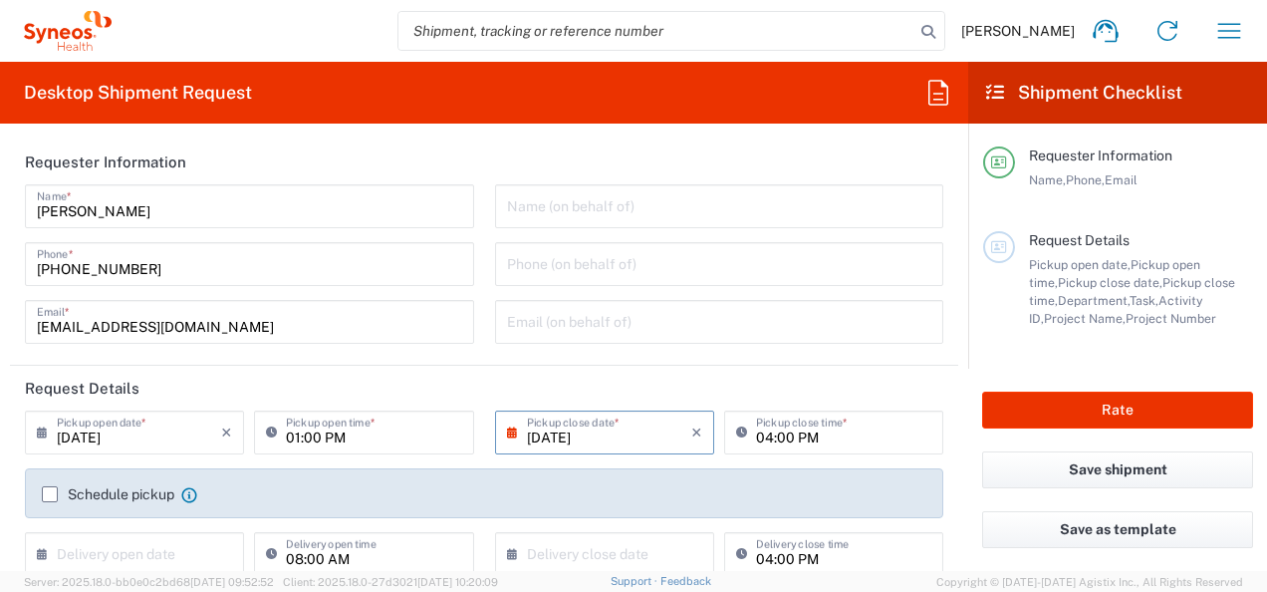
drag, startPoint x: 207, startPoint y: 281, endPoint x: 145, endPoint y: 245, distance: 71.4
click at [4, 262] on form "Requester Information [PERSON_NAME] Name * [PHONE_NUMBER] Phone * [EMAIL_ADDRES…" at bounding box center [484, 354] width 968 height 431
drag, startPoint x: 195, startPoint y: 260, endPoint x: -4, endPoint y: 255, distance: 199.3
click at [0, 255] on html "Amelie Cadori Home Shipment estimator Shipment tracking Desktop shipment reques…" at bounding box center [633, 296] width 1267 height 592
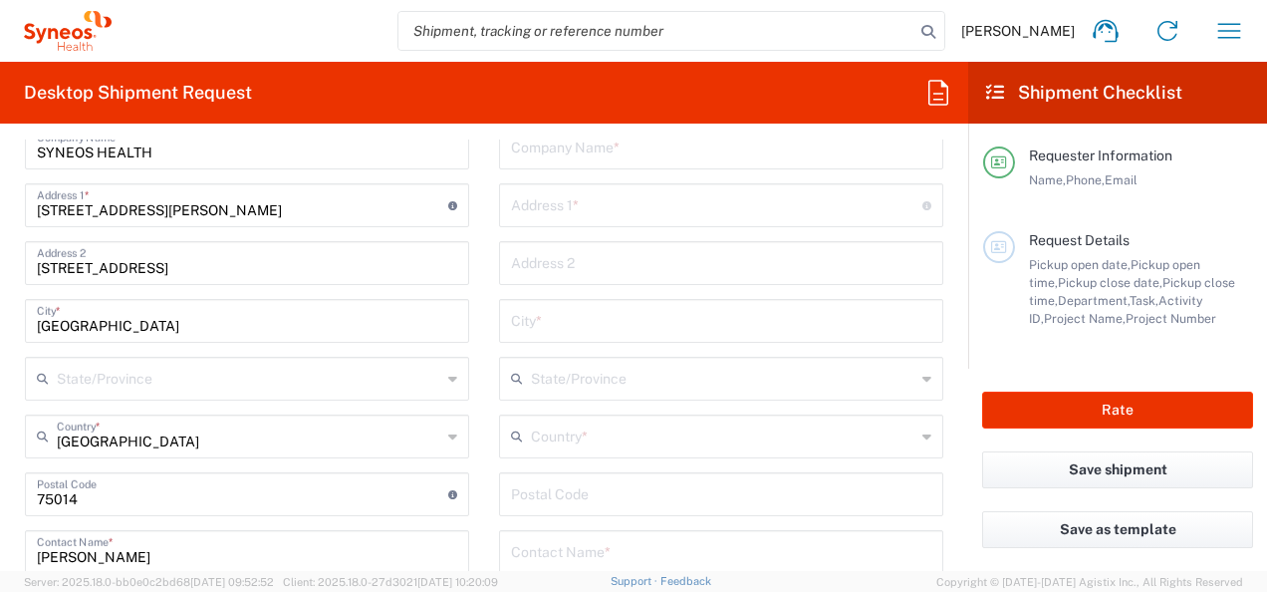
scroll to position [1195, 0]
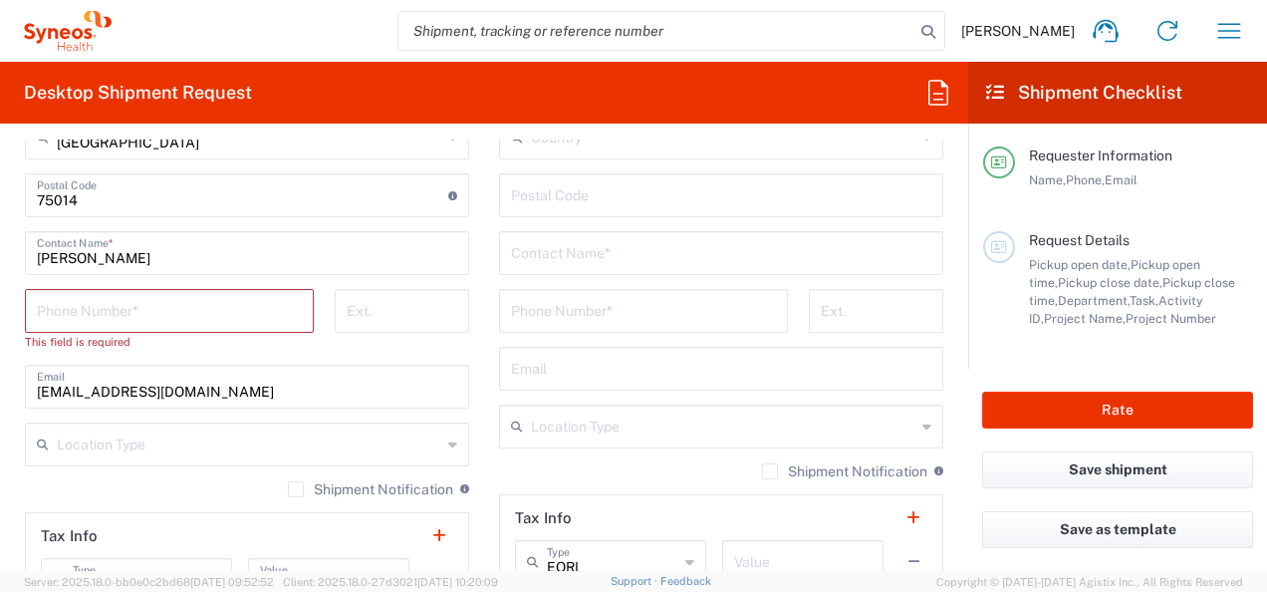
click at [124, 296] on input "tel" at bounding box center [169, 309] width 265 height 35
paste input "[PHONE_NUMBER]"
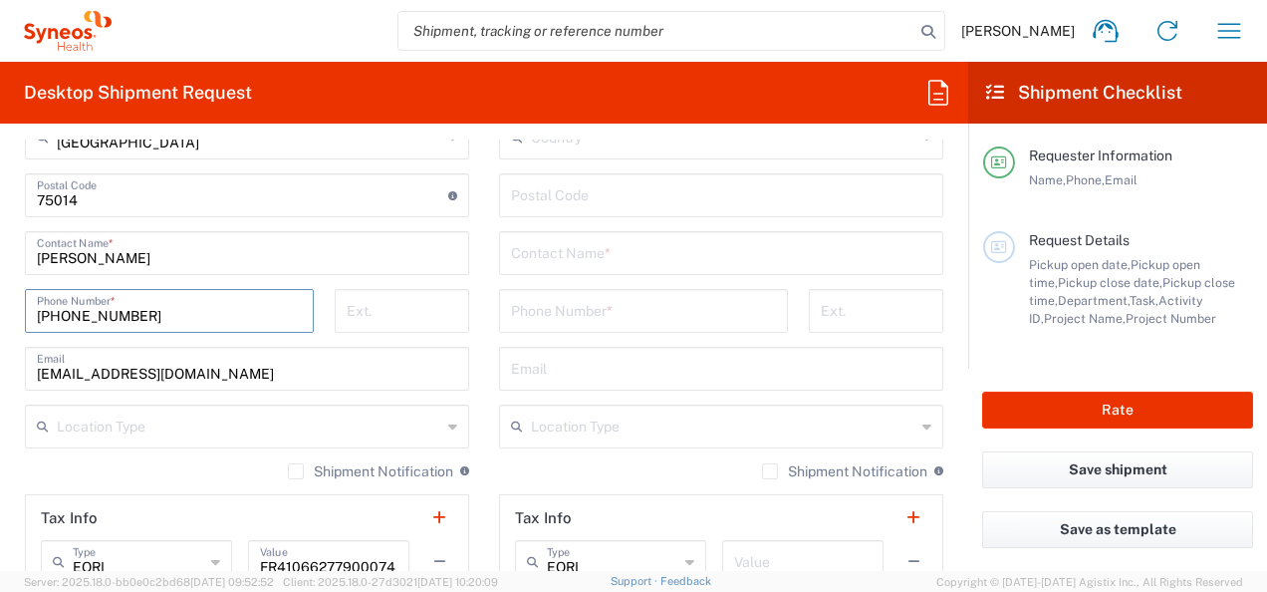
type input "[PHONE_NUMBER]"
click at [0, 348] on html "Amelie Cadori Home Shipment estimator Shipment tracking Desktop shipment reques…" at bounding box center [633, 296] width 1267 height 592
click at [14, 356] on main "Location [PERSON_NAME] LLC-[GEOGRAPHIC_DATA] [GEOGRAPHIC_DATA] [GEOGRAPHIC_DATA…" at bounding box center [247, 245] width 474 height 952
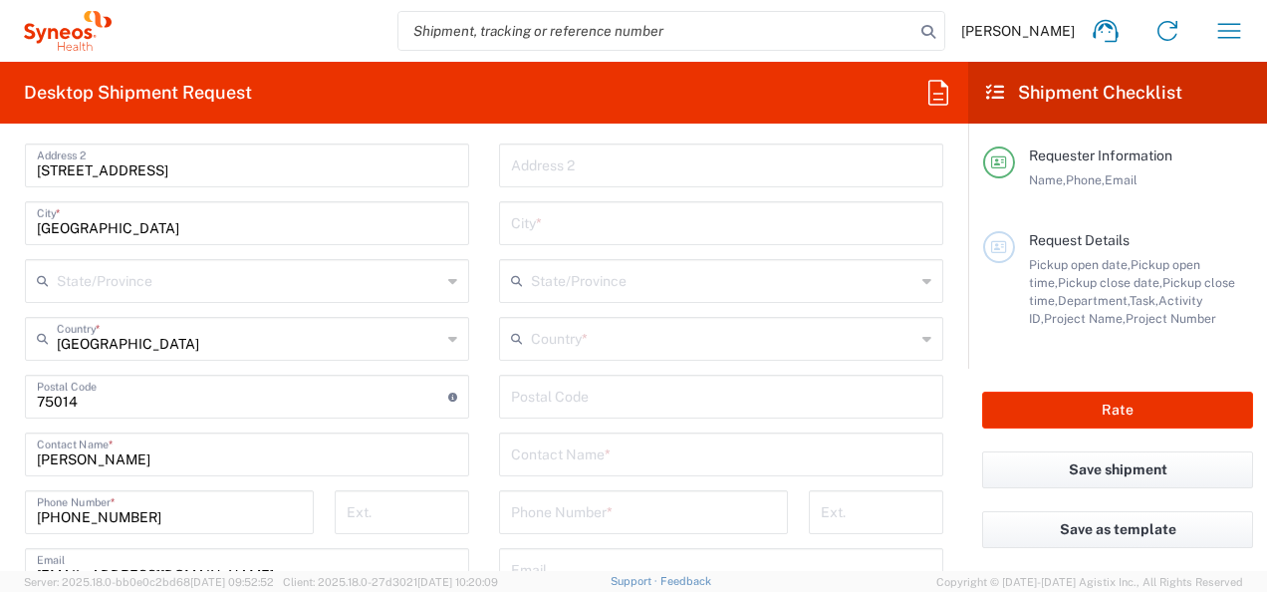
scroll to position [996, 0]
click at [632, 443] on input "text" at bounding box center [721, 450] width 420 height 35
paste input "BACHERE"
click at [527, 456] on input "Dr BACHERE" at bounding box center [721, 450] width 420 height 35
click at [723, 443] on input "Dr Nadège BACHERE" at bounding box center [721, 450] width 420 height 35
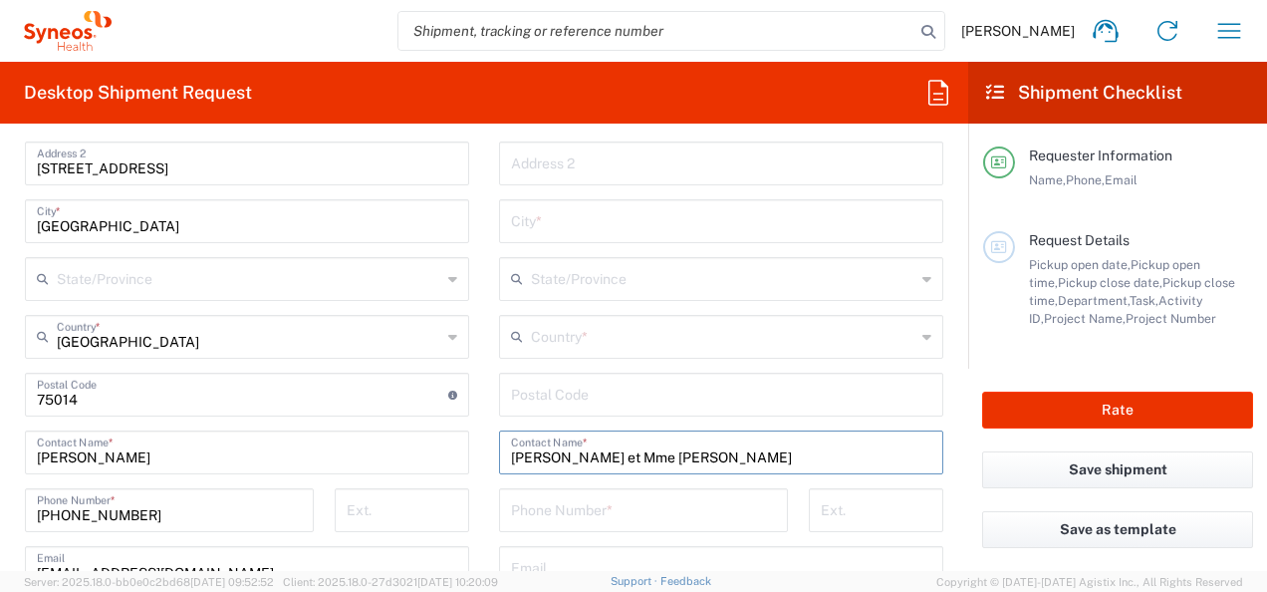
paste input "BOIVIN"
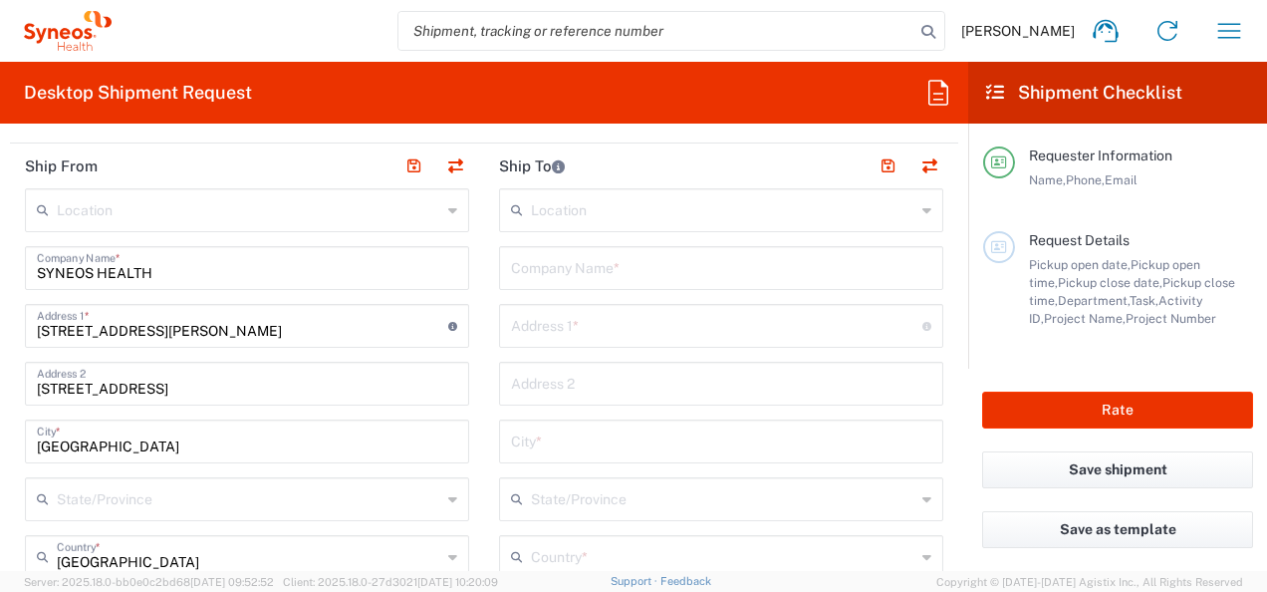
scroll to position [598, 0]
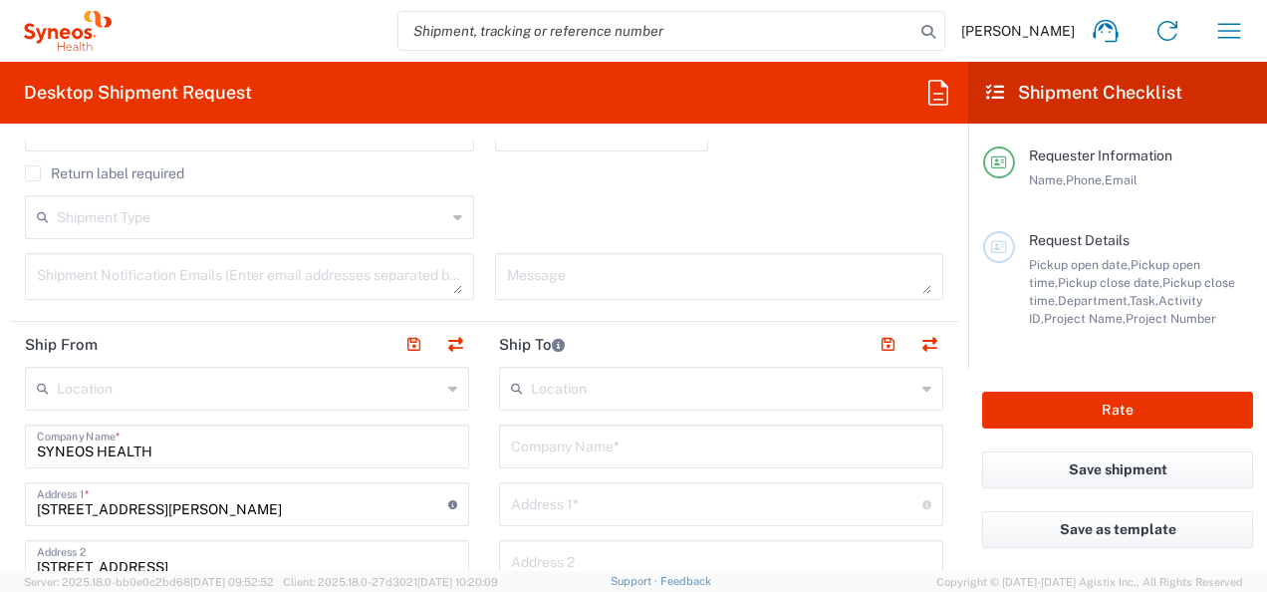
type input "Dr Nadège BACHERE et Mme Marie-Hélène BOIVIN"
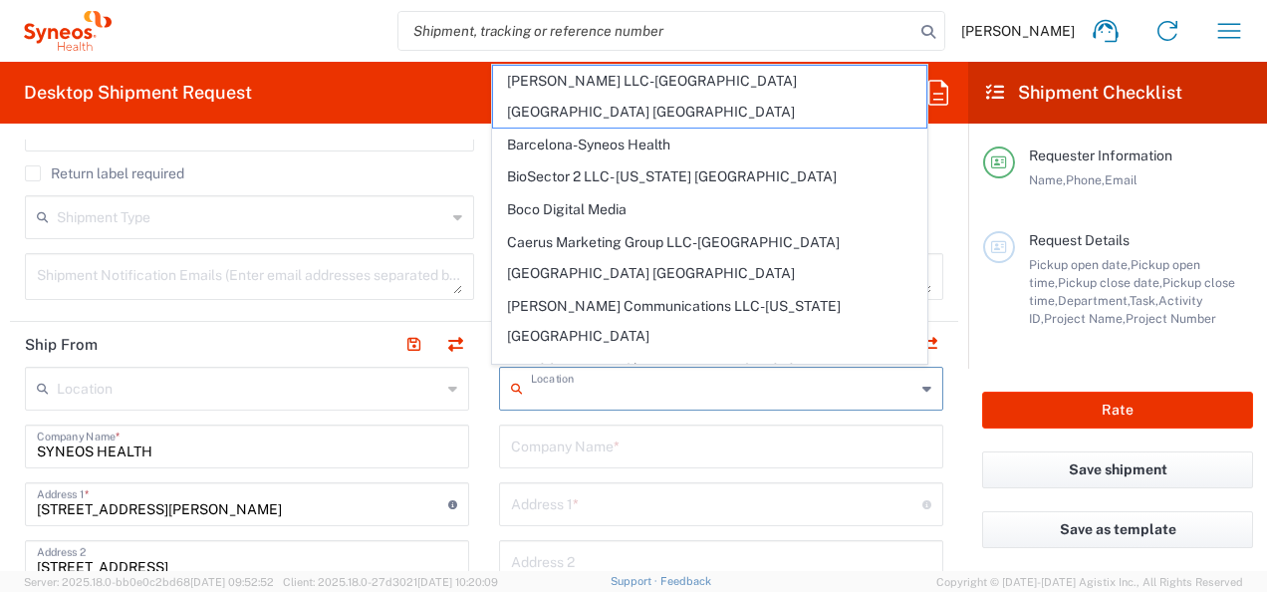
click at [645, 392] on input "text" at bounding box center [723, 387] width 384 height 35
click at [639, 442] on input "text" at bounding box center [721, 444] width 420 height 35
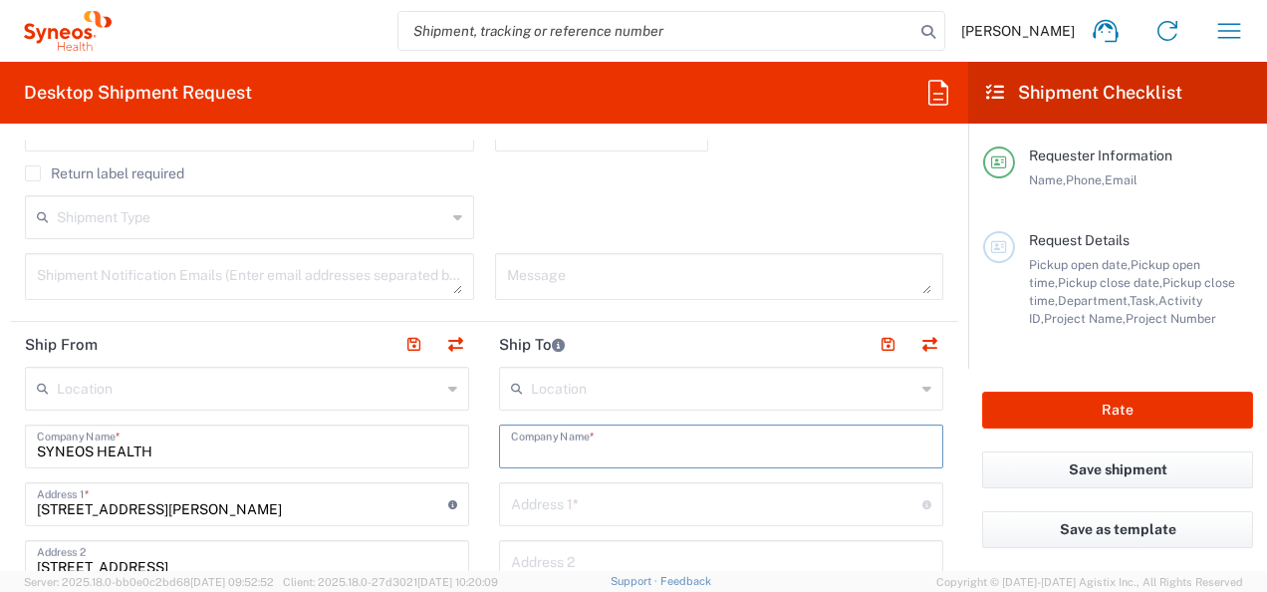
paste input "CH de Mont de Marsan"
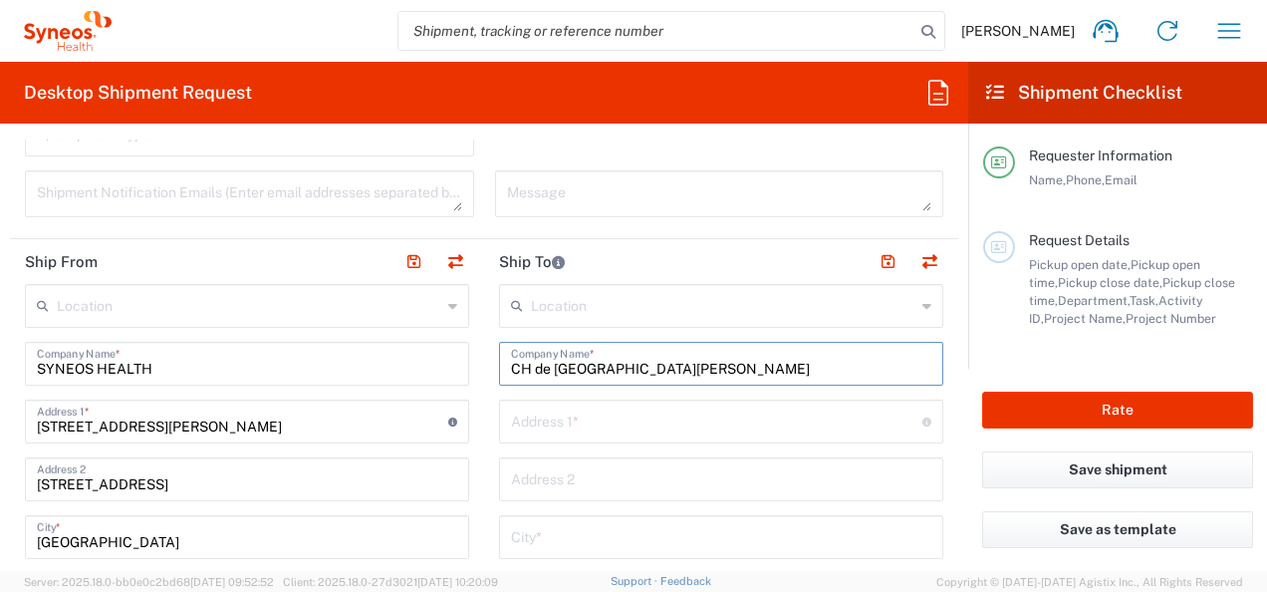
scroll to position [797, 0]
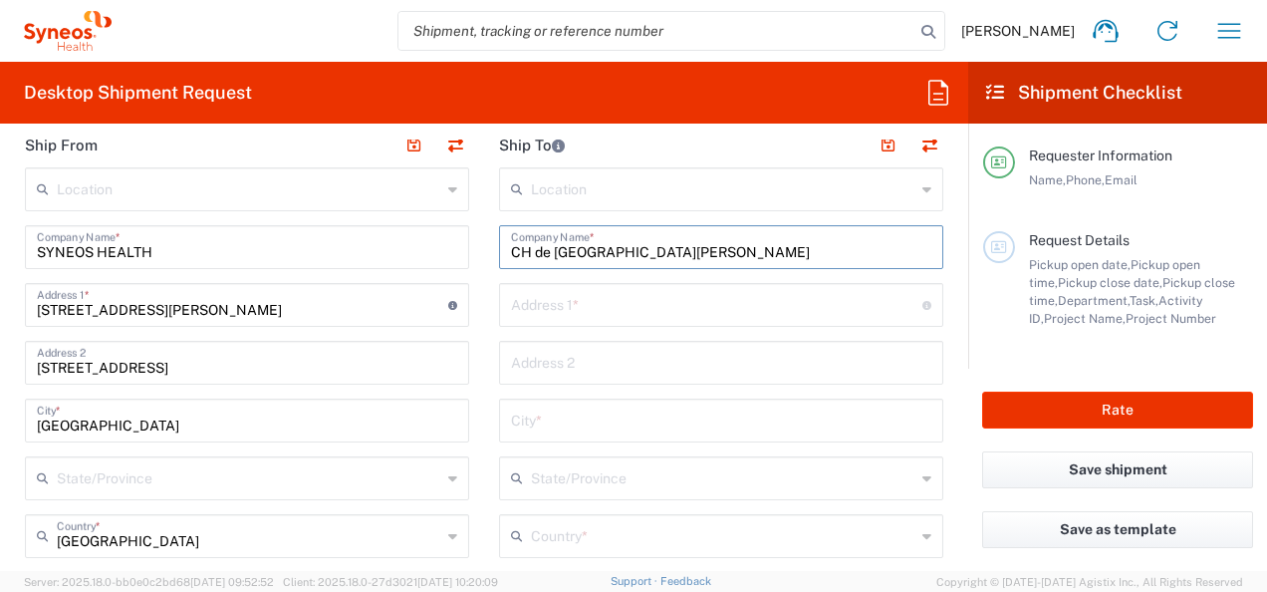
type input "CH de Mont de Marsan"
click at [674, 333] on div "Location [PERSON_NAME] LLC-[GEOGRAPHIC_DATA] [GEOGRAPHIC_DATA] [GEOGRAPHIC_DATA…" at bounding box center [721, 585] width 444 height 837
click at [671, 307] on input "text" at bounding box center [716, 303] width 411 height 35
paste input "CH de Mont de Marsan"
drag, startPoint x: 688, startPoint y: 307, endPoint x: 514, endPoint y: 315, distance: 174.5
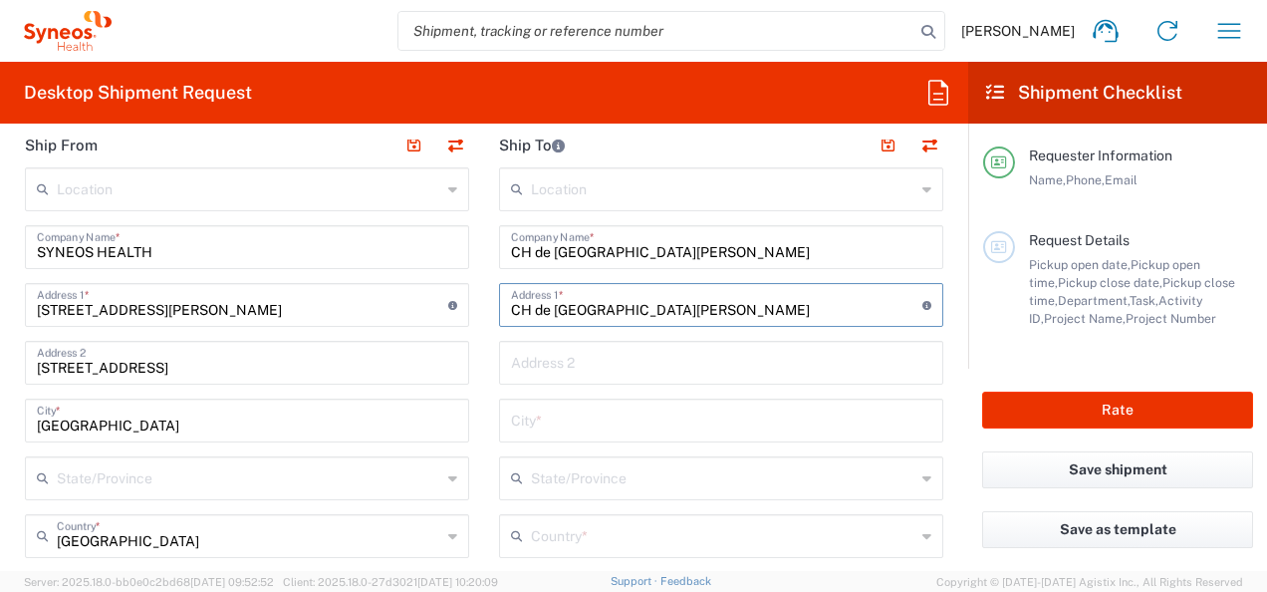
click at [514, 315] on input "CH de Mont de Marsan" at bounding box center [716, 303] width 411 height 35
type input "C"
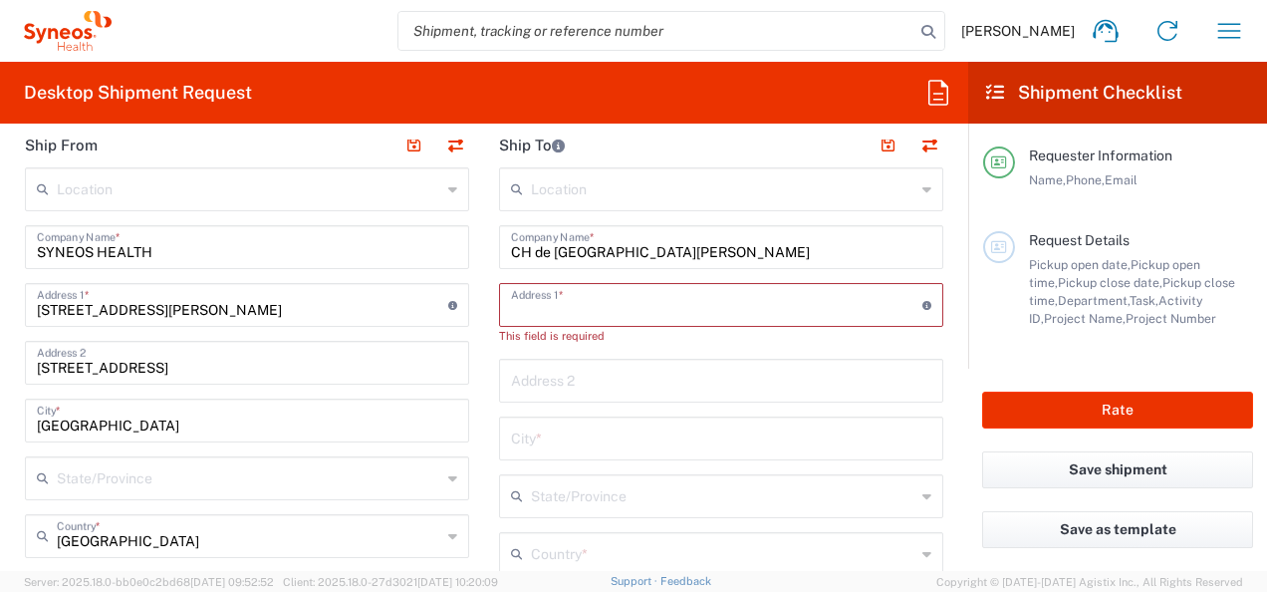
paste input "Centre de recherche clinique GHT des Landes CHI Mont-de-Marsan Batiment Polyval…"
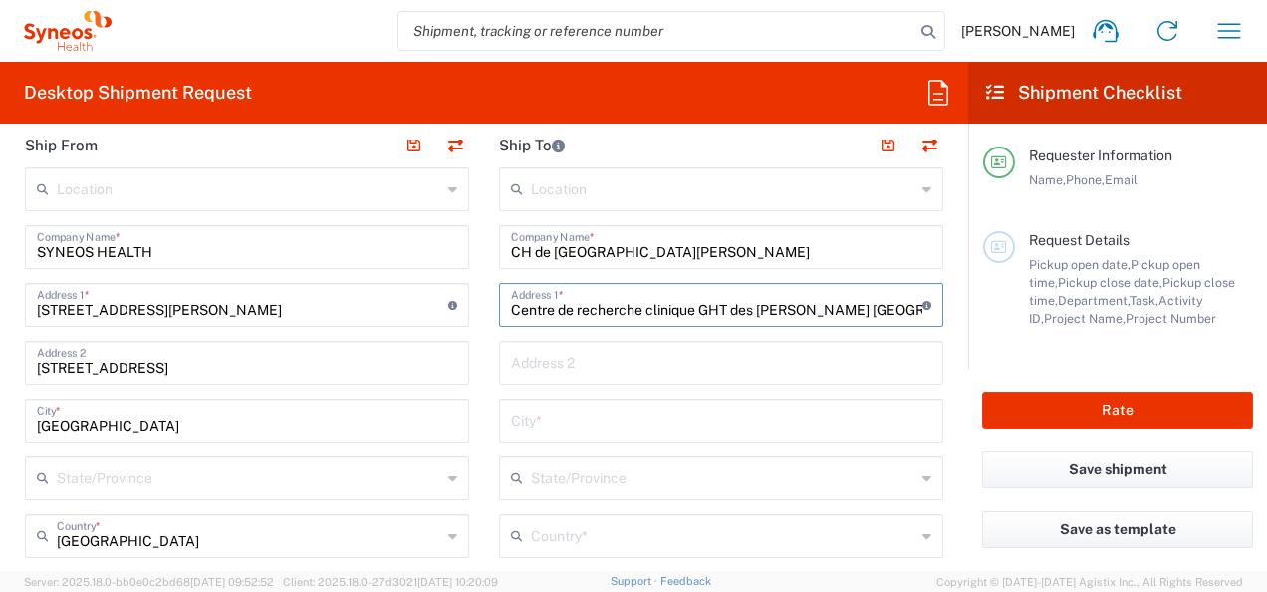
scroll to position [0, 225]
click at [882, 307] on input "Centre de recherche clinique GHT des Landes CHI Mont-de-Marsan Batiment Polyval…" at bounding box center [716, 303] width 411 height 35
type input "Centre de recherche clinique GHT des Landes CHI Mont-de-Marsan Batiment Polyval…"
drag, startPoint x: 757, startPoint y: 319, endPoint x: 710, endPoint y: 313, distance: 47.2
click at [688, 321] on div "Centre de recherche clinique GHT des Landes CHI Mont-de-Marsan Batiment Polyval…" at bounding box center [721, 305] width 444 height 44
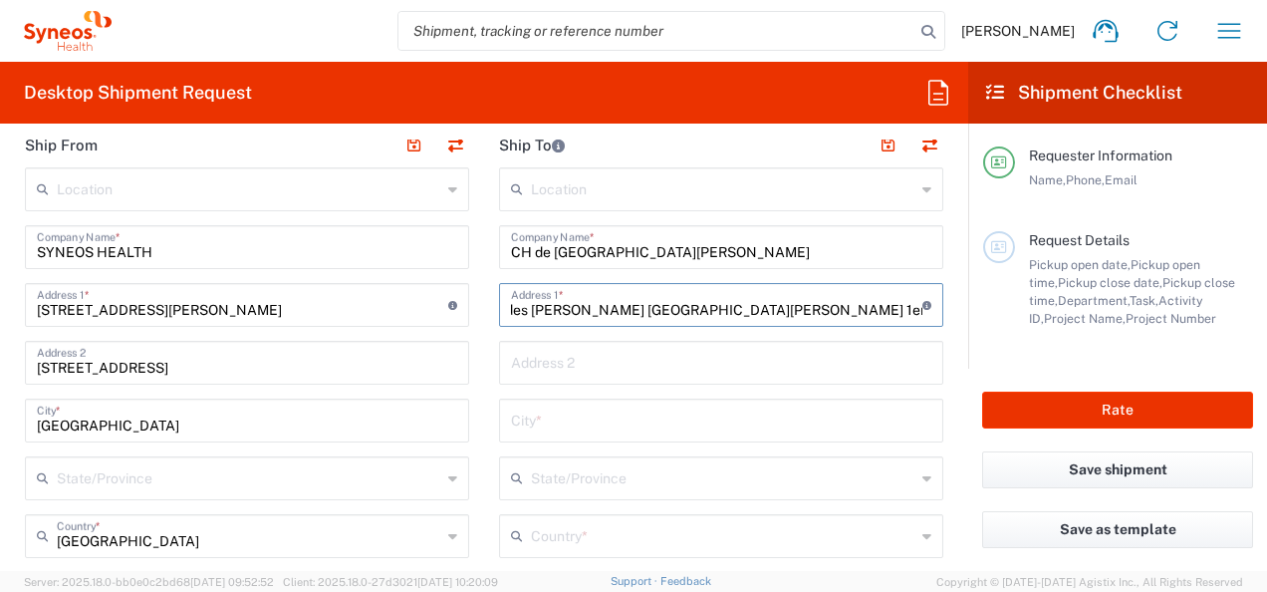
scroll to position [0, 0]
click at [590, 365] on input "text" at bounding box center [721, 361] width 420 height 35
paste input "Avenue Pierre de Couvertin"
type input "Avenue Pierre de Couvertin"
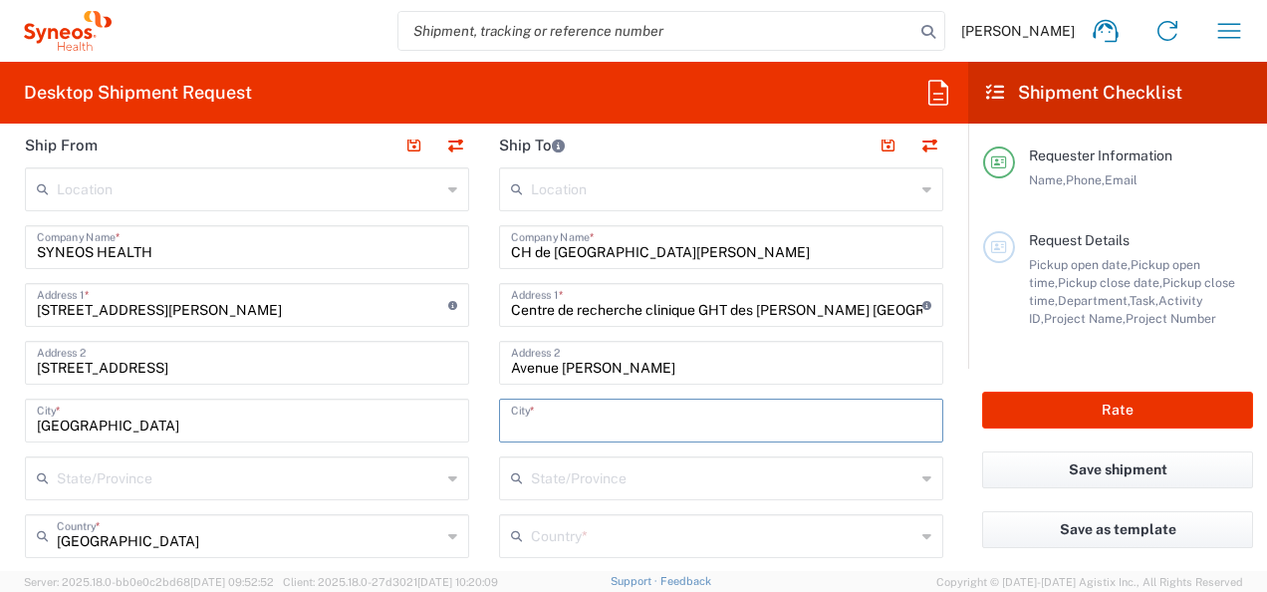
click at [568, 412] on input "text" at bounding box center [721, 418] width 420 height 35
paste input "Mont-de-Marsan"
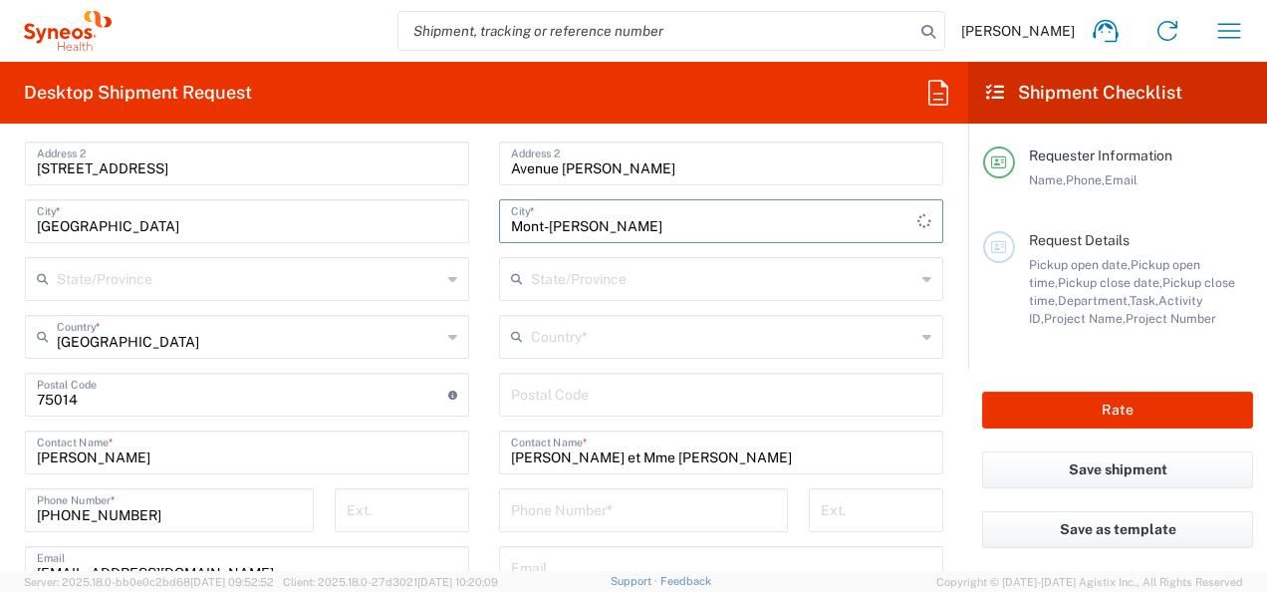
type input "Mont-de-Marsan"
click at [627, 331] on input "text" at bounding box center [723, 335] width 384 height 35
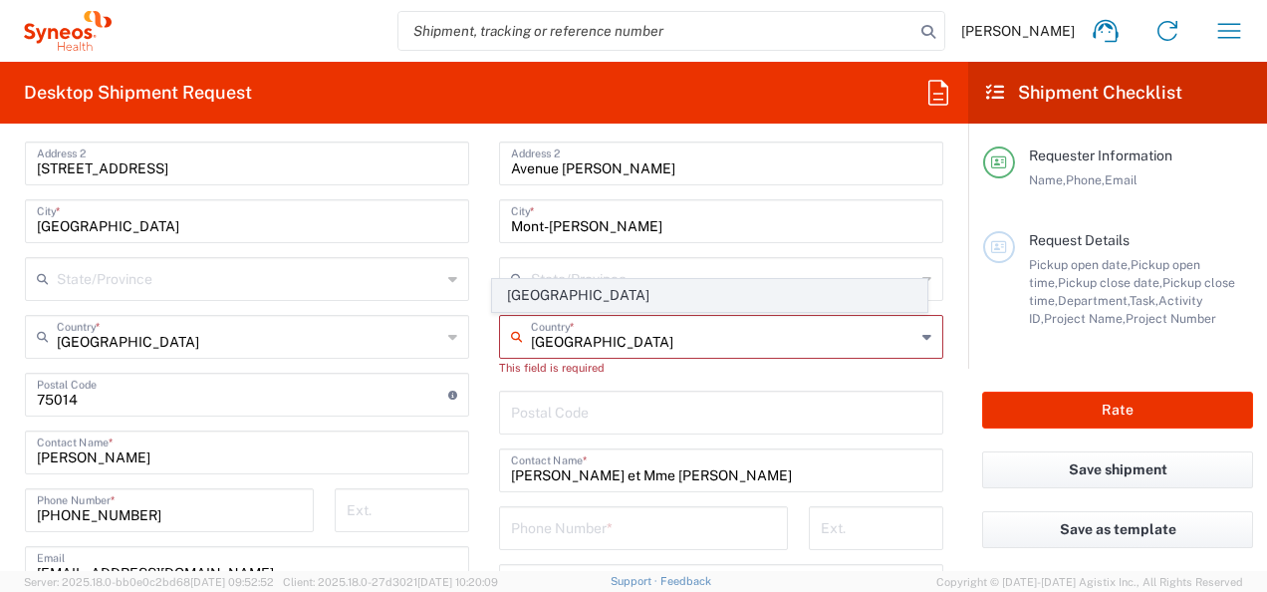
click at [537, 299] on span "[GEOGRAPHIC_DATA]" at bounding box center [709, 295] width 432 height 31
type input "[GEOGRAPHIC_DATA]"
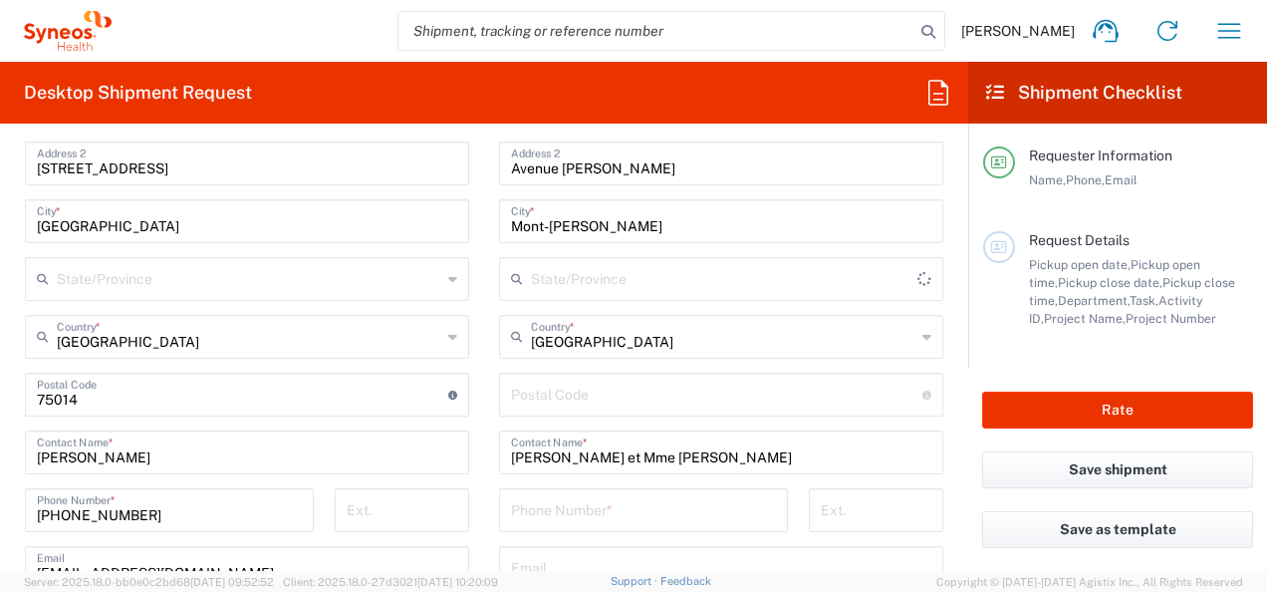
click at [604, 403] on input "undefined" at bounding box center [716, 393] width 411 height 35
click at [519, 398] on input "undefined" at bounding box center [716, 393] width 411 height 35
type input "40000"
click at [938, 430] on main "Location [PERSON_NAME] LLC-[GEOGRAPHIC_DATA] [GEOGRAPHIC_DATA] [GEOGRAPHIC_DATA…" at bounding box center [721, 386] width 474 height 837
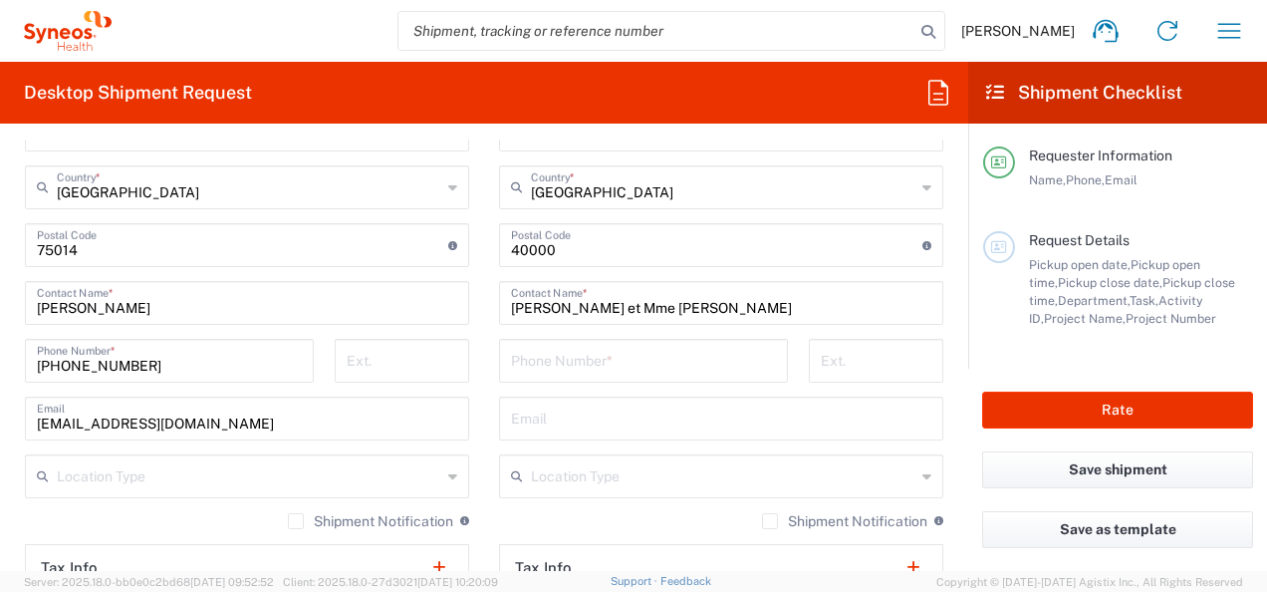
scroll to position [1195, 0]
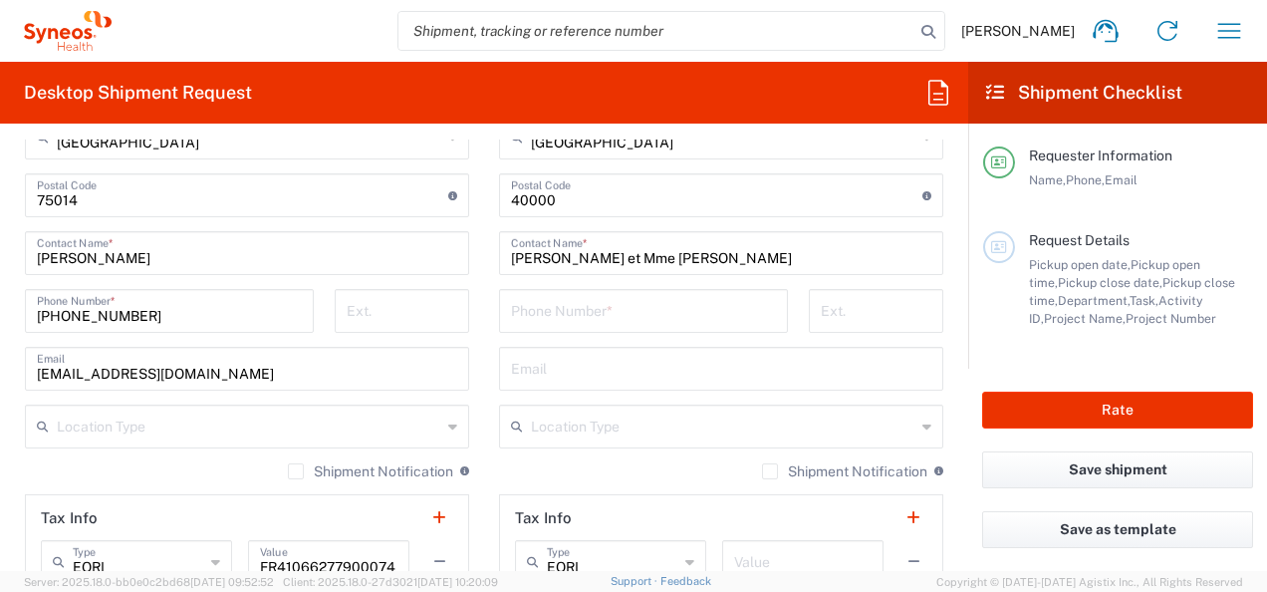
click at [616, 294] on input "tel" at bounding box center [643, 309] width 265 height 35
paste input "05 58 05 29 09"
type input "05 58 05 29 09"
click at [584, 376] on input "text" at bounding box center [721, 367] width 420 height 35
paste input "anne-helene.boivin@ght40.fr"
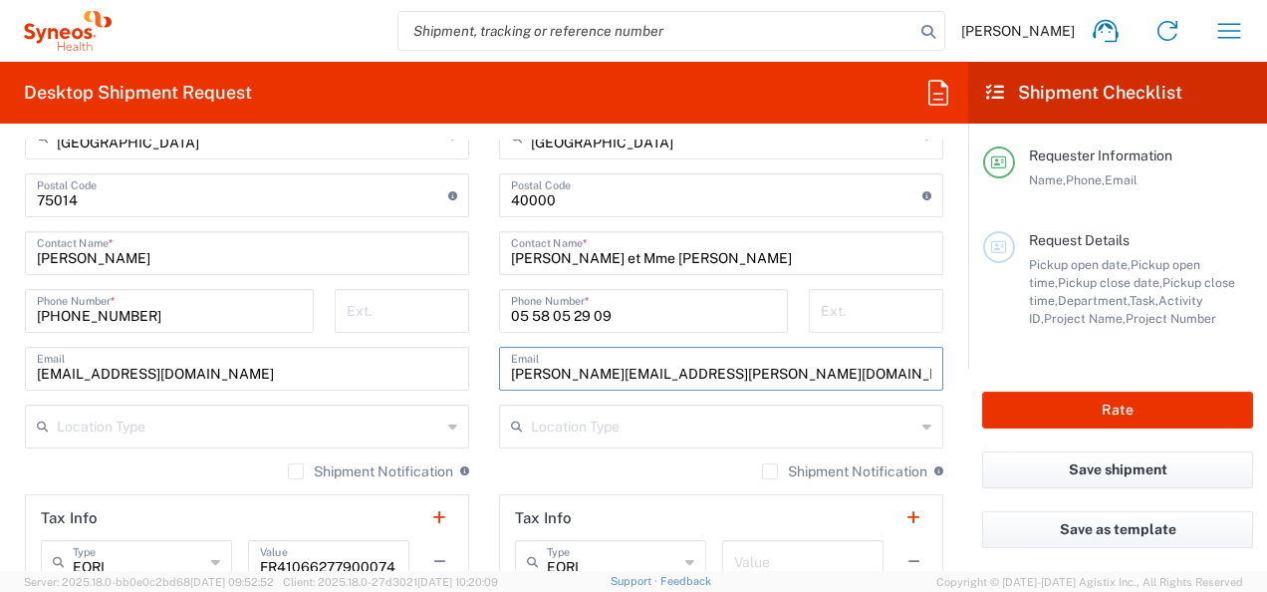
type input "anne-helene.boivin@ght40.fr"
click at [948, 381] on form "Requester Information [PERSON_NAME] Name * [PHONE_NUMBER] Phone * [EMAIL_ADDRES…" at bounding box center [484, 354] width 968 height 431
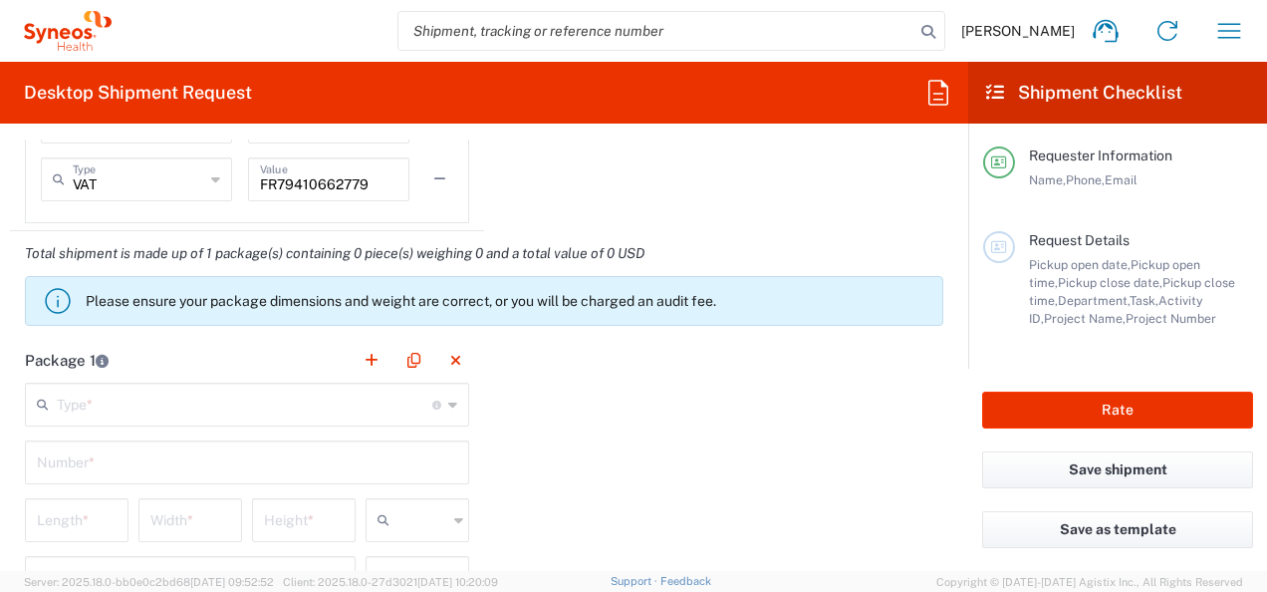
scroll to position [1793, 0]
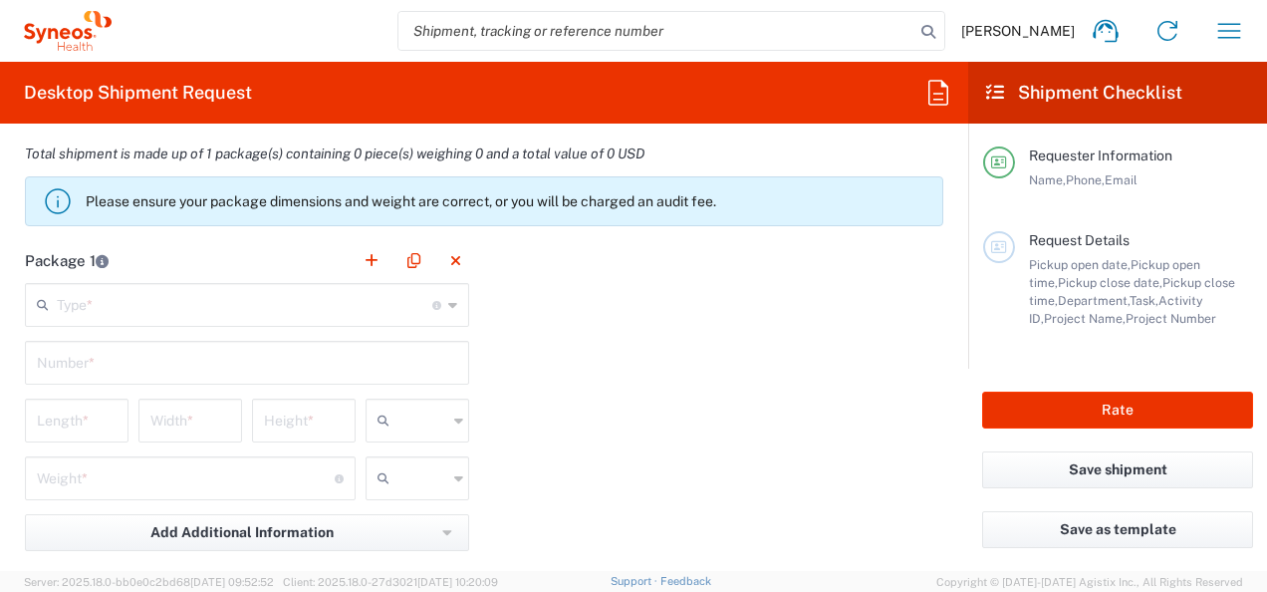
click at [280, 278] on header "Package 1" at bounding box center [247, 260] width 474 height 45
click at [249, 300] on input "text" at bounding box center [245, 303] width 376 height 35
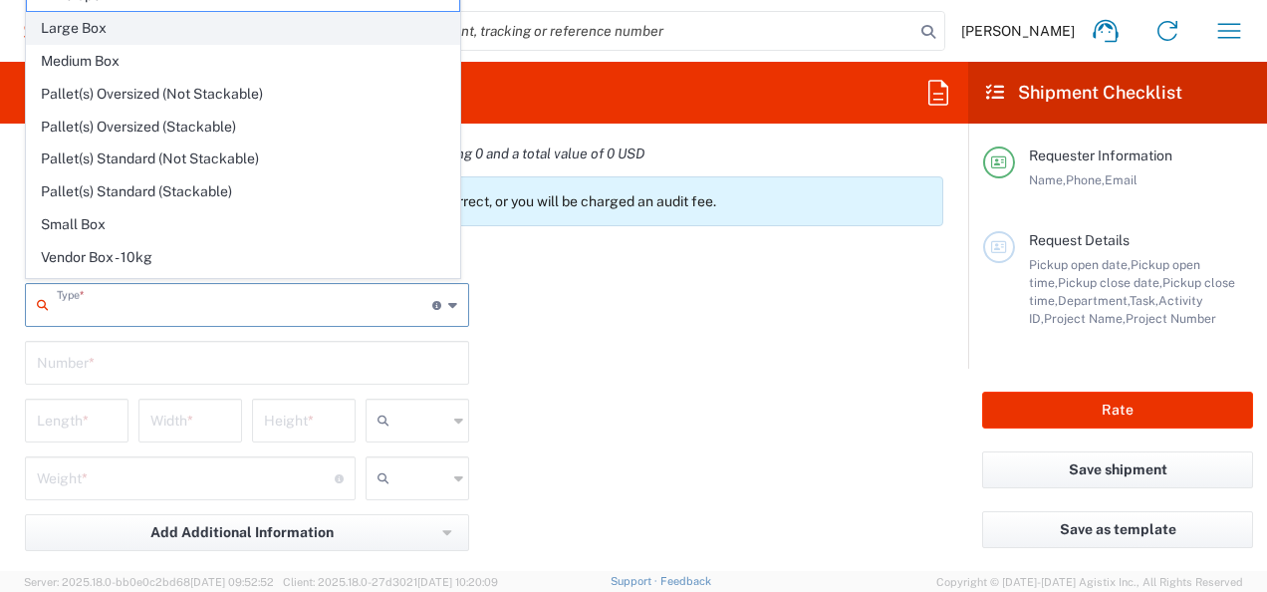
click at [139, 36] on span "Large Box" at bounding box center [243, 28] width 432 height 31
type input "Large Box"
type input "17.5"
type input "12.5"
type input "3"
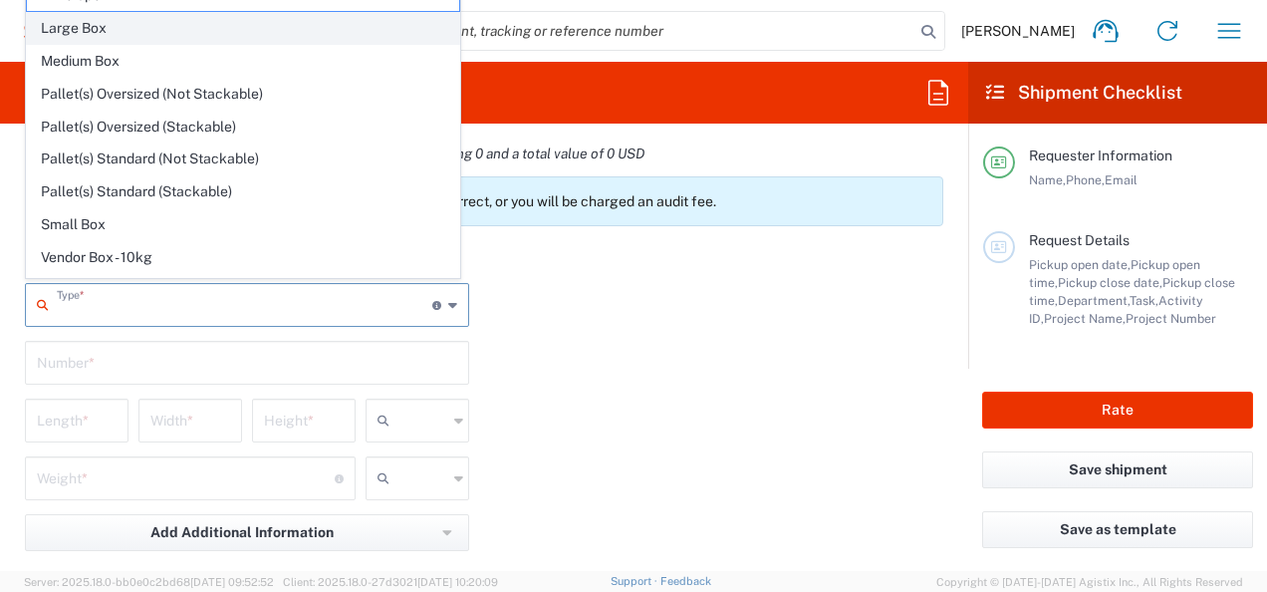
type input "in"
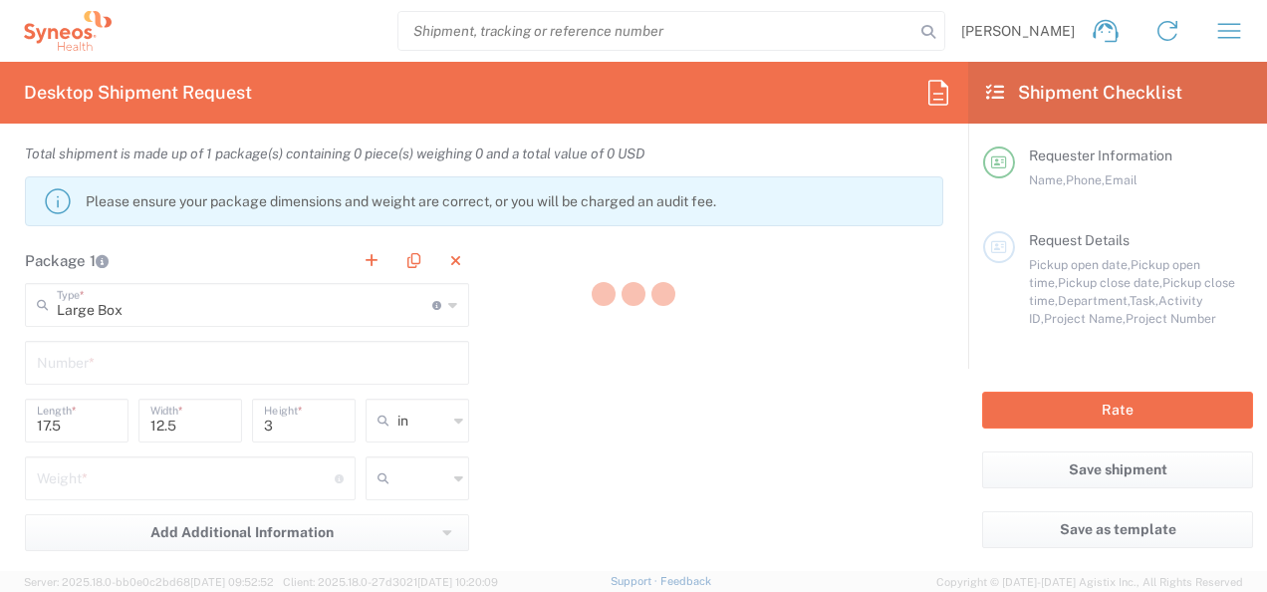
click at [558, 337] on div "Package 1 Large Box Type * Material used to package goods Envelope Large Box Me…" at bounding box center [484, 456] width 948 height 437
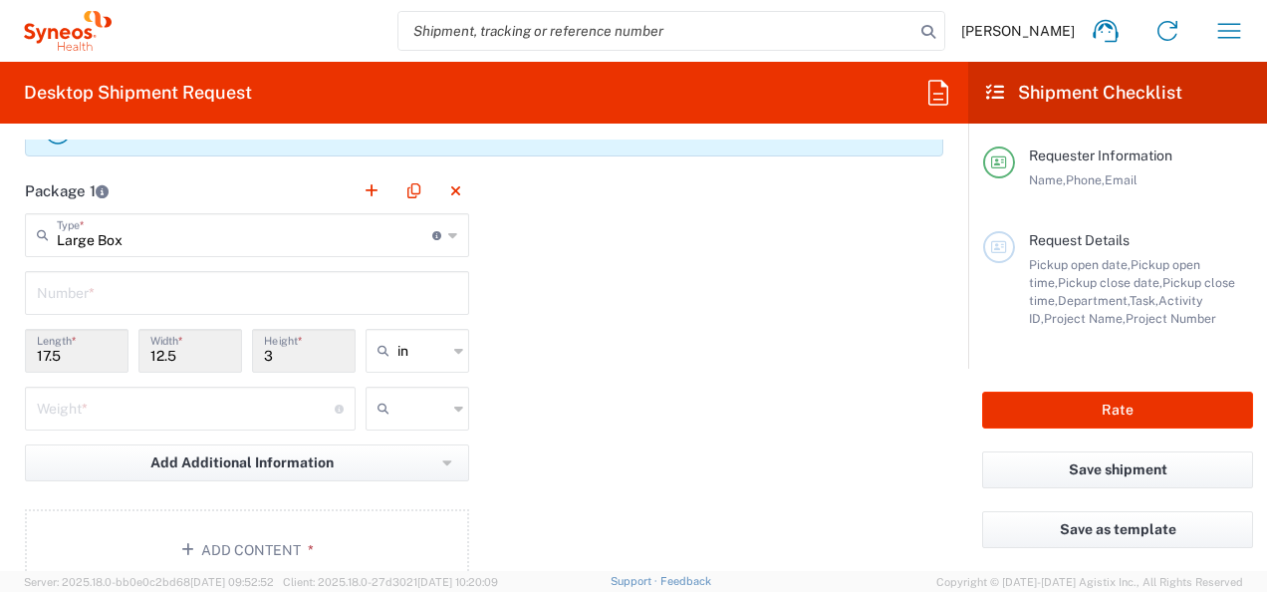
scroll to position [1892, 0]
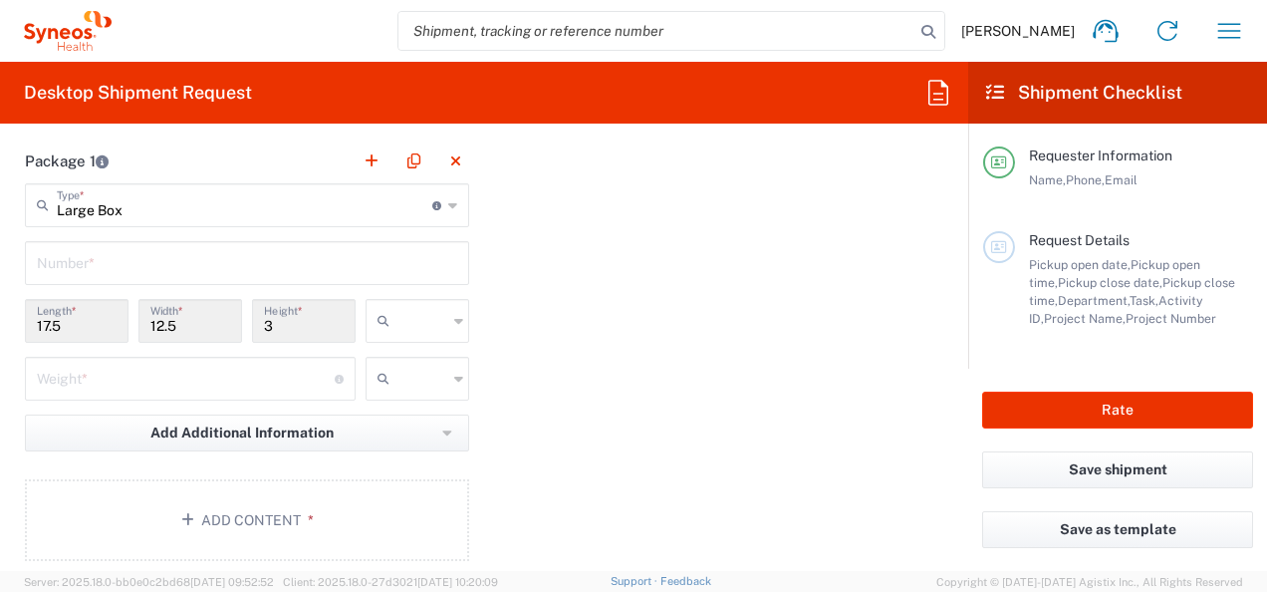
click at [407, 325] on input "text" at bounding box center [422, 321] width 50 height 32
click at [399, 393] on span "cm" at bounding box center [411, 392] width 98 height 31
type input "44.45"
type input "31.75"
type input "7.62"
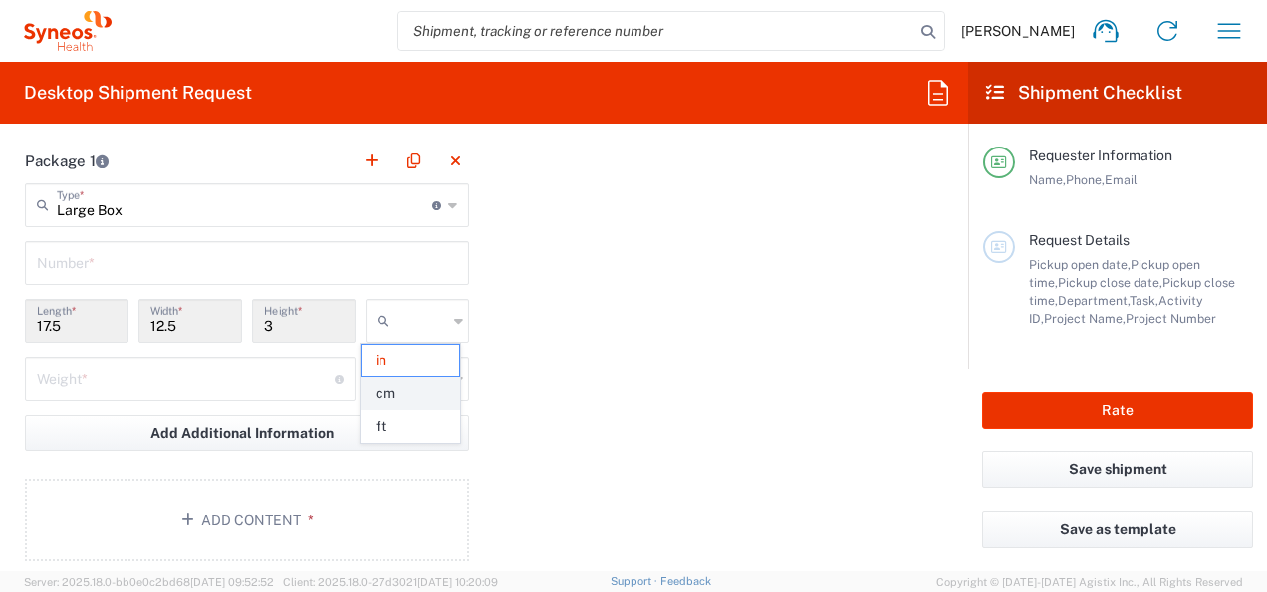
type input "cm"
click at [429, 378] on input "text" at bounding box center [422, 379] width 50 height 32
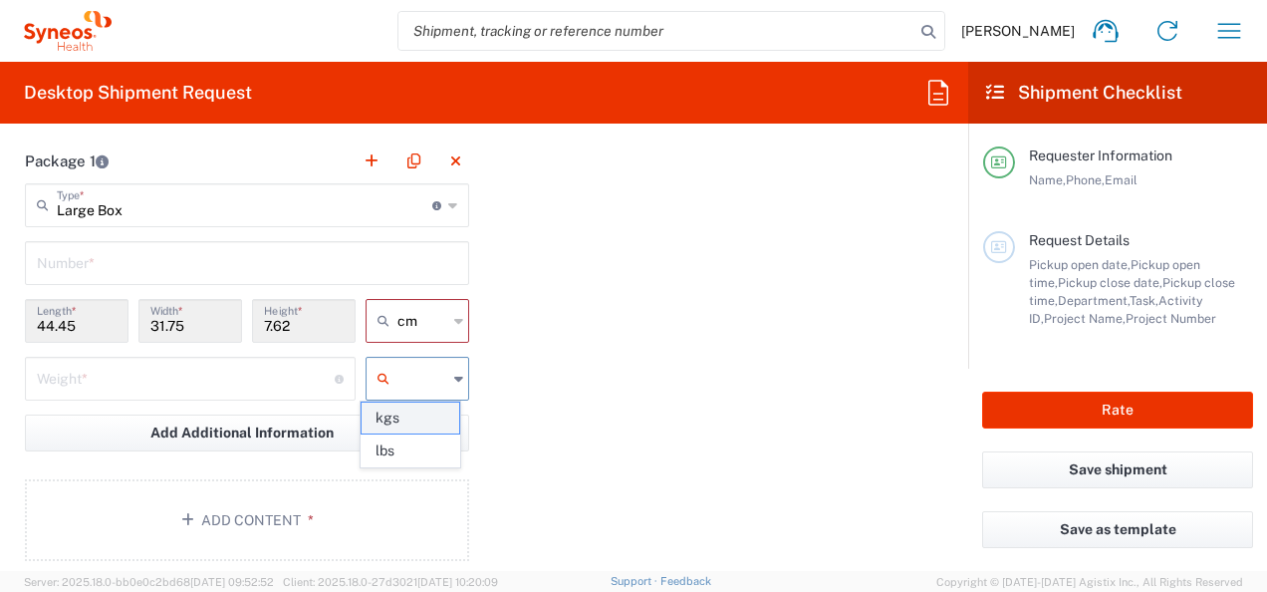
click at [426, 420] on span "kgs" at bounding box center [411, 417] width 98 height 31
type input "kgs"
click at [254, 394] on div "Weight * Total weight of package(s) in pounds or kilograms" at bounding box center [190, 379] width 331 height 44
click at [251, 384] on input "number" at bounding box center [186, 377] width 298 height 35
type input "1"
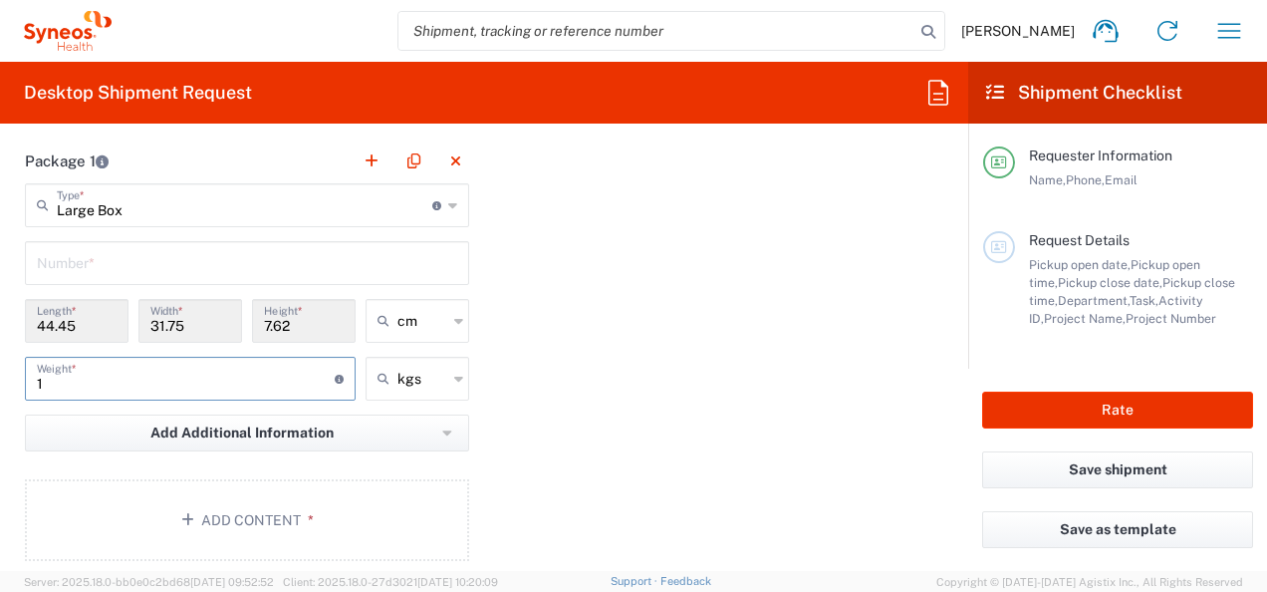
click at [564, 420] on div "Package 1 Large Box Type * Material used to package goods Envelope Large Box Me…" at bounding box center [484, 356] width 948 height 437
click at [275, 496] on button "Add Content *" at bounding box center [247, 520] width 444 height 82
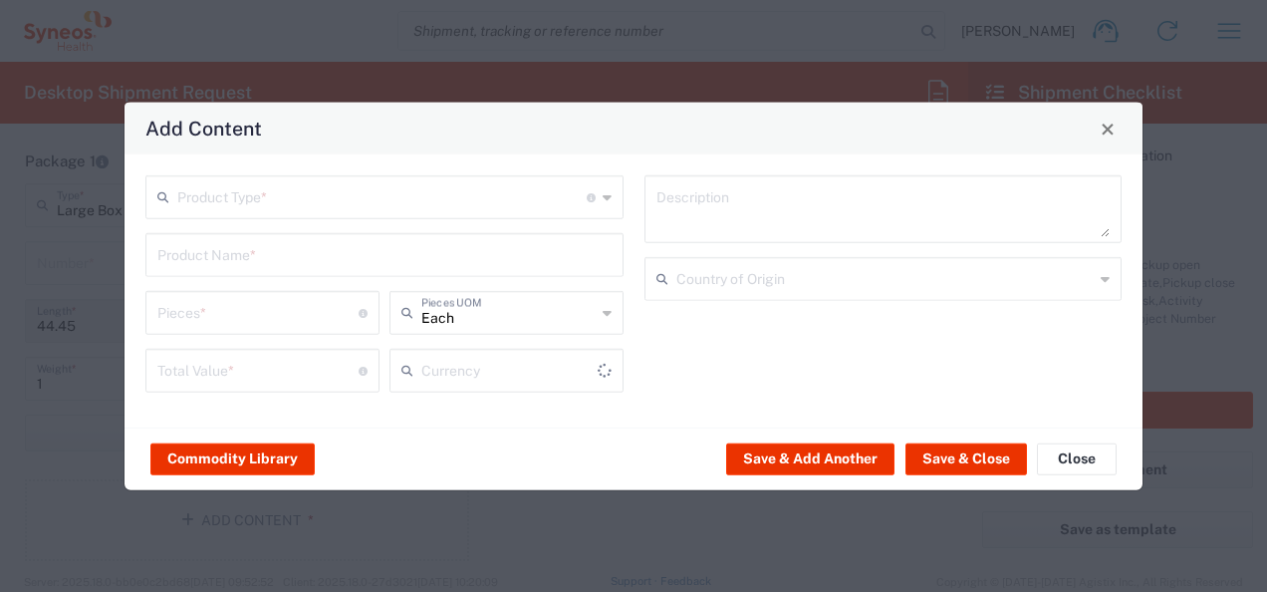
type input "US Dollar"
click at [369, 225] on div "Product Type * Document: Paper document generated internally by Syneos, a clien…" at bounding box center [384, 290] width 499 height 231
click at [355, 196] on input "text" at bounding box center [381, 195] width 409 height 35
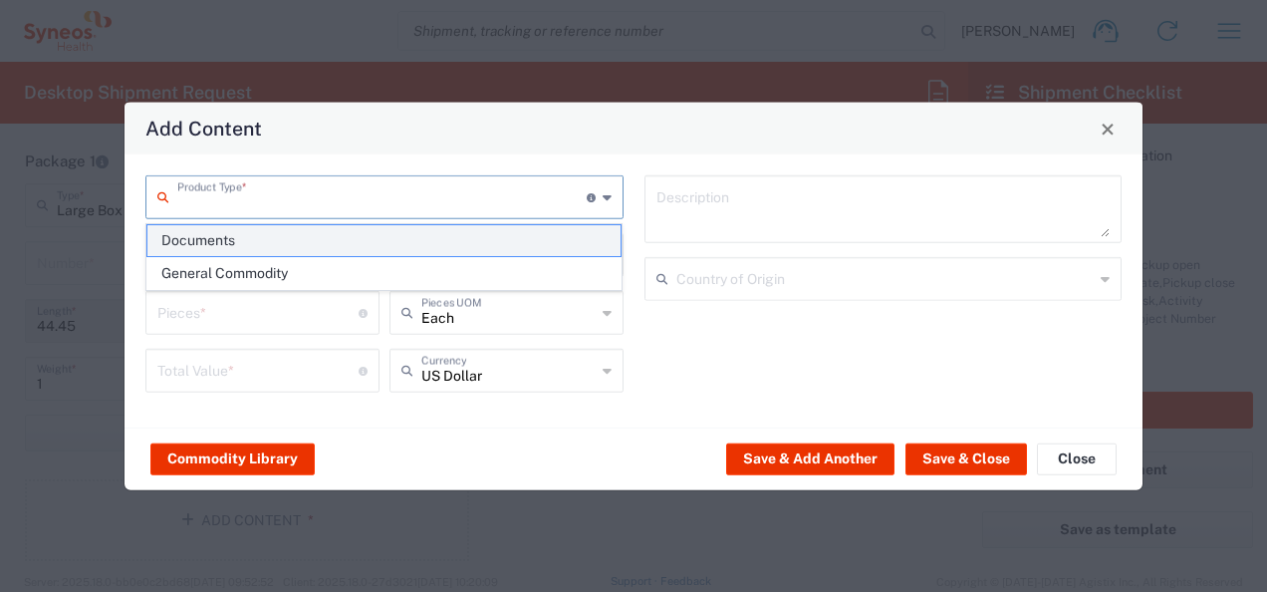
click at [240, 240] on span "Documents" at bounding box center [384, 240] width 474 height 31
type input "Documents"
type input "1"
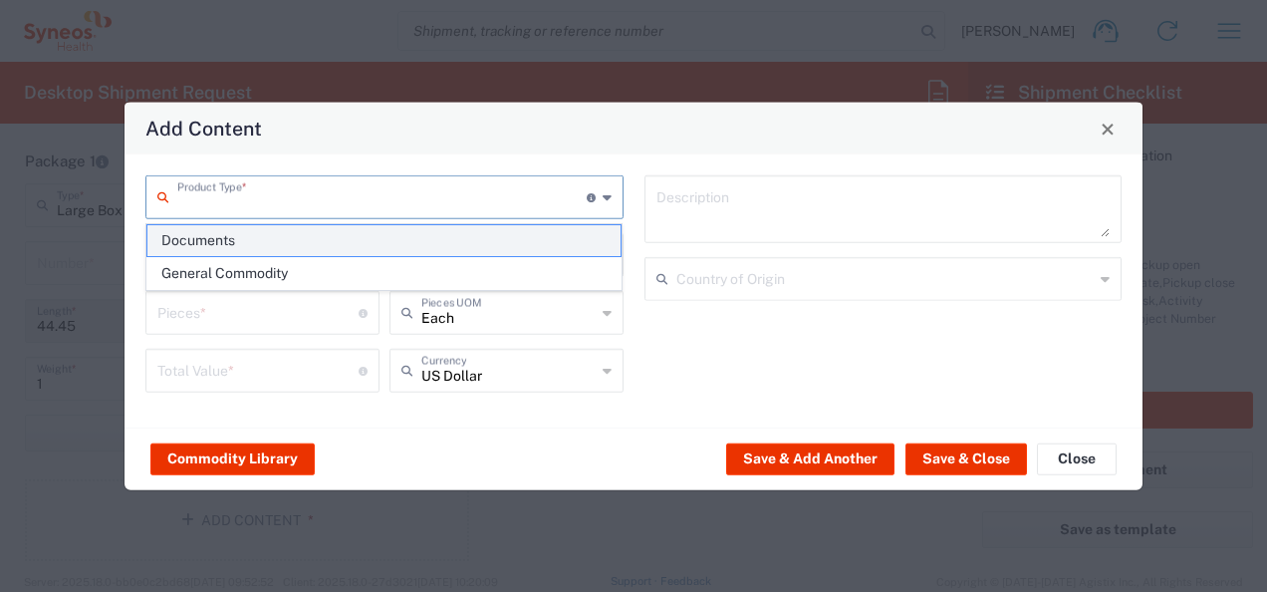
type textarea "Documents"
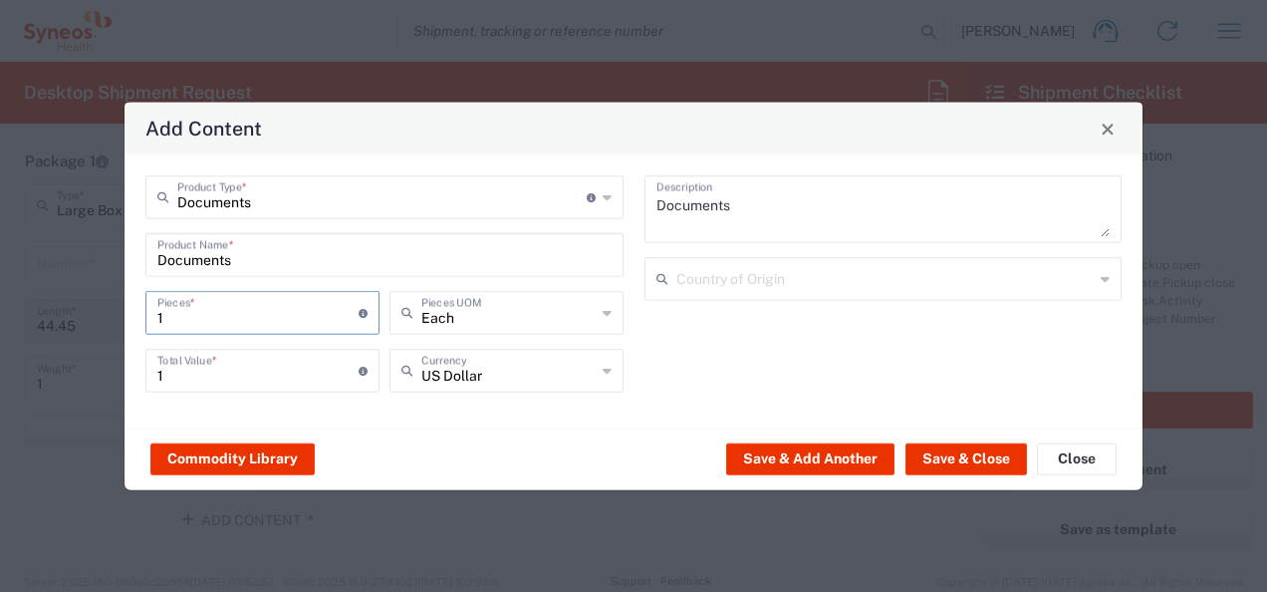
click at [222, 303] on input "1" at bounding box center [257, 311] width 201 height 35
type input "3"
type input "30"
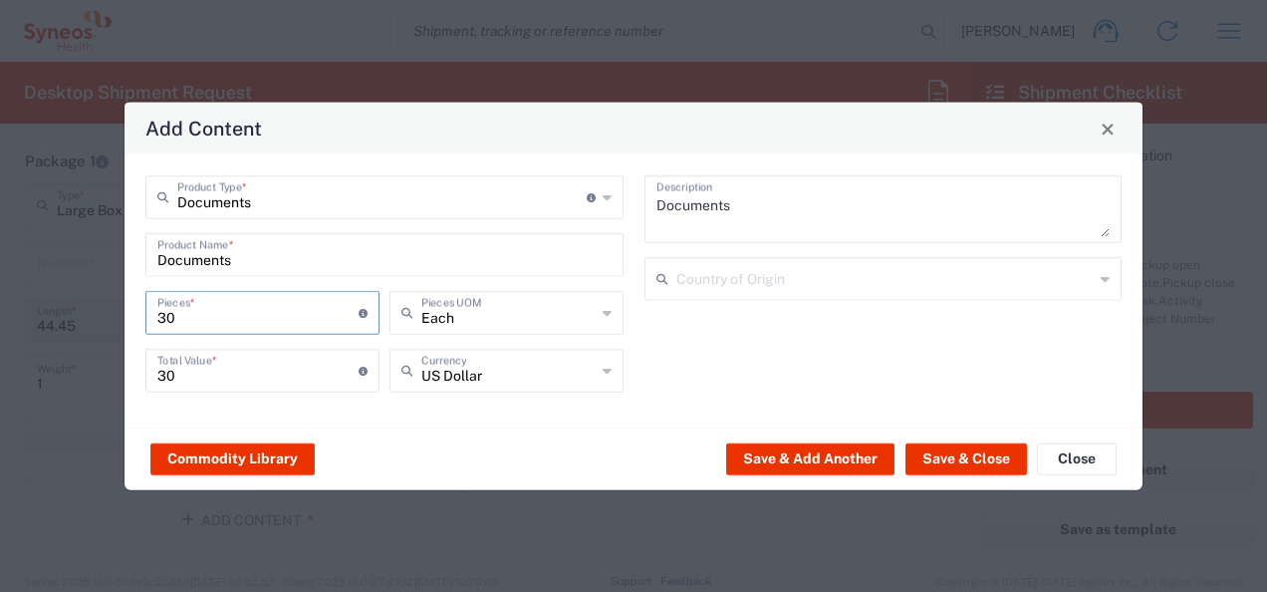
type input "30"
click at [564, 374] on input "text" at bounding box center [508, 369] width 174 height 35
click at [498, 330] on span "Euro" at bounding box center [506, 331] width 230 height 31
type input "Euro"
click at [958, 321] on div "Documents Description Country of Origin" at bounding box center [882, 290] width 499 height 231
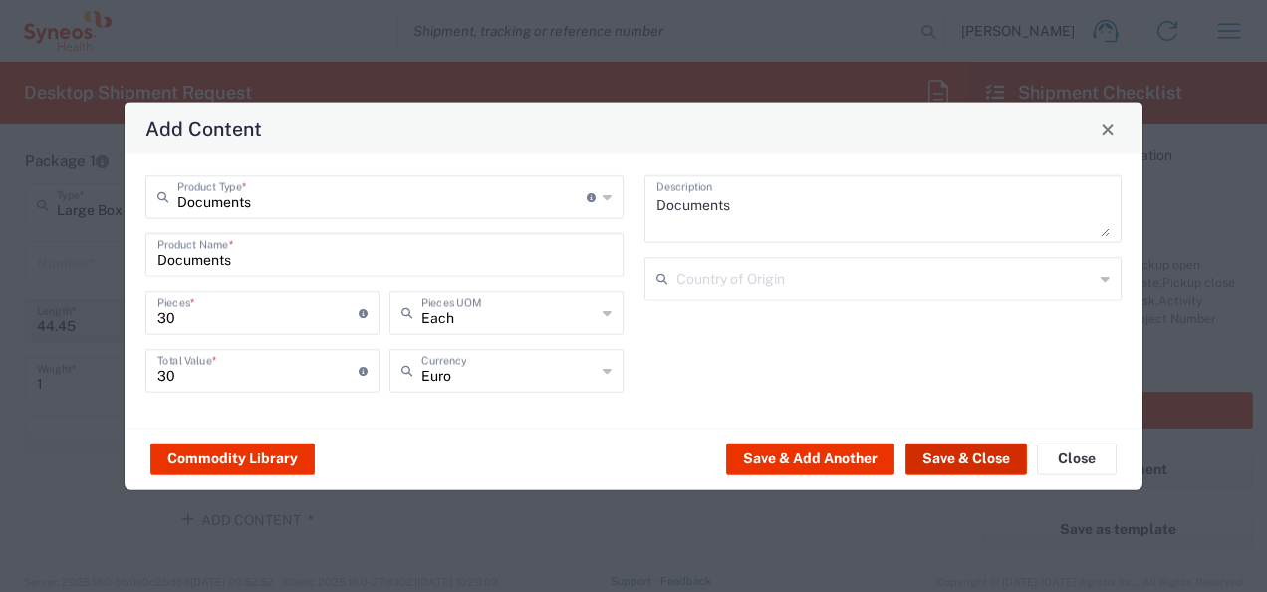
click at [944, 457] on button "Save & Close" at bounding box center [966, 458] width 122 height 32
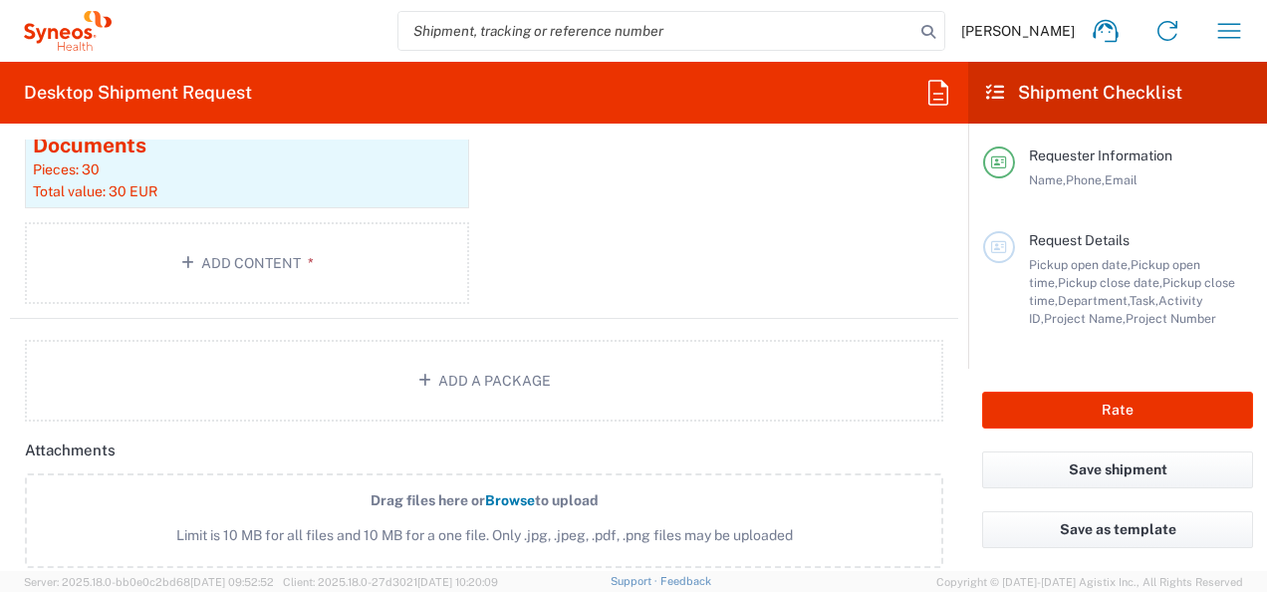
scroll to position [2291, 0]
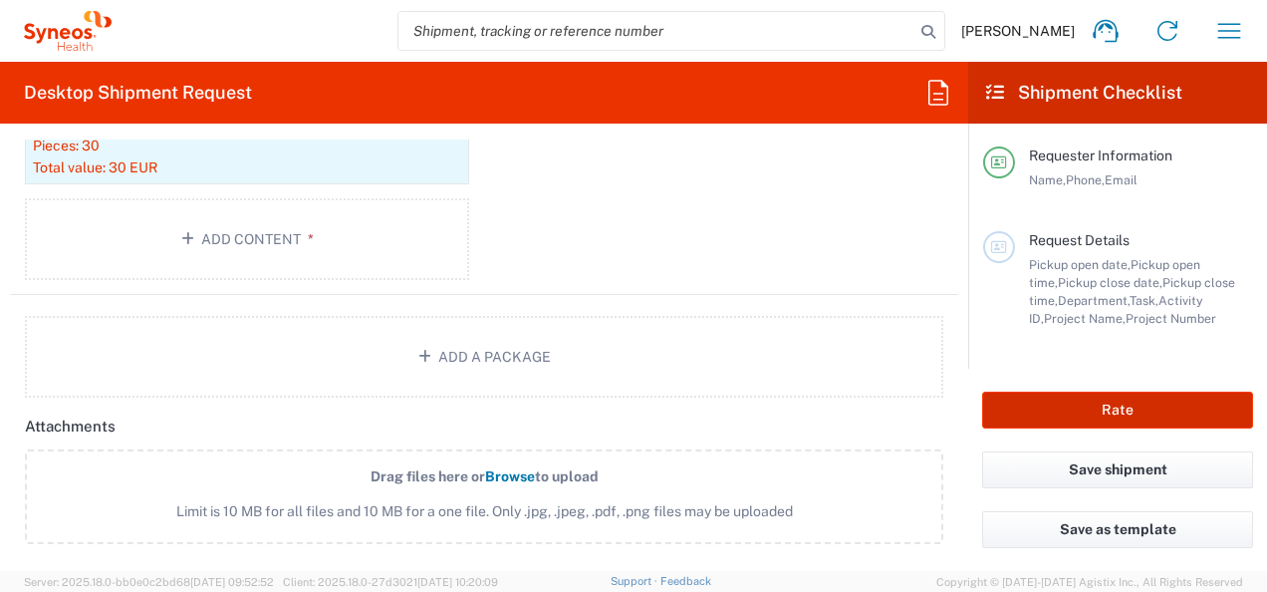
click at [1126, 412] on button "Rate" at bounding box center [1117, 409] width 271 height 37
type input "7061958-Sanofi-[GEOGRAPHIC_DATA]"
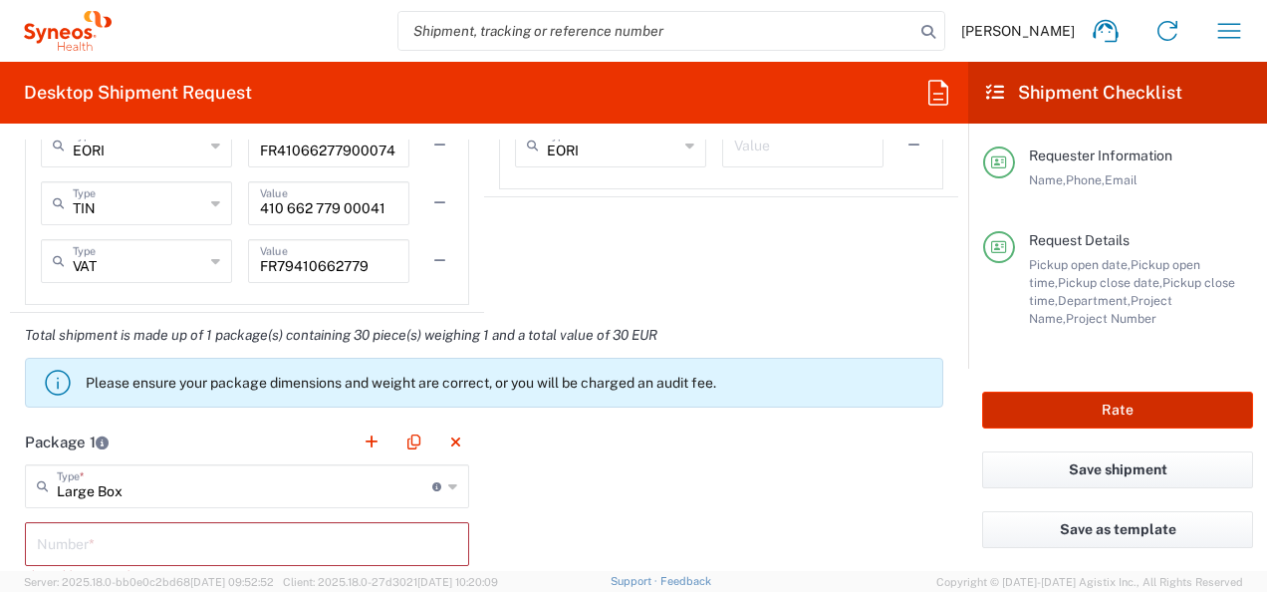
scroll to position [1711, 0]
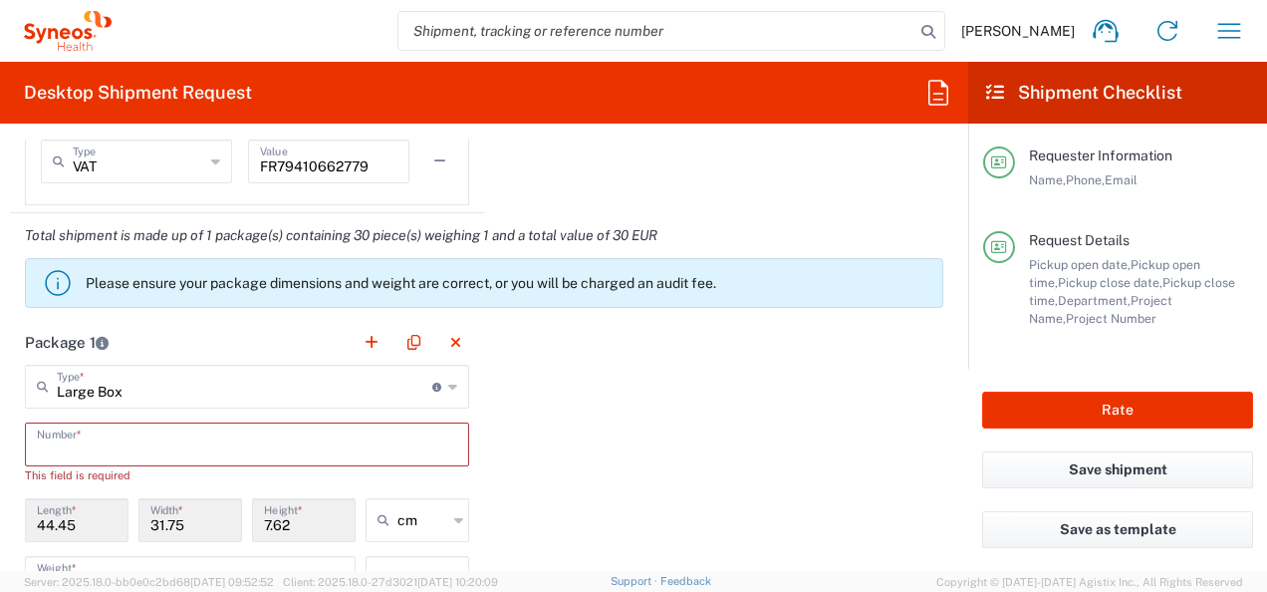
click at [98, 435] on input "text" at bounding box center [247, 442] width 420 height 35
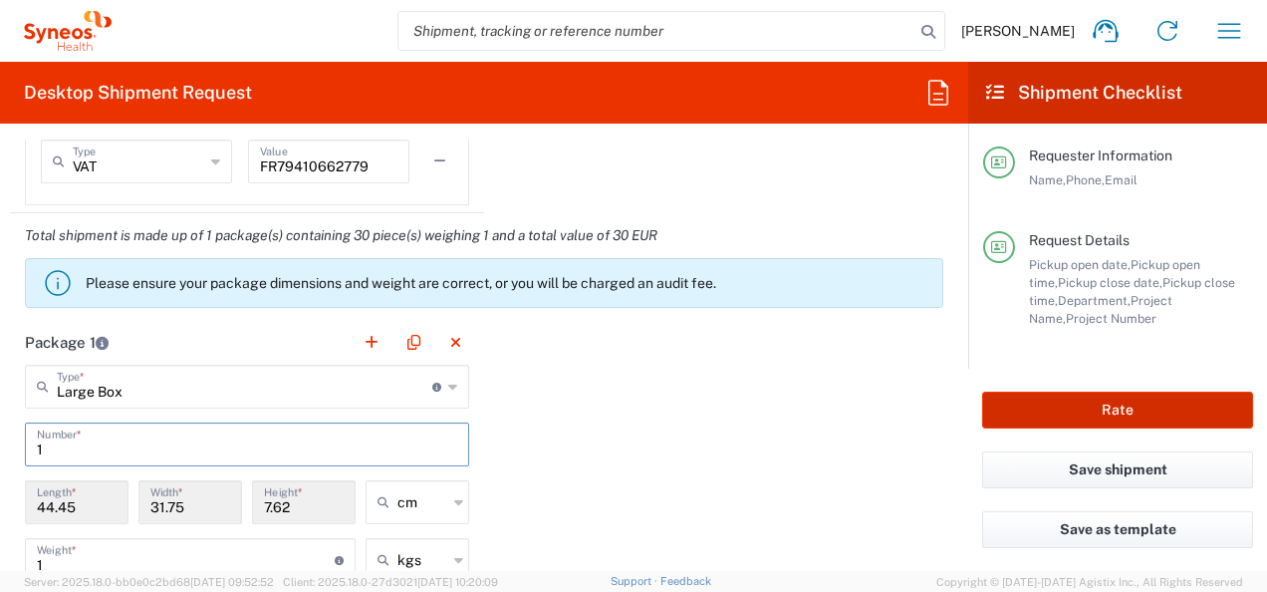
type input "1"
click at [1130, 397] on button "Rate" at bounding box center [1117, 409] width 271 height 37
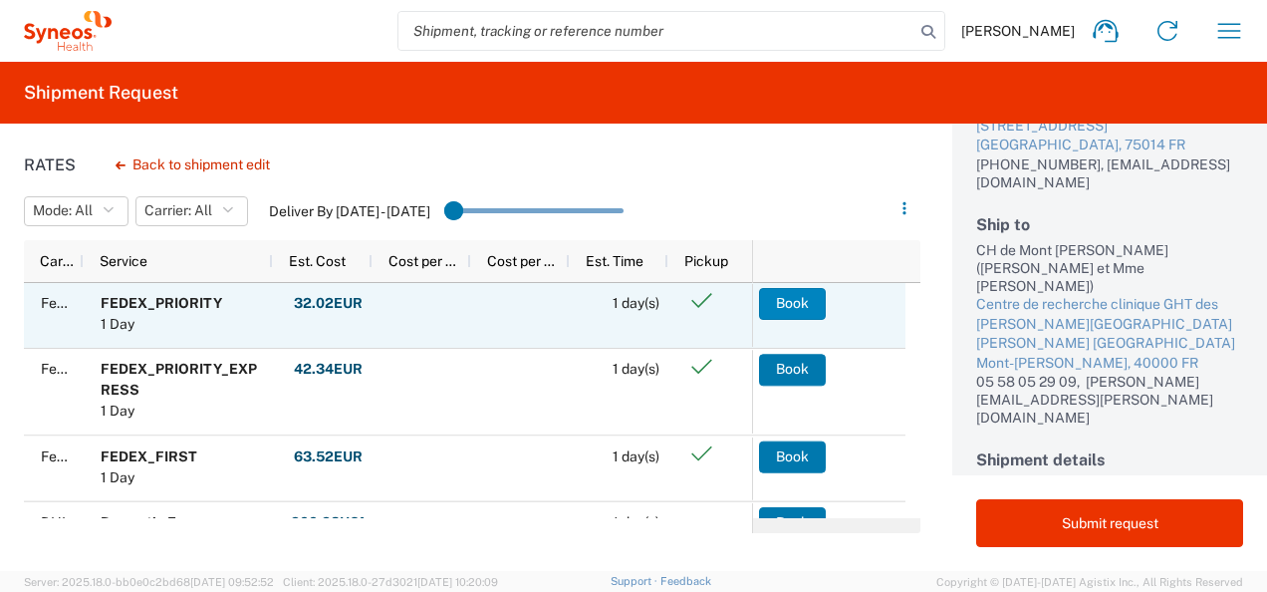
click at [799, 307] on button "Book" at bounding box center [792, 304] width 67 height 32
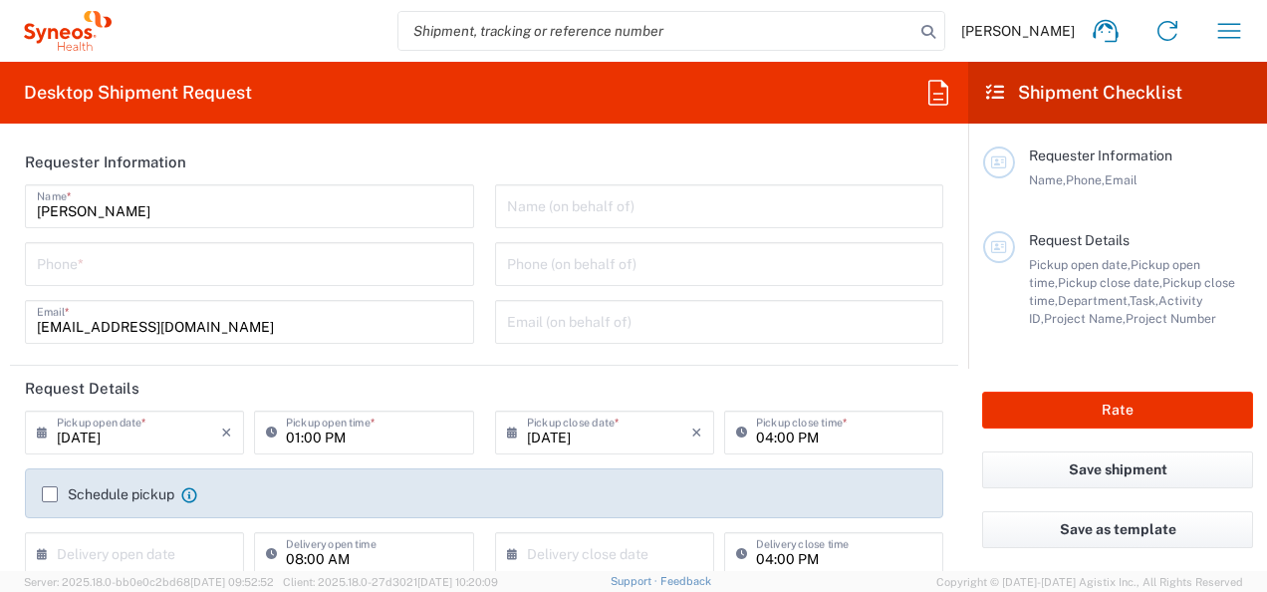
type input "3110"
type input "[GEOGRAPHIC_DATA]"
type input "Syneos Health France SARL"
click at [234, 269] on input "tel" at bounding box center [249, 262] width 425 height 35
paste input "[PERSON_NAME][EMAIL_ADDRESS][PERSON_NAME][DOMAIN_NAME]"
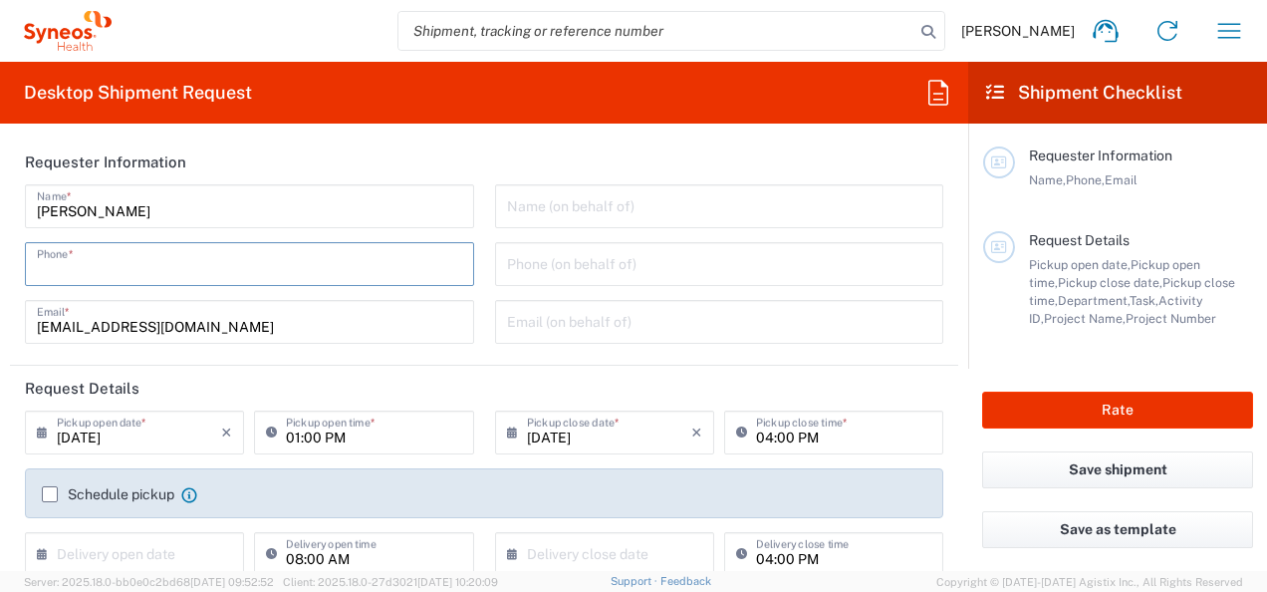
type input "[PERSON_NAME][EMAIL_ADDRESS][PERSON_NAME][DOMAIN_NAME]"
drag, startPoint x: 234, startPoint y: 269, endPoint x: 0, endPoint y: 231, distance: 237.1
click at [6, 235] on form "Requester Information [PERSON_NAME] Name * [PERSON_NAME][EMAIL_ADDRESS][PERSON_…" at bounding box center [484, 354] width 968 height 431
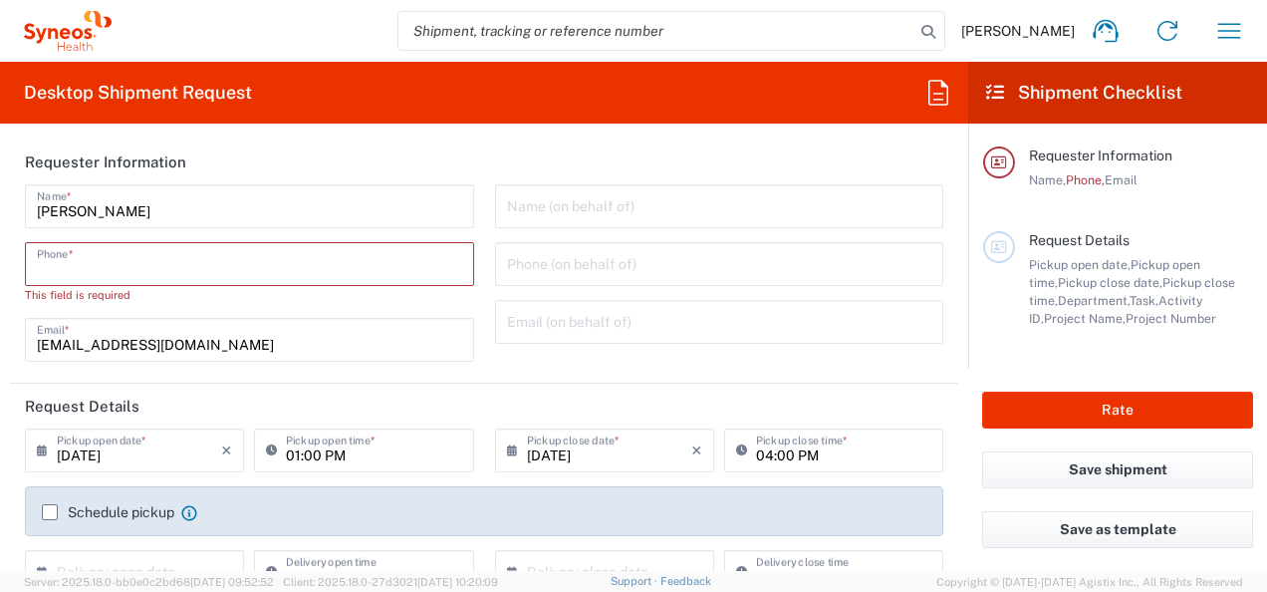
paste input "[PHONE_NUMBER]"
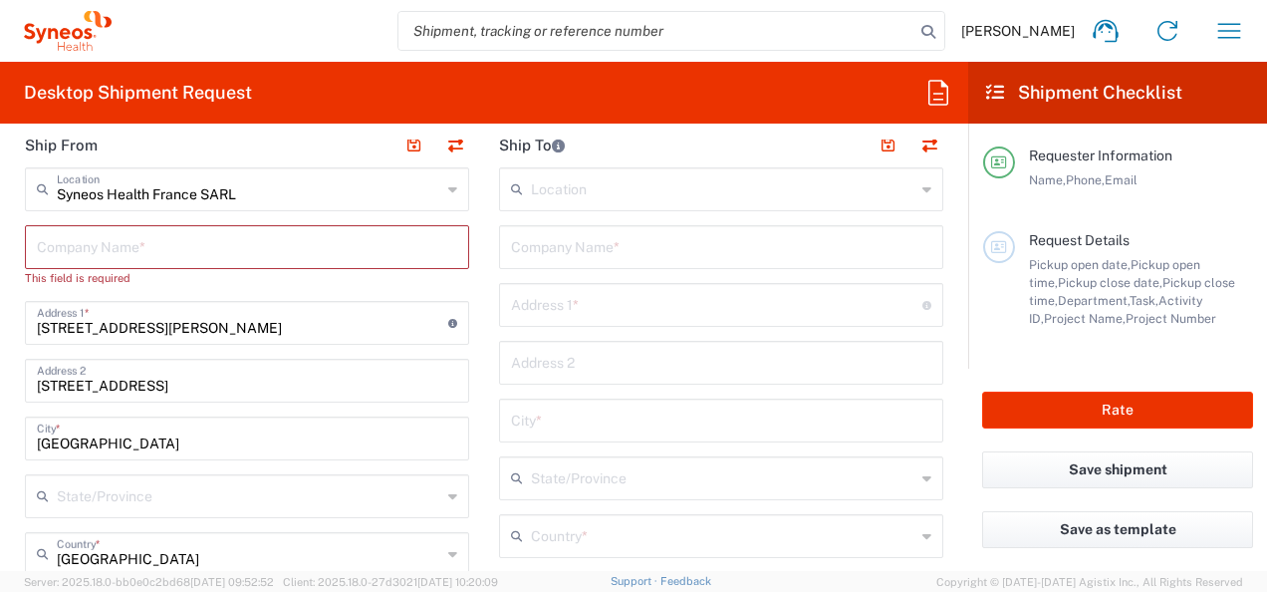
scroll to position [996, 0]
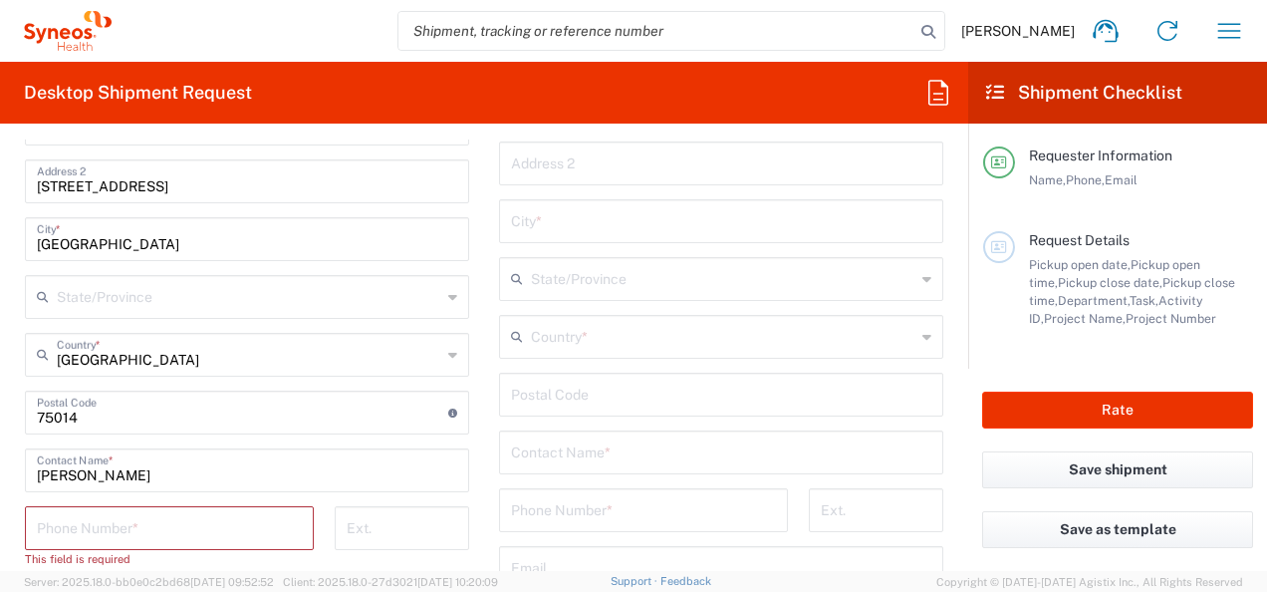
type input "[PHONE_NUMBER]"
click at [119, 512] on input "tel" at bounding box center [169, 526] width 265 height 35
paste input "[PHONE_NUMBER]"
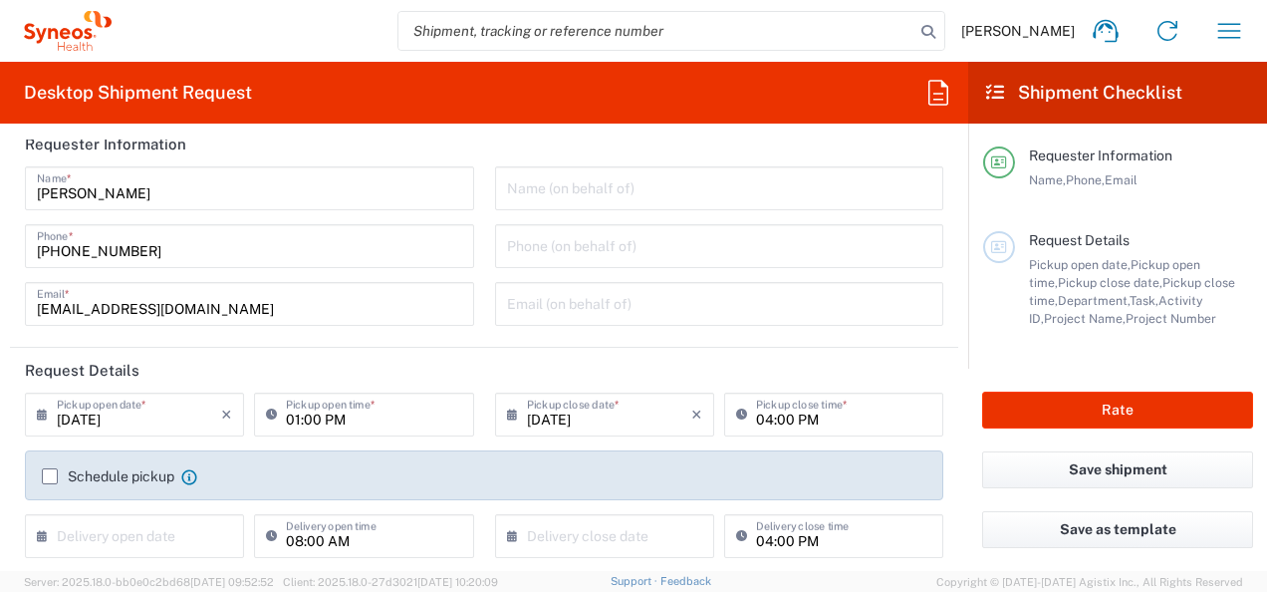
scroll to position [0, 0]
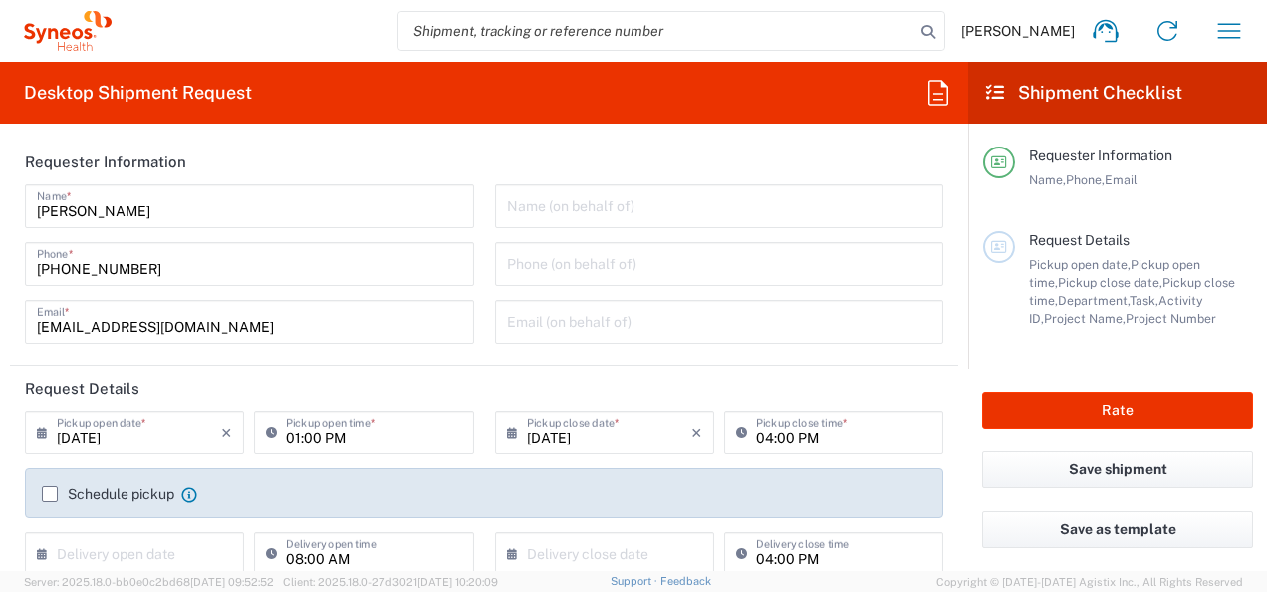
type input "[PHONE_NUMBER]"
click at [42, 434] on icon at bounding box center [47, 432] width 20 height 32
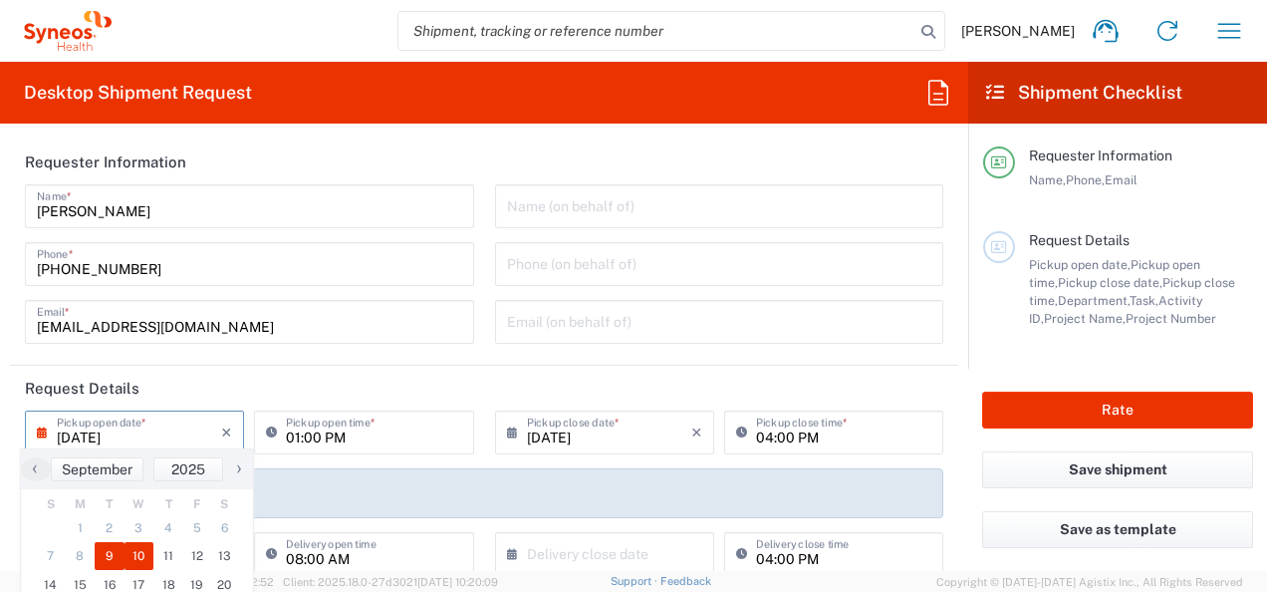
click at [138, 552] on span "10" at bounding box center [140, 556] width 30 height 28
type input "[DATE]"
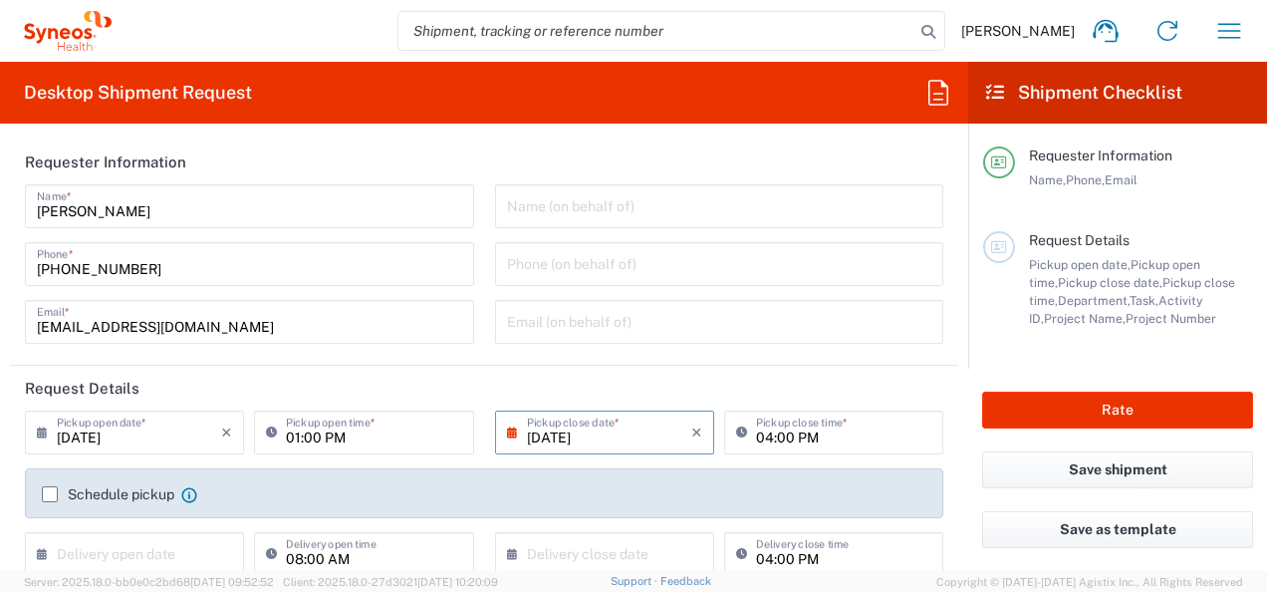
click at [0, 449] on form "Requester Information [PERSON_NAME] Name * [PHONE_NUMBER] Phone * [EMAIL_ADDRES…" at bounding box center [484, 354] width 968 height 431
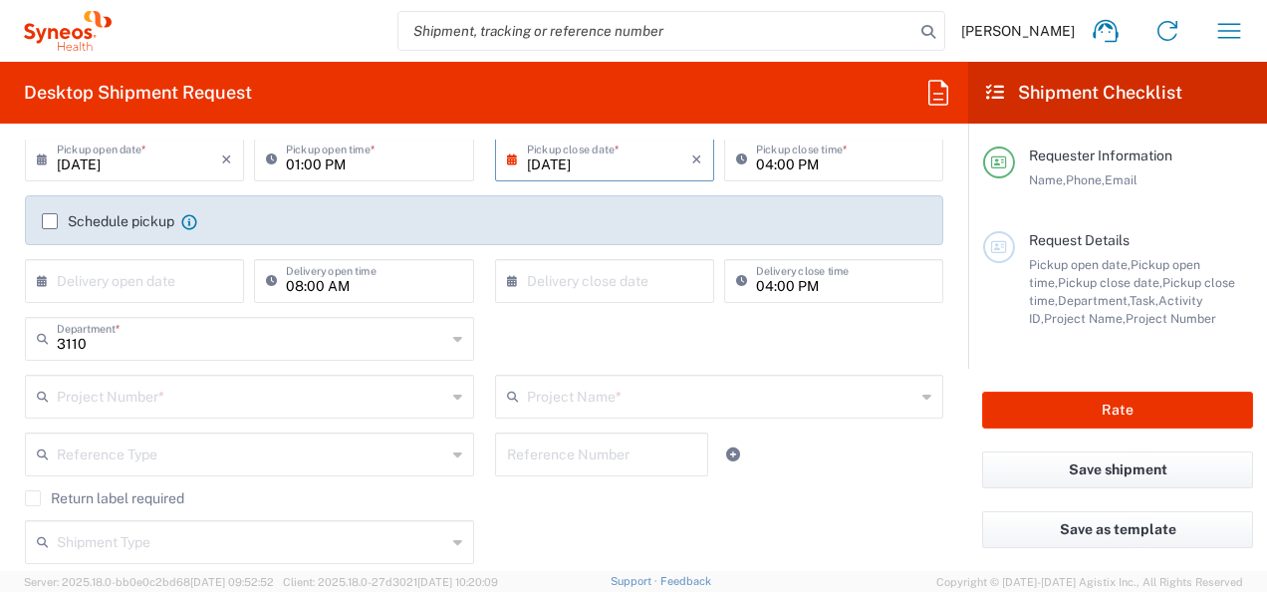
scroll to position [299, 0]
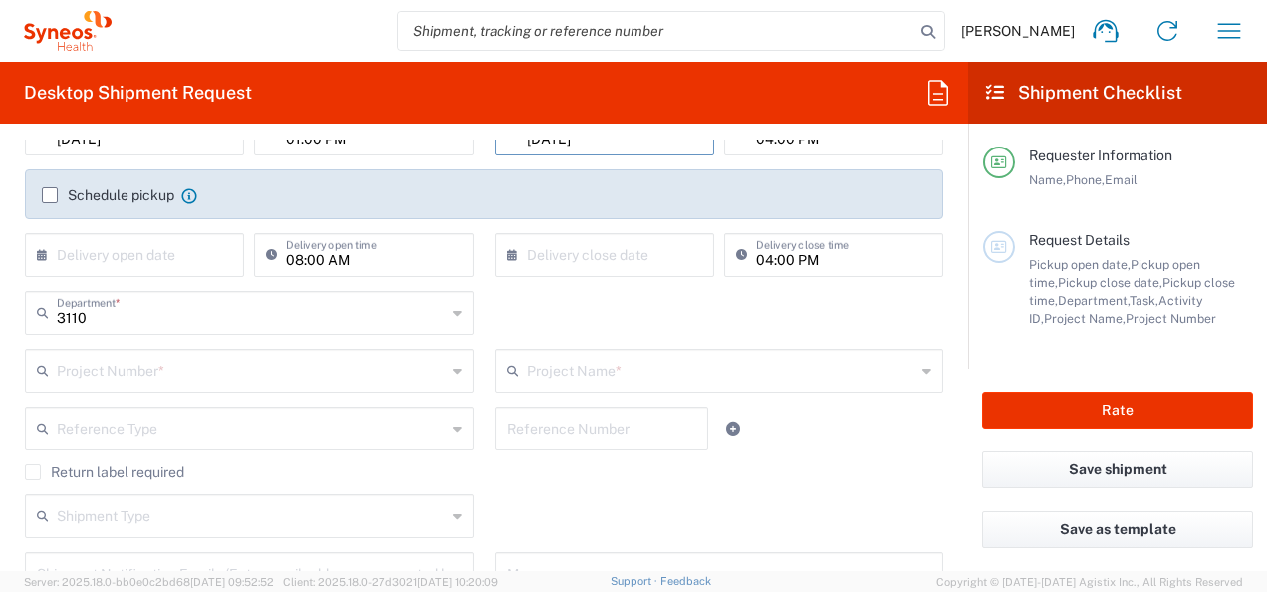
click at [602, 371] on input "text" at bounding box center [721, 369] width 389 height 35
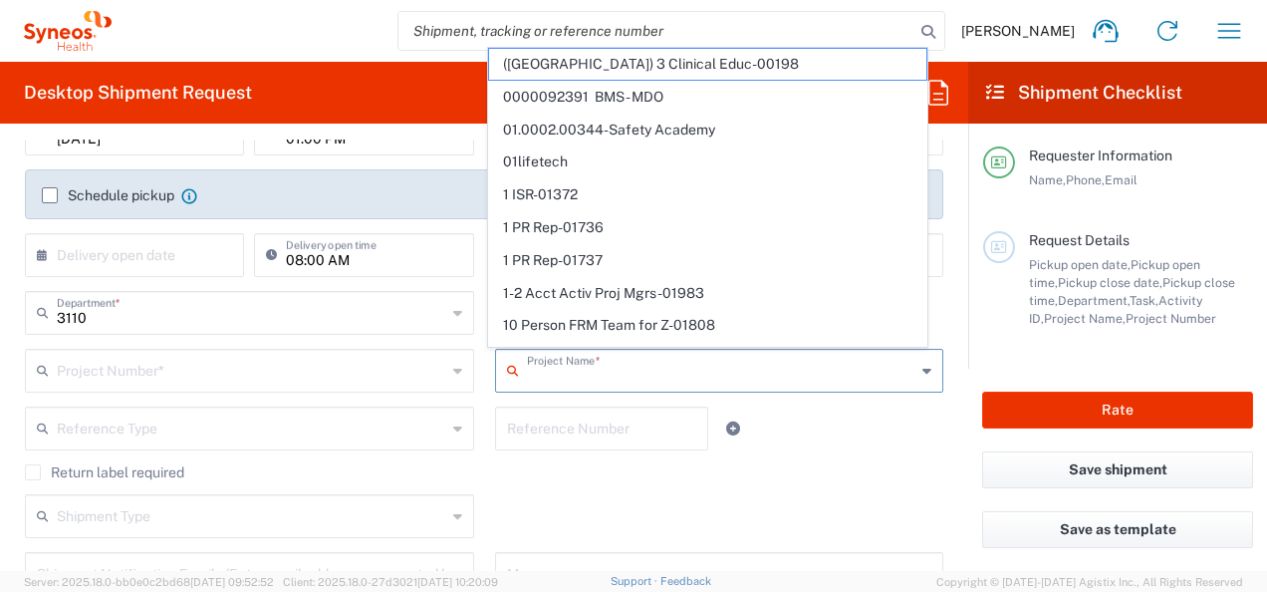
paste input "7061958-Sanofi-[GEOGRAPHIC_DATA]"
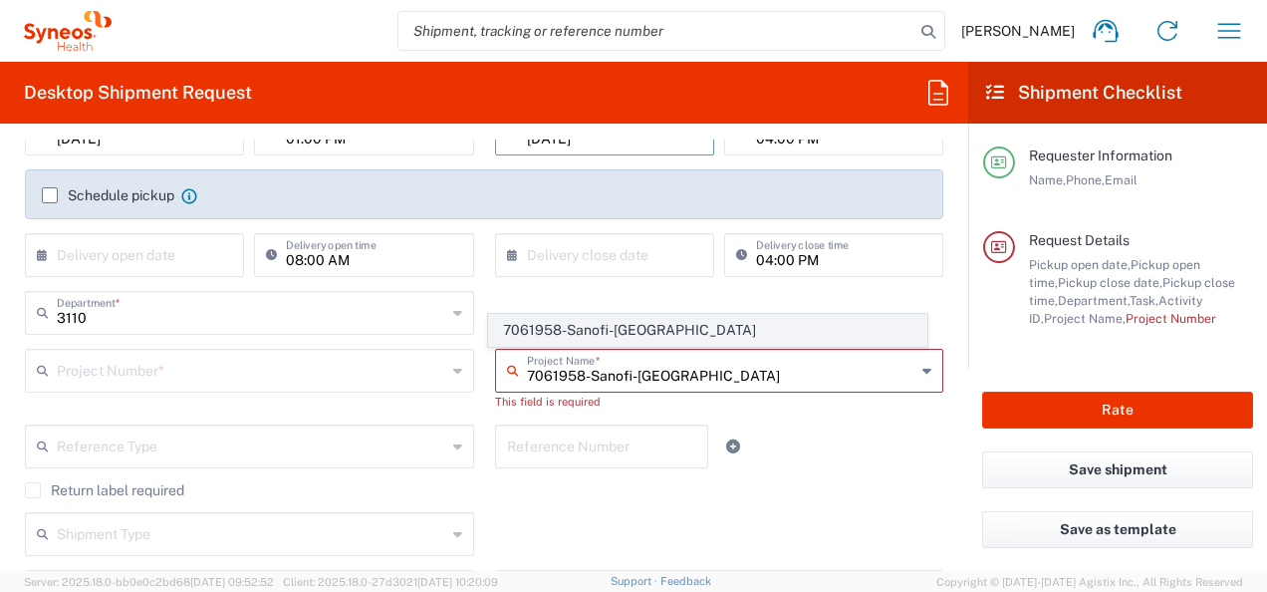
click at [732, 341] on span "7061958-Sanofi-[GEOGRAPHIC_DATA]" at bounding box center [707, 330] width 437 height 31
type input "7061958-Sanofi-[GEOGRAPHIC_DATA]"
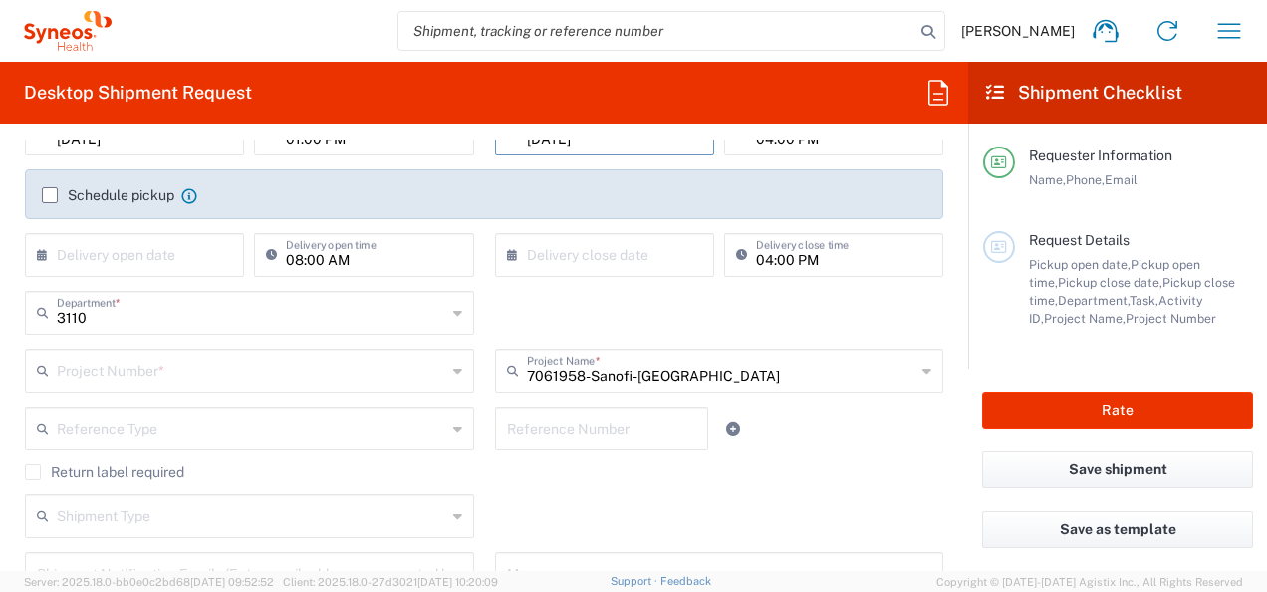
click at [909, 440] on div "Reference Type Account Type Activity ID Airline Appointment Number ASN Batch Re…" at bounding box center [484, 435] width 939 height 58
type input "7061958"
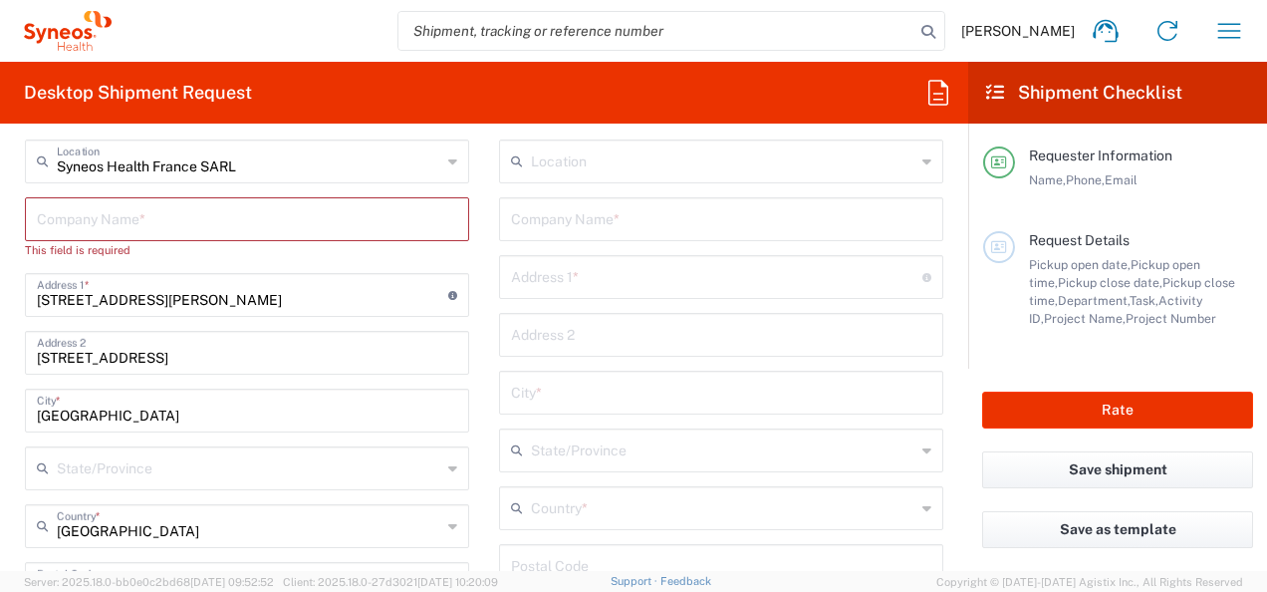
scroll to position [797, 0]
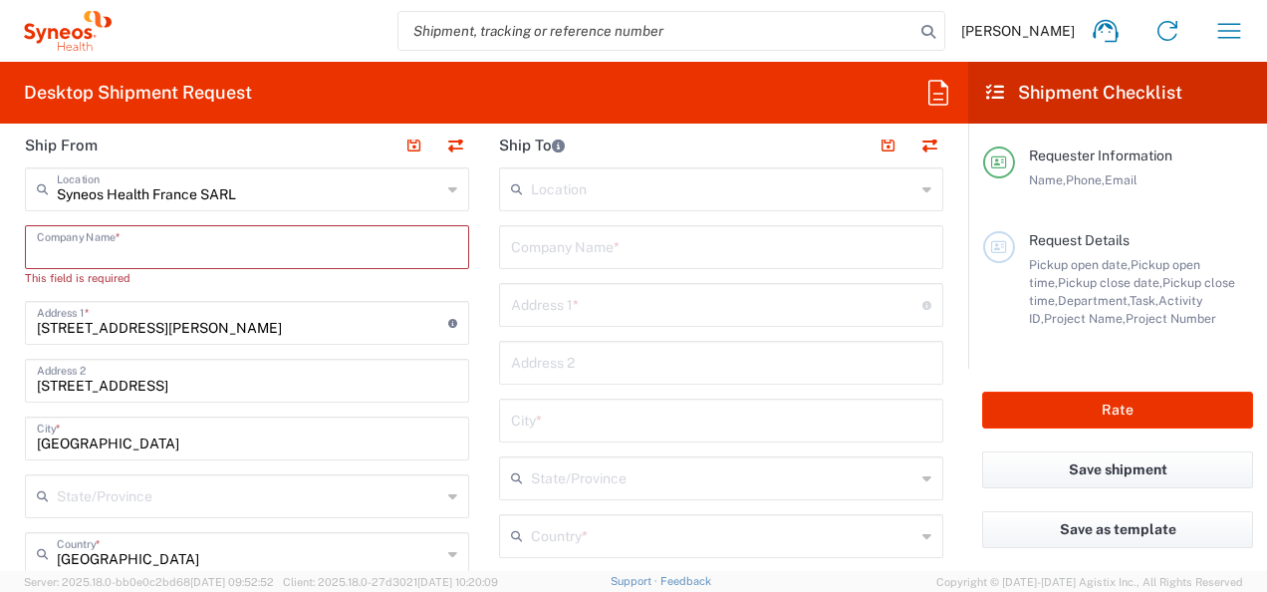
click at [122, 251] on input "text" at bounding box center [247, 245] width 420 height 35
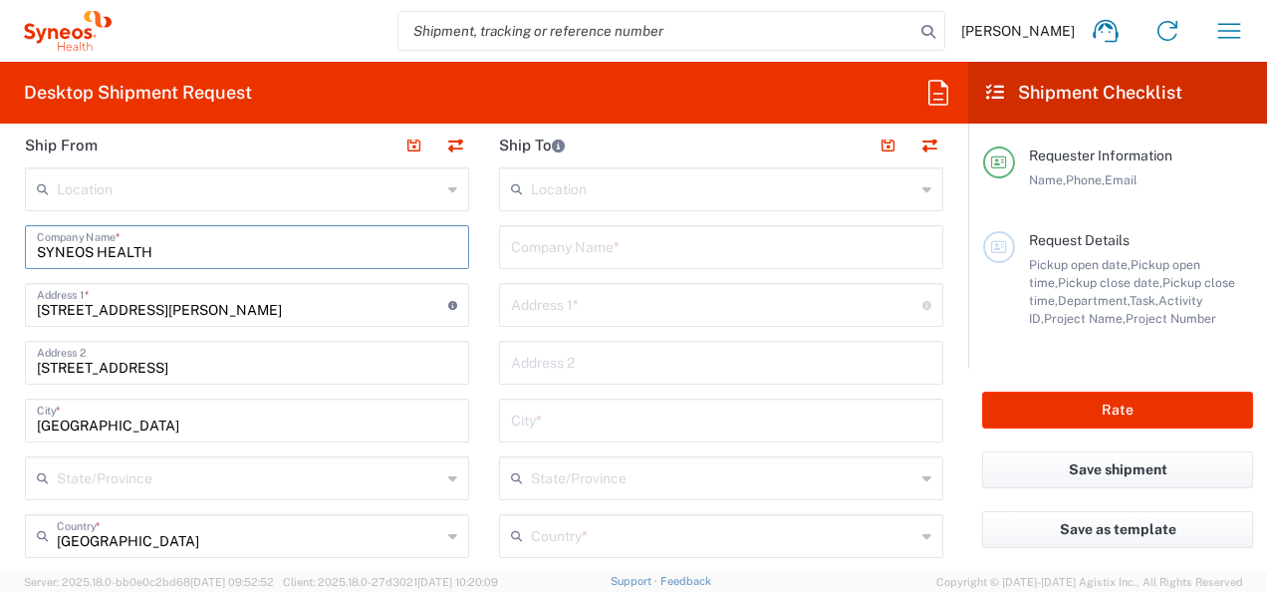
type input "SYNEOS HEALTH"
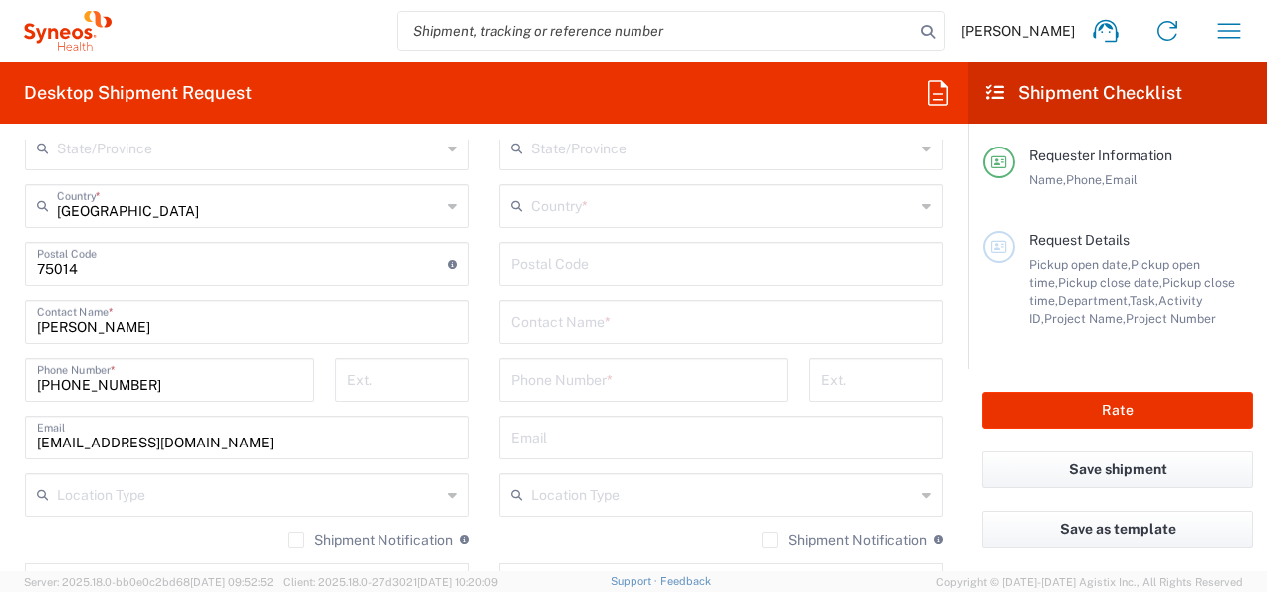
scroll to position [1096, 0]
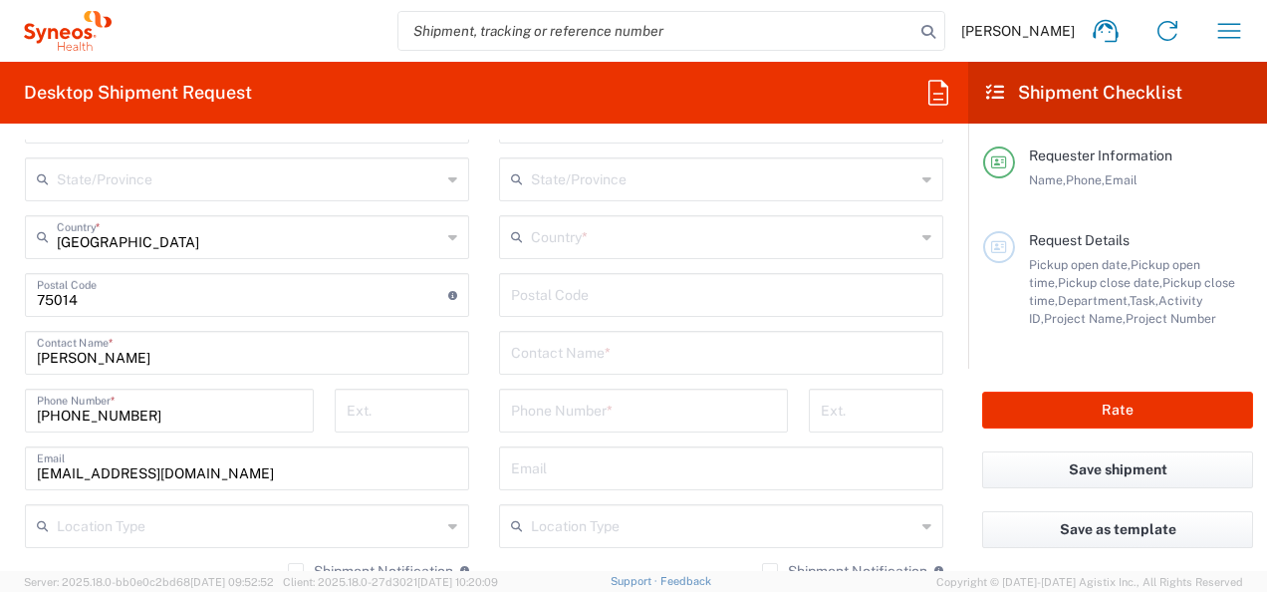
click at [606, 359] on input "text" at bounding box center [721, 351] width 420 height 35
paste input "MALLONE"
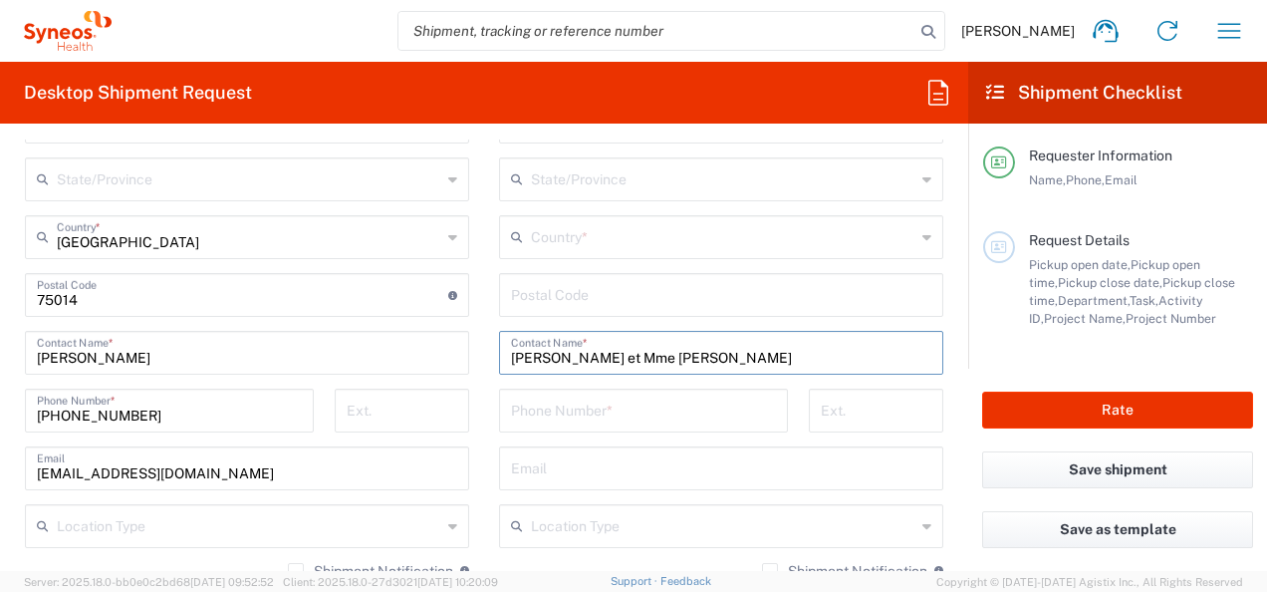
paste input "ZAIMEDDINE"
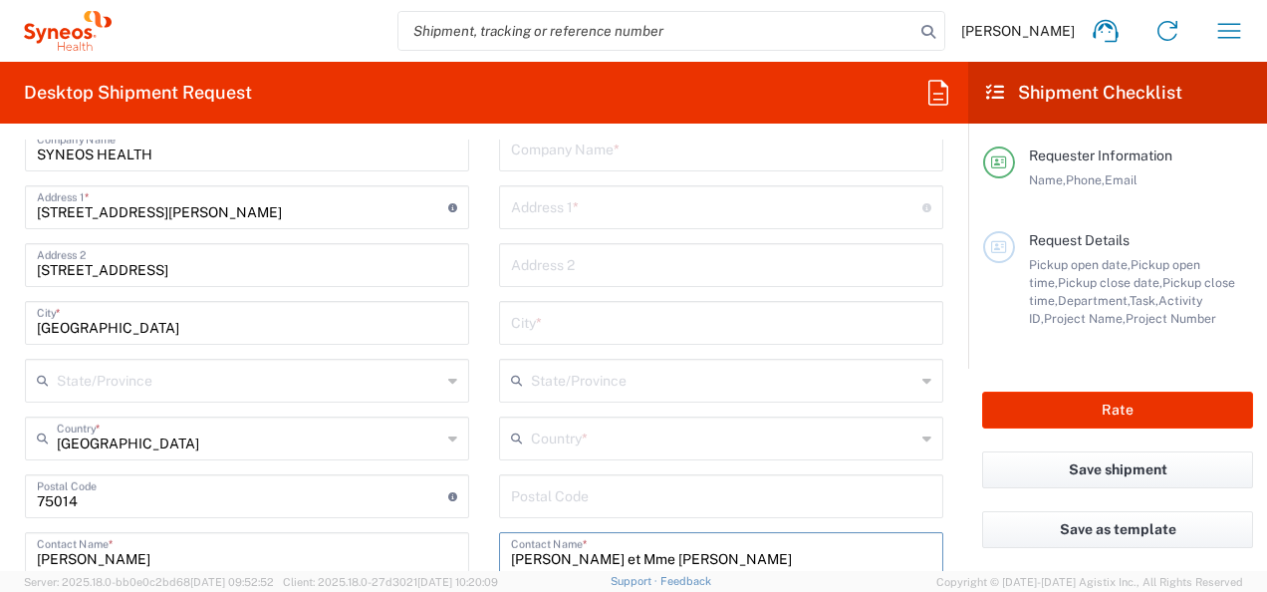
scroll to position [896, 0]
type input "Dr Roberto MALLONE et Mme Sarah ZAIMEDDINE"
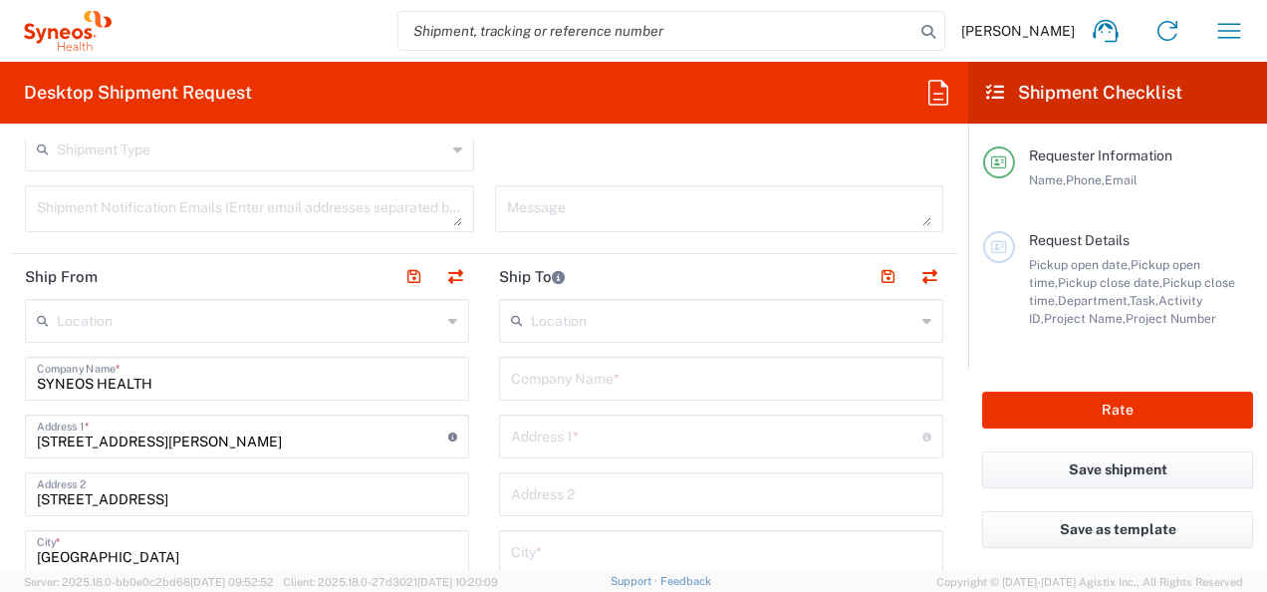
scroll to position [697, 0]
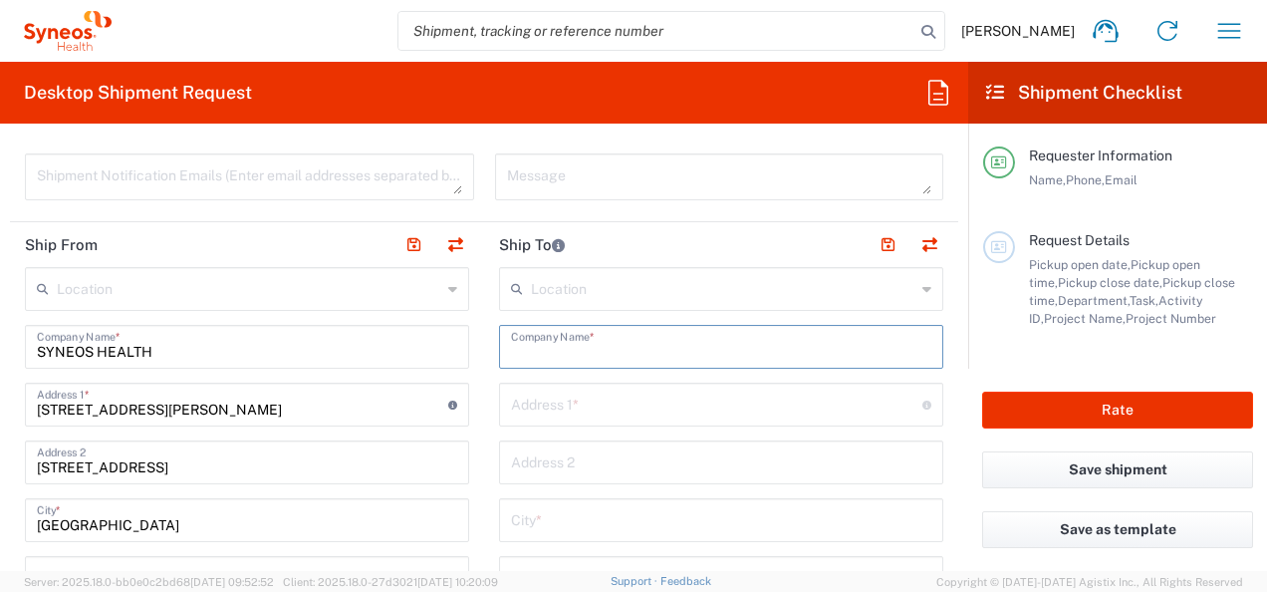
click at [649, 343] on input "text" at bounding box center [721, 345] width 420 height 35
paste input "APHP Cochin"
type input "APHP Cochin"
drag, startPoint x: 626, startPoint y: 386, endPoint x: 682, endPoint y: 429, distance: 71.1
click at [626, 386] on input "text" at bounding box center [716, 402] width 411 height 35
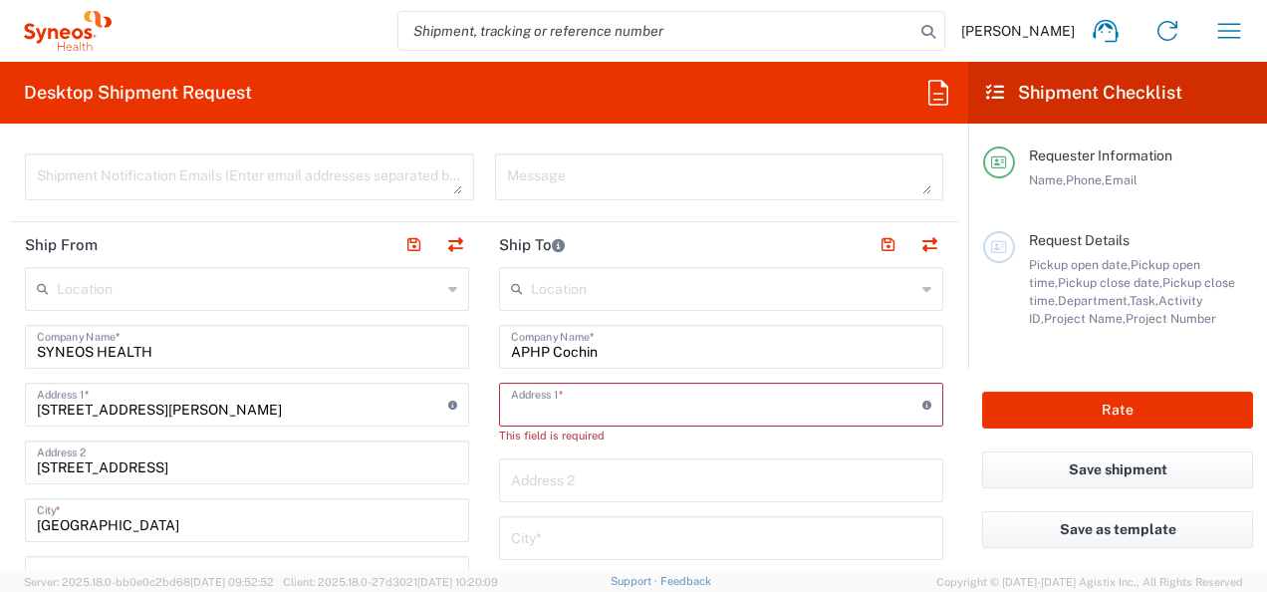
paste input "Hôpital Port Royal Service de diabétologie"
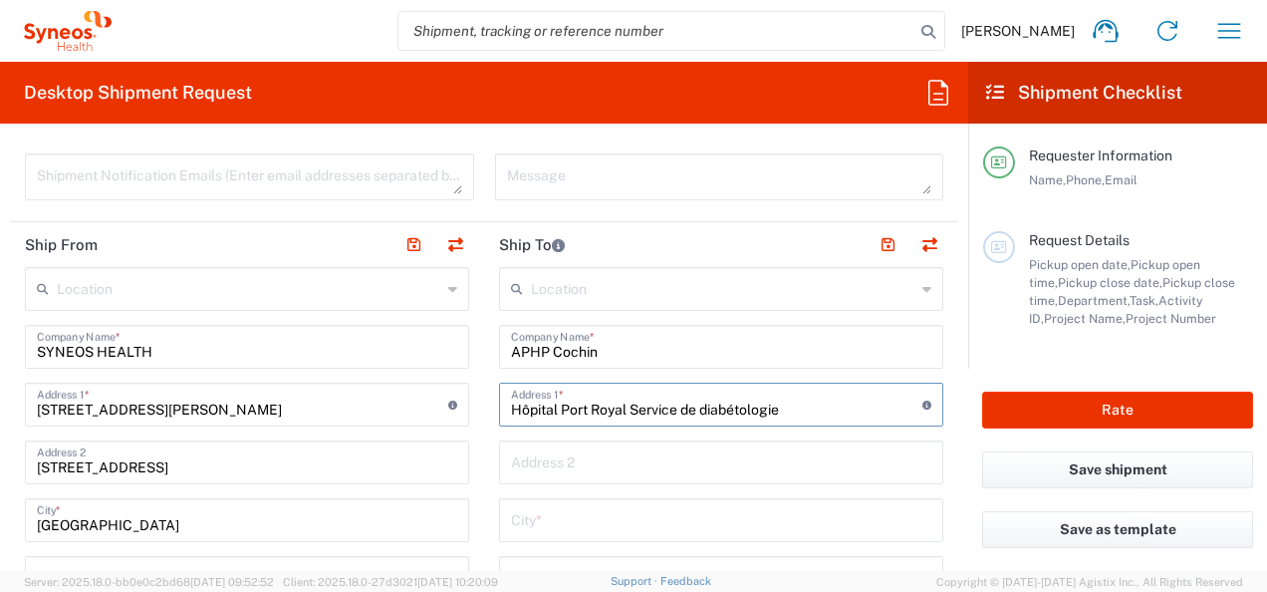
type input "Hôpital Port Royal Service de diabétologie"
click at [592, 474] on input "text" at bounding box center [721, 460] width 420 height 35
paste input "123 Boulevard port Royal"
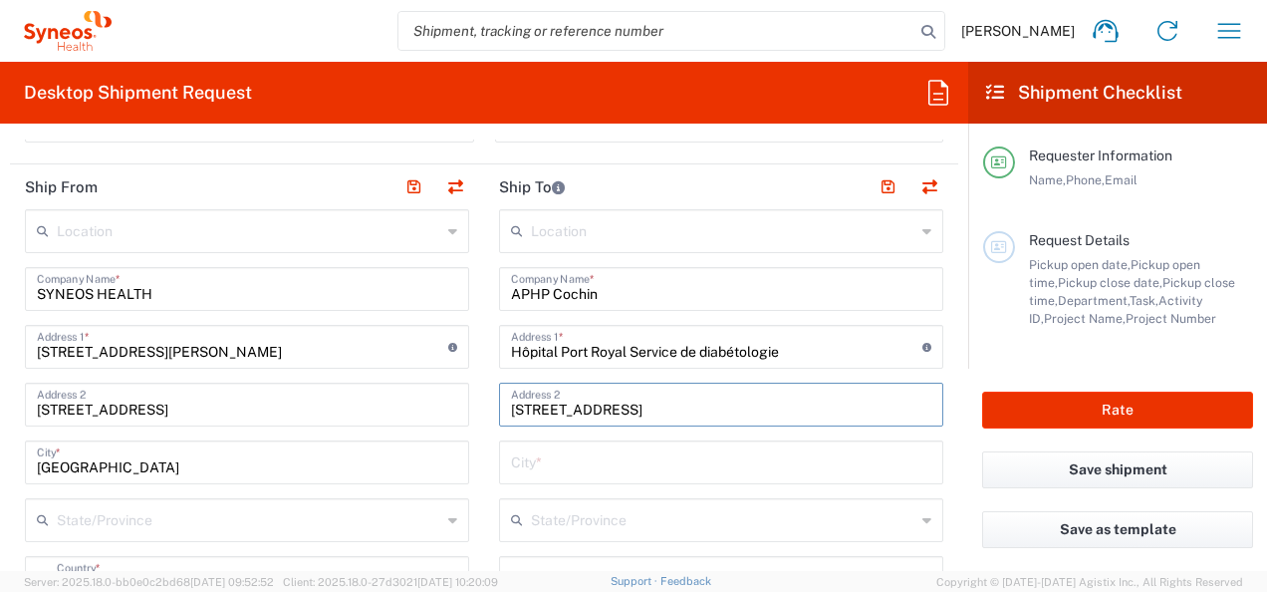
scroll to position [797, 0]
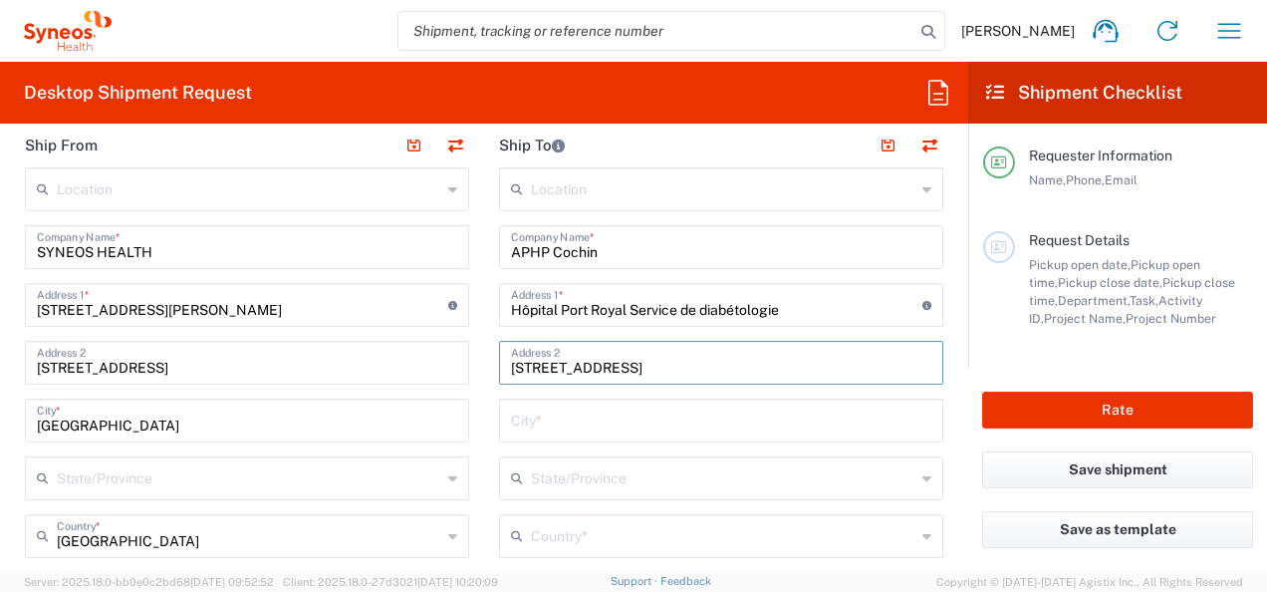
type input "123 Boulevard port Royal"
click at [560, 420] on input "text" at bounding box center [721, 418] width 420 height 35
type input "PARIS"
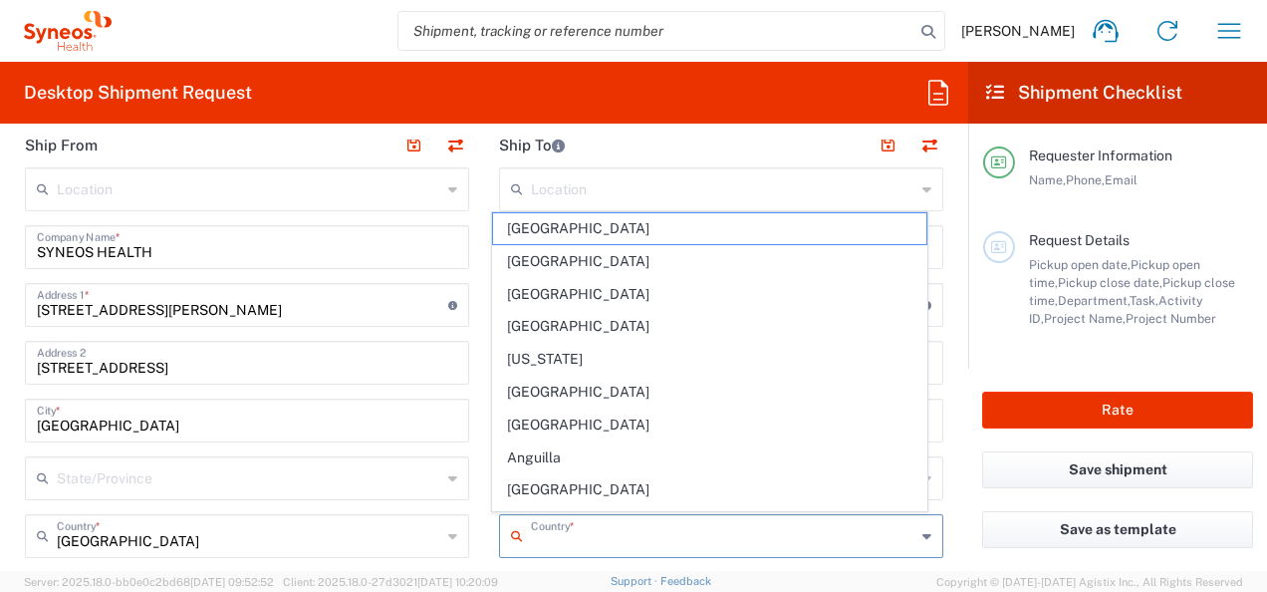
click at [602, 542] on input "text" at bounding box center [723, 534] width 384 height 35
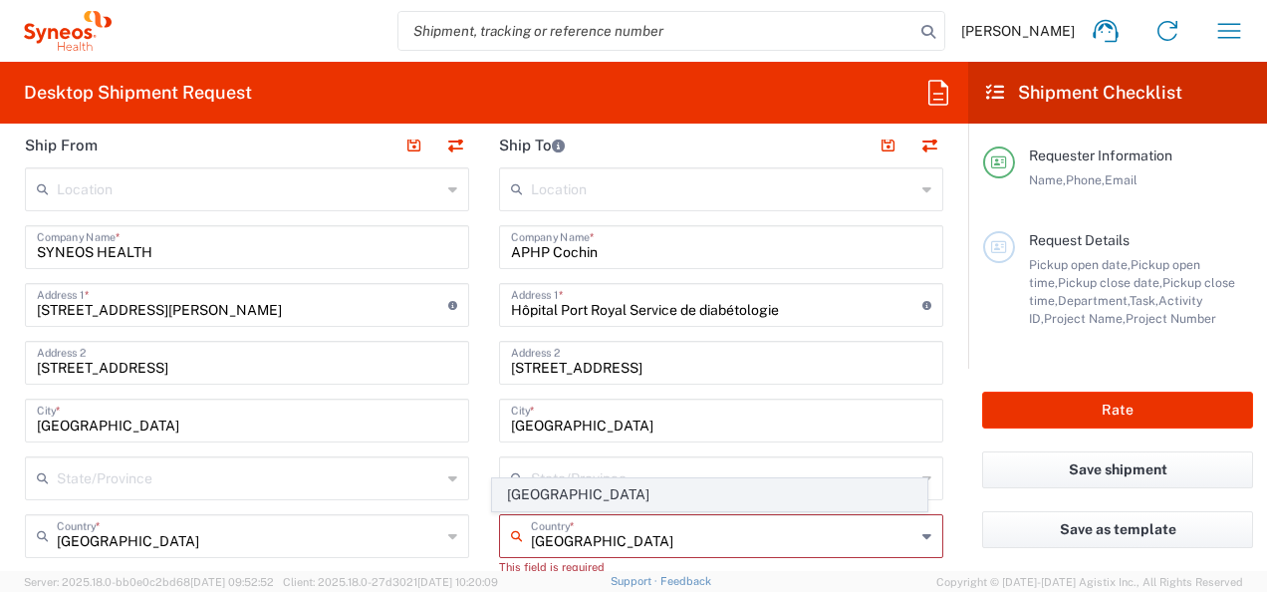
click at [538, 488] on span "[GEOGRAPHIC_DATA]" at bounding box center [709, 494] width 432 height 31
type input "[GEOGRAPHIC_DATA]"
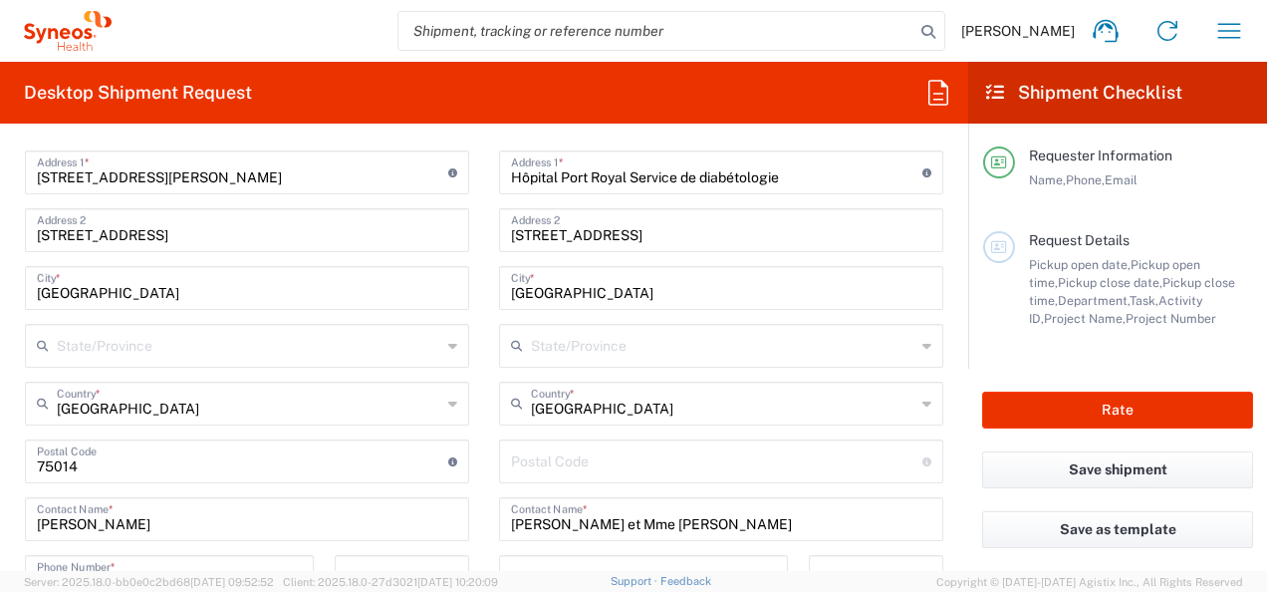
scroll to position [996, 0]
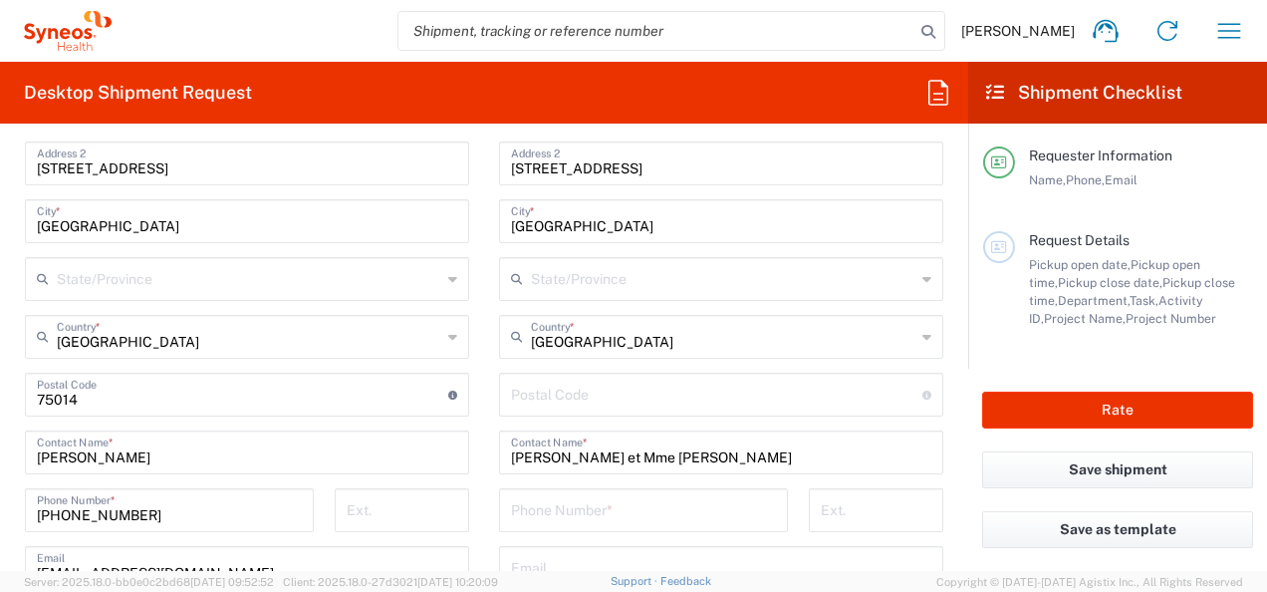
click at [578, 398] on input "undefined" at bounding box center [716, 393] width 411 height 35
type input "75014"
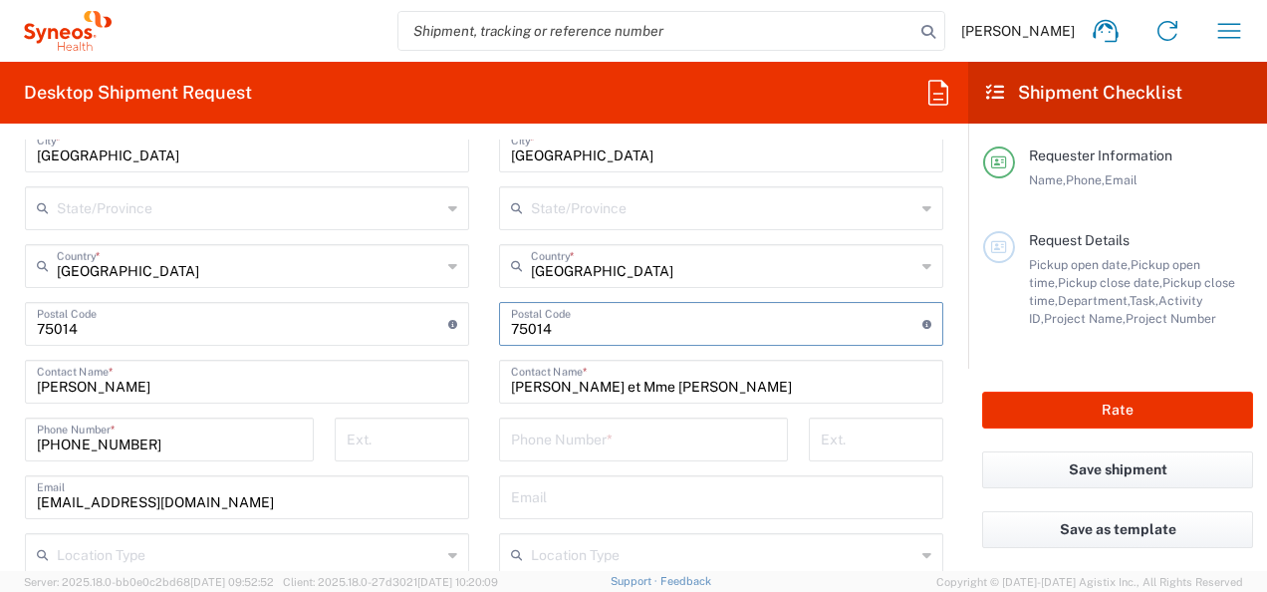
scroll to position [1096, 0]
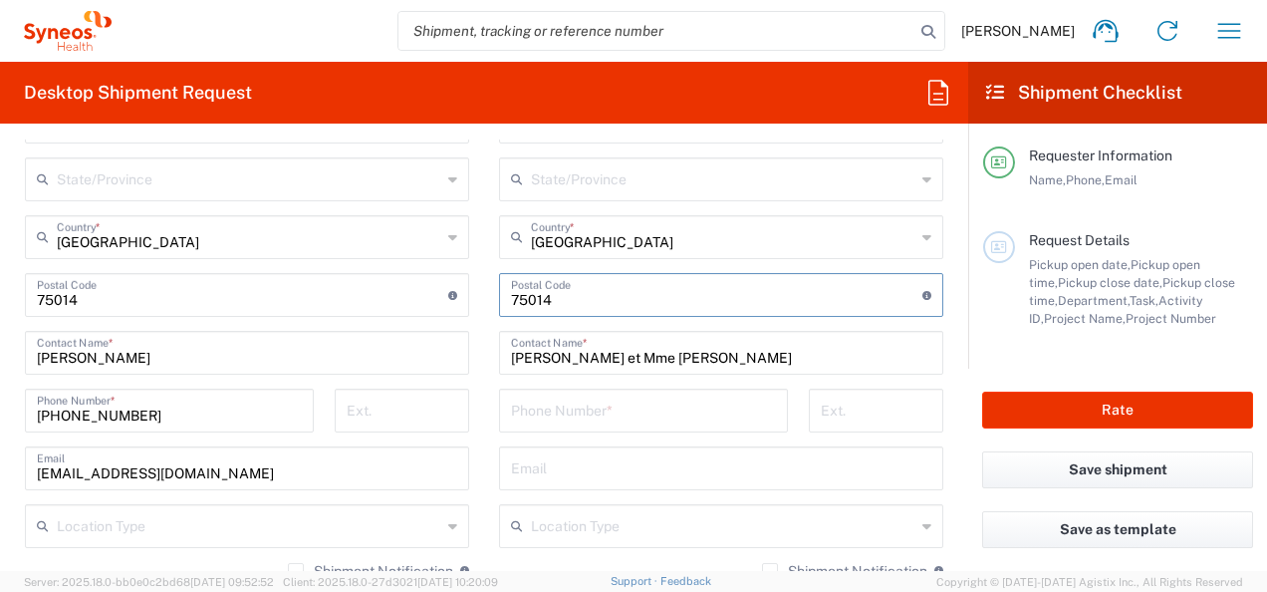
click at [583, 407] on input "tel" at bounding box center [643, 408] width 265 height 35
paste input "07 83 30 37 46"
type input "07 83 30 37 46"
click at [572, 482] on input "text" at bounding box center [721, 466] width 420 height 35
paste input "sarah.zaimeddine@aphp.fr"
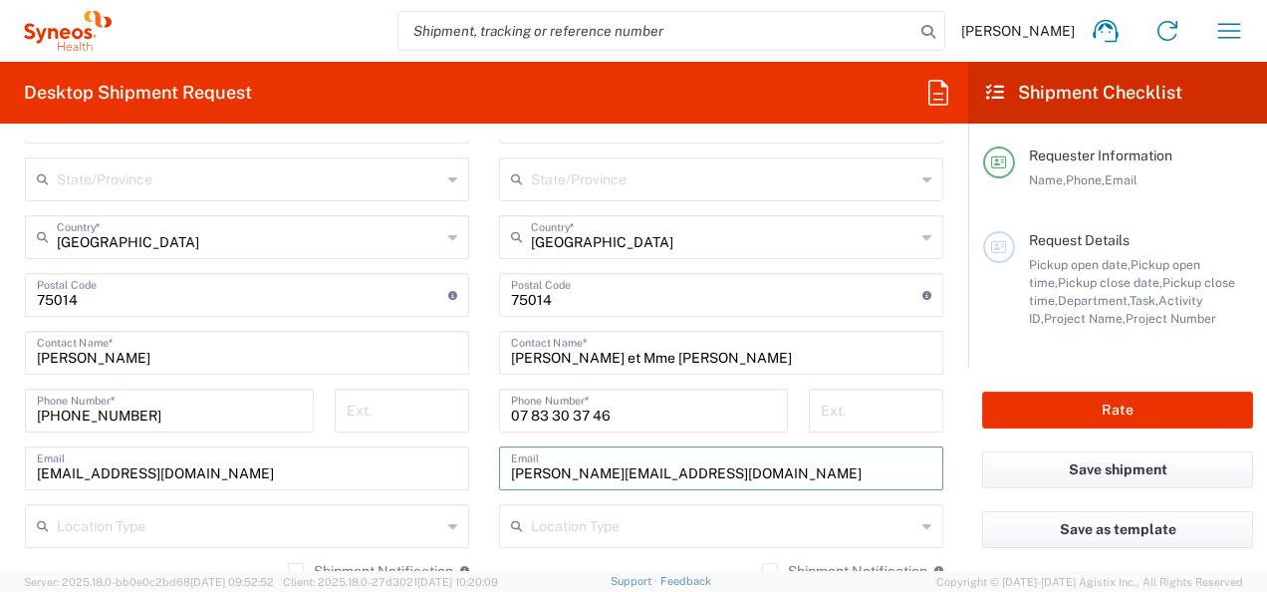
type input "sarah.zaimeddine@aphp.fr"
click at [945, 394] on form "Requester Information [PERSON_NAME] Name * [PHONE_NUMBER] Phone * [EMAIL_ADDRES…" at bounding box center [484, 354] width 968 height 431
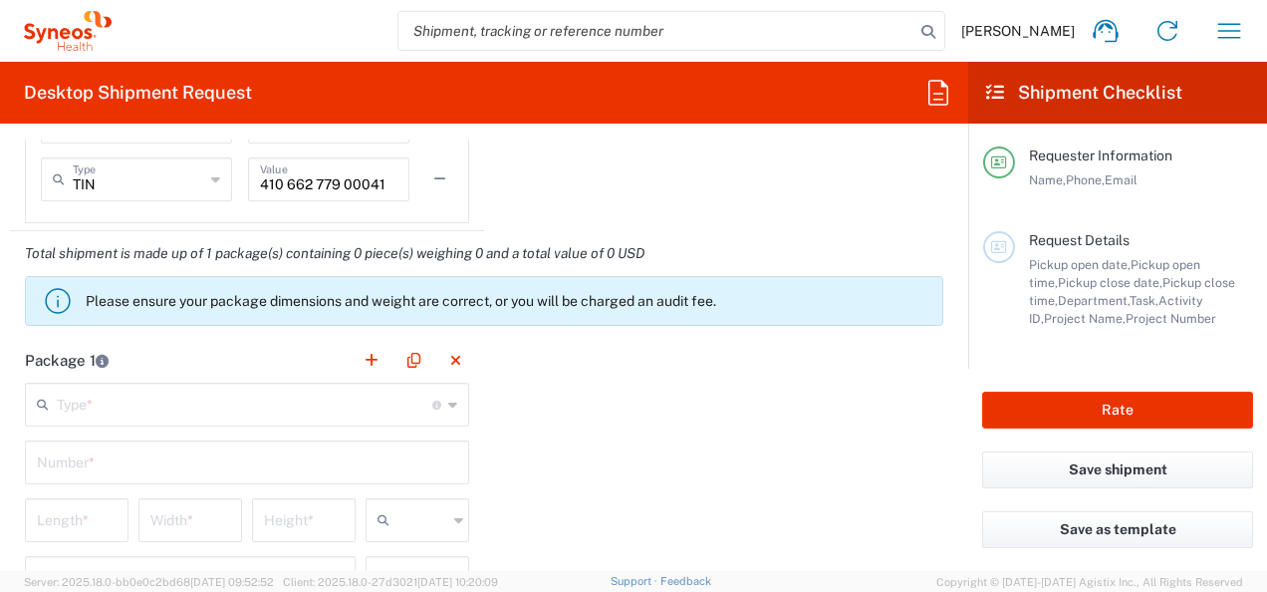
scroll to position [1793, 0]
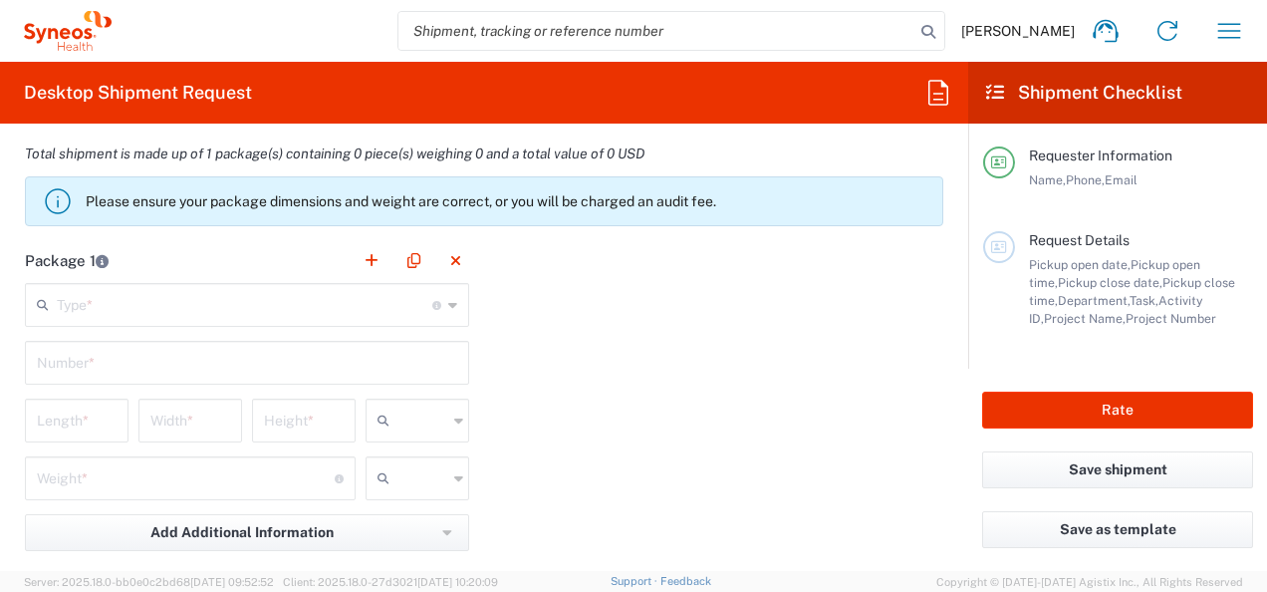
click at [169, 303] on input "text" at bounding box center [245, 303] width 376 height 35
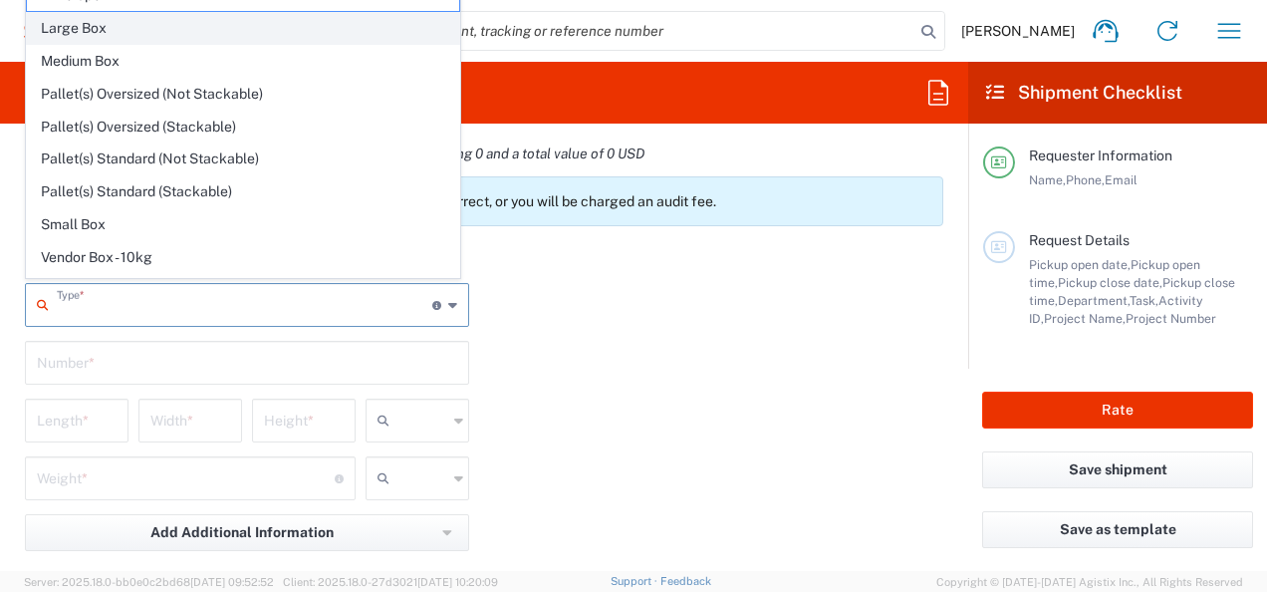
click at [138, 34] on span "Large Box" at bounding box center [243, 28] width 432 height 31
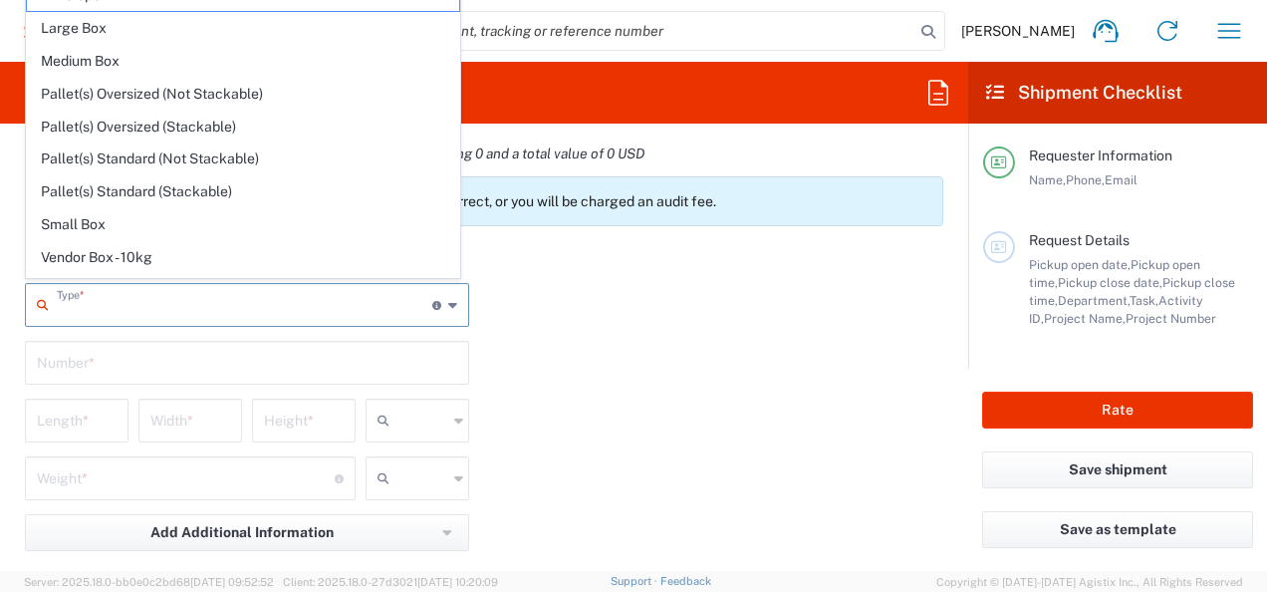
type input "Large Box"
type input "17.5"
type input "12.5"
type input "3"
type input "in"
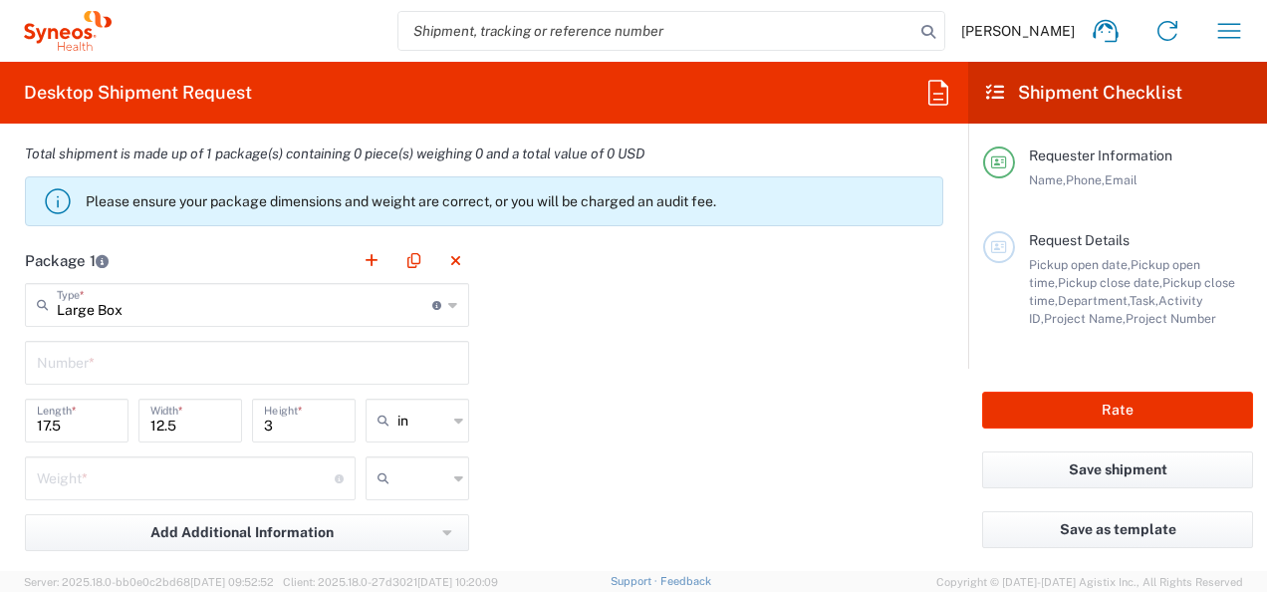
click at [121, 363] on input "text" at bounding box center [247, 361] width 420 height 35
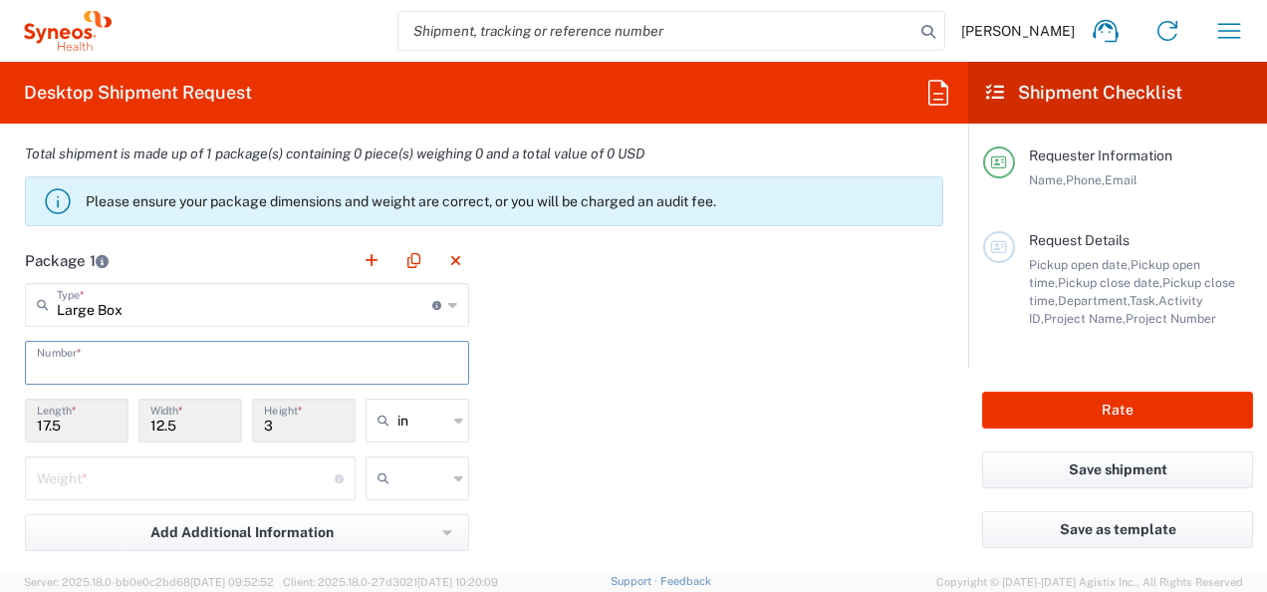
type input "A"
type input "1"
click at [422, 412] on input "text" at bounding box center [422, 420] width 50 height 32
click at [405, 492] on span "cm" at bounding box center [411, 492] width 98 height 31
type input "44.45"
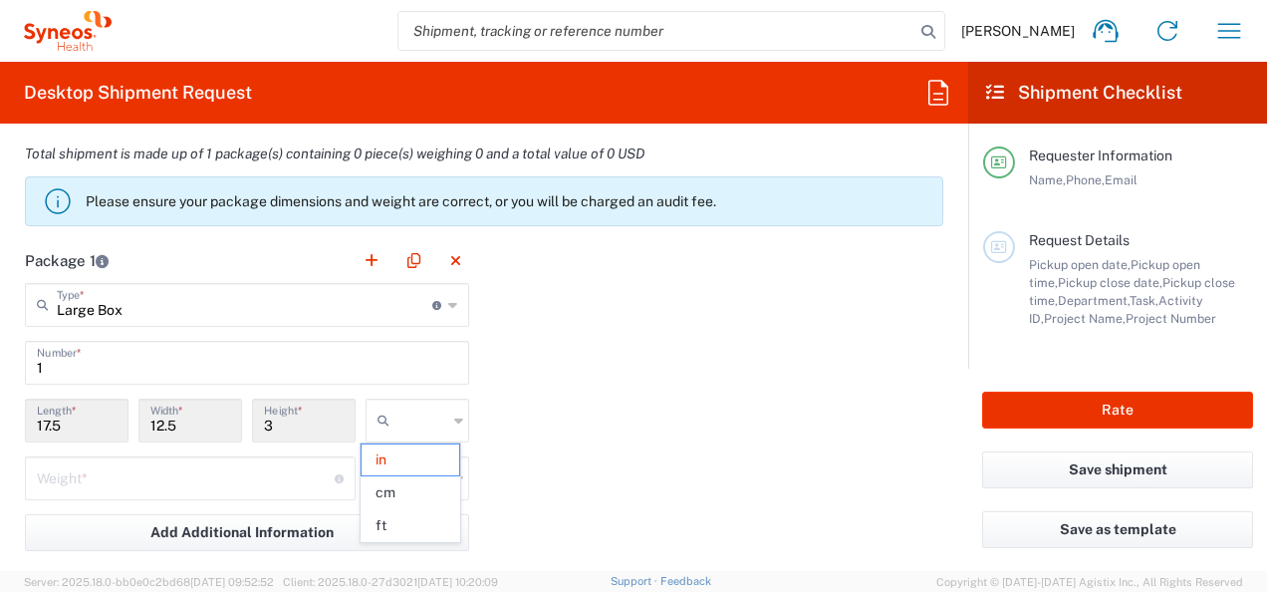
type input "31.75"
type input "7.62"
type input "cm"
click at [104, 480] on input "number" at bounding box center [186, 476] width 298 height 35
type input "1"
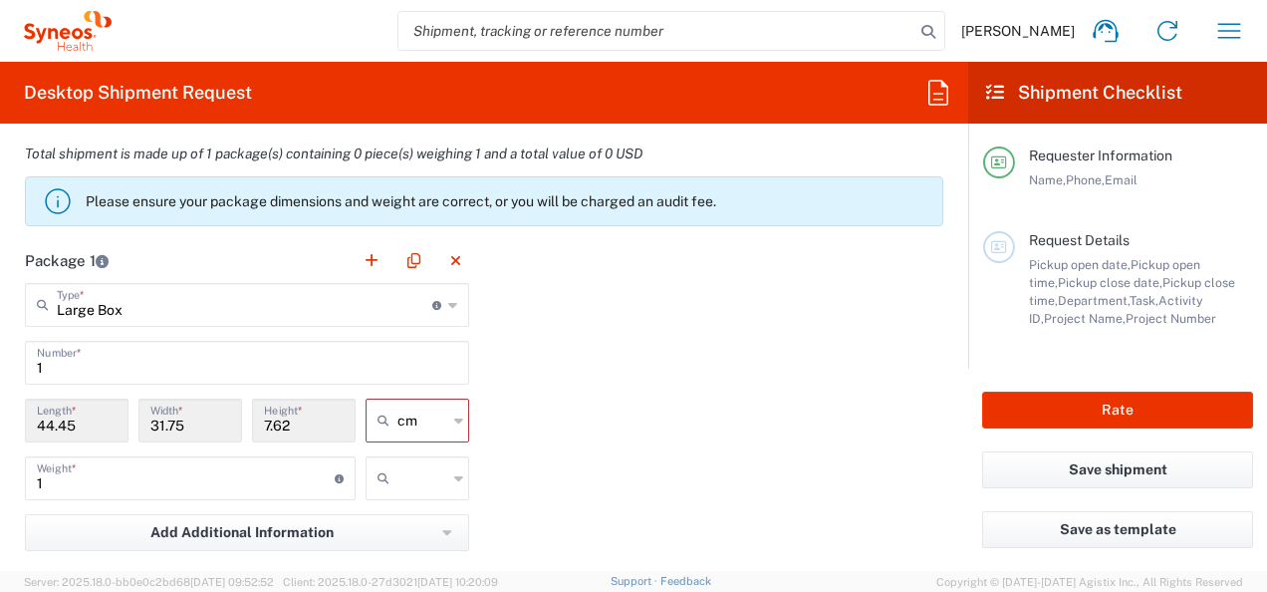
click at [466, 472] on main "Large Box Type * Material used to package goods Envelope Large Box Medium Box P…" at bounding box center [247, 475] width 474 height 384
click at [455, 474] on icon at bounding box center [458, 478] width 9 height 32
click at [411, 519] on span "kgs" at bounding box center [411, 517] width 98 height 31
type input "kgs"
click at [618, 454] on div "Package 1 Large Box Type * Material used to package goods Envelope Large Box Me…" at bounding box center [484, 456] width 948 height 437
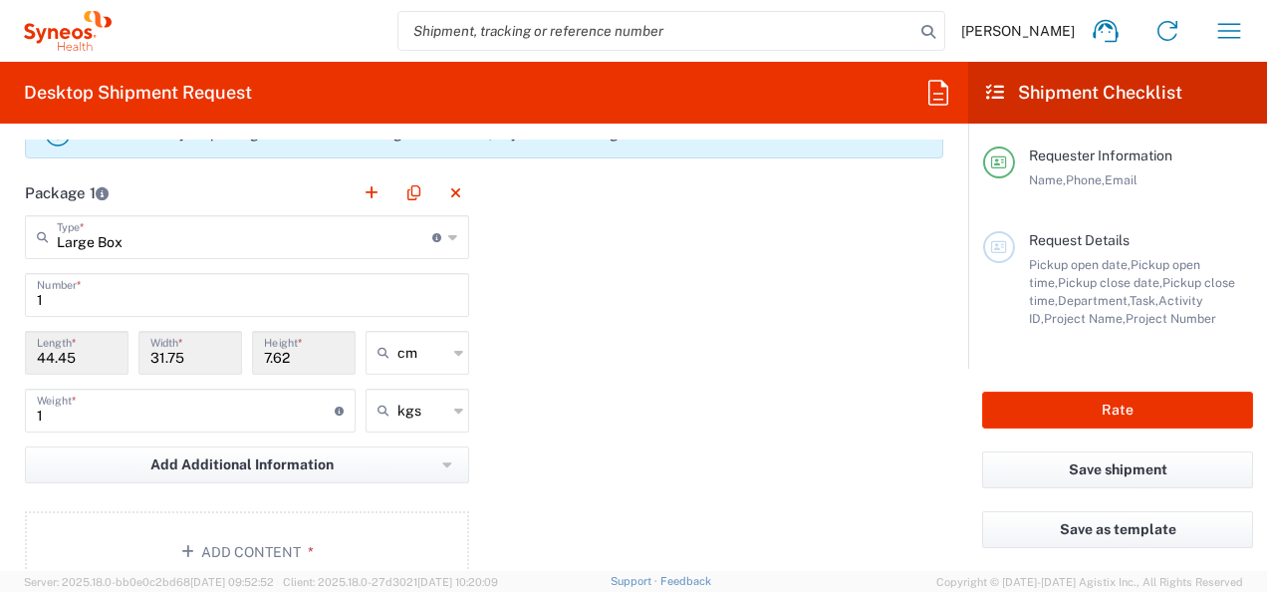
scroll to position [1892, 0]
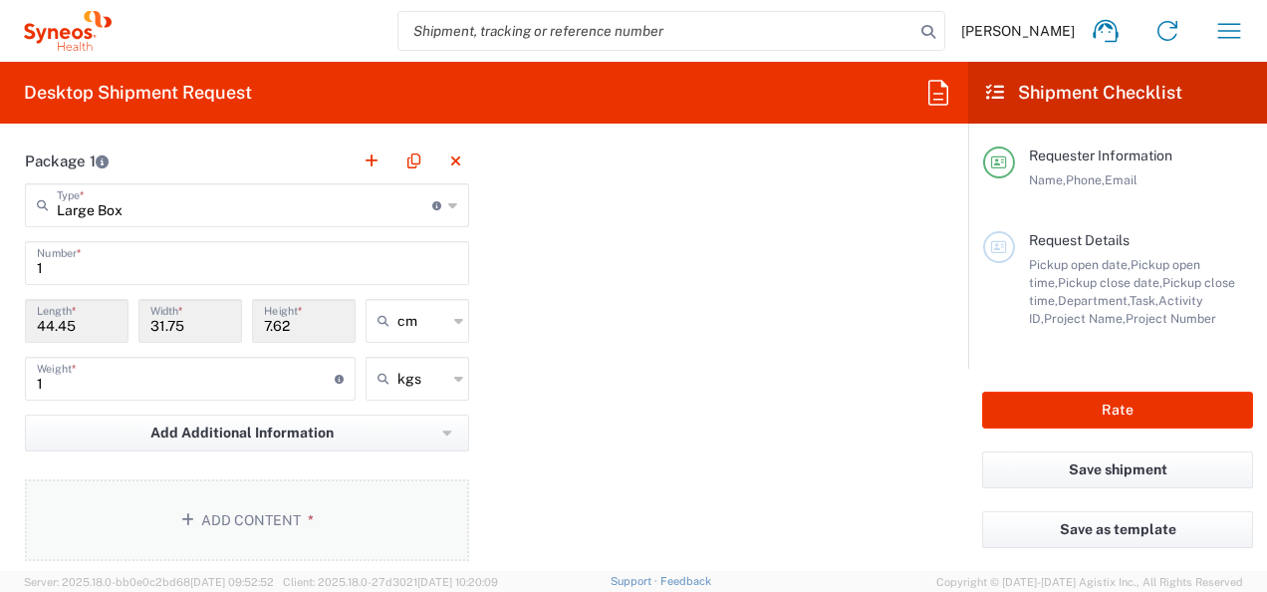
click at [241, 500] on button "Add Content *" at bounding box center [247, 520] width 444 height 82
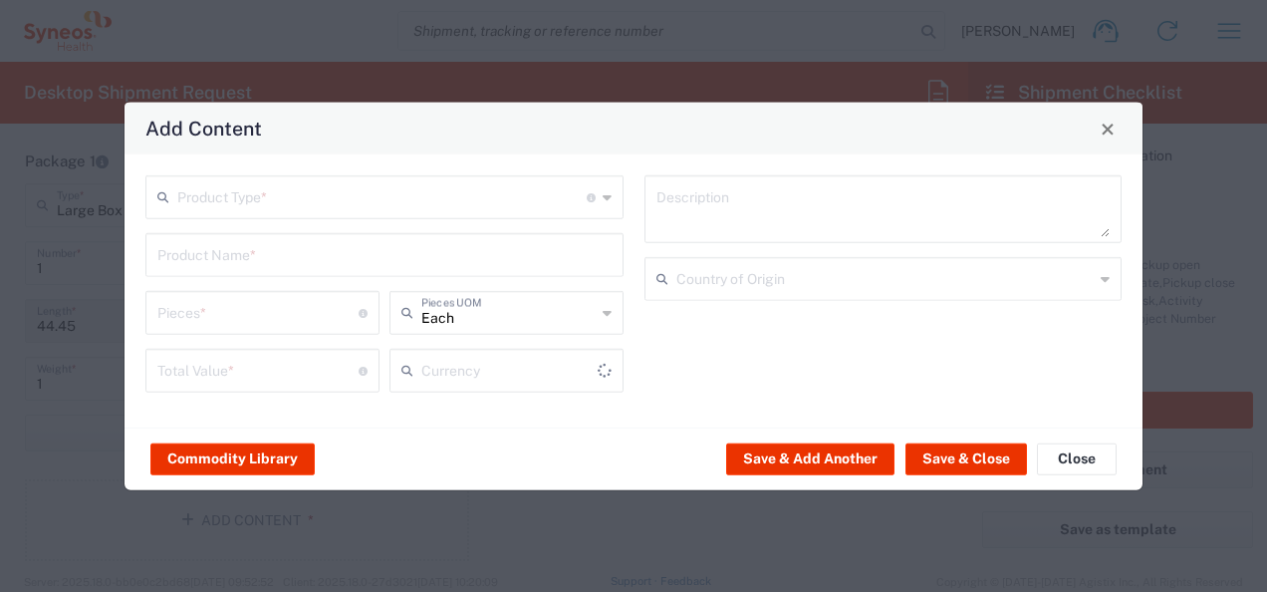
type input "US Dollar"
click at [230, 201] on input "text" at bounding box center [381, 195] width 409 height 35
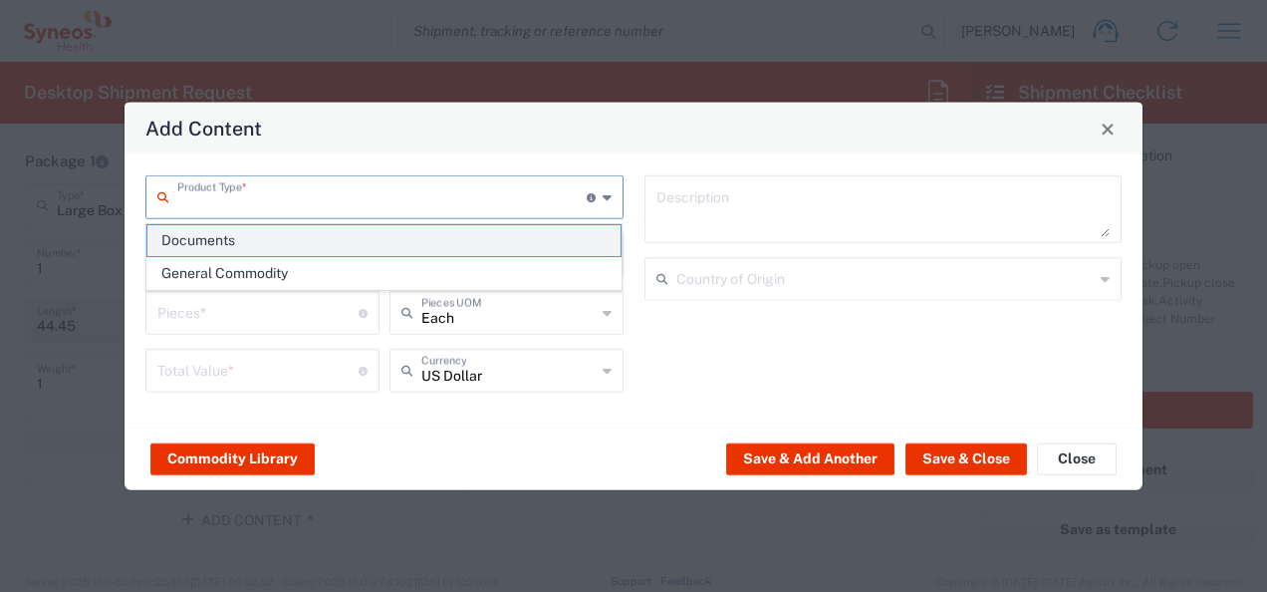
click at [241, 241] on span "Documents" at bounding box center [384, 240] width 474 height 31
type input "Documents"
type input "1"
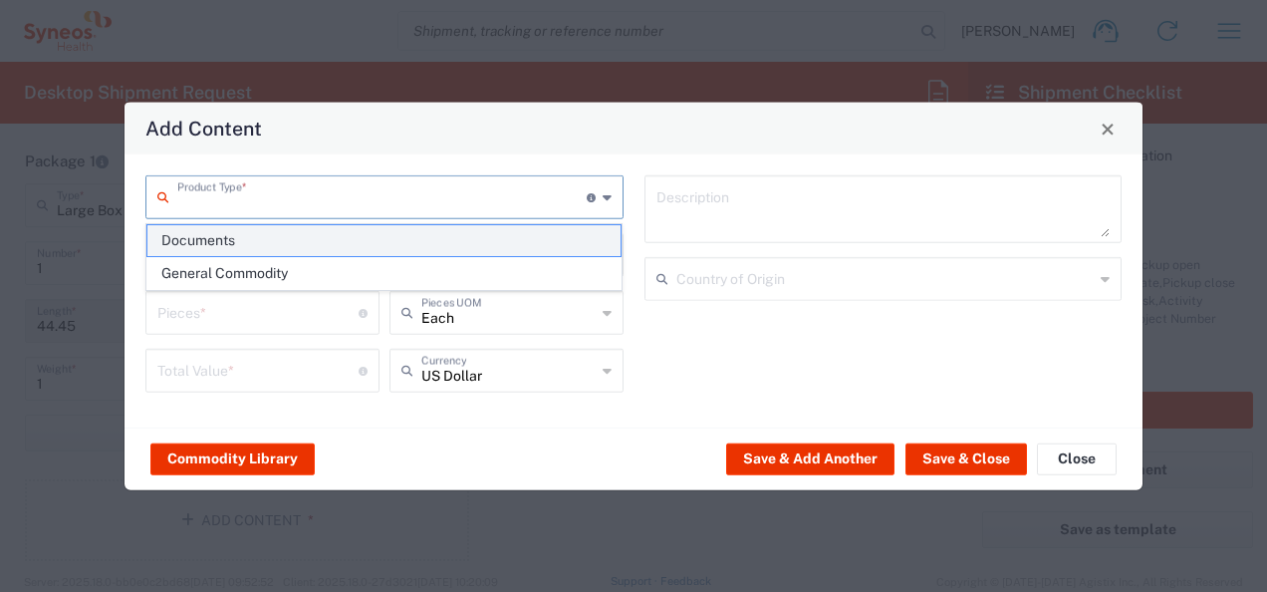
type textarea "Documents"
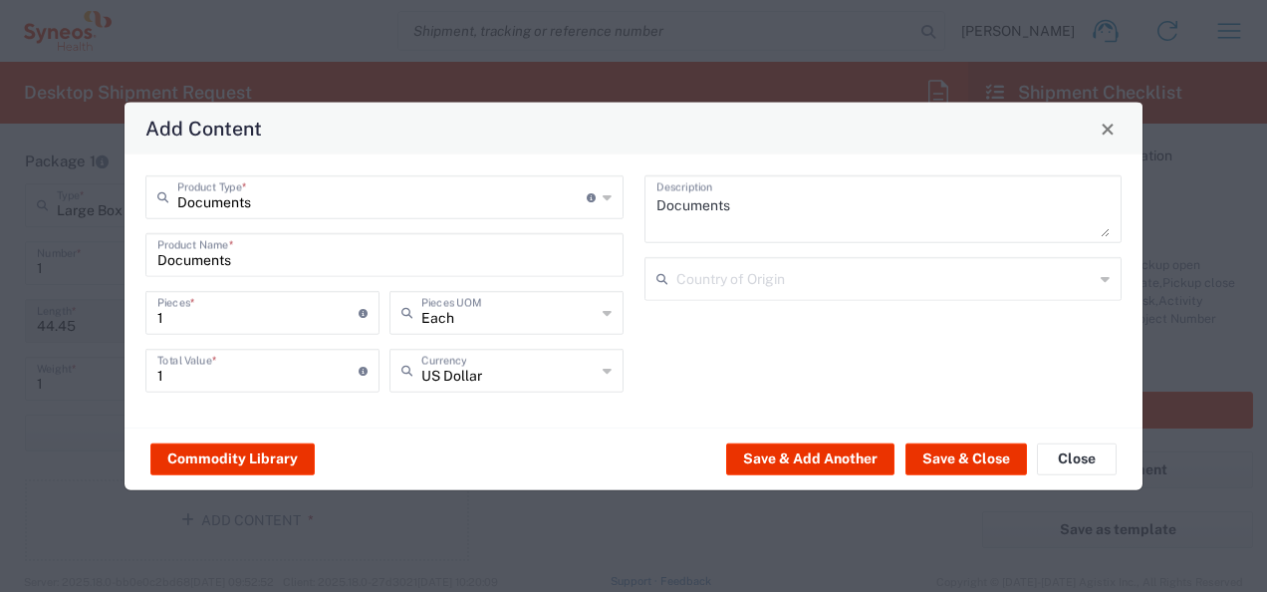
click at [223, 305] on input "1" at bounding box center [257, 311] width 201 height 35
type input "2"
type input "25"
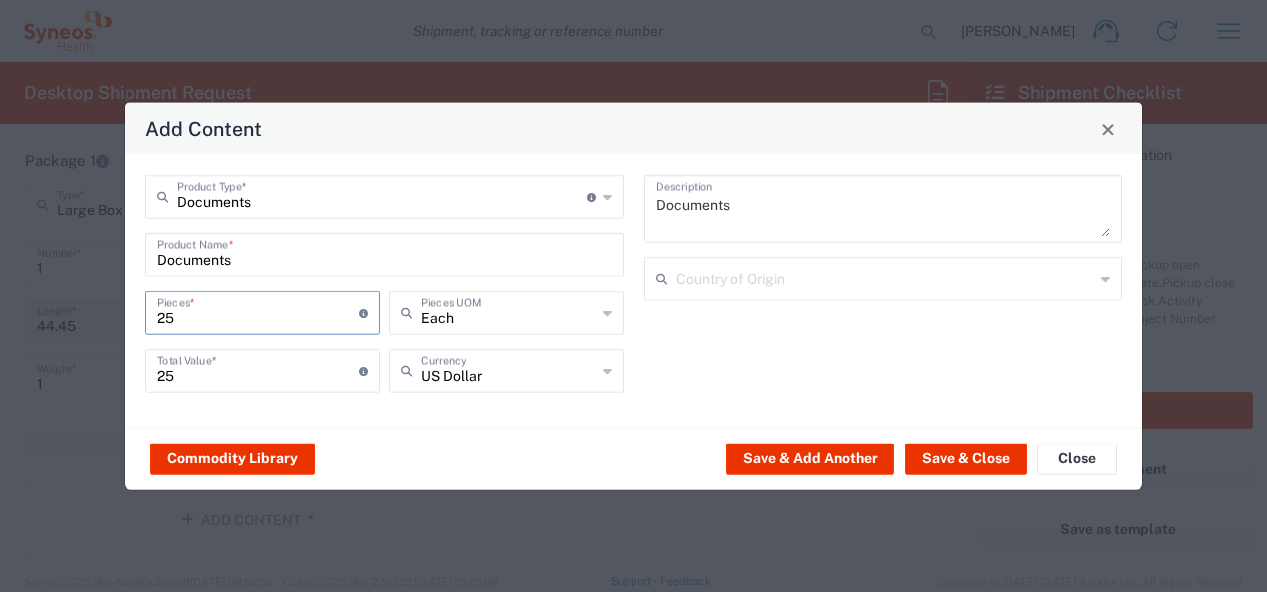
type input "25"
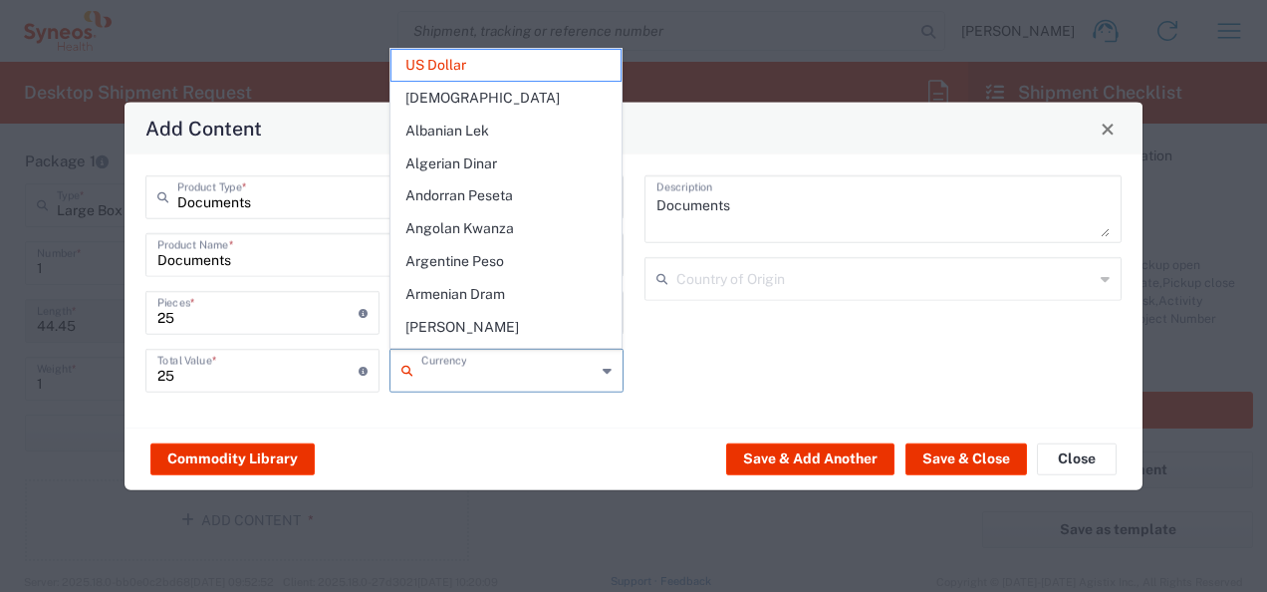
click at [546, 384] on input "text" at bounding box center [508, 369] width 174 height 35
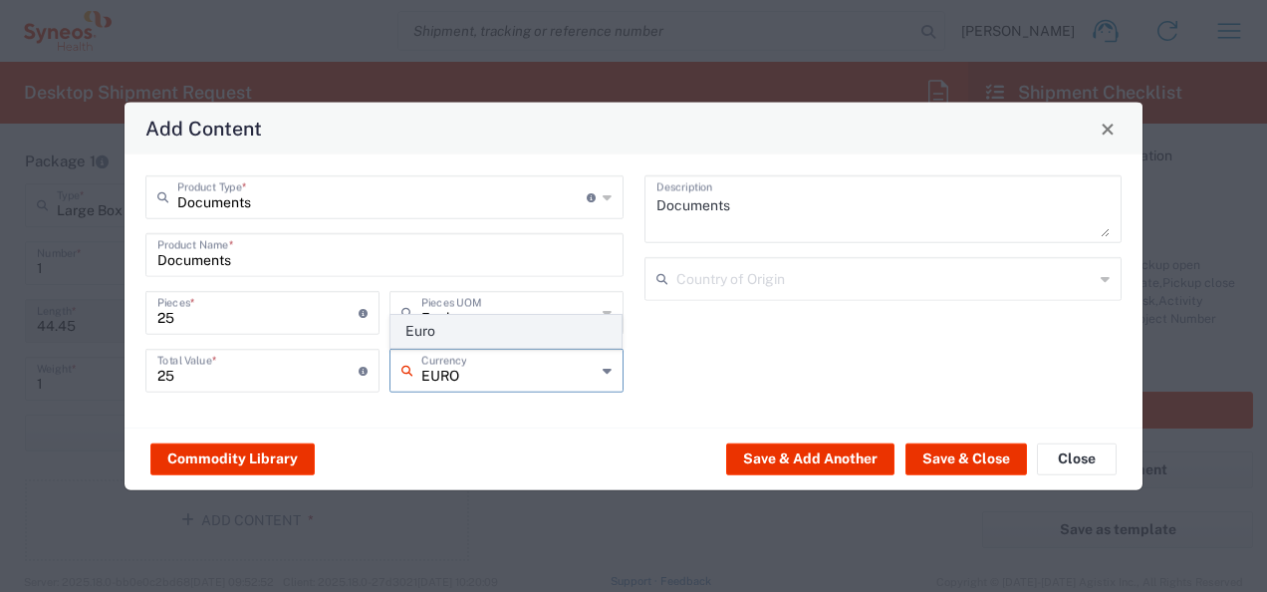
click at [520, 337] on span "Euro" at bounding box center [506, 331] width 230 height 31
type input "Euro"
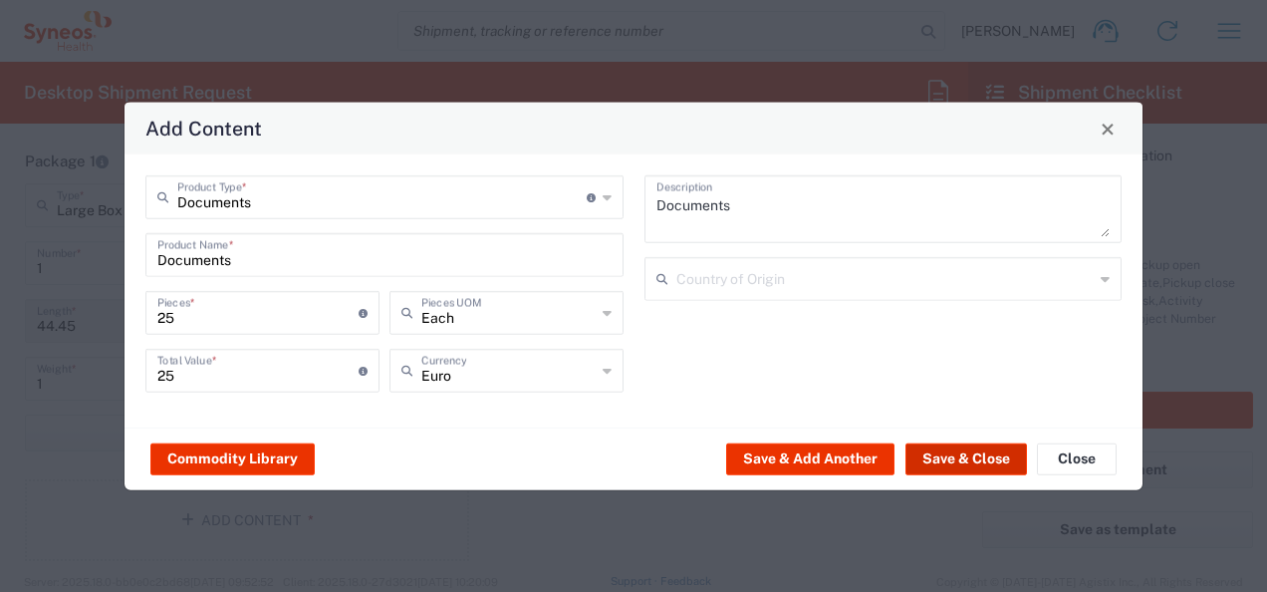
click at [972, 459] on button "Save & Close" at bounding box center [966, 458] width 122 height 32
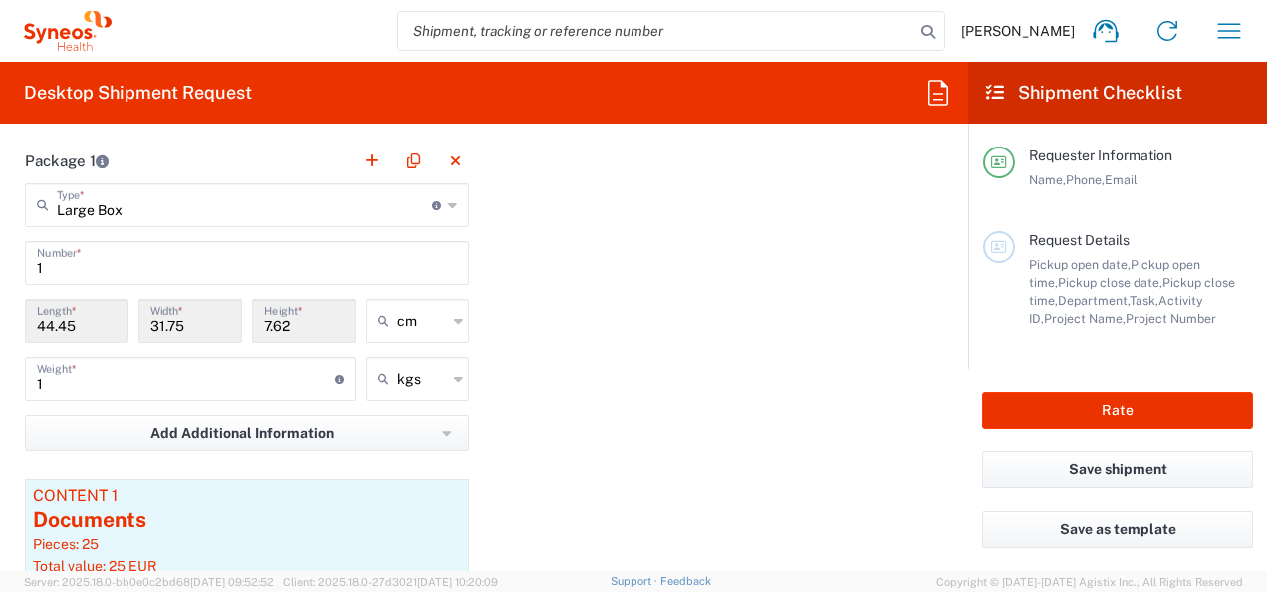
click at [571, 436] on div "Package 1 Large Box Type * Material used to package goods Envelope Large Box Me…" at bounding box center [484, 415] width 948 height 555
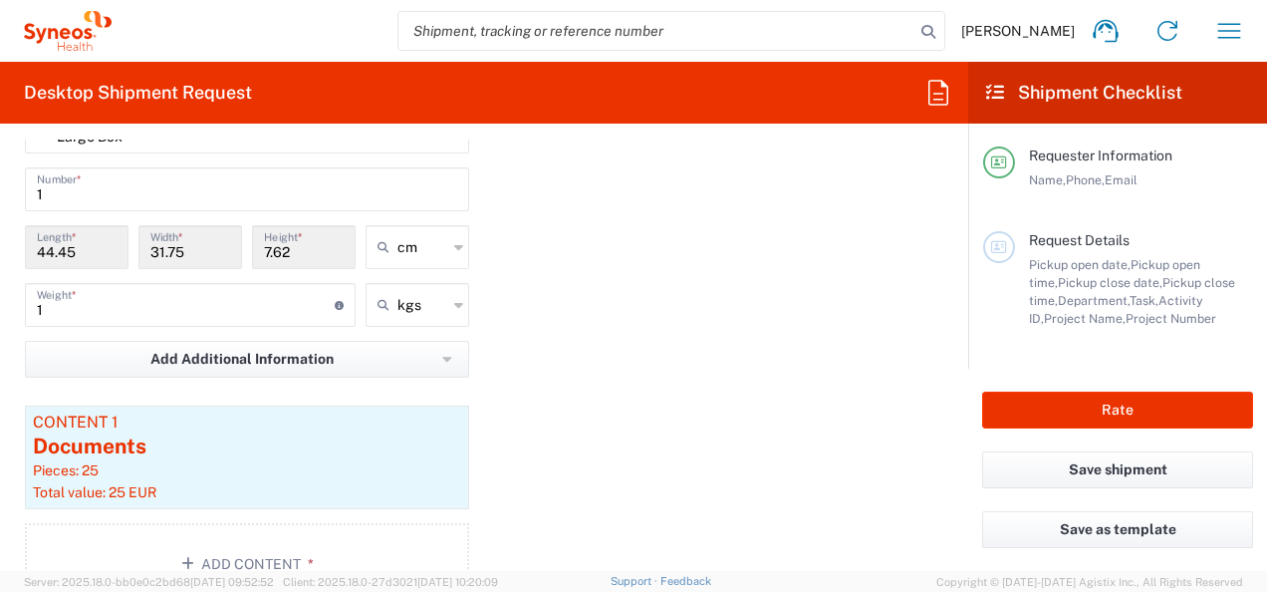
scroll to position [2092, 0]
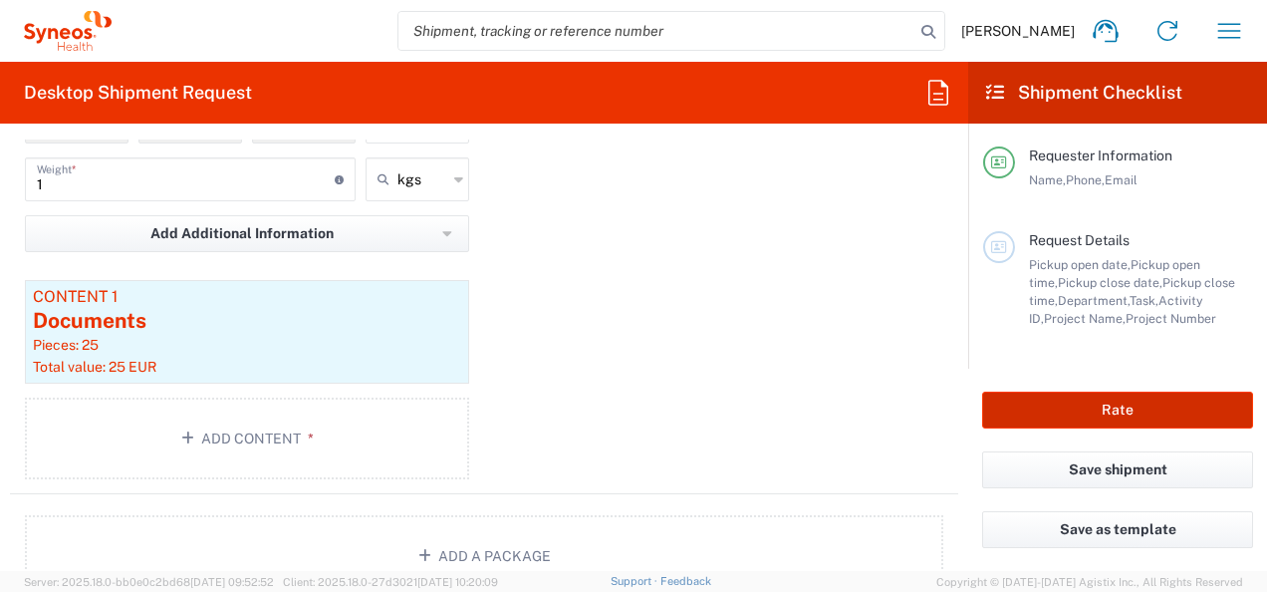
click at [1133, 416] on button "Rate" at bounding box center [1117, 409] width 271 height 37
type input "7061958-Sanofi-[GEOGRAPHIC_DATA]"
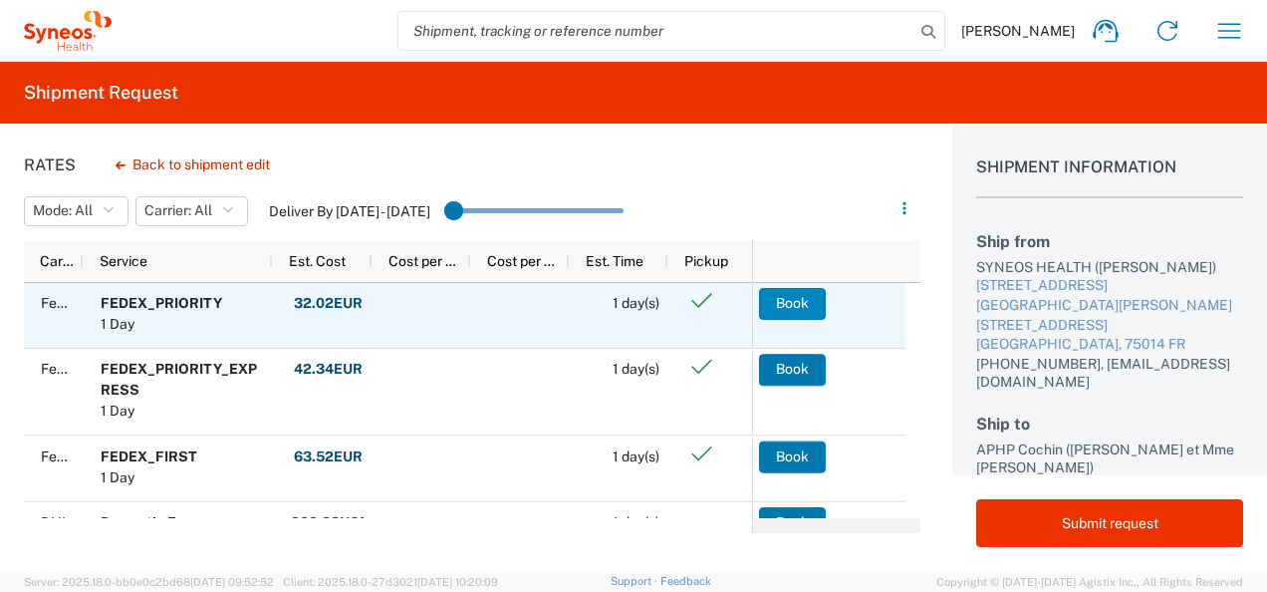
click at [801, 313] on button "Book" at bounding box center [792, 304] width 67 height 32
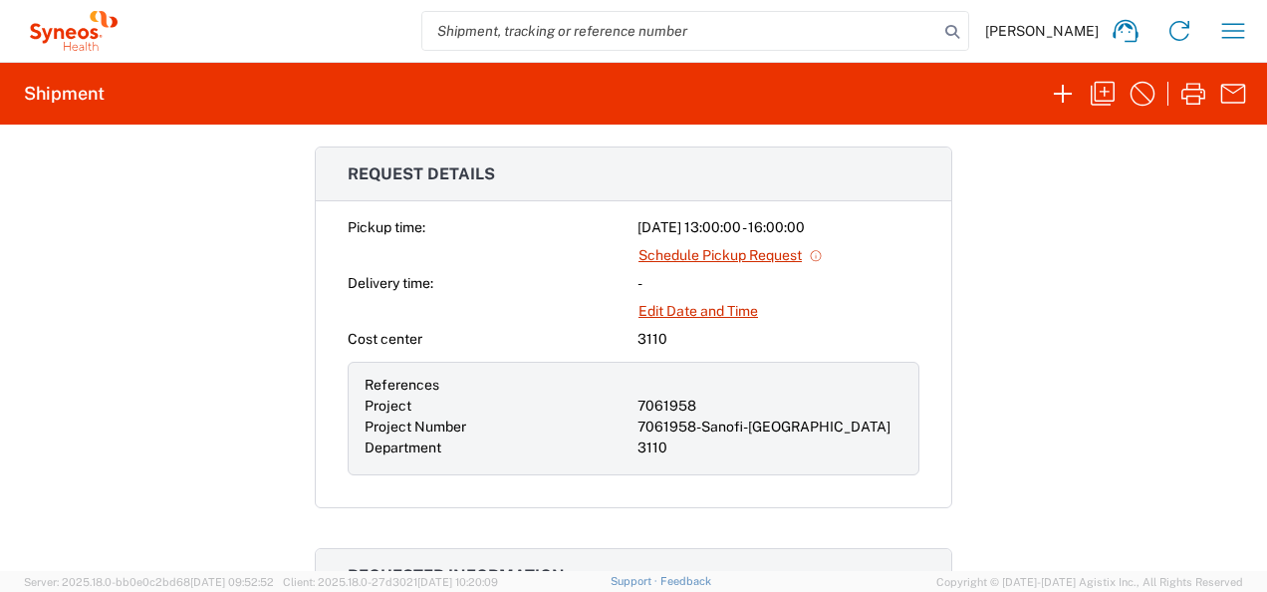
scroll to position [598, 0]
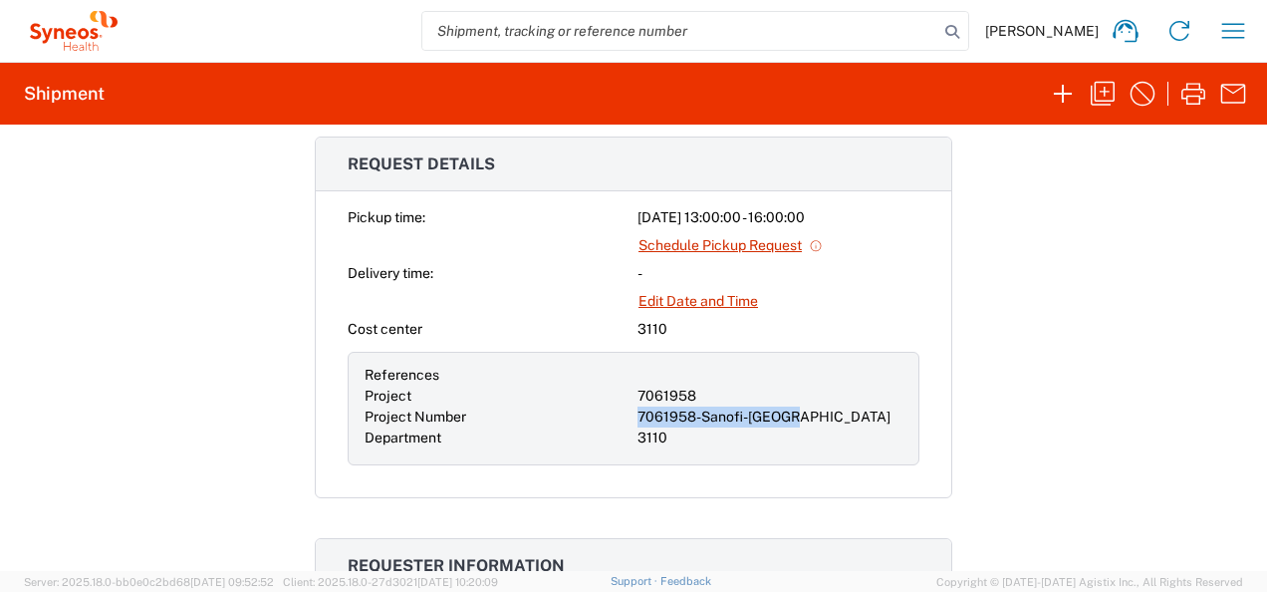
drag, startPoint x: 795, startPoint y: 406, endPoint x: 614, endPoint y: 406, distance: 181.3
click at [614, 406] on div "References Project 7061958 Project Number 7061958-Sanofi-France Department 3110" at bounding box center [634, 409] width 572 height 114
copy div "7061958-Sanofi-[GEOGRAPHIC_DATA]"
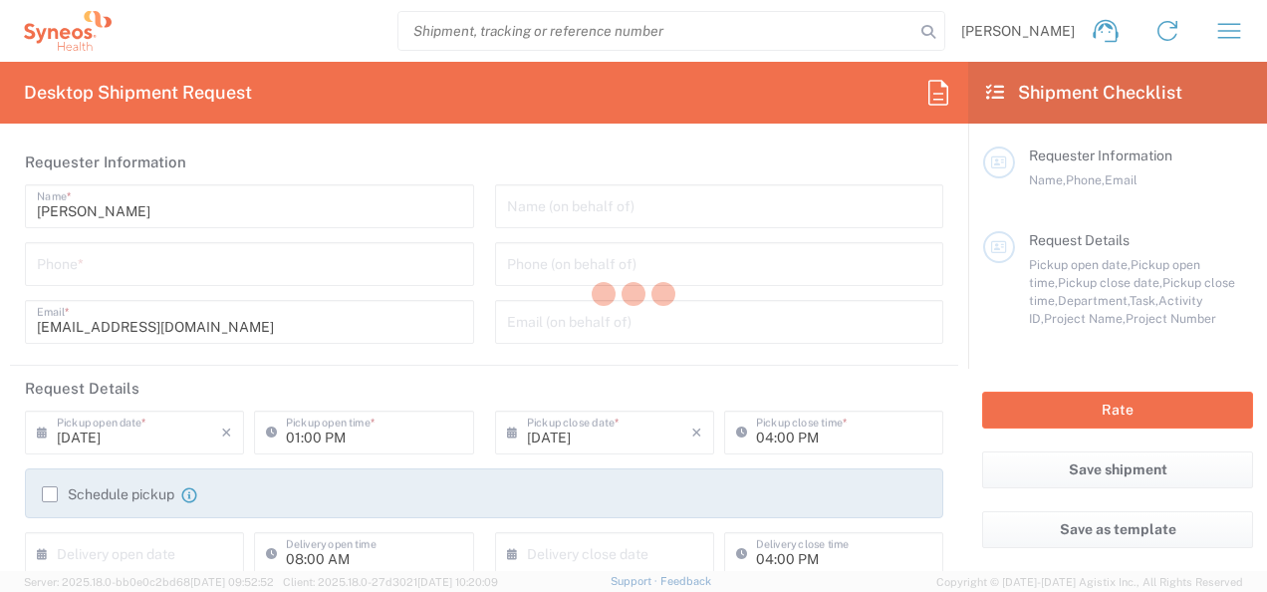
type input "3110"
type input "[GEOGRAPHIC_DATA]"
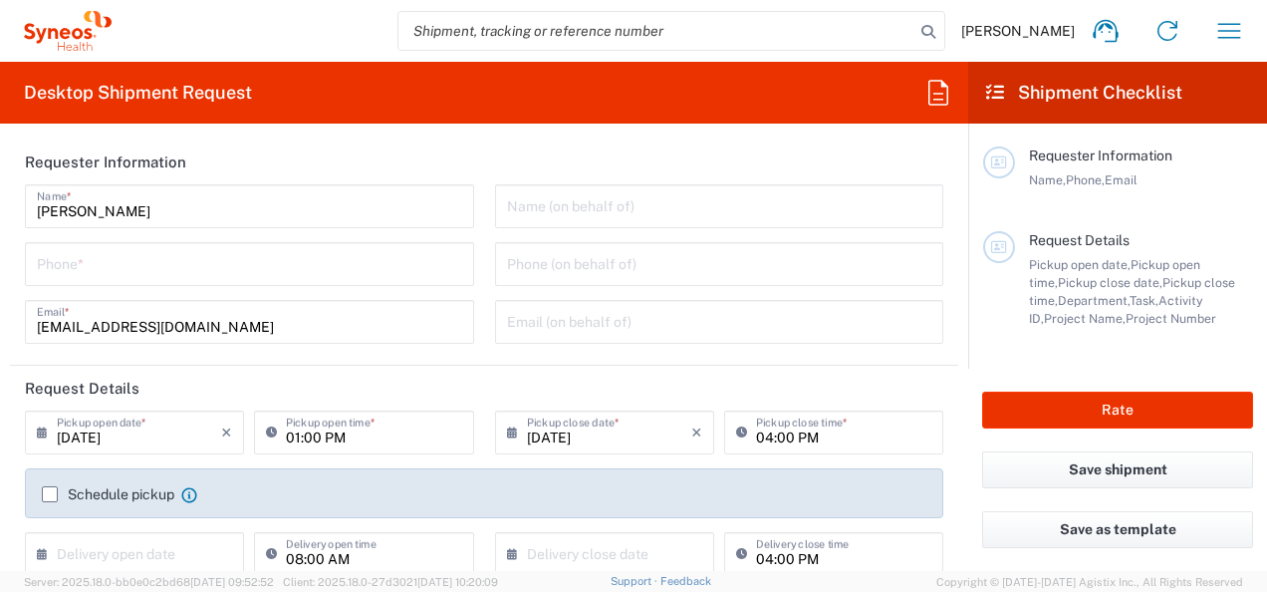
type input "Syneos Health France SARL"
click at [54, 285] on div "Phone *" at bounding box center [249, 264] width 449 height 44
click at [82, 269] on input "tel" at bounding box center [249, 262] width 425 height 35
paste input "[PHONE_NUMBER]"
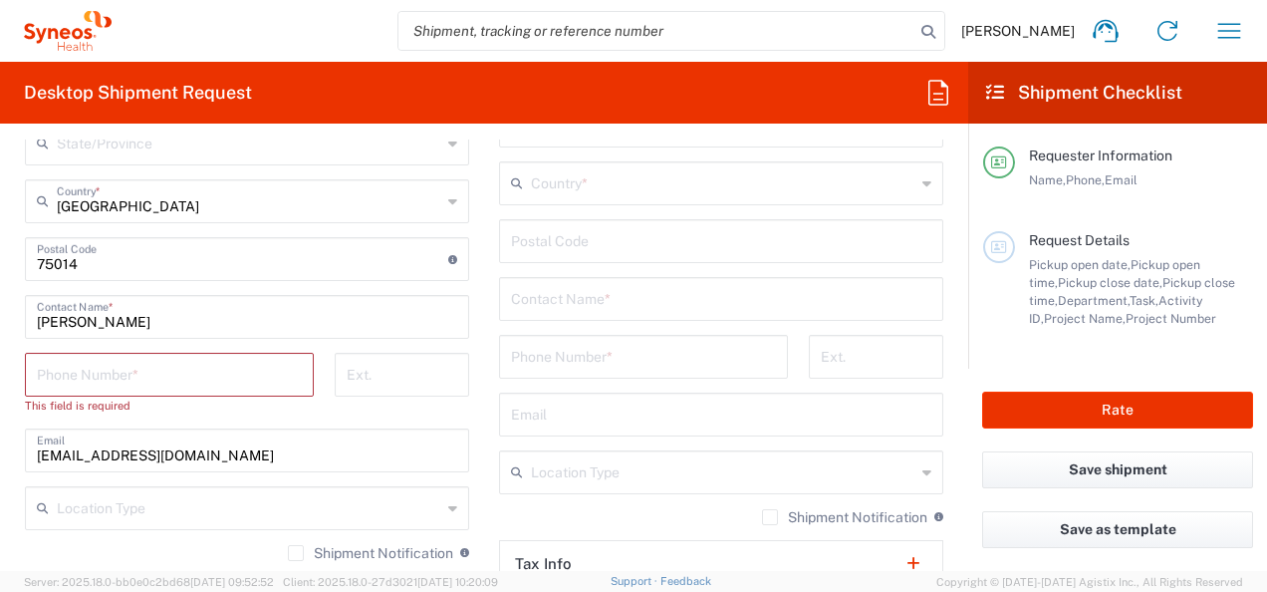
scroll to position [1195, 0]
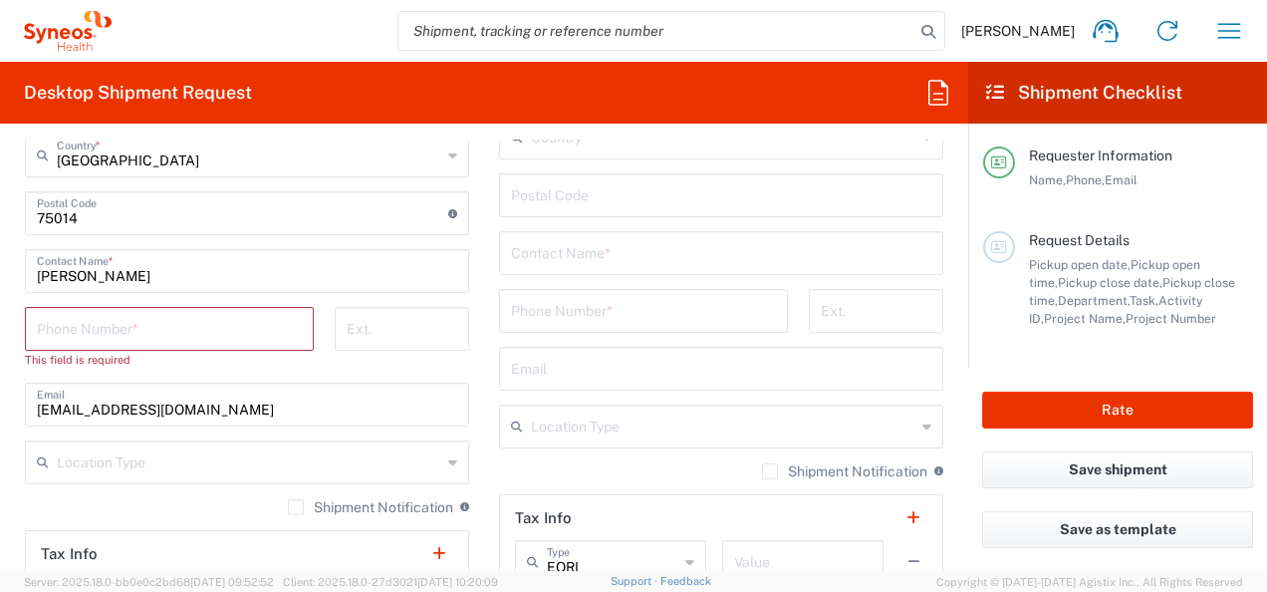
type input "[PHONE_NUMBER]"
click at [179, 331] on input "tel" at bounding box center [169, 327] width 265 height 35
paste input "[PHONE_NUMBER]"
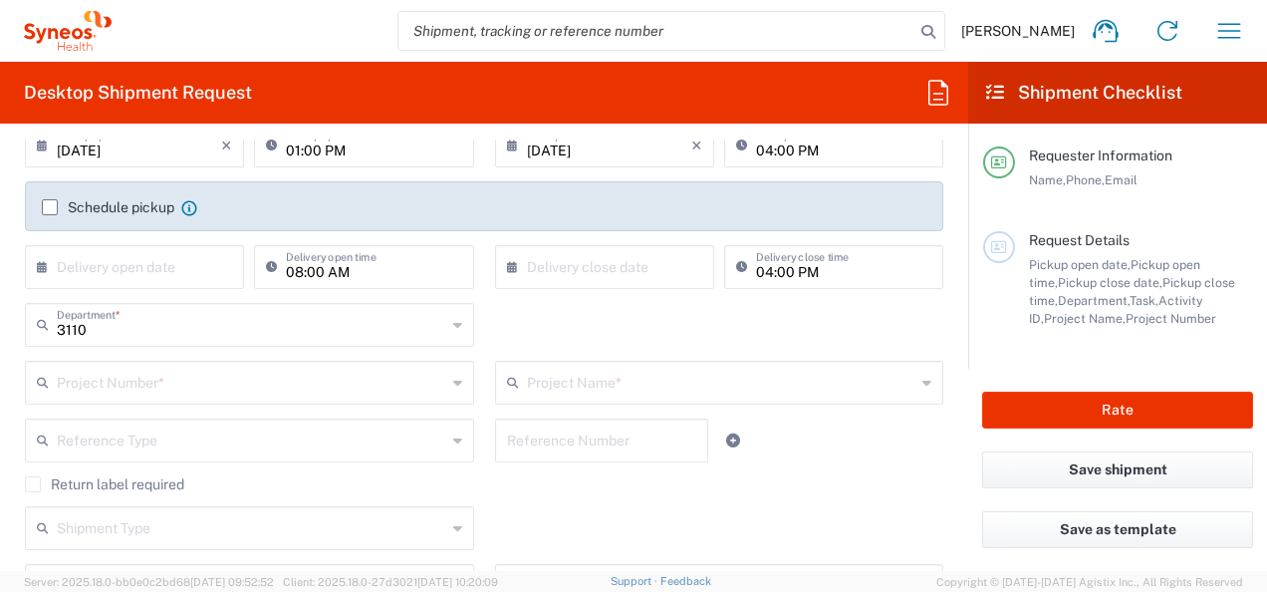
scroll to position [299, 0]
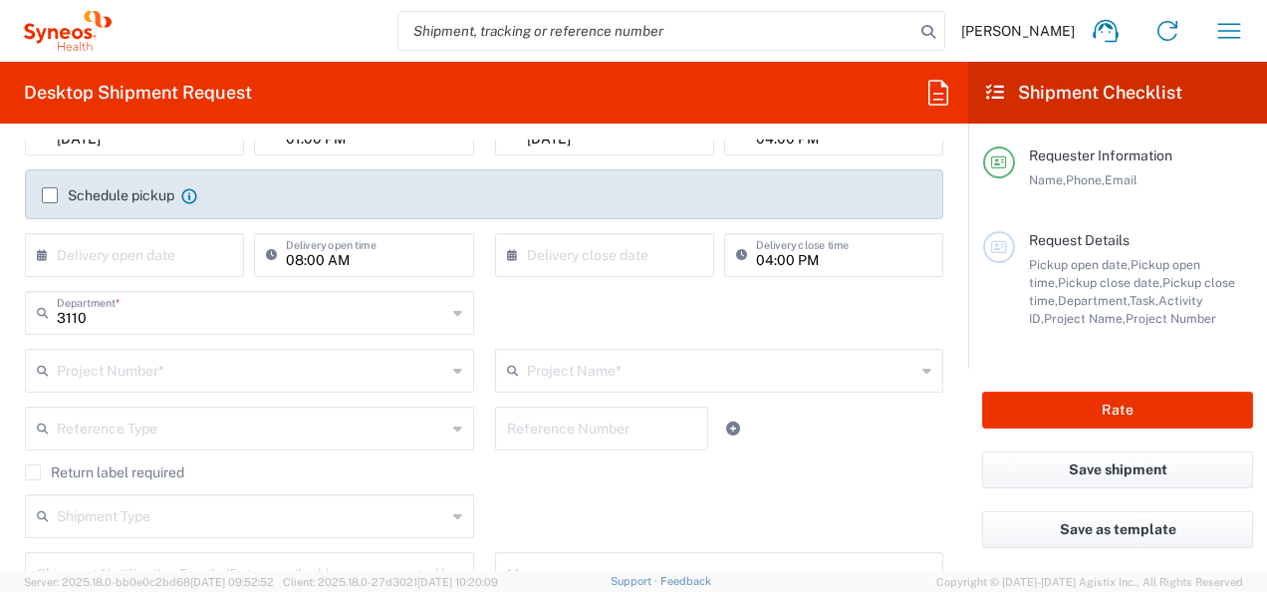
type input "[PHONE_NUMBER]"
click at [619, 374] on input "text" at bounding box center [721, 369] width 389 height 35
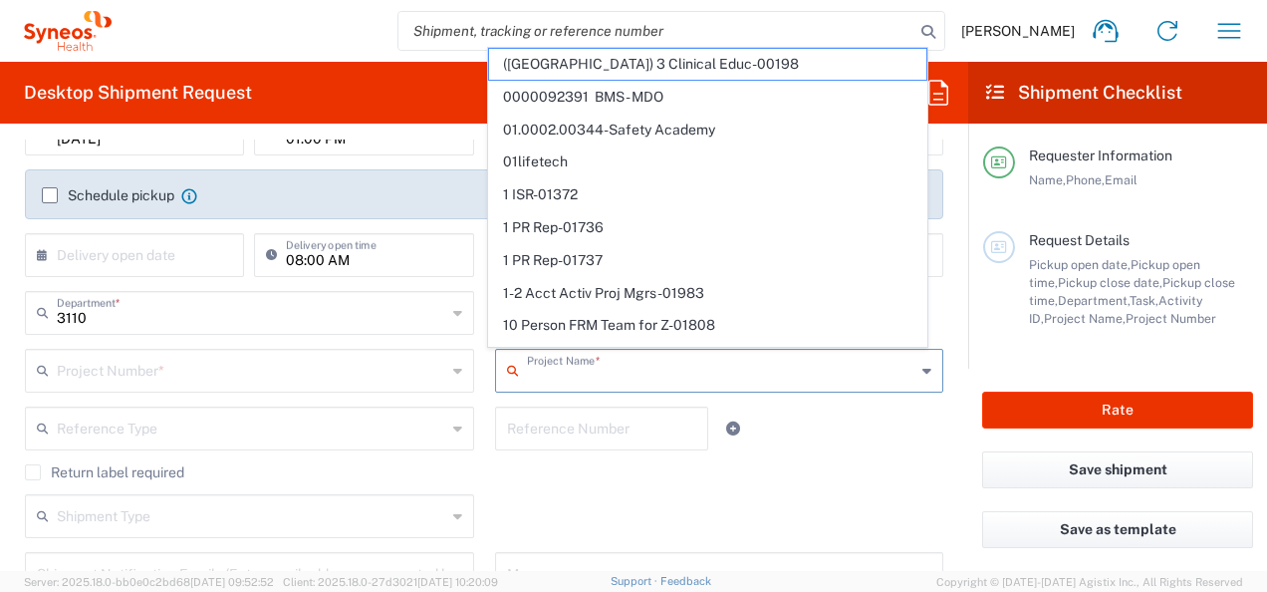
paste input "7061958-Sanofi-[GEOGRAPHIC_DATA]"
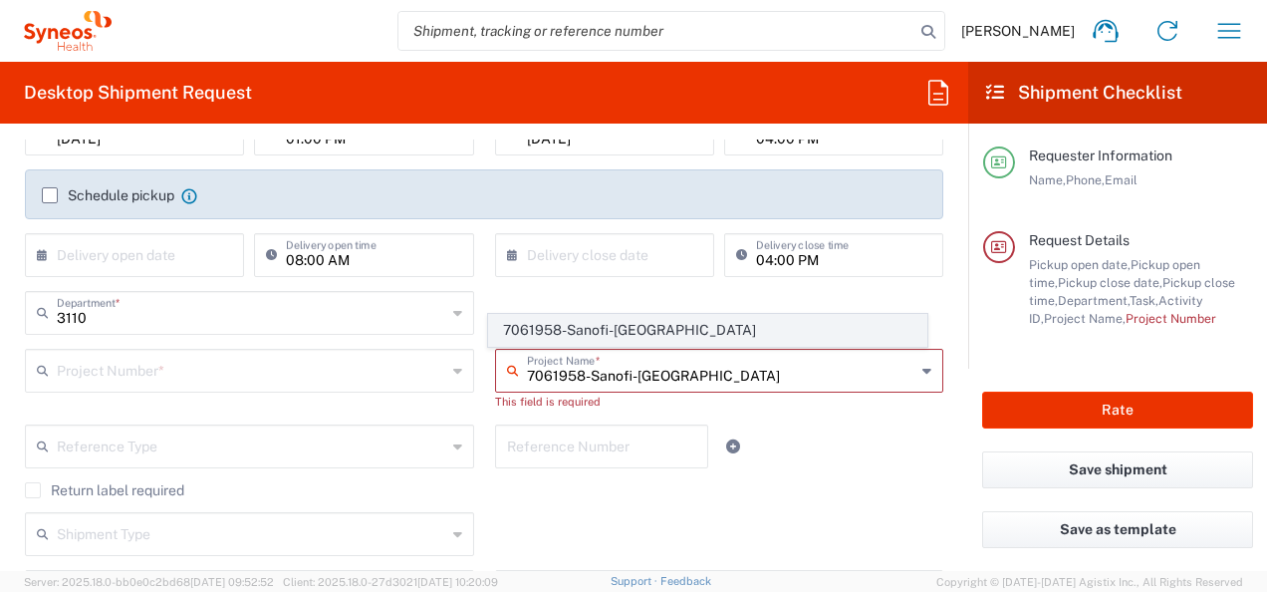
click at [649, 327] on span "7061958-Sanofi-[GEOGRAPHIC_DATA]" at bounding box center [707, 330] width 437 height 31
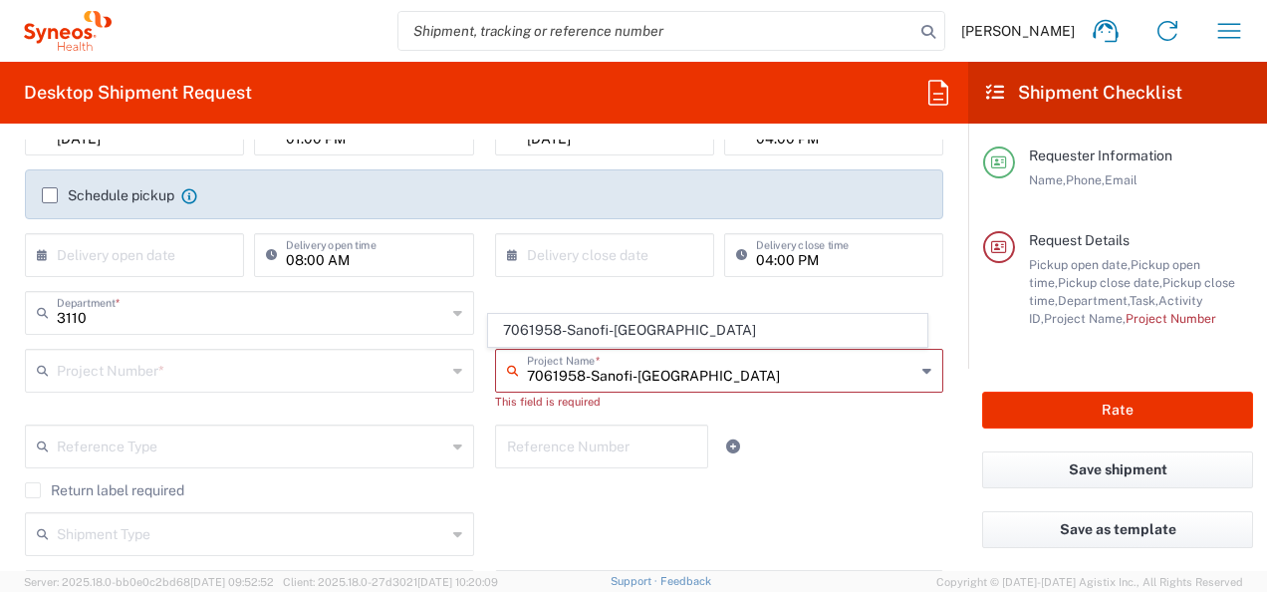
type input "7061958-Sanofi-[GEOGRAPHIC_DATA]"
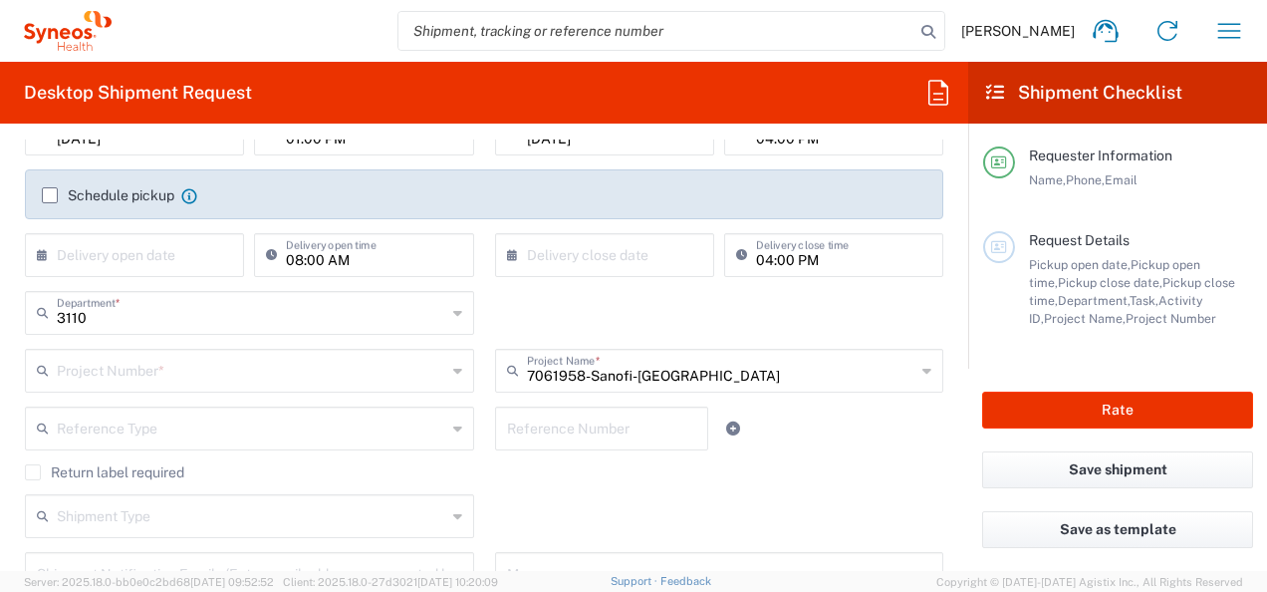
click at [837, 432] on div "Reference Type Account Type Activity ID Airline Appointment Number ASN Batch Re…" at bounding box center [484, 435] width 939 height 58
type input "7061958"
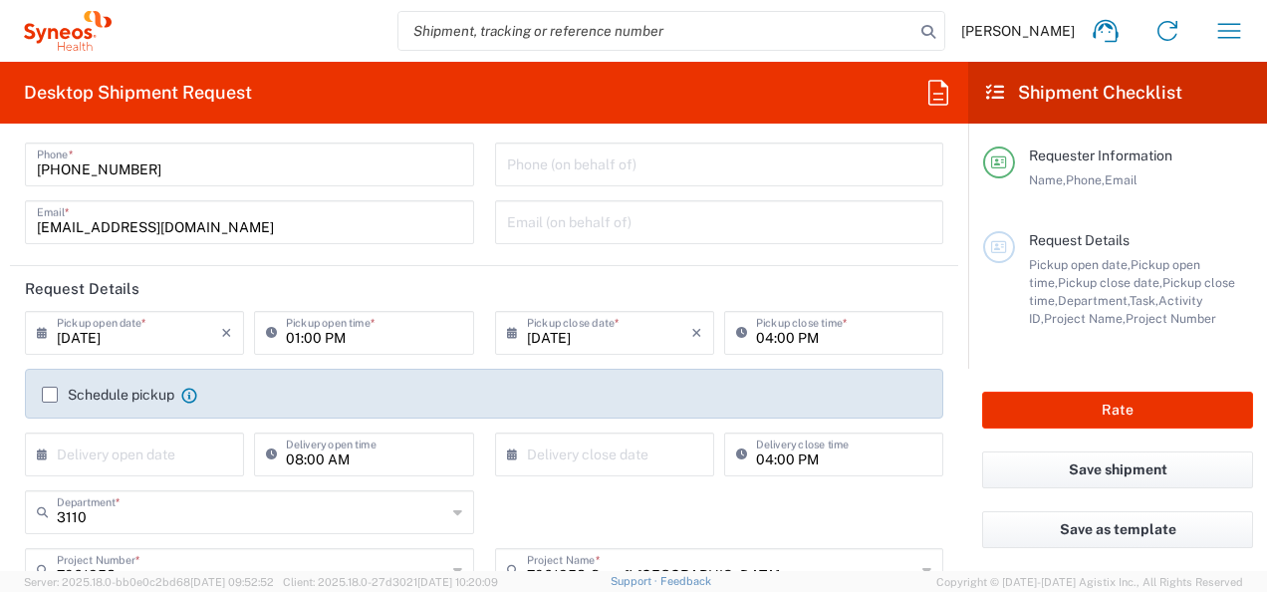
click at [54, 329] on icon at bounding box center [47, 333] width 20 height 32
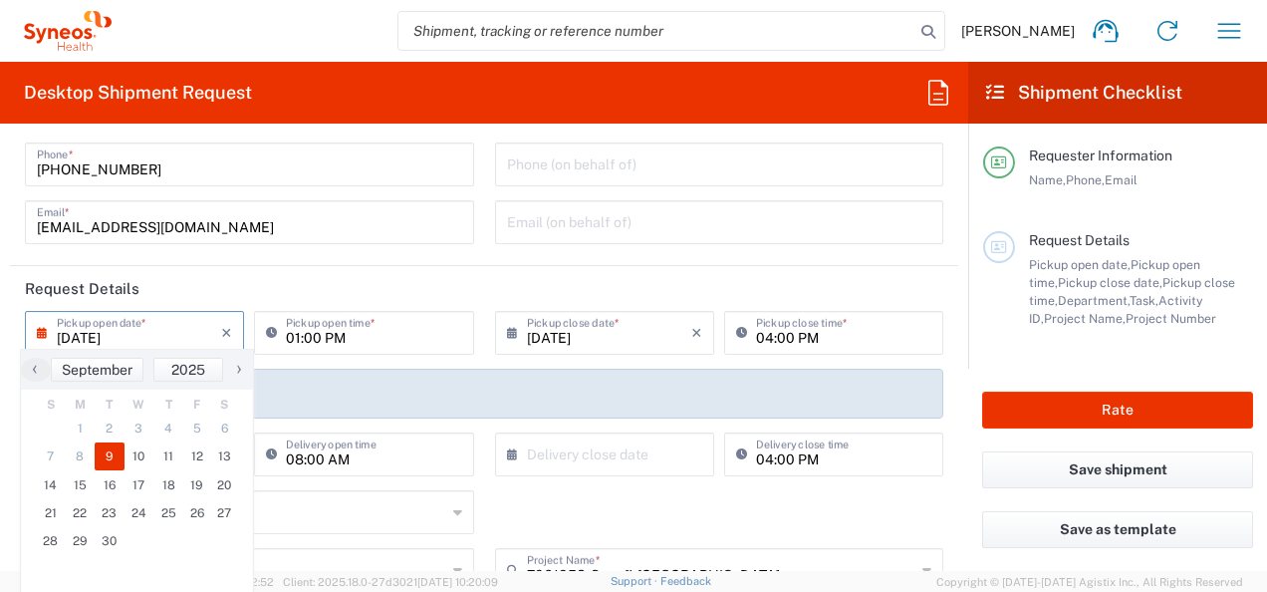
click at [34, 335] on div "[DATE] × Pickup open date *" at bounding box center [134, 333] width 219 height 44
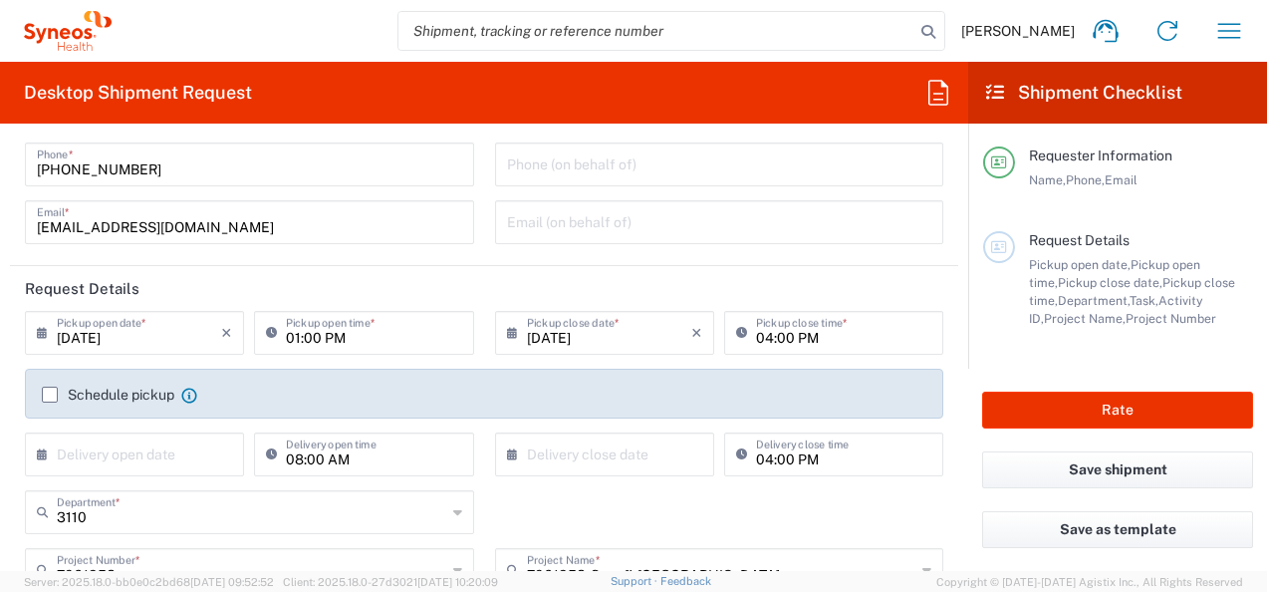
click at [42, 329] on icon at bounding box center [47, 333] width 20 height 32
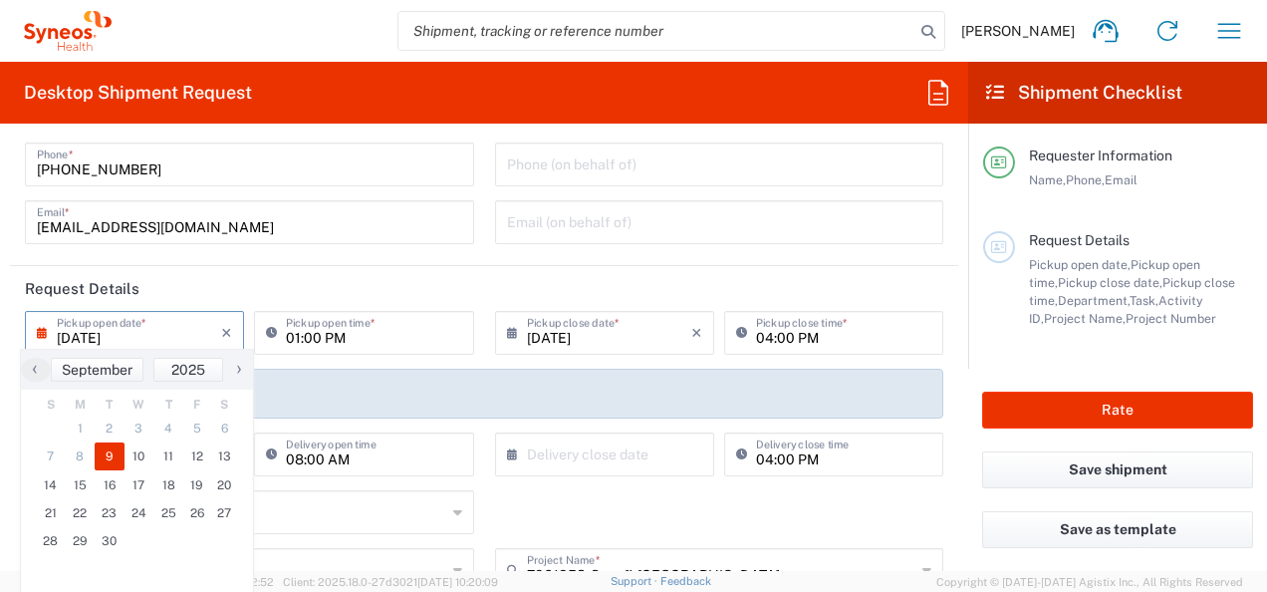
type input "[DATE]"
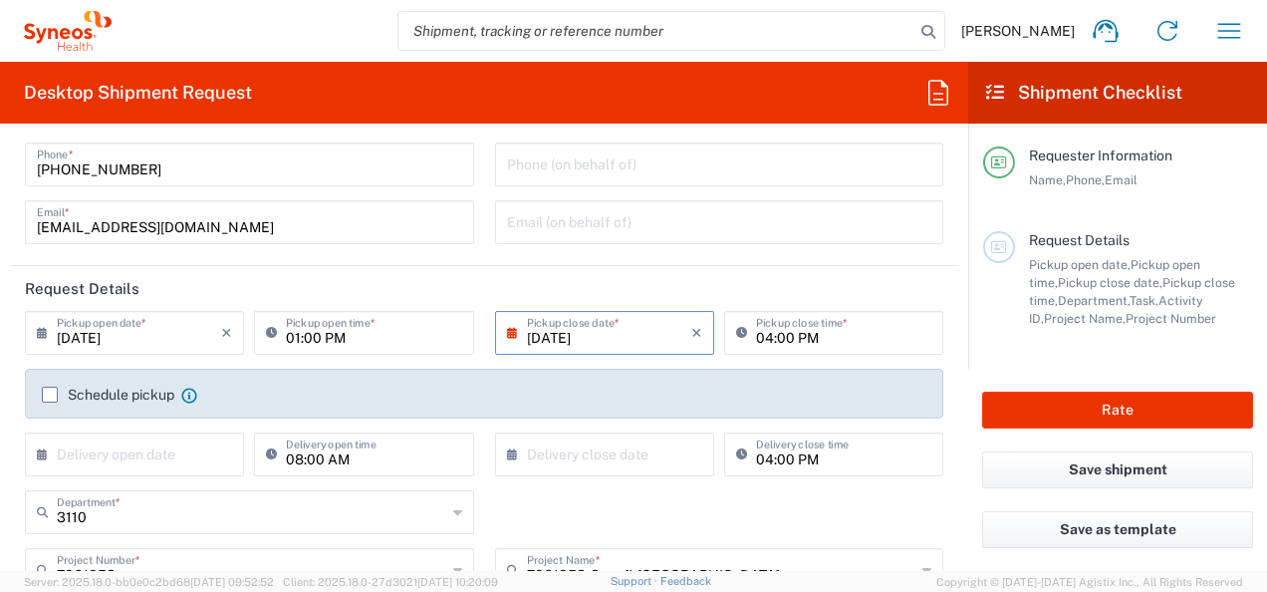
click at [21, 369] on div "Schedule pickup When scheduling a pickup please be sure to meet the following c…" at bounding box center [484, 401] width 939 height 64
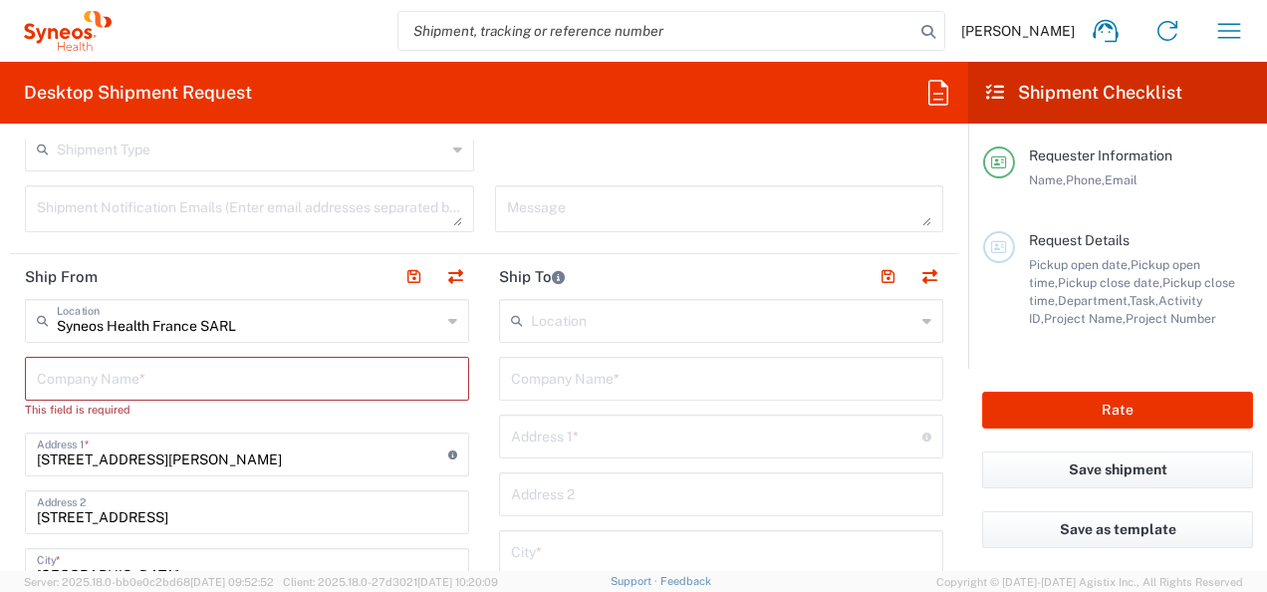
scroll to position [697, 0]
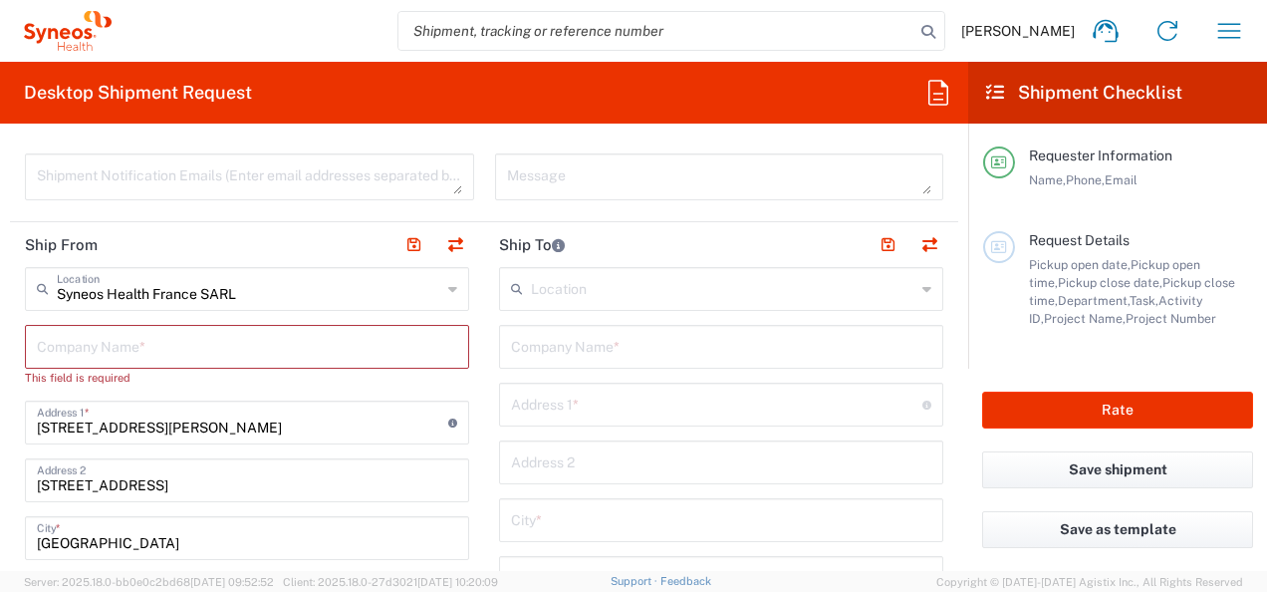
click at [134, 334] on input "text" at bounding box center [247, 345] width 420 height 35
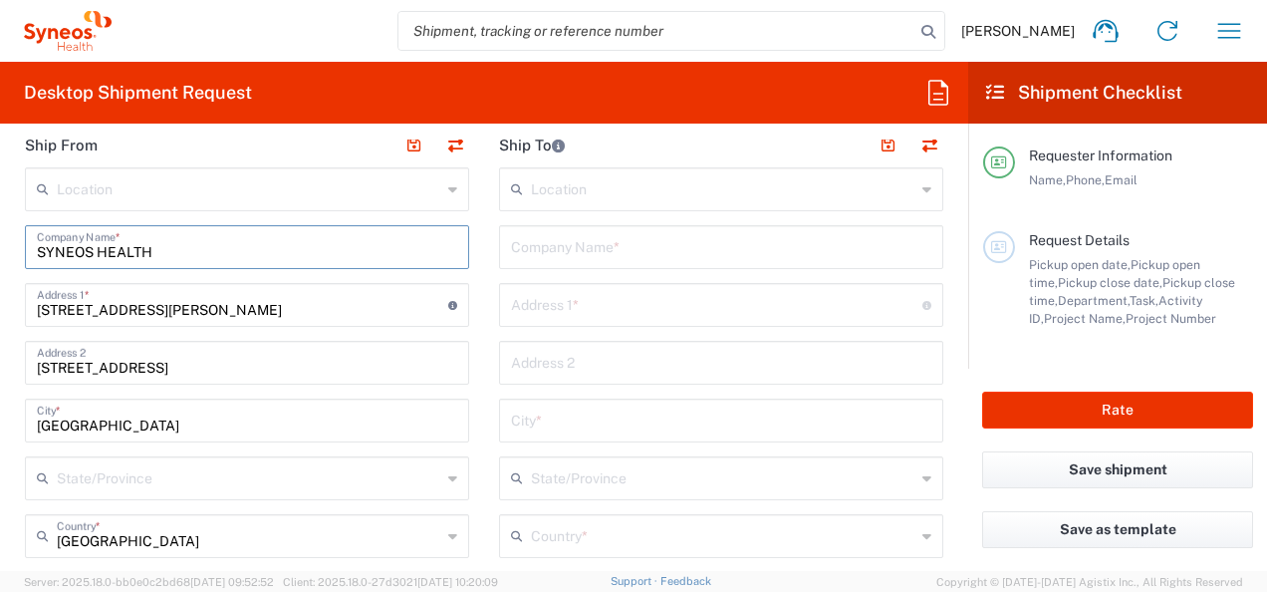
type input "SYNEOS HEALTH"
click at [7, 416] on form "Requester Information [PERSON_NAME] Name * [PHONE_NUMBER] Phone * [EMAIL_ADDRES…" at bounding box center [484, 354] width 968 height 431
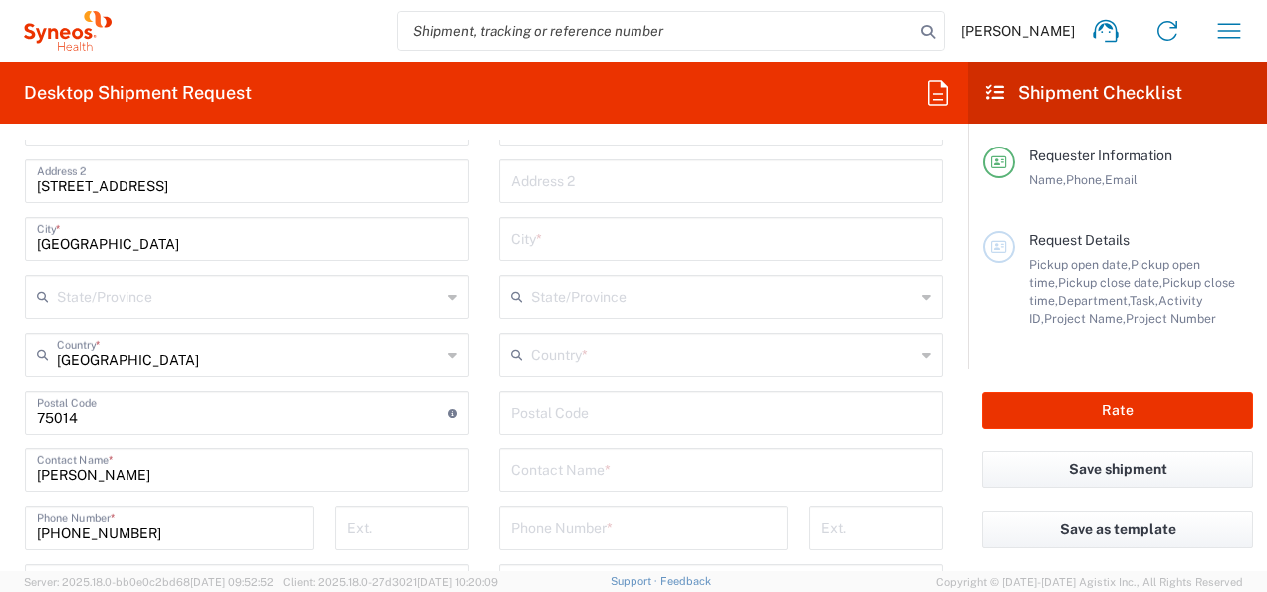
scroll to position [1096, 0]
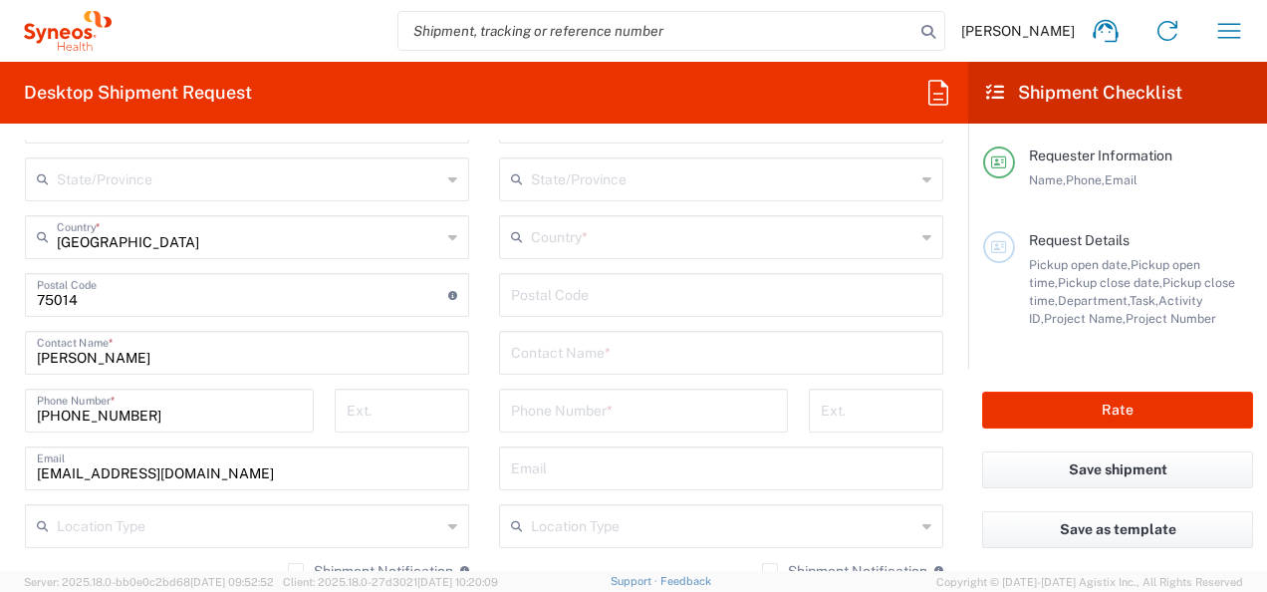
click at [596, 358] on input "text" at bounding box center [721, 351] width 420 height 35
paste input "CAMPINOS"
click at [1071, 354] on div "Request Details Pickup open date, Pickup open time, Pickup close date, Pickup c…" at bounding box center [1118, 300] width 270 height 138
click at [839, 361] on input "[PERSON_NAME] et [PERSON_NAME]" at bounding box center [721, 351] width 420 height 35
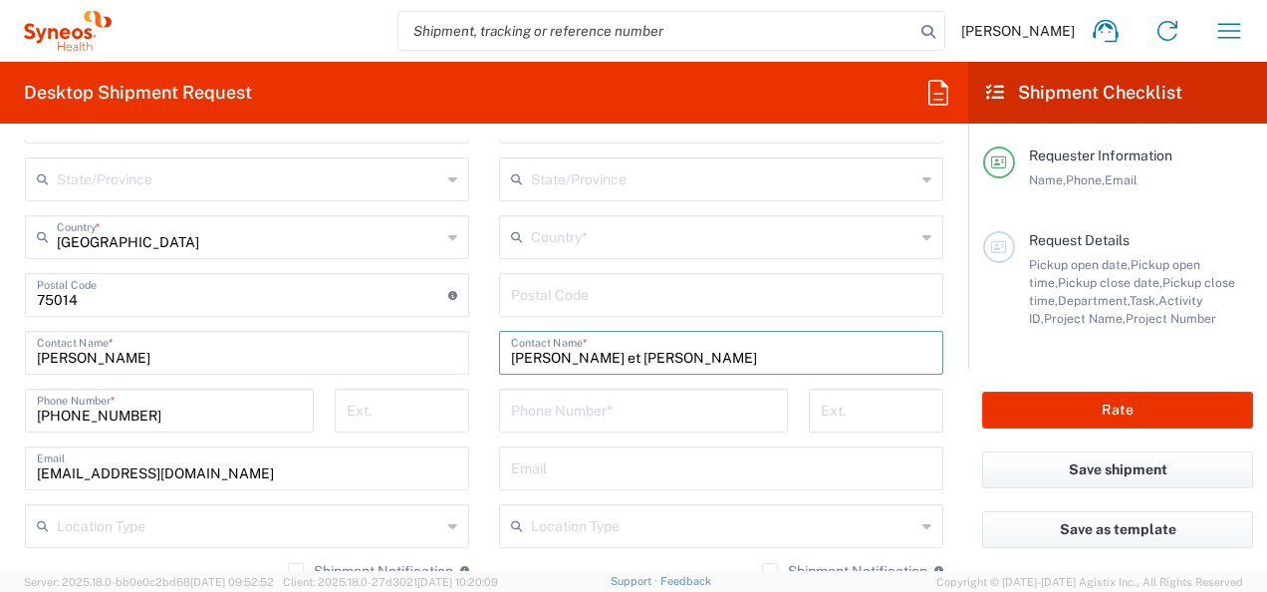
drag, startPoint x: 787, startPoint y: 357, endPoint x: 728, endPoint y: 353, distance: 58.9
click at [728, 353] on input "[PERSON_NAME] et [PERSON_NAME]" at bounding box center [721, 351] width 420 height 35
paste input "[PERSON_NAME]"
type input "[PERSON_NAME] et Mme [PERSON_NAME]"
click at [939, 317] on main "Location [PERSON_NAME] LLC-[GEOGRAPHIC_DATA] [GEOGRAPHIC_DATA] [GEOGRAPHIC_DATA…" at bounding box center [721, 287] width 474 height 837
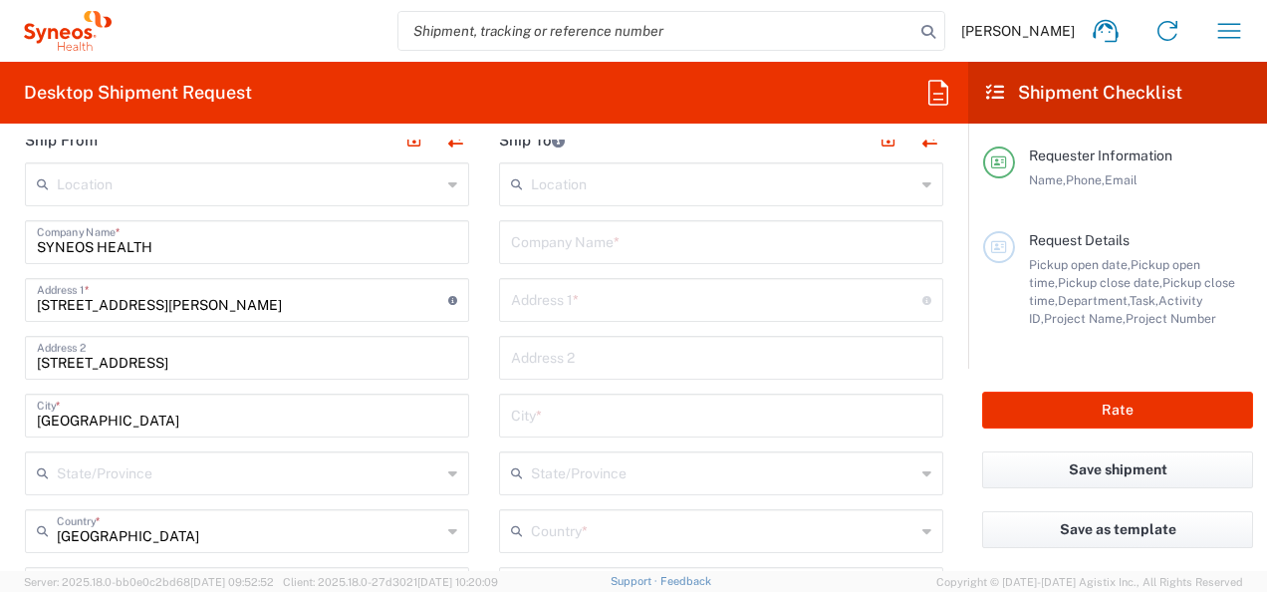
scroll to position [797, 0]
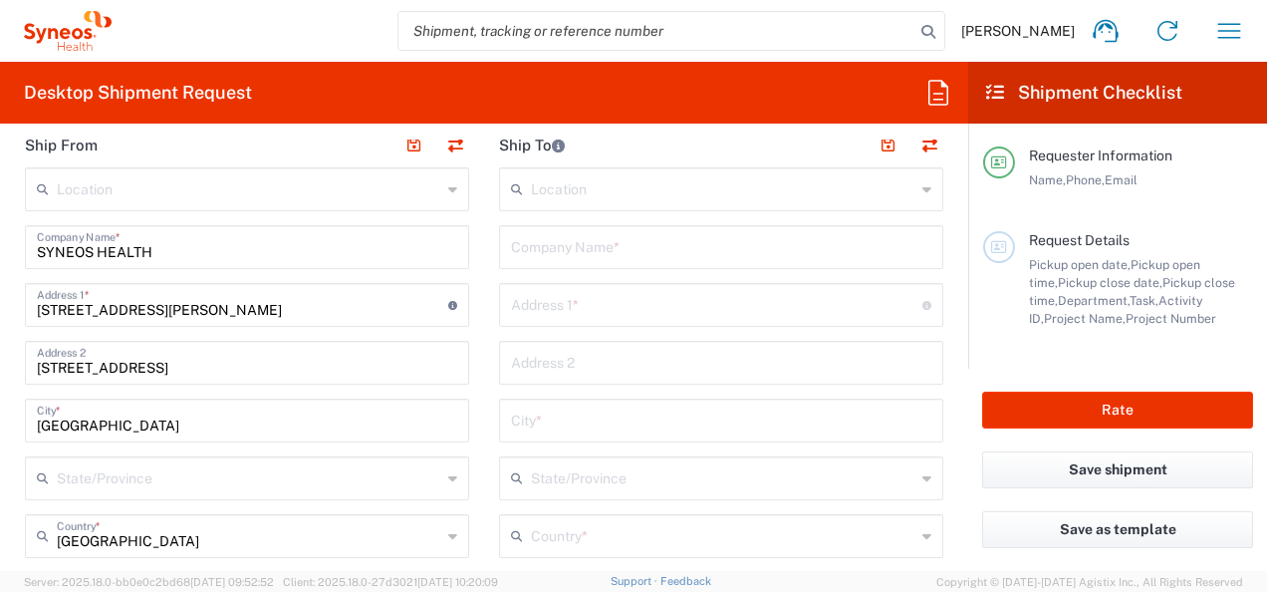
click at [609, 248] on input "text" at bounding box center [721, 245] width 420 height 35
paste input "[GEOGRAPHIC_DATA] [GEOGRAPHIC_DATA]"
type input "[GEOGRAPHIC_DATA] [GEOGRAPHIC_DATA]"
click at [661, 305] on input "text" at bounding box center [716, 303] width 411 height 35
paste input "[GEOGRAPHIC_DATA] Pontoise Unité de Soutien à la recherche clinique"
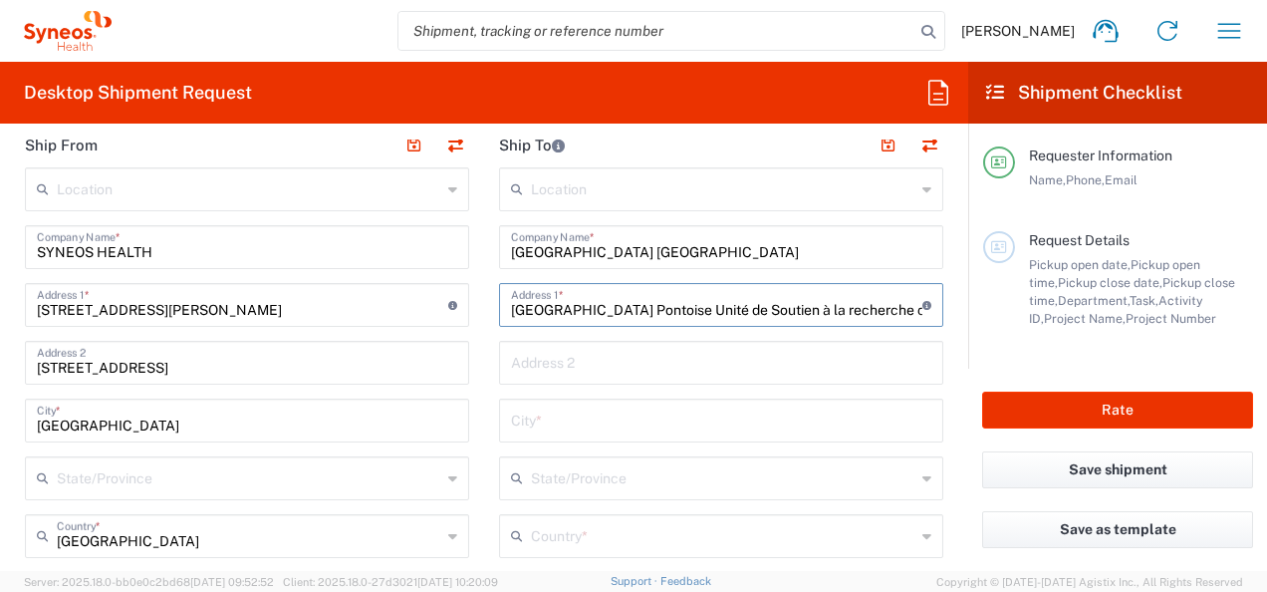
scroll to position [0, 43]
type input "[GEOGRAPHIC_DATA] Pontoise Unité de Soutien à la recherche clinique"
click at [626, 359] on input "text" at bounding box center [721, 361] width 420 height 35
paste input "[STREET_ADDRESS]"
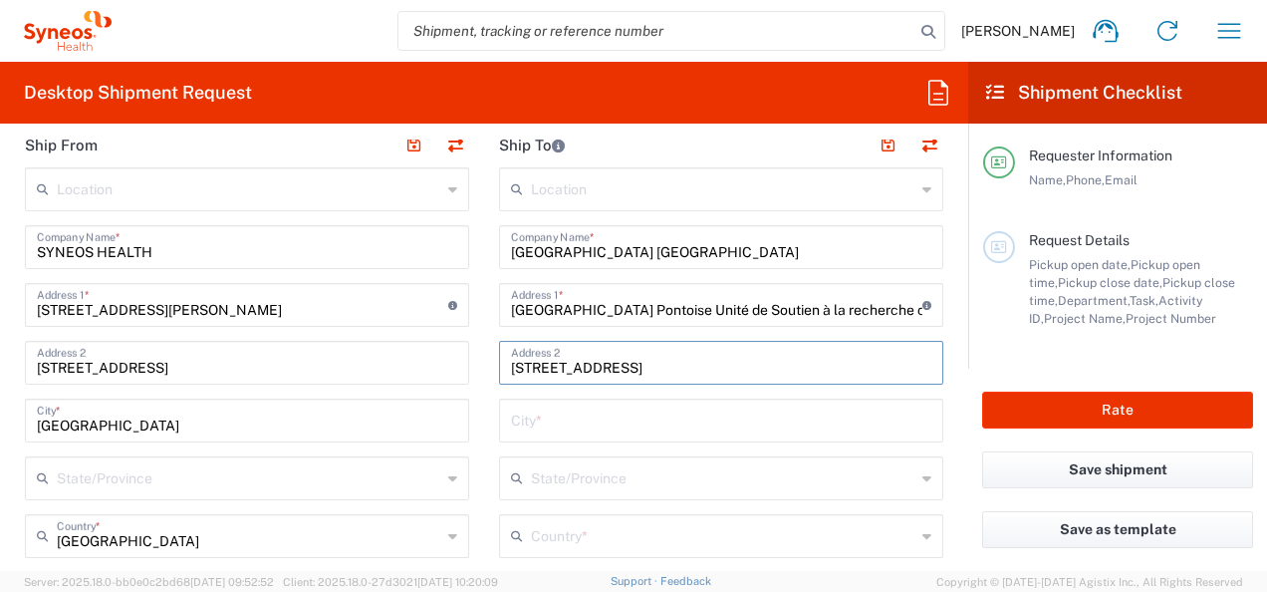
type input "[STREET_ADDRESS]"
click at [612, 426] on input "text" at bounding box center [721, 418] width 420 height 35
paste input "Pontoise"
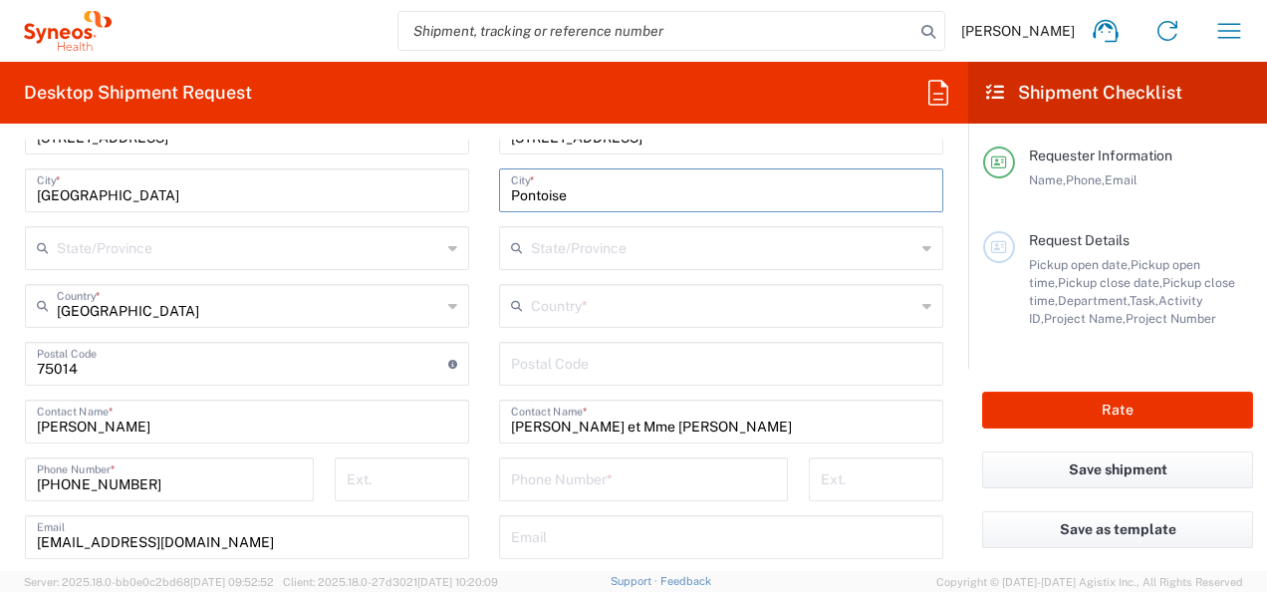
scroll to position [996, 0]
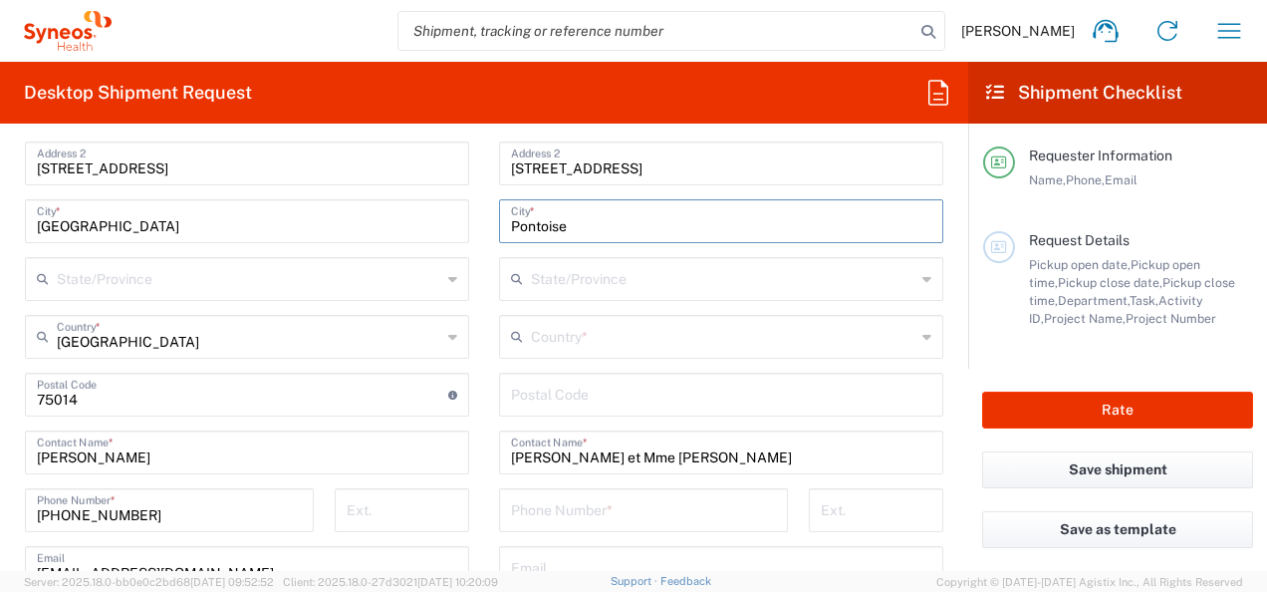
type input "Pontoise"
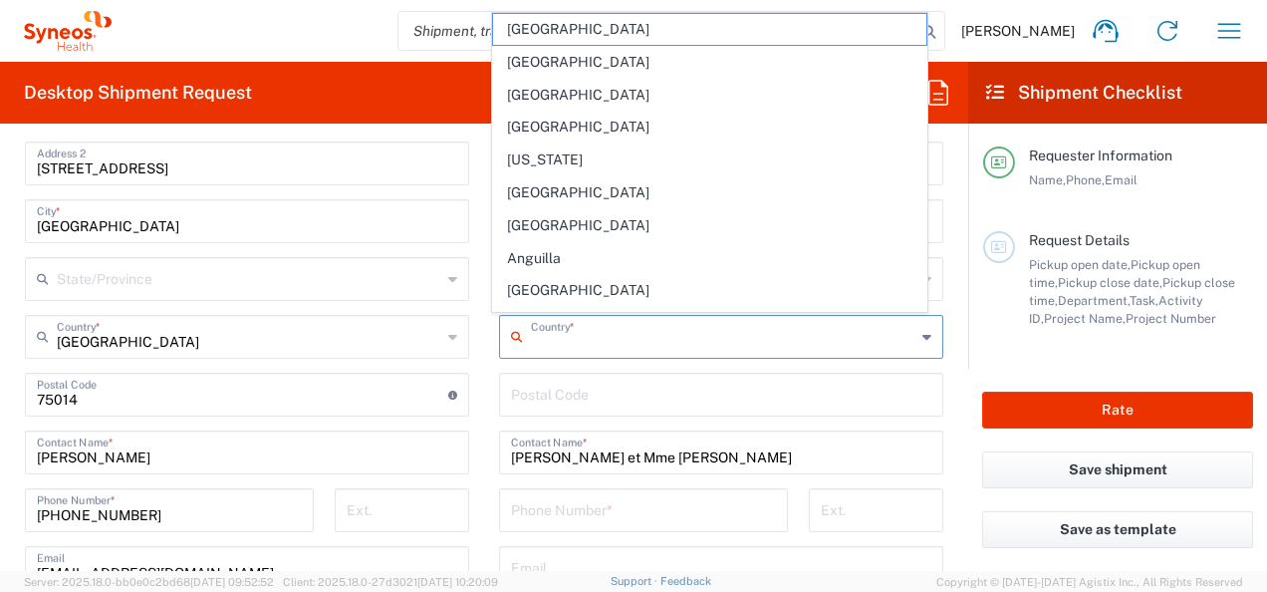
click at [629, 349] on input "text" at bounding box center [723, 335] width 384 height 35
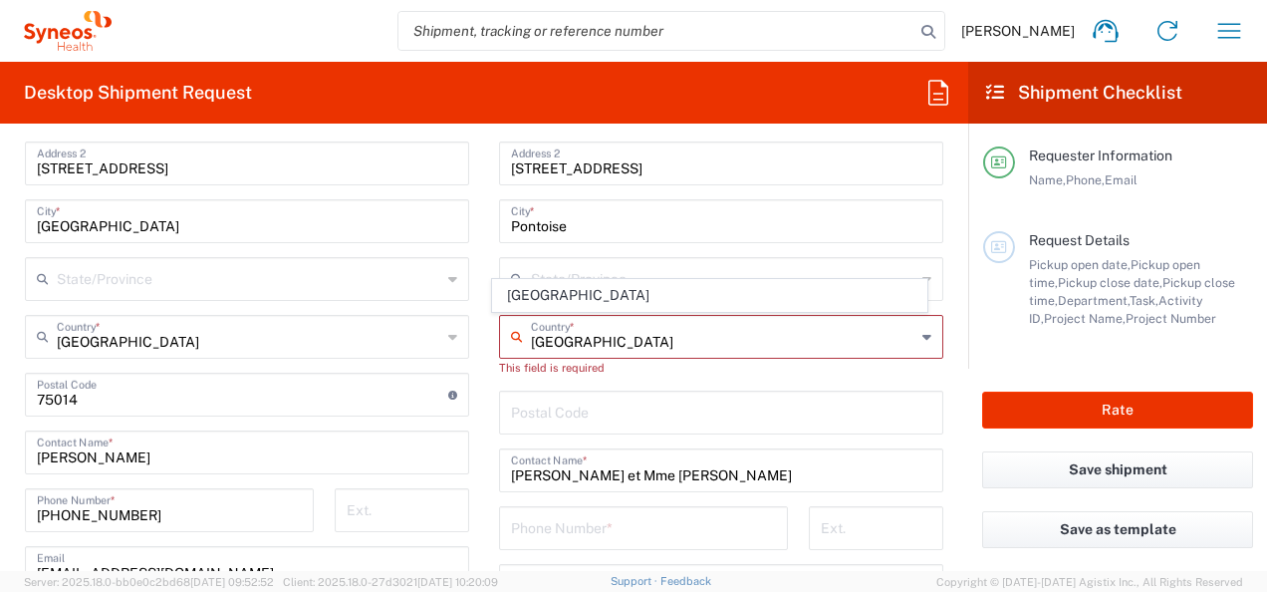
drag, startPoint x: 540, startPoint y: 296, endPoint x: 551, endPoint y: 317, distance: 23.6
click at [540, 296] on span "[GEOGRAPHIC_DATA]" at bounding box center [709, 295] width 432 height 31
type input "[GEOGRAPHIC_DATA]"
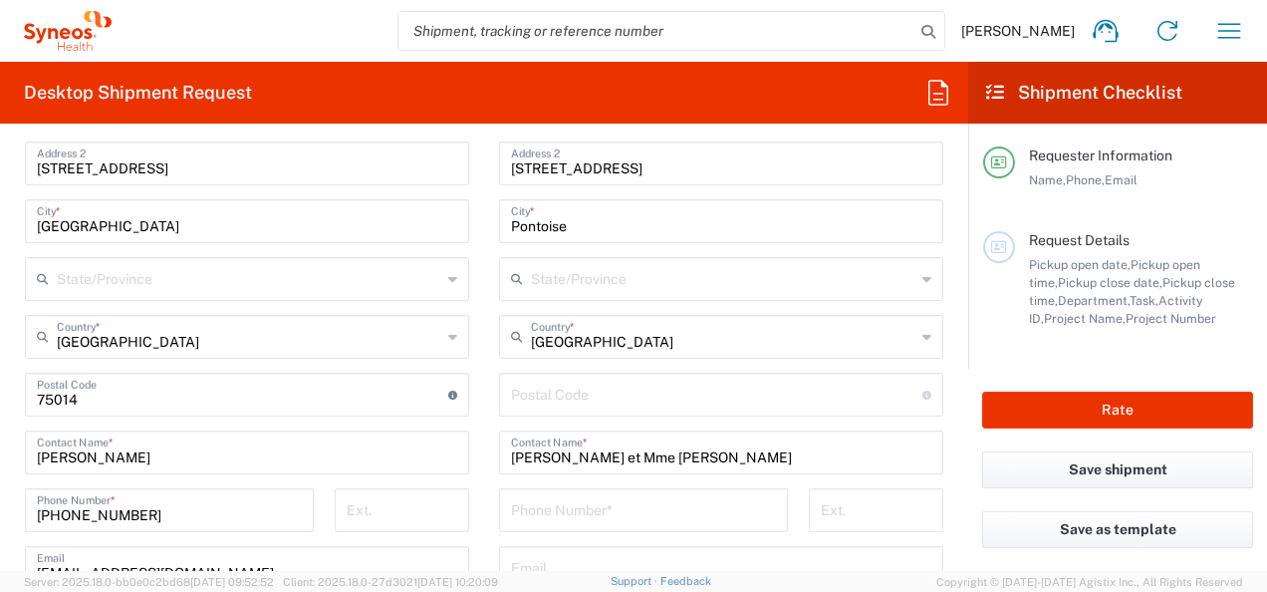
click at [582, 397] on input "undefined" at bounding box center [716, 393] width 411 height 35
type input "95300"
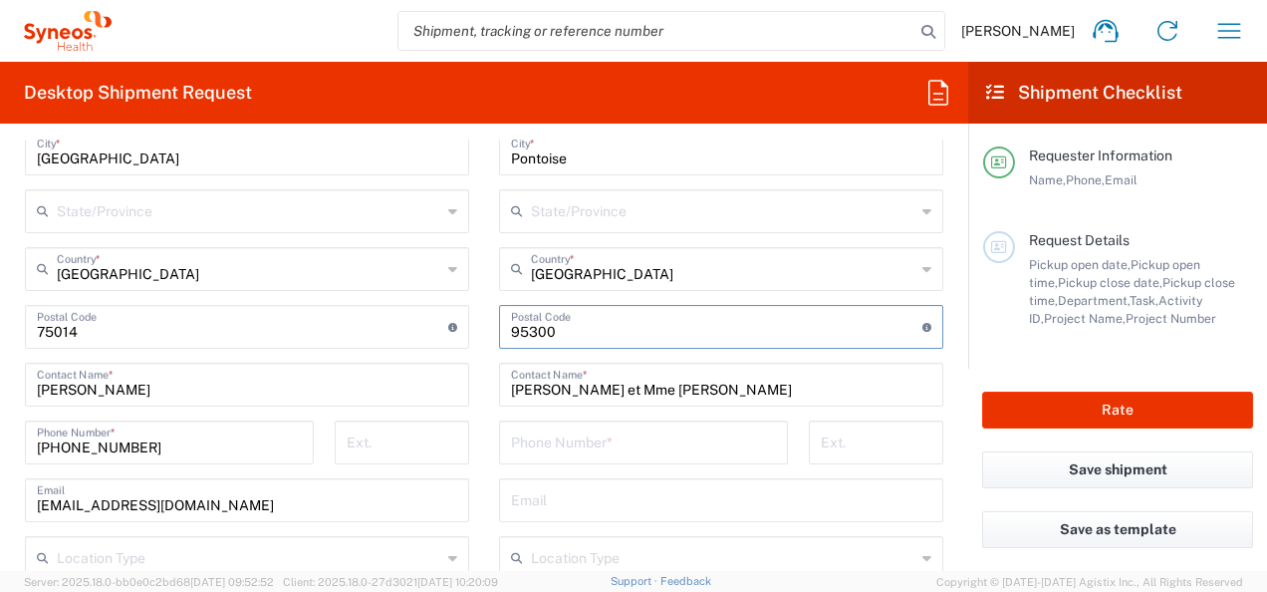
scroll to position [1096, 0]
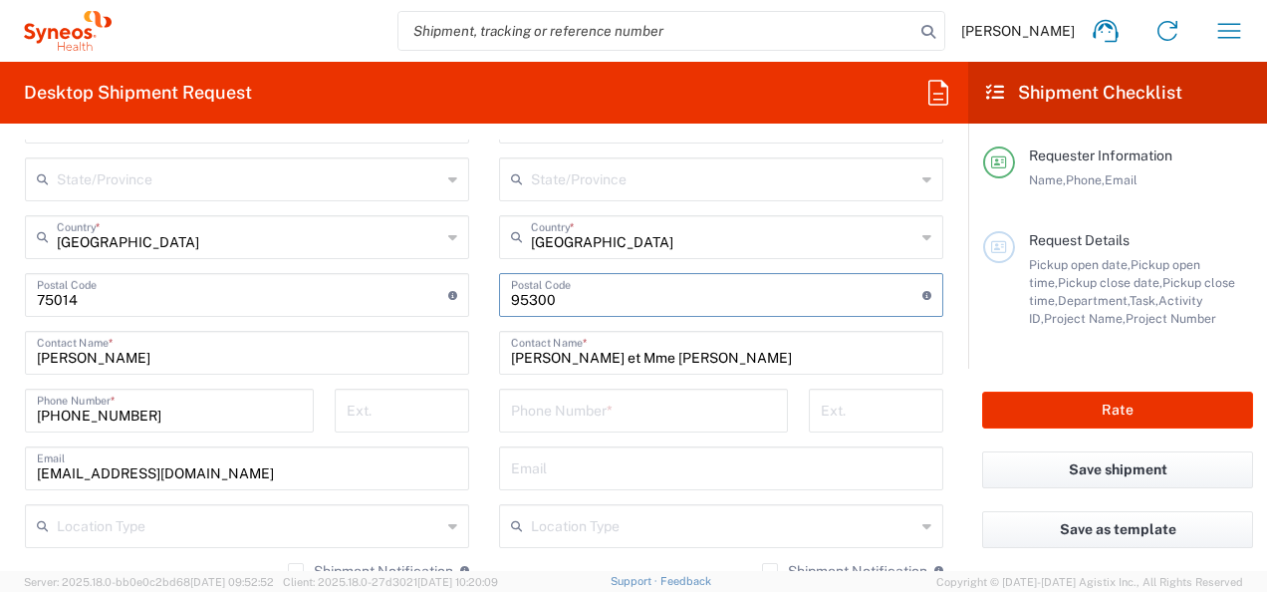
click at [596, 385] on div "Location [PERSON_NAME] LLC-[GEOGRAPHIC_DATA] [GEOGRAPHIC_DATA] [GEOGRAPHIC_DATA…" at bounding box center [721, 287] width 444 height 837
click at [568, 406] on input "tel" at bounding box center [643, 408] width 265 height 35
paste input "01 30 75 75 40"
type input "01 30 75 75 40"
click at [604, 480] on input "text" at bounding box center [721, 466] width 420 height 35
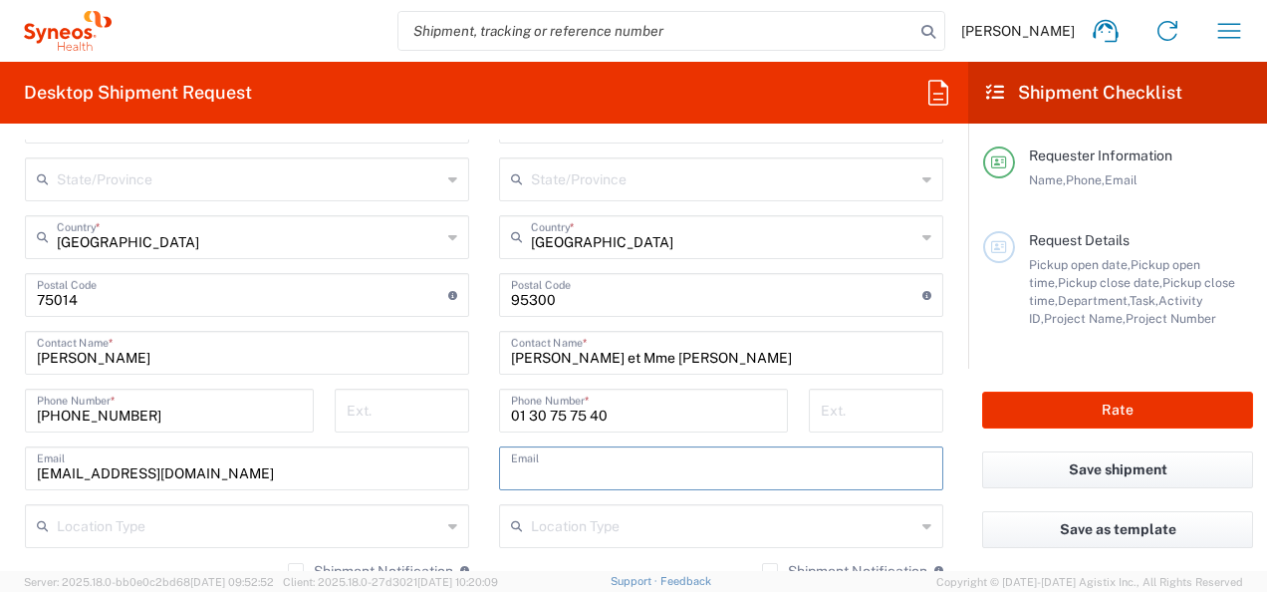
paste input "[EMAIL_ADDRESS][PERSON_NAME][DOMAIN_NAME]"
type input "[EMAIL_ADDRESS][PERSON_NAME][DOMAIN_NAME]"
click at [950, 418] on form "Requester Information [PERSON_NAME] Name * [PHONE_NUMBER] Phone * [EMAIL_ADDRES…" at bounding box center [484, 354] width 968 height 431
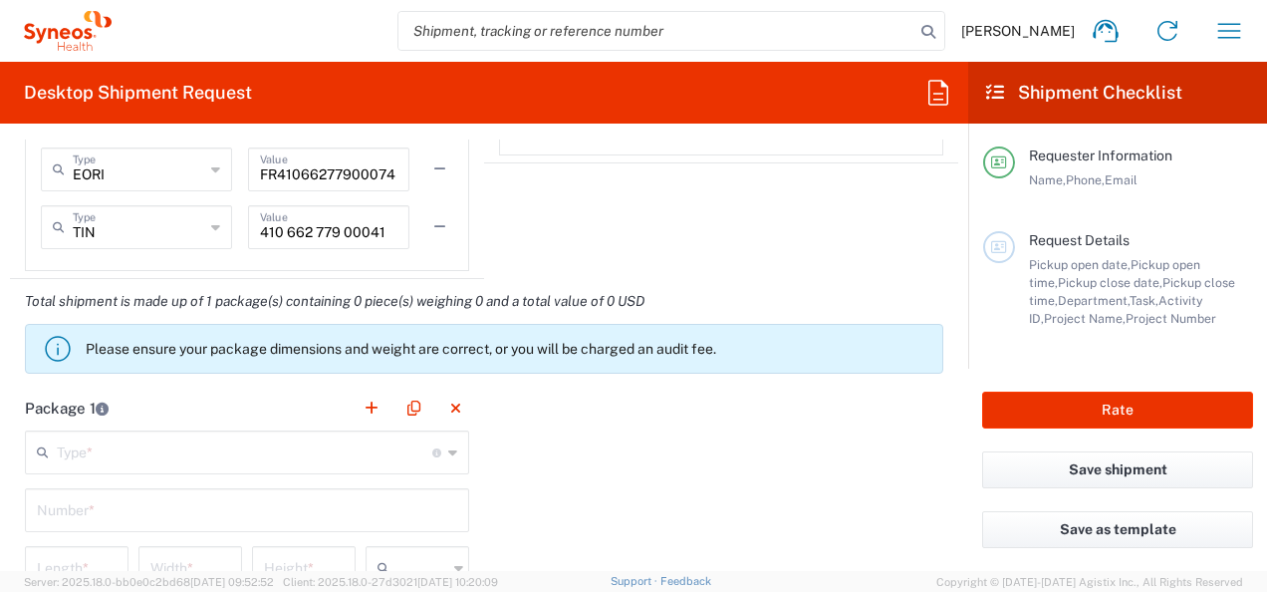
scroll to position [1793, 0]
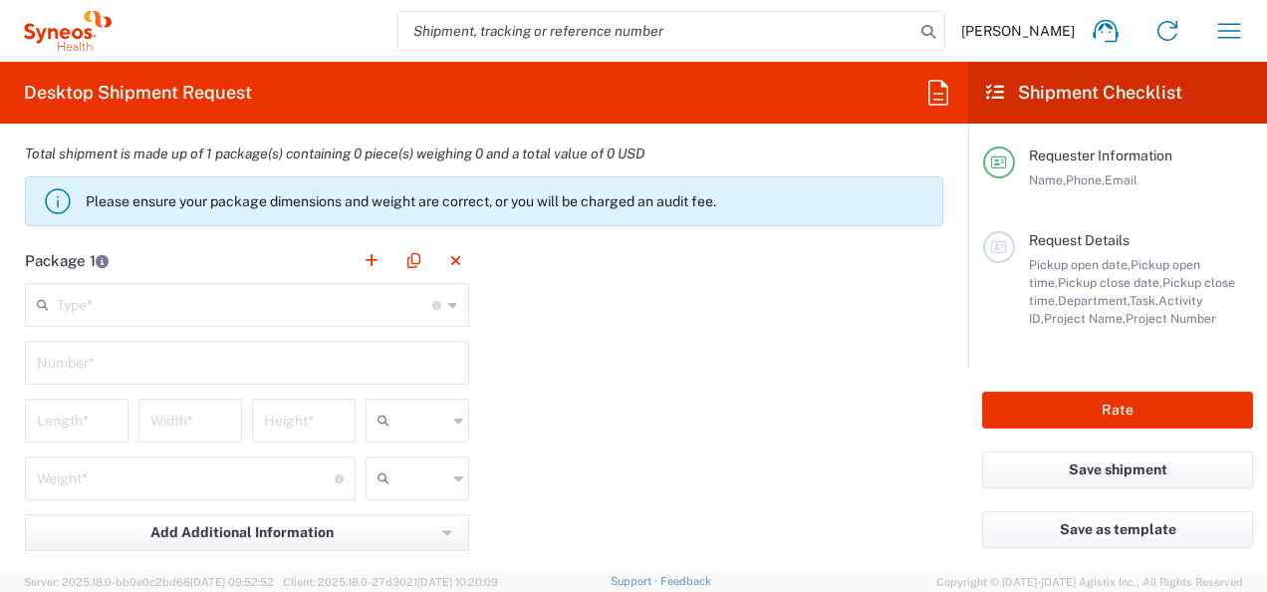
click at [124, 309] on input "text" at bounding box center [245, 303] width 376 height 35
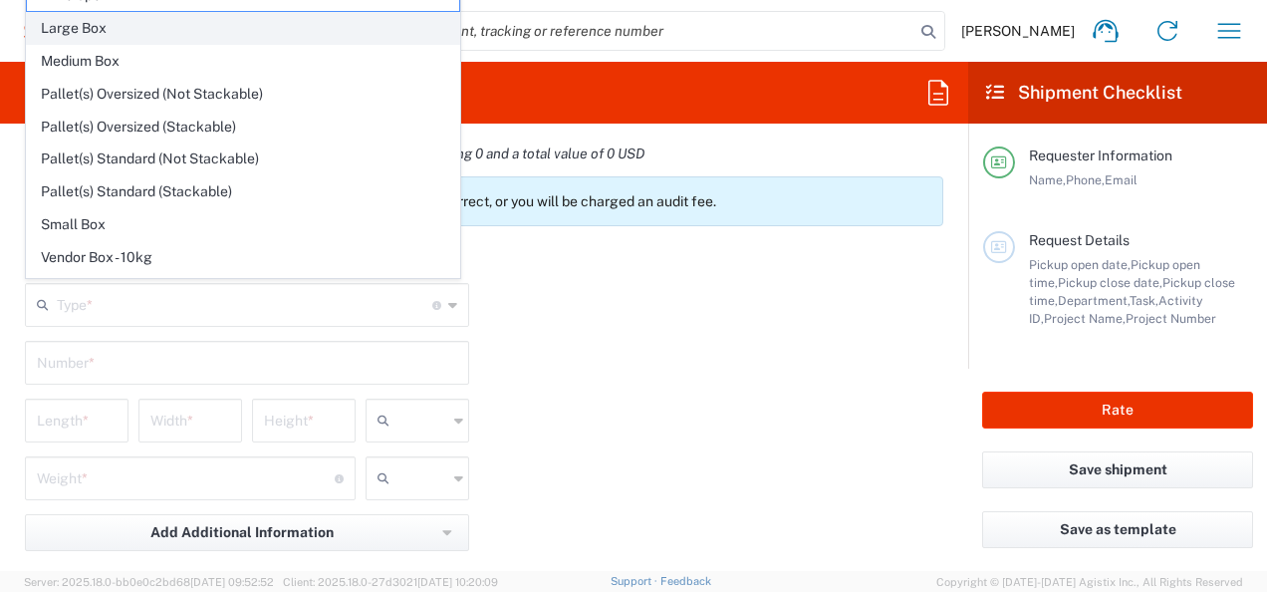
click at [111, 34] on span "Large Box" at bounding box center [243, 28] width 432 height 31
type input "Large Box"
type input "17.5"
type input "12.5"
type input "3"
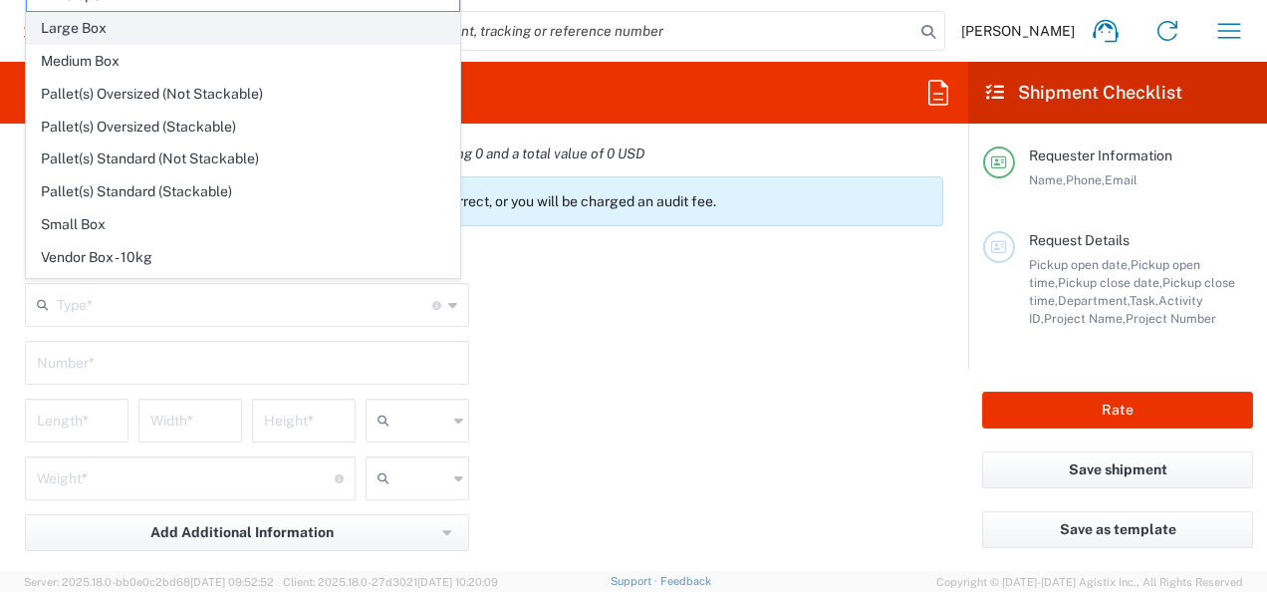
type input "in"
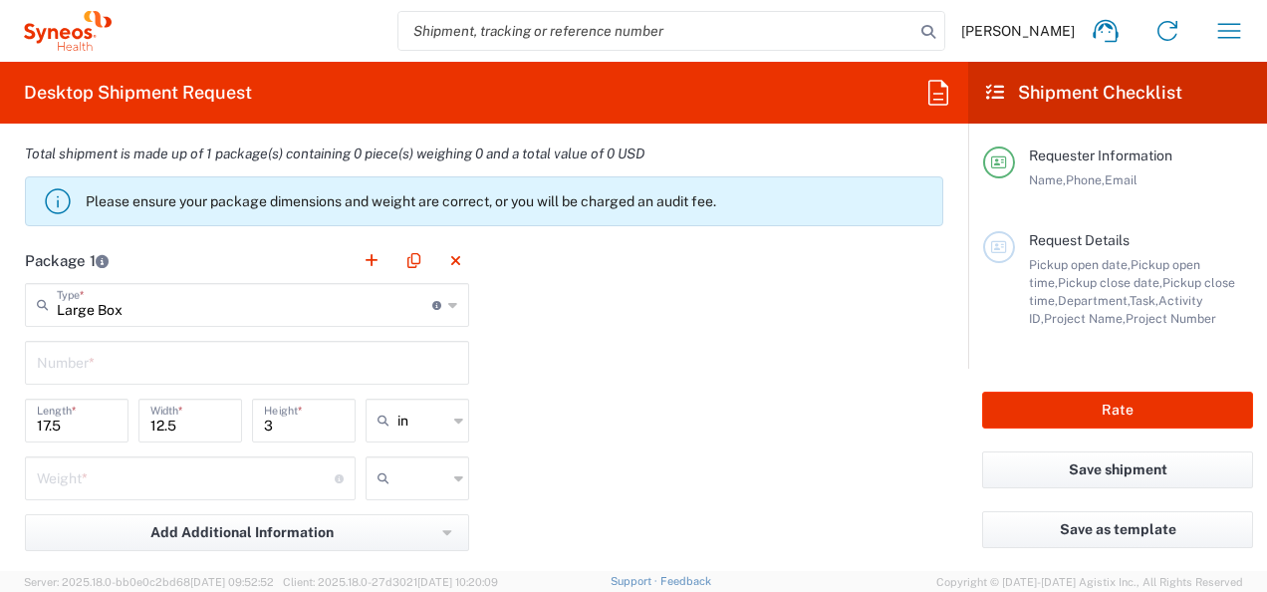
click at [106, 367] on input "text" at bounding box center [247, 361] width 420 height 35
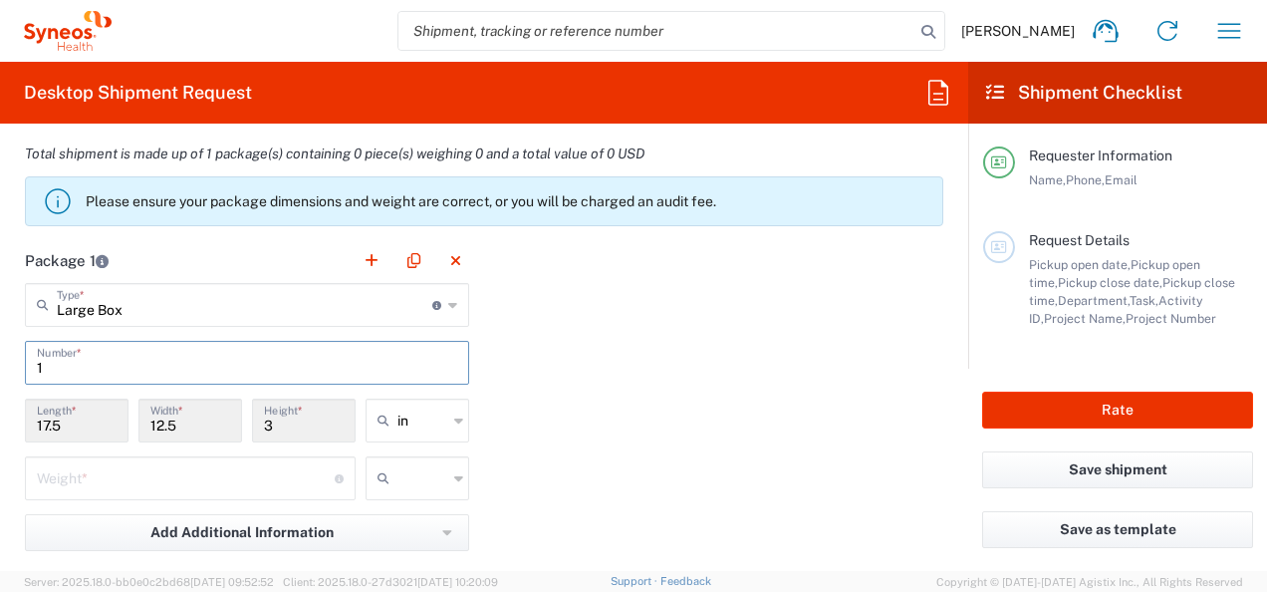
type input "1"
click at [402, 416] on input "text" at bounding box center [422, 420] width 50 height 32
click at [422, 493] on span "cm" at bounding box center [411, 492] width 98 height 31
type input "44.45"
type input "31.75"
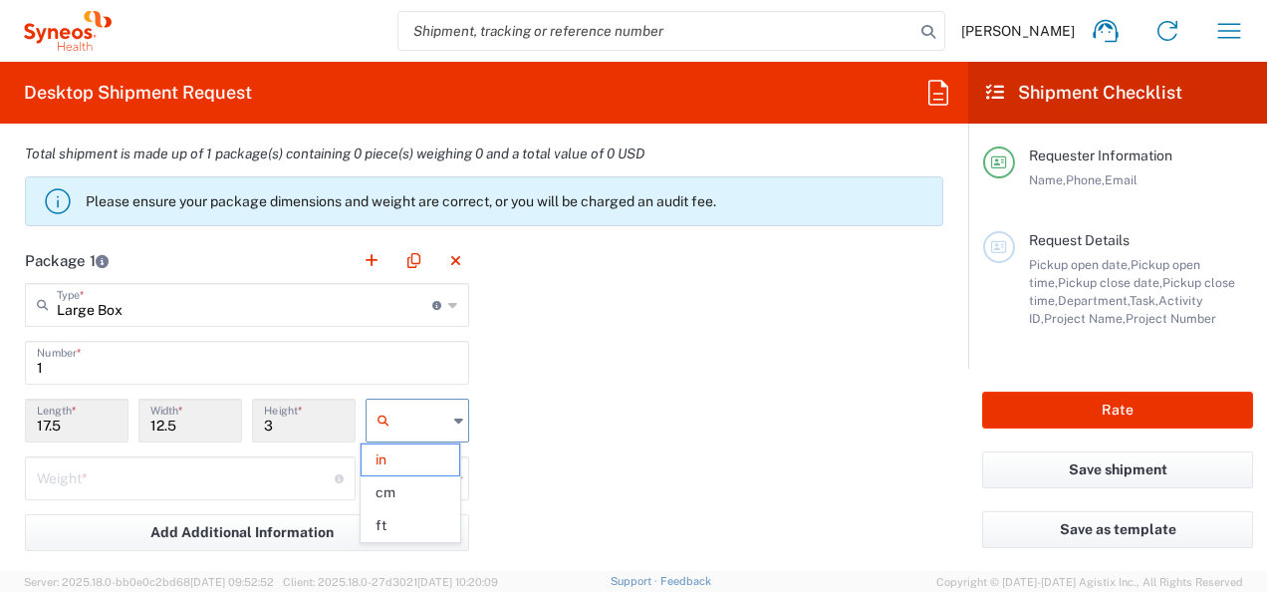
type input "7.62"
type input "cm"
click at [197, 478] on input "number" at bounding box center [186, 476] width 298 height 35
type input "1"
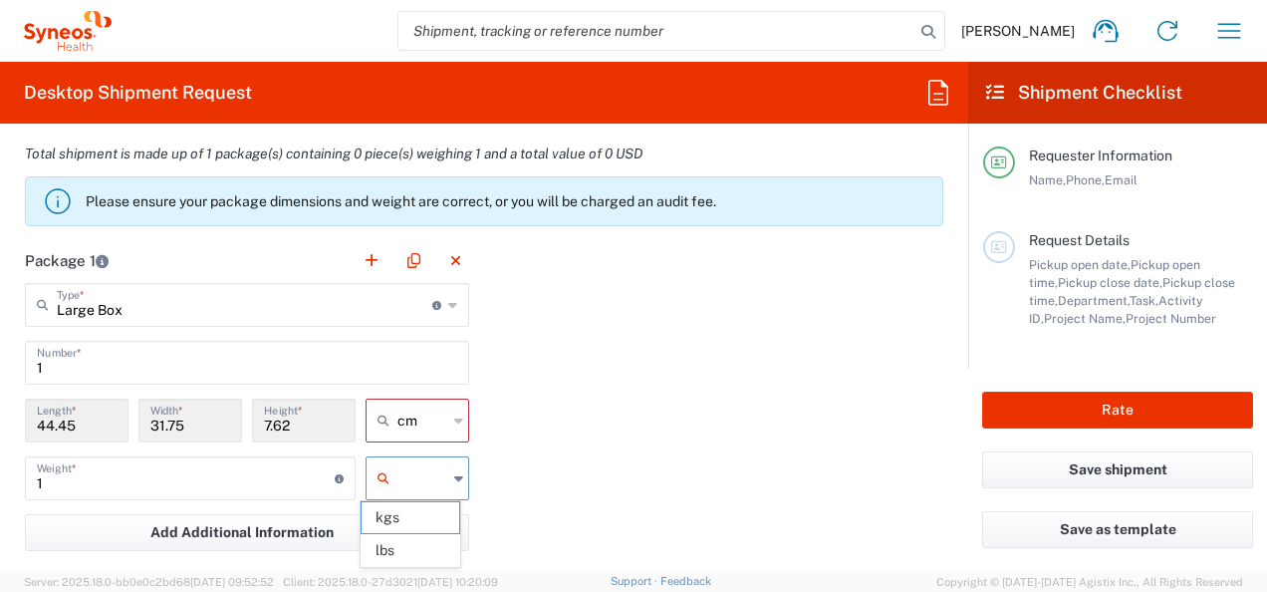
click at [406, 473] on input "text" at bounding box center [422, 478] width 50 height 32
click at [411, 524] on span "kgs" at bounding box center [411, 517] width 98 height 31
type input "kgs"
click at [592, 480] on div "Package 1 Large Box Type * Material used to package goods Envelope Large Box Me…" at bounding box center [484, 456] width 948 height 437
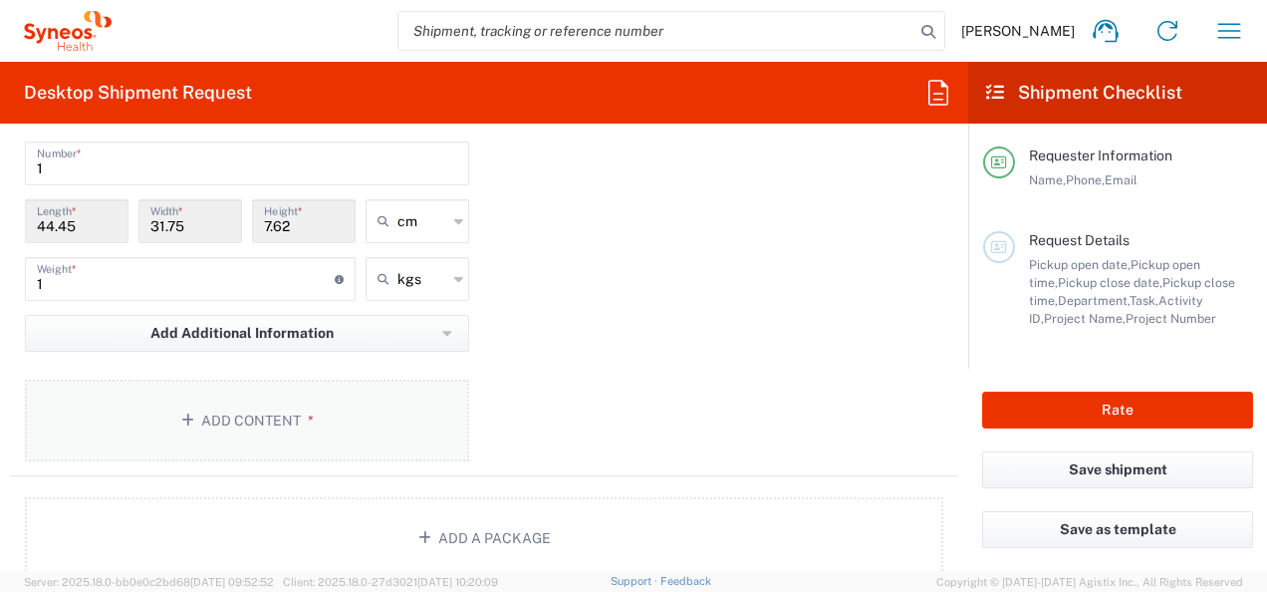
click at [311, 416] on button "Add Content *" at bounding box center [247, 420] width 444 height 82
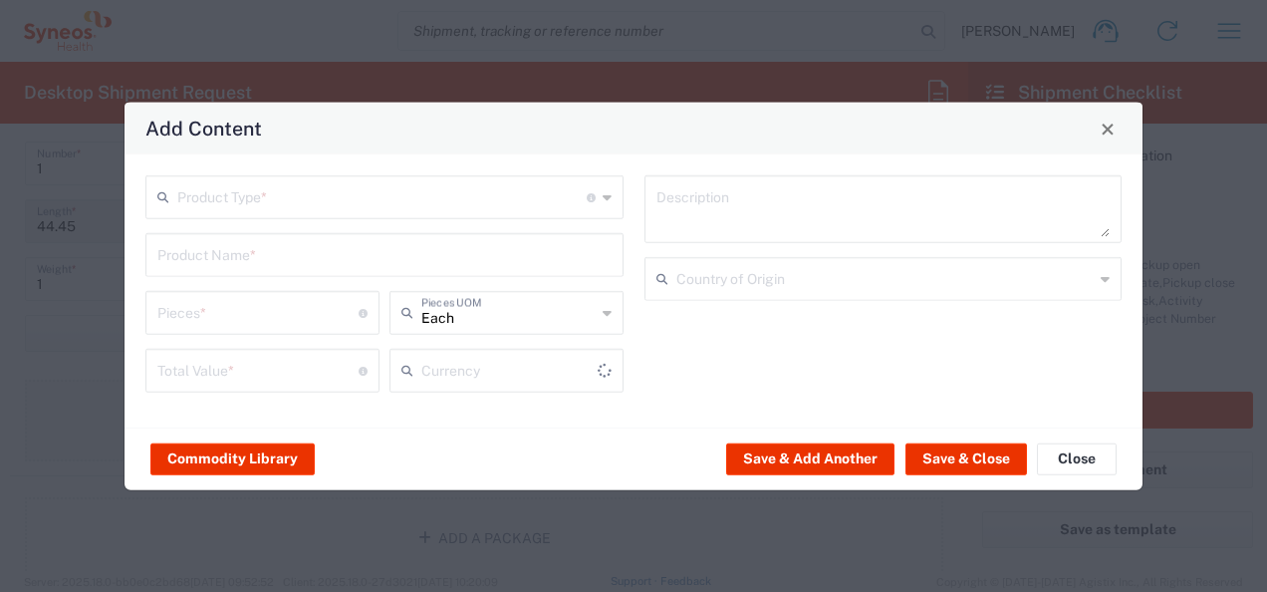
type input "US Dollar"
click at [283, 211] on input "text" at bounding box center [381, 195] width 409 height 35
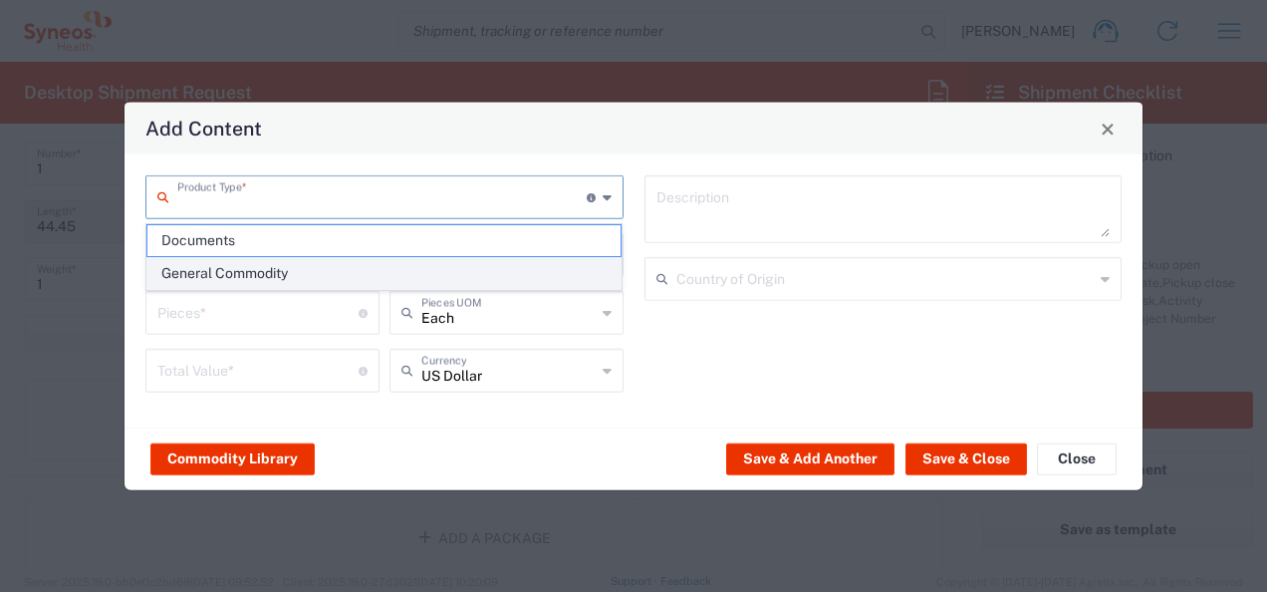
click at [215, 258] on span "General Commodity" at bounding box center [384, 273] width 474 height 31
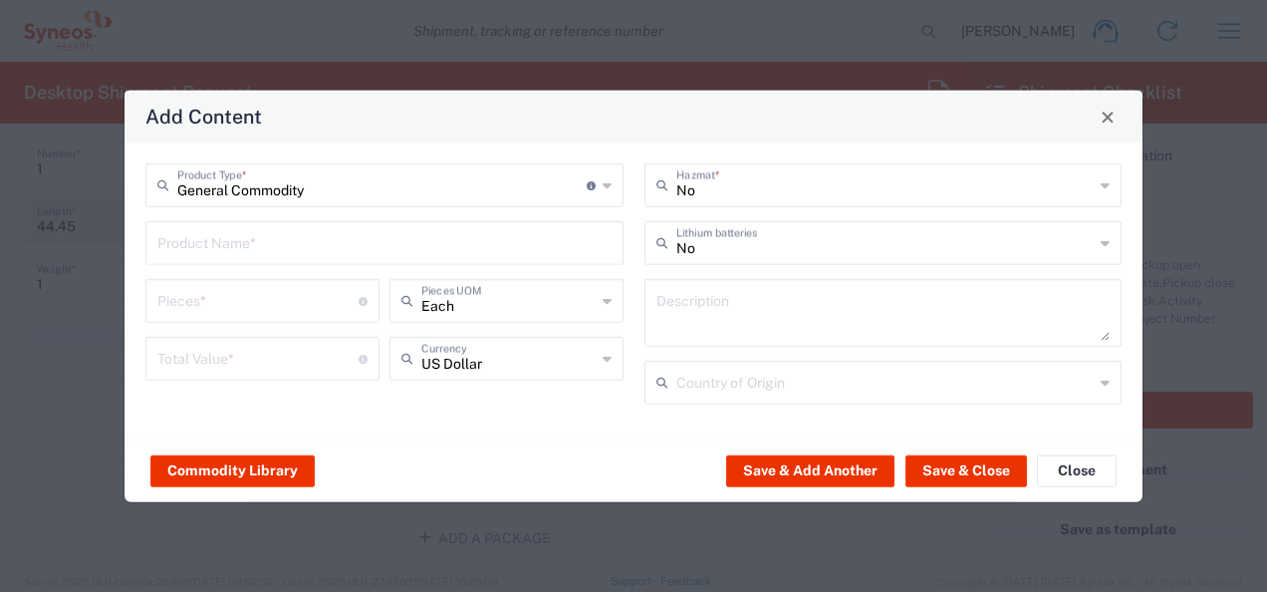
click at [269, 186] on input "General Commodity" at bounding box center [381, 183] width 409 height 35
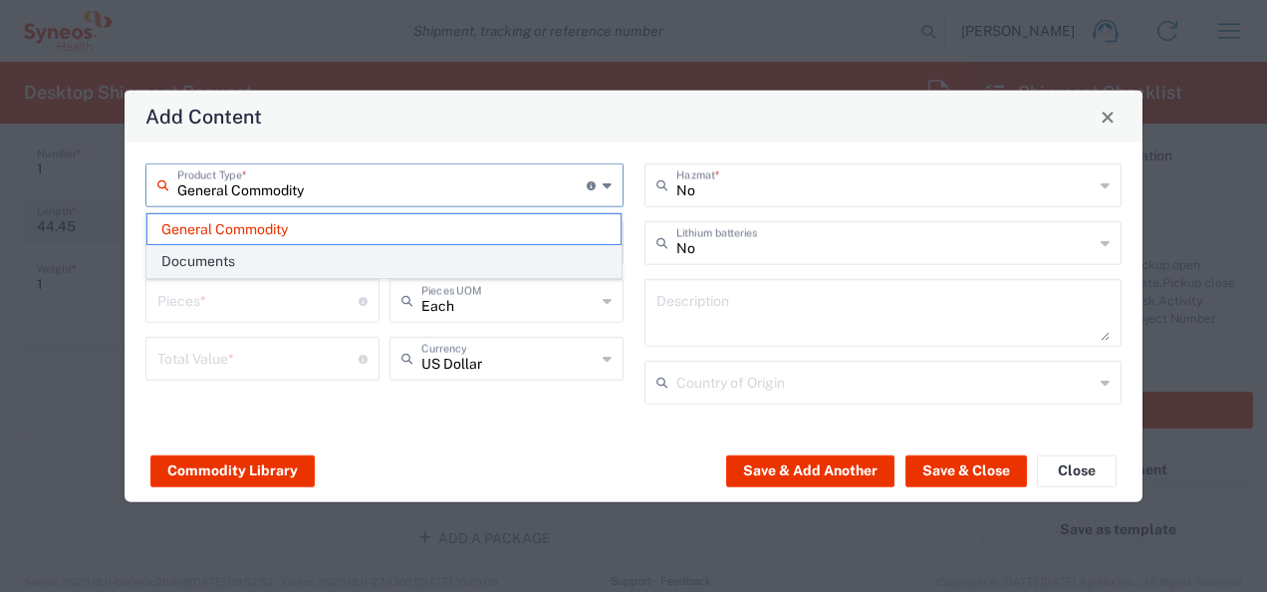
click at [225, 256] on span "Documents" at bounding box center [384, 261] width 474 height 31
type input "Documents"
type input "1"
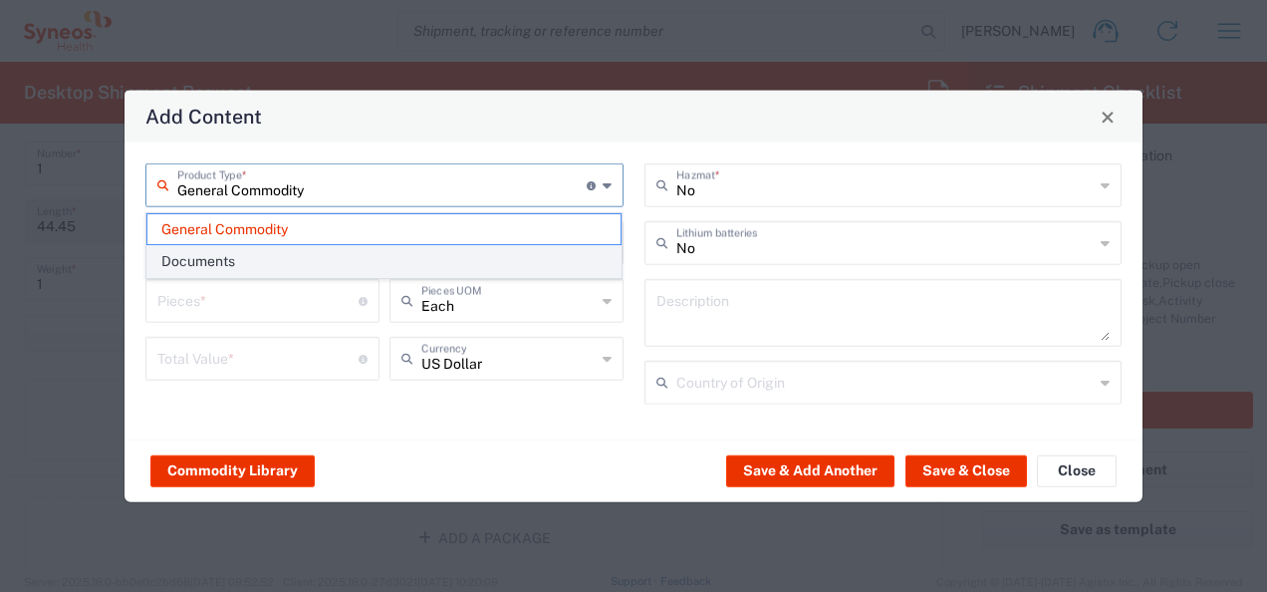
type textarea "Documents"
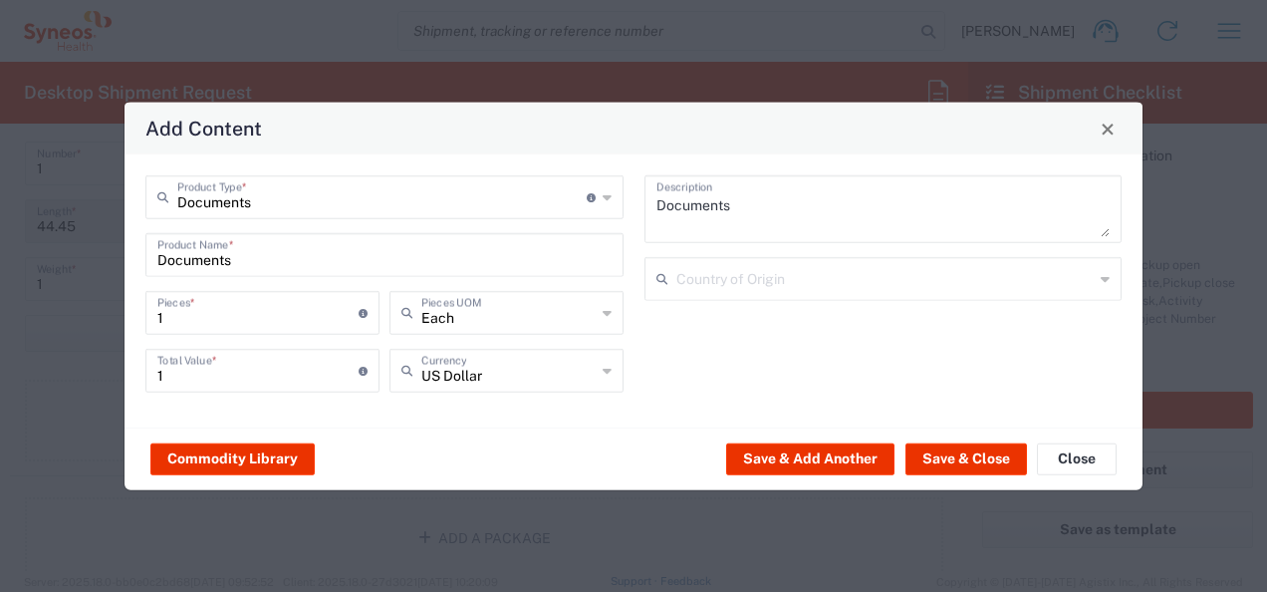
click at [227, 331] on div "1 Pieces * Number of pieces inside all the packages" at bounding box center [262, 313] width 234 height 44
click at [222, 324] on input "1" at bounding box center [257, 311] width 201 height 35
type input "3"
type input "30"
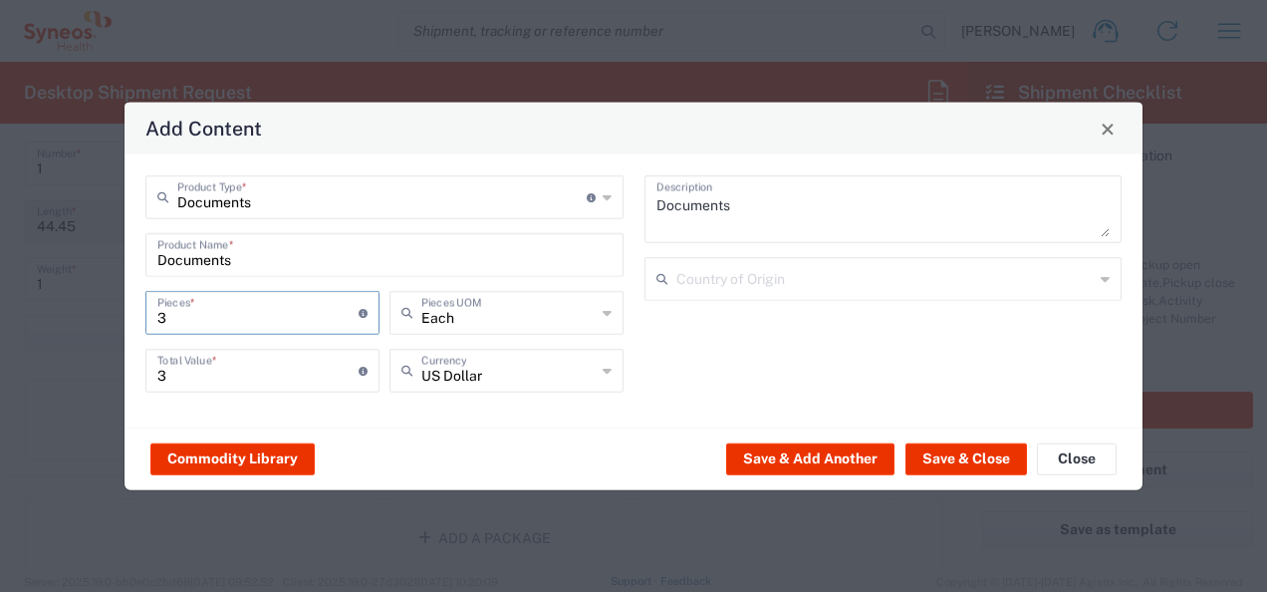
type input "30"
click at [492, 364] on input "text" at bounding box center [508, 369] width 174 height 35
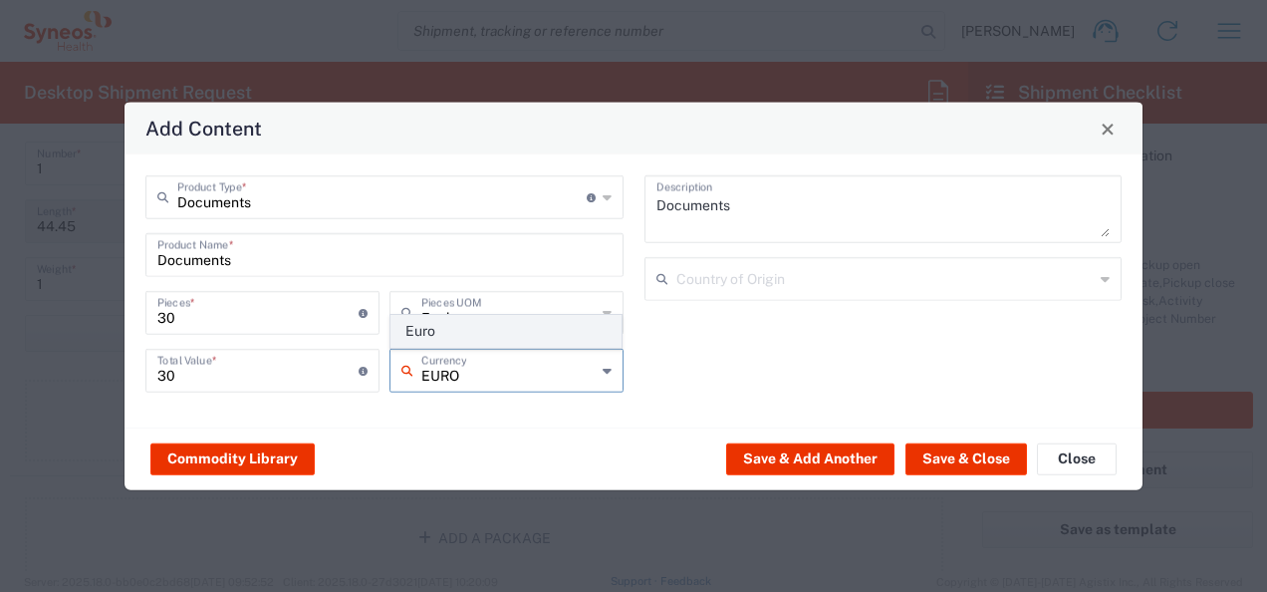
click at [487, 327] on span "Euro" at bounding box center [506, 331] width 230 height 31
type input "Euro"
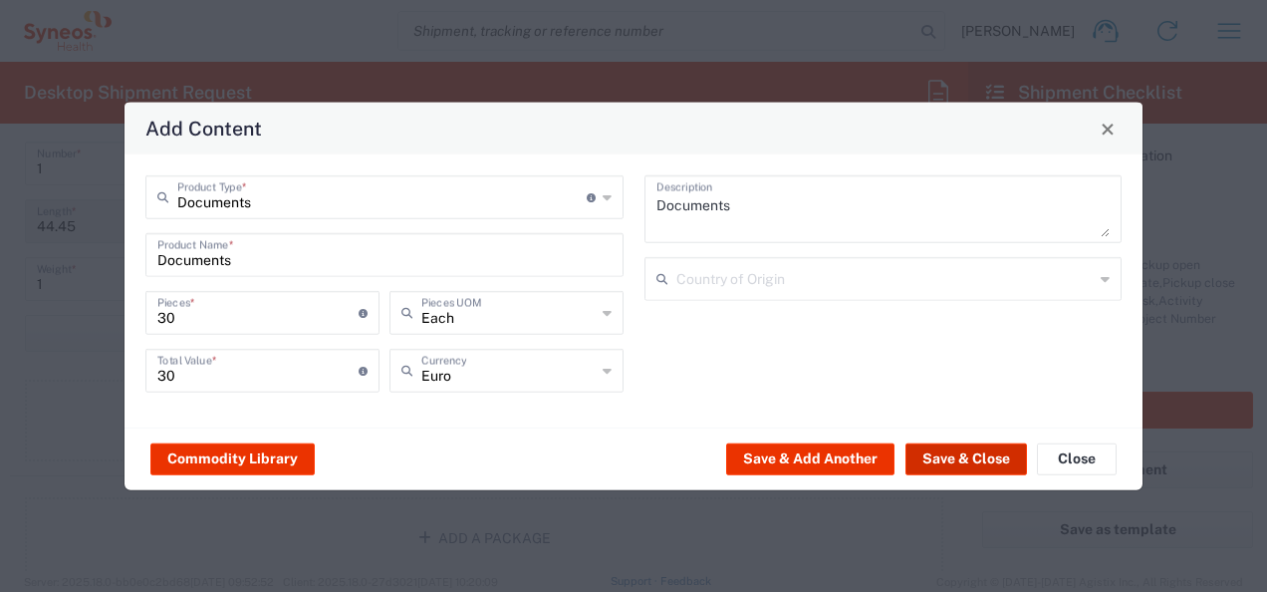
click at [967, 464] on button "Save & Close" at bounding box center [966, 458] width 122 height 32
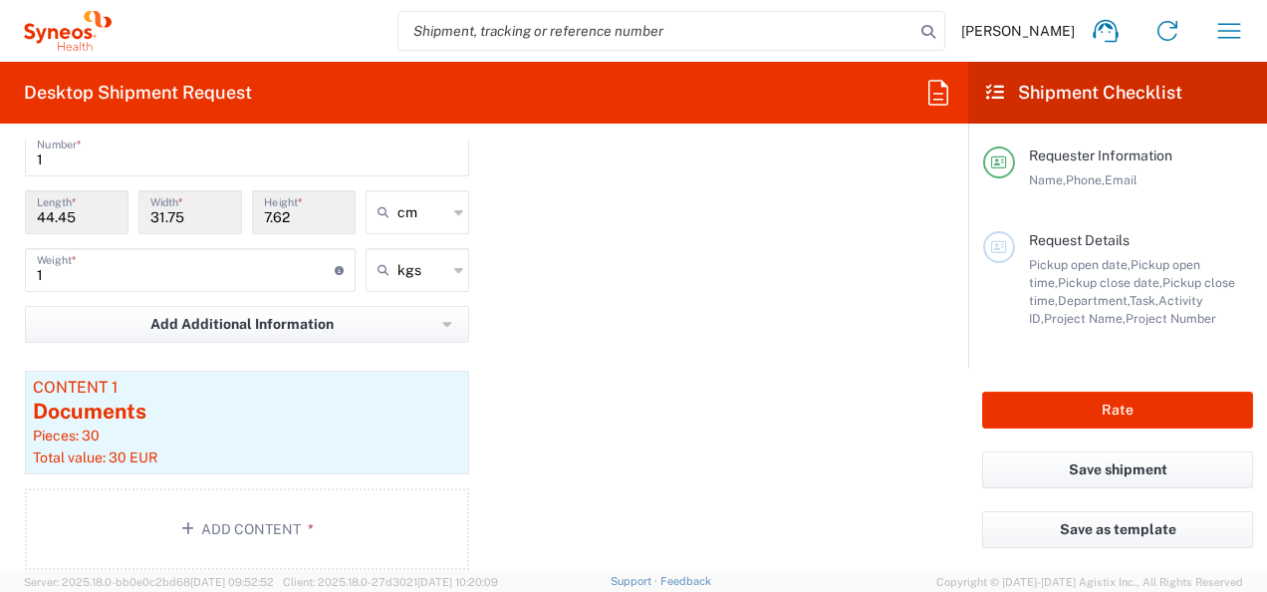
scroll to position [1996, 0]
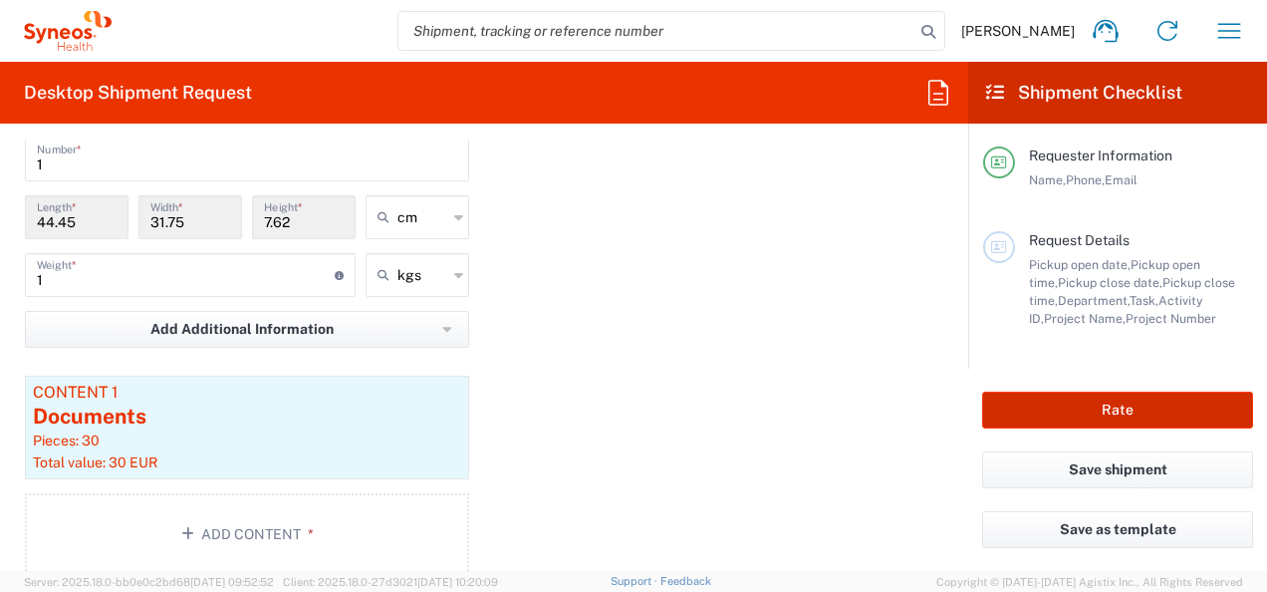
click at [1124, 418] on button "Rate" at bounding box center [1117, 409] width 271 height 37
type input "7061958-Sanofi-[GEOGRAPHIC_DATA]"
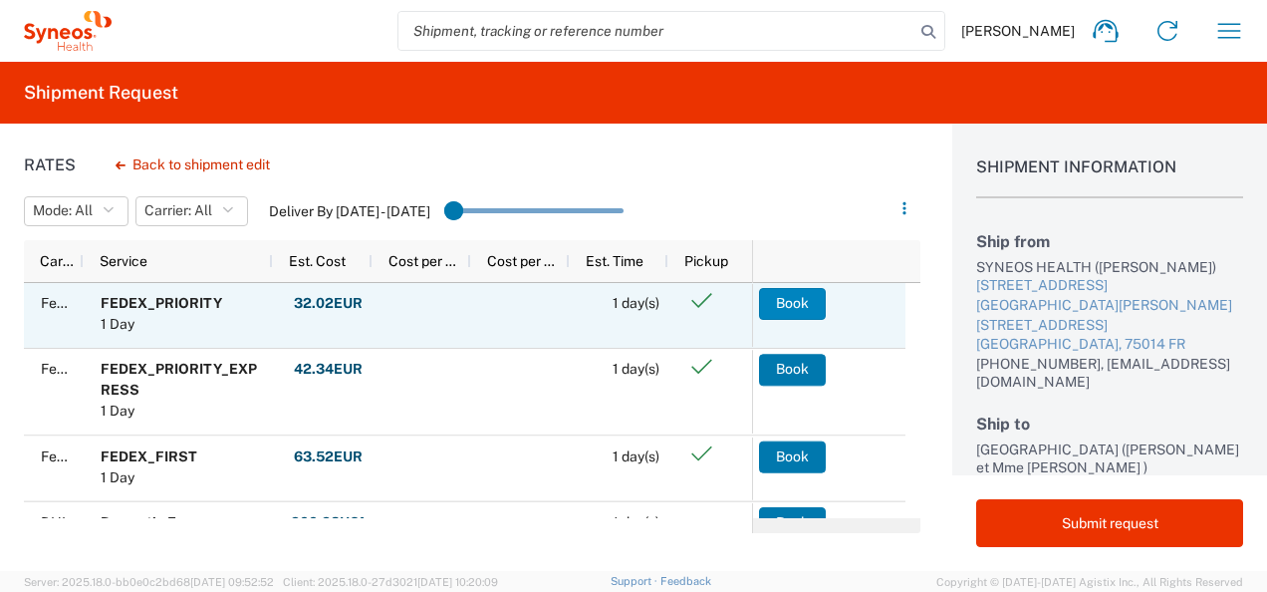
click at [785, 307] on button "Book" at bounding box center [792, 304] width 67 height 32
